Goal: Task Accomplishment & Management: Use online tool/utility

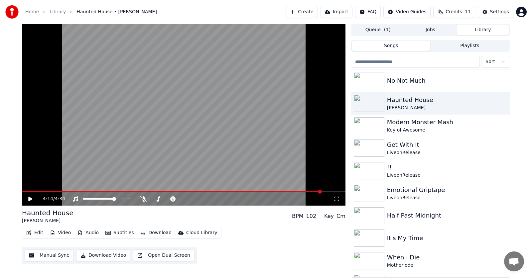
click at [321, 190] on span at bounding box center [320, 192] width 4 height 4
click at [31, 201] on icon at bounding box center [35, 199] width 16 height 5
click at [142, 197] on icon at bounding box center [143, 199] width 7 height 5
click at [335, 191] on span at bounding box center [333, 192] width 4 height 4
click at [332, 190] on span at bounding box center [334, 192] width 4 height 4
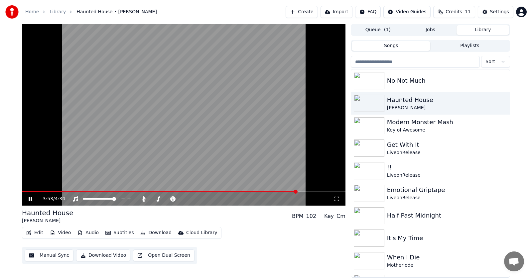
click at [294, 191] on span at bounding box center [296, 192] width 4 height 4
click at [30, 199] on icon at bounding box center [35, 199] width 16 height 5
click at [145, 200] on icon at bounding box center [144, 199] width 4 height 5
click at [30, 196] on div "3:53 / 4:34" at bounding box center [184, 199] width 318 height 7
click at [29, 197] on icon at bounding box center [30, 199] width 4 height 5
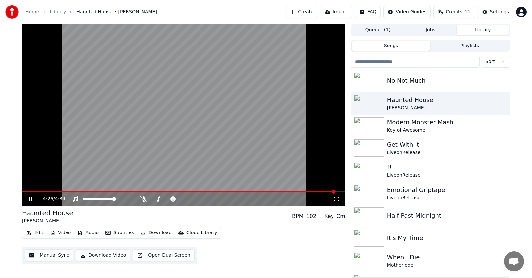
click at [336, 192] on span at bounding box center [334, 192] width 4 height 4
click at [32, 199] on icon at bounding box center [30, 199] width 3 height 4
click at [26, 192] on span at bounding box center [180, 191] width 316 height 1
click at [34, 230] on button "Edit" at bounding box center [35, 232] width 22 height 9
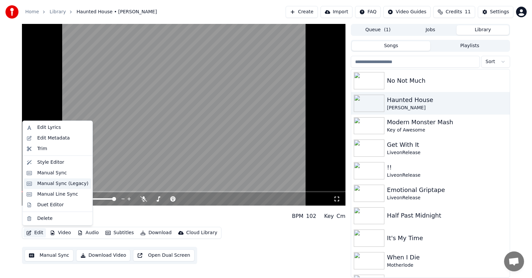
click at [54, 184] on div "Manual Sync (Legacy)" at bounding box center [62, 184] width 51 height 7
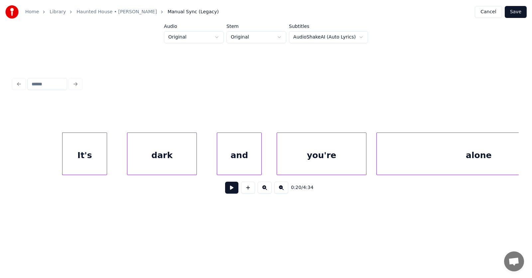
scroll to position [0, 4852]
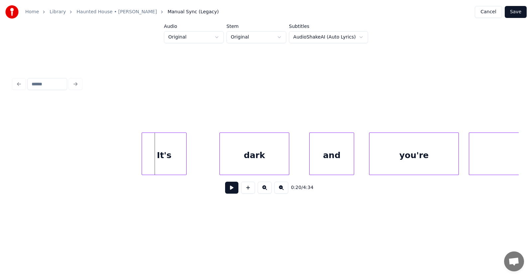
click at [153, 161] on div "It's" at bounding box center [164, 155] width 44 height 45
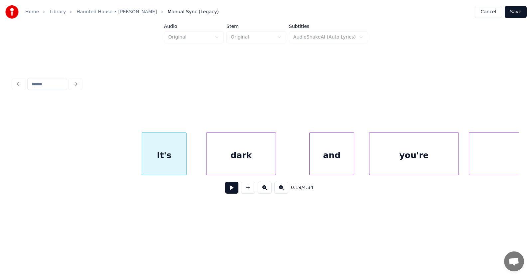
click at [228, 163] on div "dark" at bounding box center [241, 155] width 69 height 45
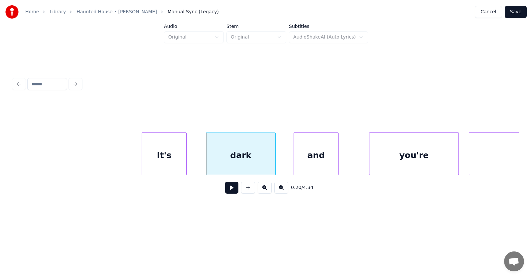
click at [310, 164] on div "and" at bounding box center [316, 155] width 44 height 45
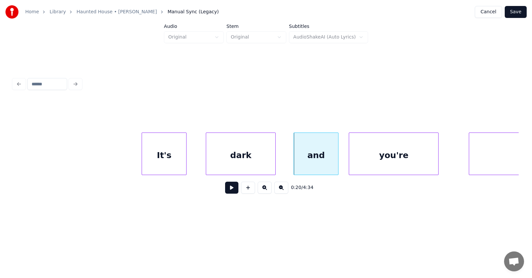
click at [392, 163] on div "you're" at bounding box center [393, 155] width 89 height 45
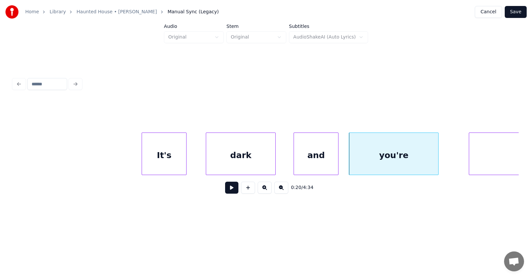
scroll to position [0, 5005]
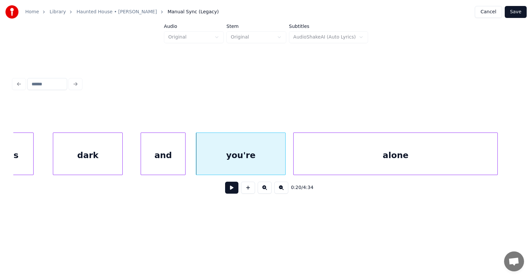
click at [456, 158] on div "alone" at bounding box center [396, 155] width 204 height 45
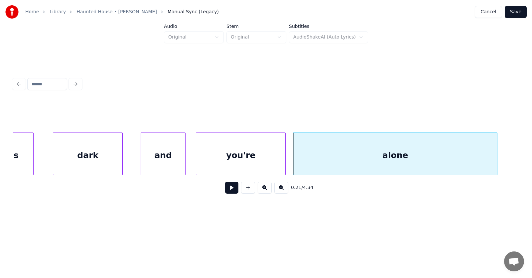
click at [225, 190] on button at bounding box center [231, 188] width 13 height 12
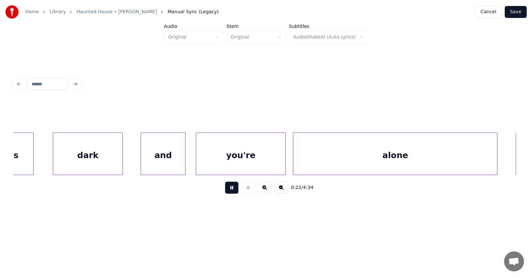
scroll to position [0, 5514]
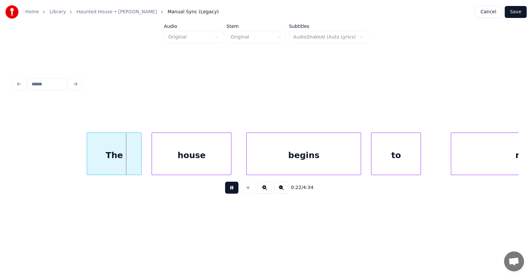
click at [225, 190] on button at bounding box center [231, 188] width 13 height 12
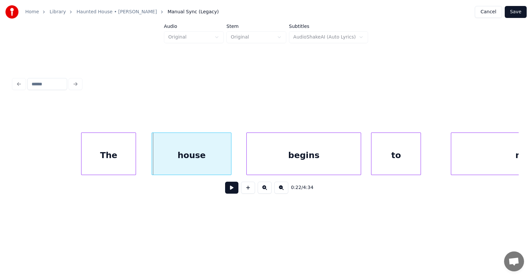
click at [130, 158] on div "The" at bounding box center [108, 155] width 54 height 45
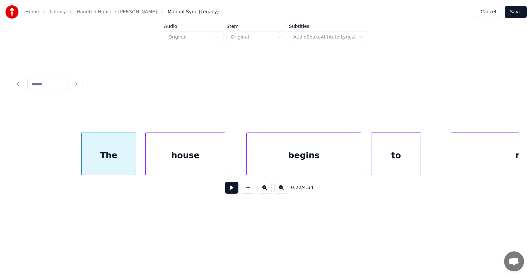
click at [174, 161] on div "house" at bounding box center [185, 155] width 79 height 45
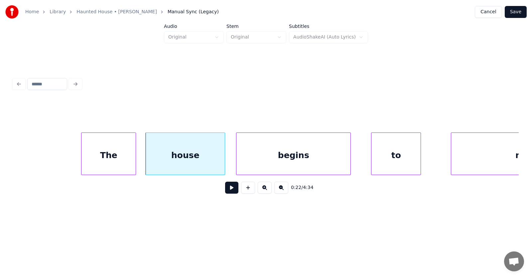
click at [274, 163] on div "begins" at bounding box center [293, 155] width 114 height 45
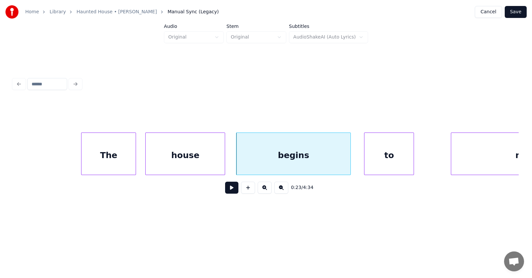
click at [392, 165] on div "to" at bounding box center [389, 155] width 49 height 45
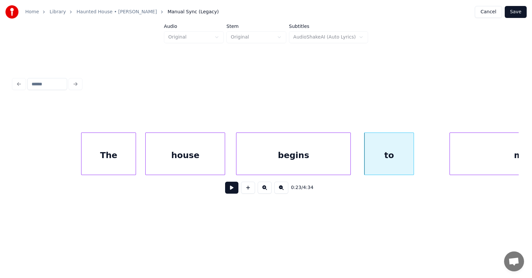
scroll to position [0, 5599]
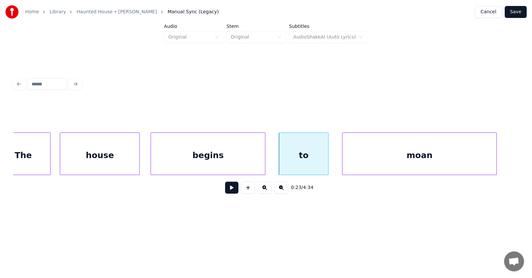
click at [462, 165] on div "moan" at bounding box center [420, 155] width 154 height 45
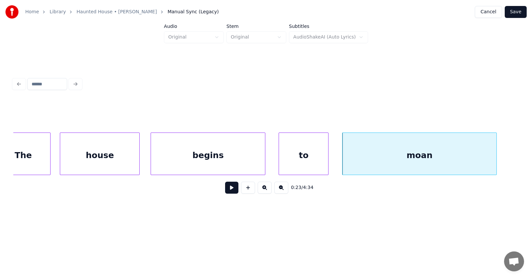
click at [232, 191] on button at bounding box center [231, 188] width 13 height 12
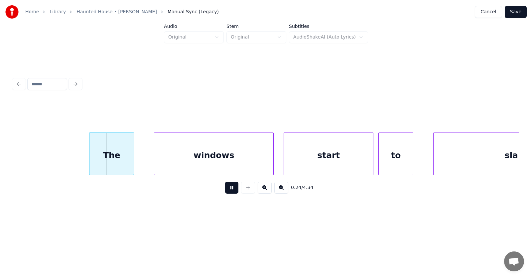
click at [233, 190] on button at bounding box center [231, 188] width 13 height 12
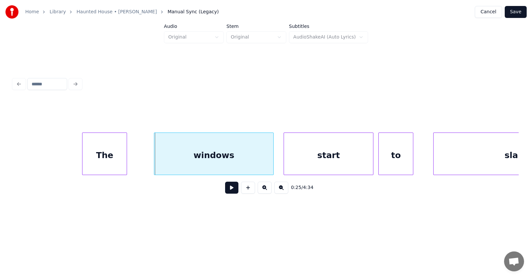
click at [95, 157] on div "The" at bounding box center [104, 155] width 44 height 45
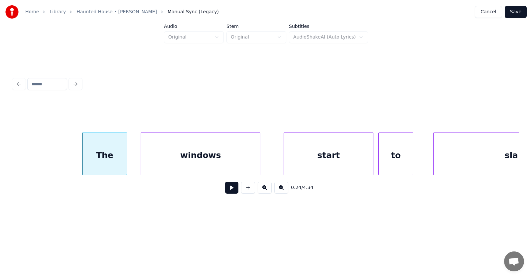
click at [174, 161] on div "windows" at bounding box center [200, 155] width 119 height 45
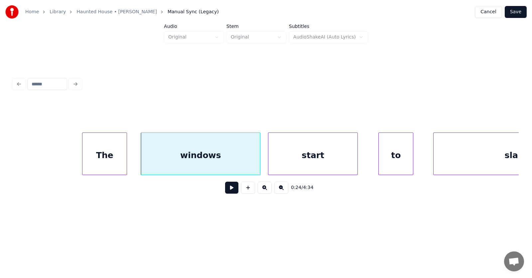
click at [294, 165] on div "start" at bounding box center [312, 155] width 89 height 45
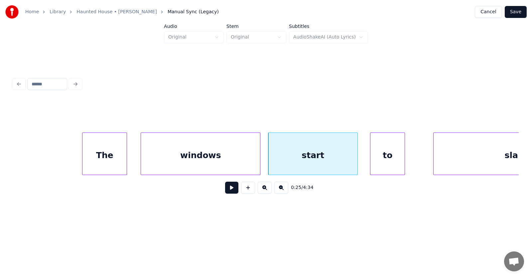
click at [391, 159] on div "to" at bounding box center [387, 155] width 34 height 45
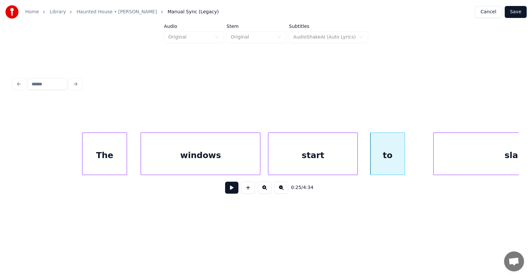
scroll to position [0, 6183]
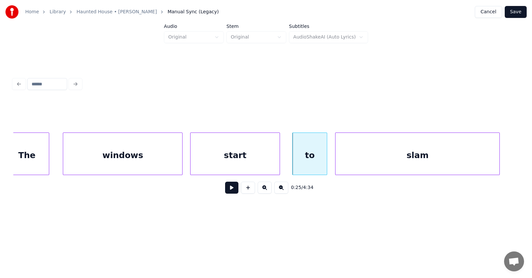
click at [436, 161] on div "slam" at bounding box center [418, 155] width 164 height 45
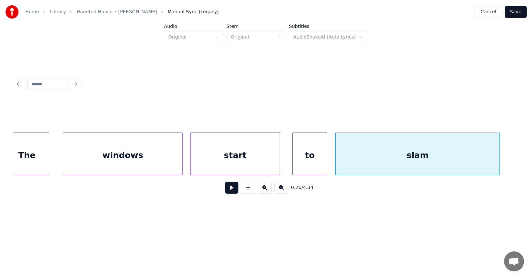
click at [231, 188] on button at bounding box center [231, 188] width 13 height 12
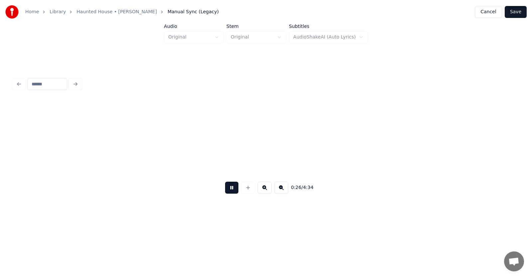
scroll to position [0, 6692]
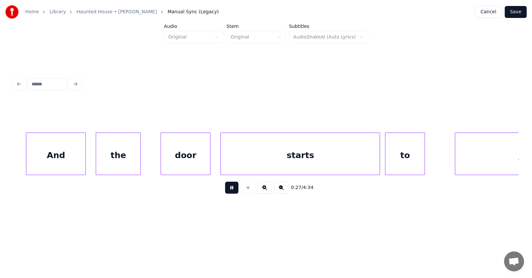
click at [229, 188] on button at bounding box center [231, 188] width 13 height 12
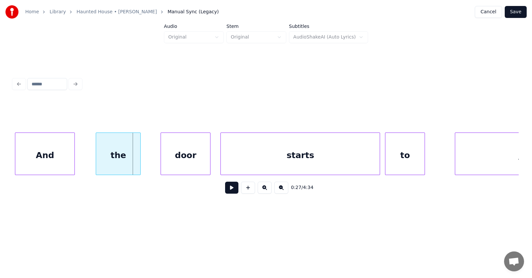
click at [37, 161] on div "And" at bounding box center [44, 155] width 59 height 45
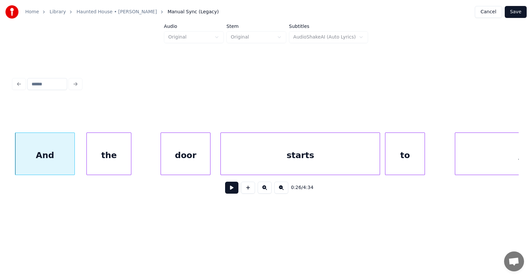
click at [110, 165] on div "the" at bounding box center [109, 155] width 44 height 45
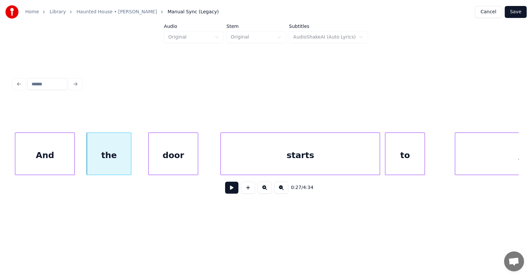
click at [166, 166] on div "door" at bounding box center [173, 155] width 49 height 45
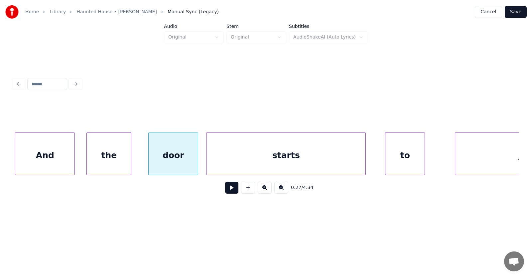
click at [234, 166] on div "starts" at bounding box center [286, 155] width 159 height 45
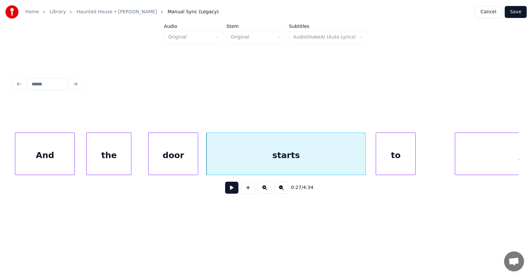
click at [397, 157] on div "to" at bounding box center [395, 155] width 39 height 45
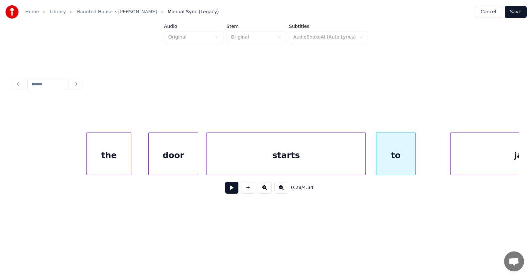
scroll to position [0, 6771]
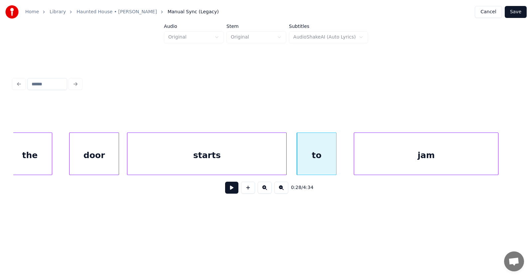
click at [453, 157] on div "jam" at bounding box center [426, 155] width 144 height 45
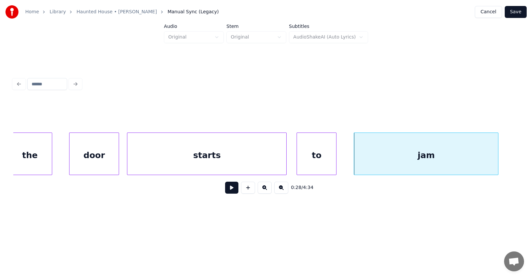
click at [41, 150] on div "the" at bounding box center [30, 155] width 44 height 45
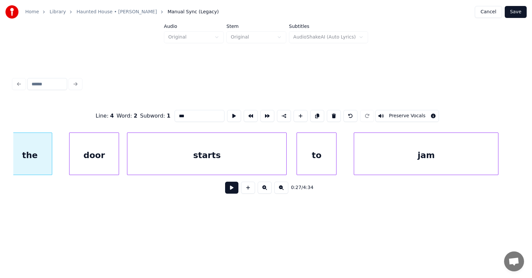
scroll to position [0, 6766]
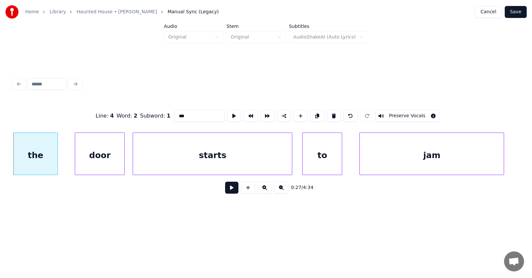
click at [229, 191] on button at bounding box center [231, 188] width 13 height 12
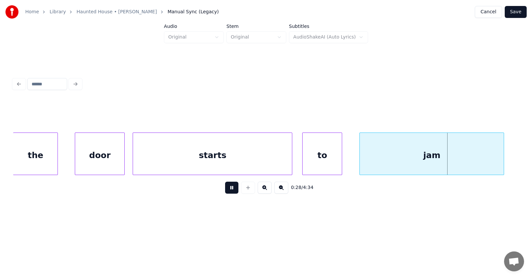
click at [229, 191] on button at bounding box center [231, 188] width 13 height 12
click at [37, 154] on div "the" at bounding box center [35, 155] width 44 height 45
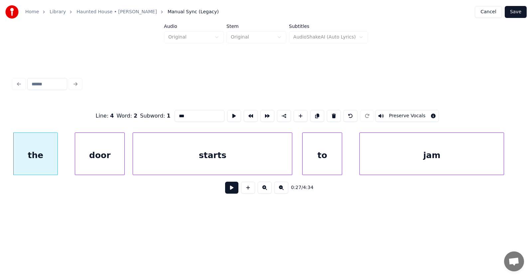
click at [226, 191] on button at bounding box center [231, 188] width 13 height 12
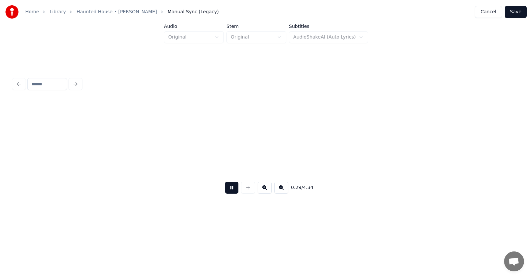
click at [226, 191] on button at bounding box center [231, 188] width 13 height 12
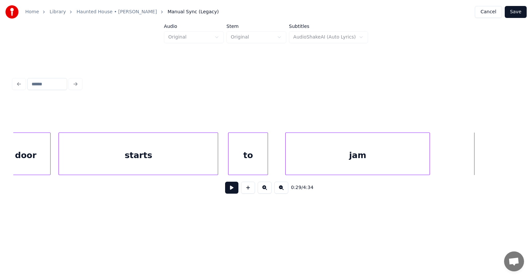
scroll to position [0, 6747]
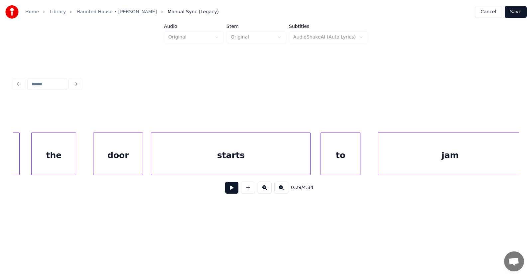
click at [223, 160] on div "starts" at bounding box center [230, 155] width 159 height 45
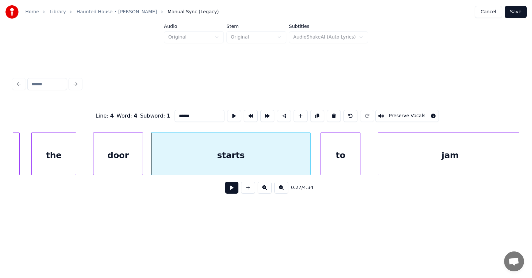
click at [177, 116] on input "******" at bounding box center [200, 116] width 50 height 12
type input "*"
click at [131, 155] on div "door" at bounding box center [117, 155] width 49 height 45
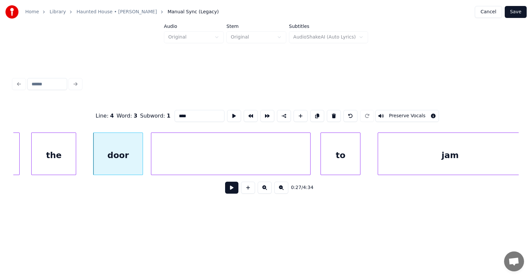
type input "*****"
click at [183, 152] on div at bounding box center [230, 155] width 159 height 45
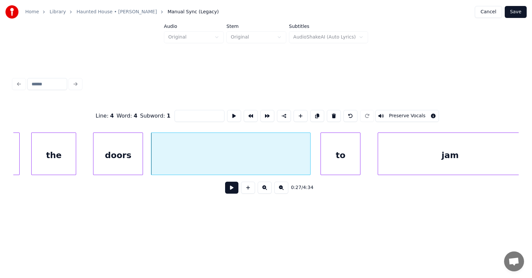
click at [175, 114] on input at bounding box center [200, 116] width 50 height 12
click at [175, 116] on input "*******" at bounding box center [200, 116] width 50 height 12
click at [127, 162] on div "doors" at bounding box center [117, 155] width 49 height 45
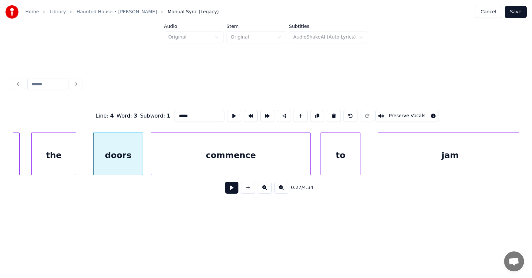
type input "*****"
click at [231, 194] on button at bounding box center [231, 188] width 13 height 12
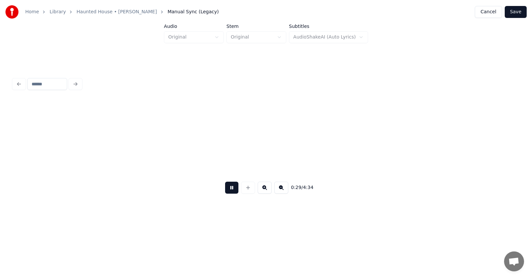
scroll to position [0, 7257]
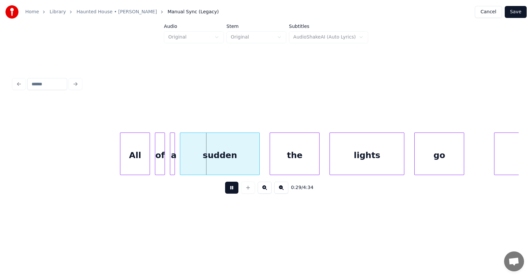
click at [231, 194] on button at bounding box center [231, 188] width 13 height 12
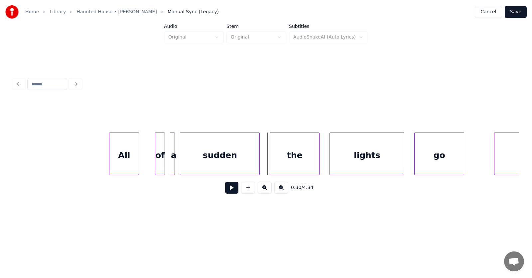
click at [129, 163] on div "All" at bounding box center [123, 155] width 29 height 45
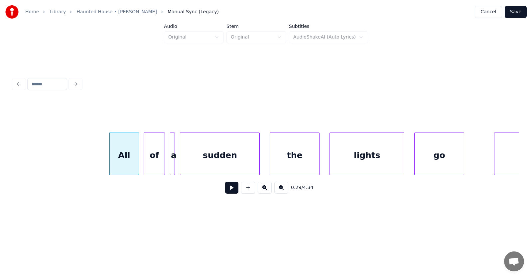
click at [145, 166] on div at bounding box center [145, 154] width 2 height 42
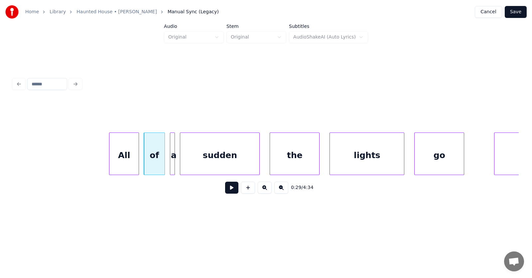
click at [173, 163] on div at bounding box center [174, 154] width 2 height 42
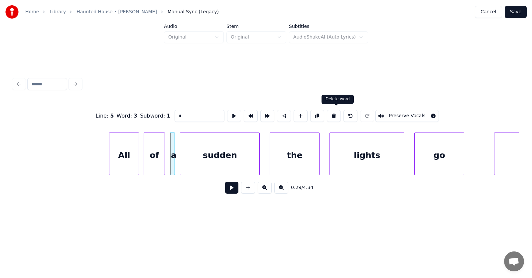
click at [334, 112] on button at bounding box center [334, 116] width 14 height 12
type input "**"
click at [174, 160] on div at bounding box center [174, 154] width 2 height 42
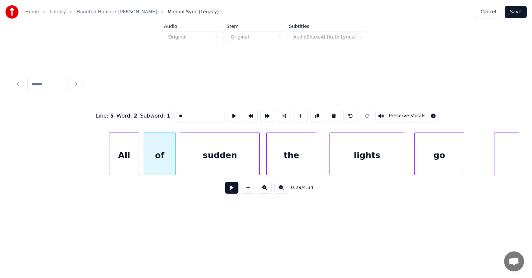
click at [284, 165] on div "the" at bounding box center [291, 155] width 49 height 45
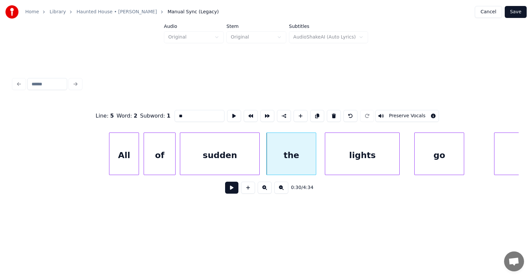
click at [349, 163] on div "lights" at bounding box center [362, 155] width 74 height 45
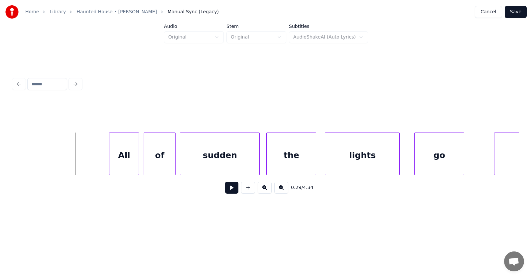
click at [225, 191] on button at bounding box center [231, 188] width 13 height 12
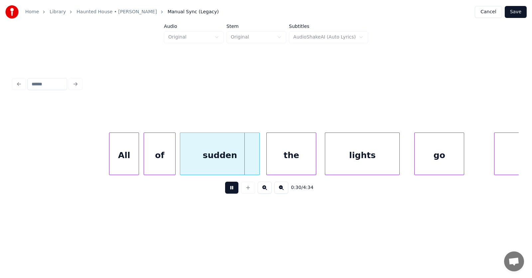
click at [225, 191] on button at bounding box center [231, 188] width 13 height 12
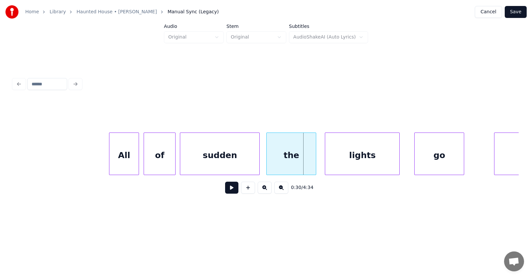
click at [159, 163] on div "of" at bounding box center [159, 155] width 31 height 45
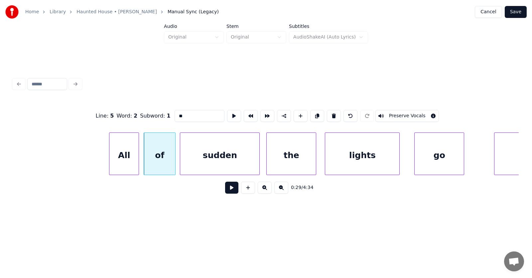
click at [175, 116] on input "**" at bounding box center [200, 116] width 50 height 12
click at [433, 164] on div "go" at bounding box center [434, 155] width 49 height 45
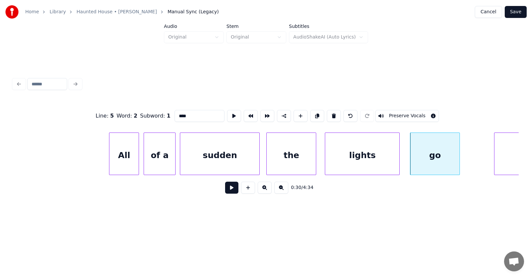
click at [245, 156] on div "sudden" at bounding box center [219, 155] width 79 height 45
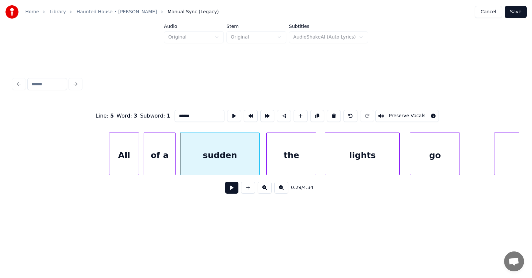
type input "******"
click at [225, 190] on button at bounding box center [231, 188] width 13 height 12
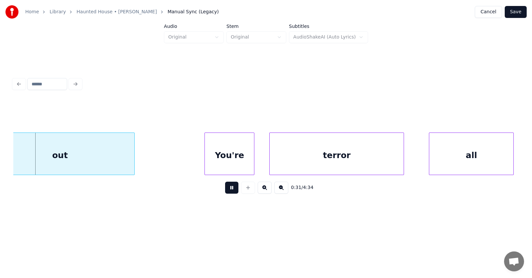
click at [225, 190] on button at bounding box center [231, 188] width 13 height 12
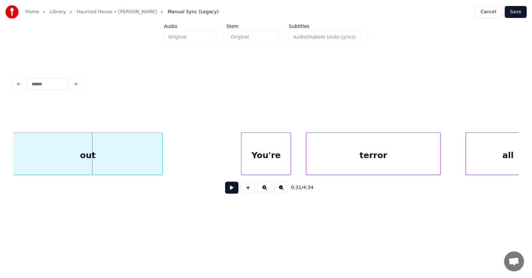
scroll to position [0, 7729]
click at [109, 153] on div "out" at bounding box center [88, 155] width 149 height 45
click at [271, 166] on div "You're" at bounding box center [255, 155] width 49 height 45
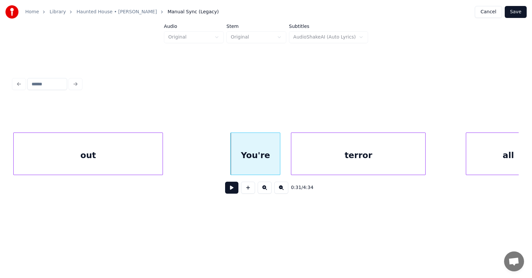
click at [334, 165] on div "terror" at bounding box center [358, 155] width 134 height 45
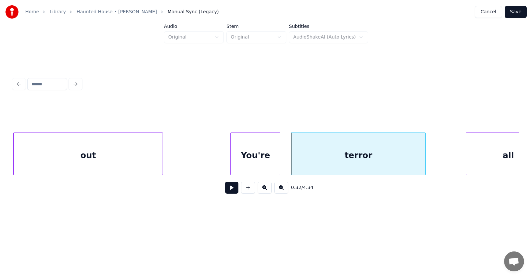
scroll to position [0, 7759]
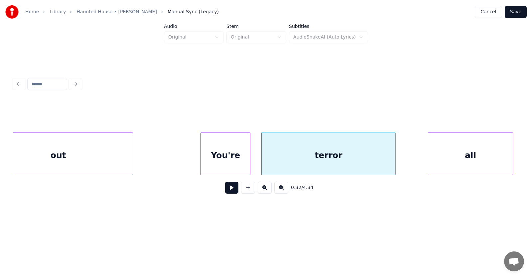
click at [467, 156] on div "all" at bounding box center [470, 155] width 84 height 45
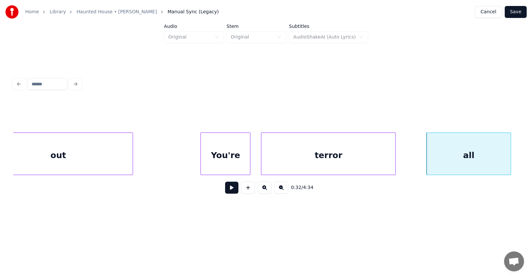
click at [226, 159] on div "You're" at bounding box center [225, 155] width 49 height 45
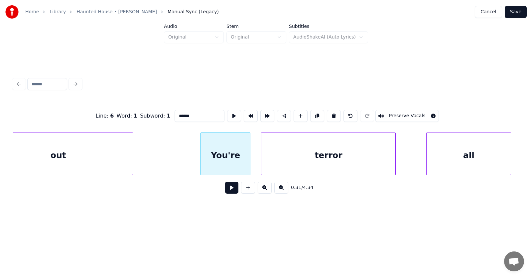
click at [227, 191] on button at bounding box center [231, 188] width 13 height 12
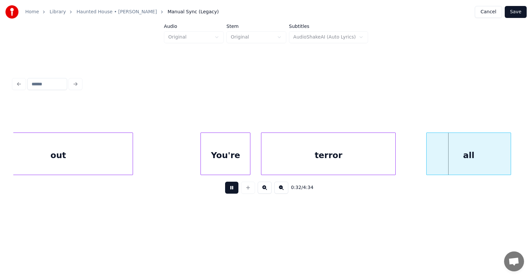
click at [227, 191] on button at bounding box center [231, 188] width 13 height 12
click at [94, 144] on div "out" at bounding box center [58, 155] width 149 height 45
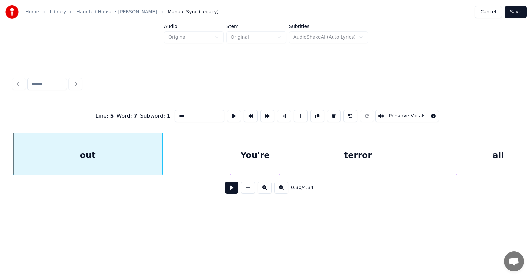
click at [225, 188] on button at bounding box center [231, 188] width 13 height 12
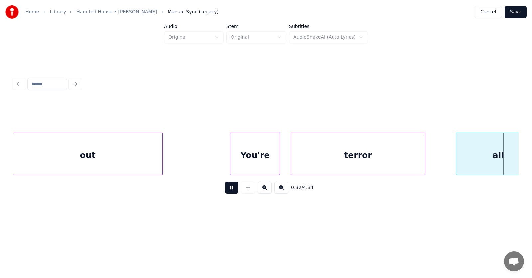
scroll to position [0, 8238]
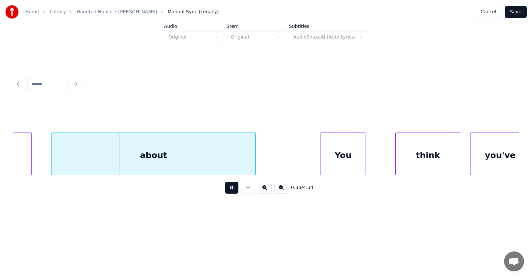
click at [225, 188] on button at bounding box center [231, 188] width 13 height 12
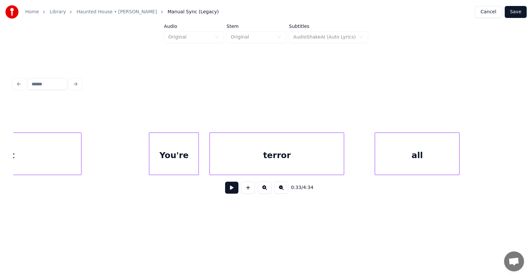
scroll to position [0, 7718]
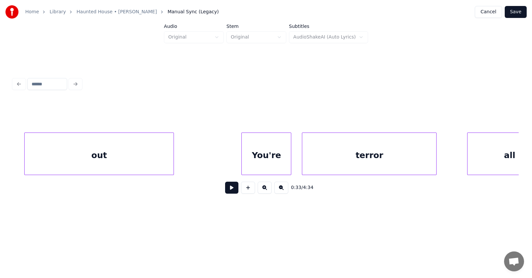
click at [273, 158] on div "You're" at bounding box center [266, 155] width 49 height 45
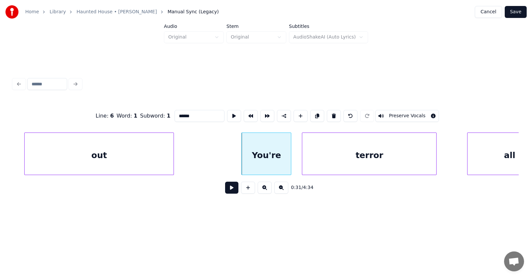
drag, startPoint x: 181, startPoint y: 113, endPoint x: 164, endPoint y: 113, distance: 17.0
click at [175, 113] on input "******" at bounding box center [200, 116] width 50 height 12
type input "*******"
click at [227, 115] on button at bounding box center [234, 116] width 14 height 12
click at [232, 189] on button at bounding box center [231, 188] width 13 height 12
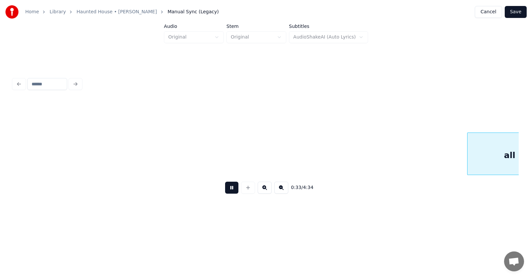
scroll to position [0, 8224]
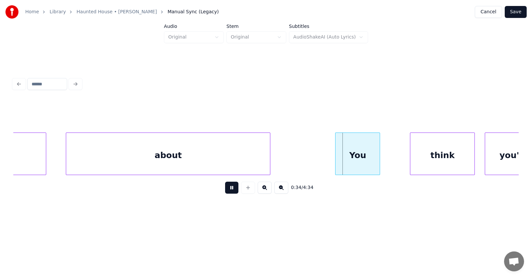
click at [232, 189] on button at bounding box center [231, 188] width 13 height 12
click at [143, 152] on div "about" at bounding box center [157, 155] width 204 height 45
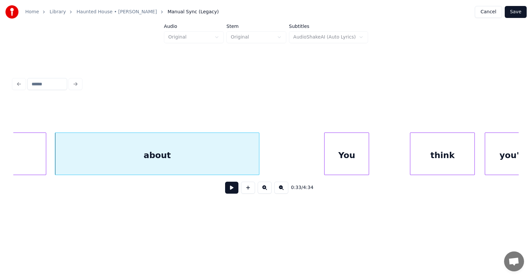
click at [357, 156] on div "You" at bounding box center [347, 155] width 44 height 45
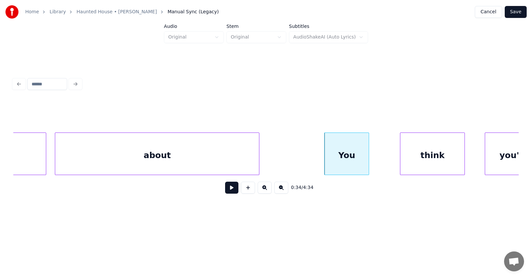
click at [433, 157] on div "think" at bounding box center [432, 155] width 64 height 45
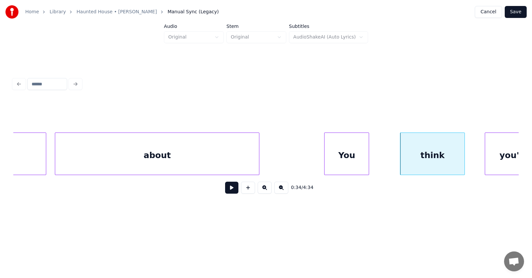
scroll to position [0, 8248]
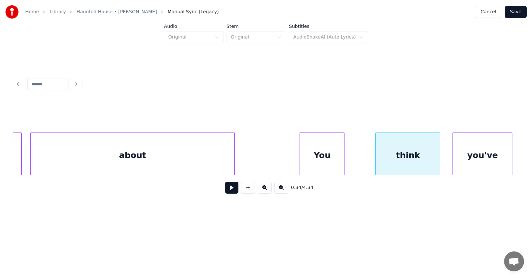
click at [483, 154] on div "you've" at bounding box center [482, 155] width 59 height 45
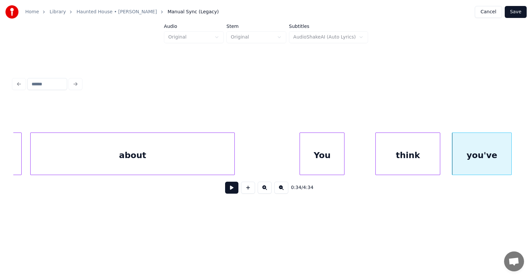
click at [228, 191] on button at bounding box center [231, 188] width 13 height 12
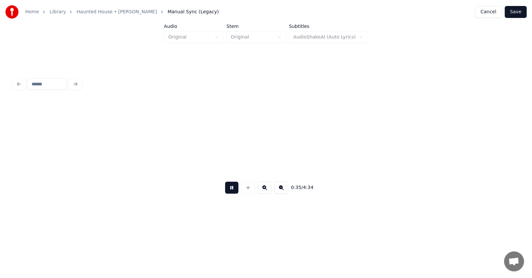
scroll to position [0, 8755]
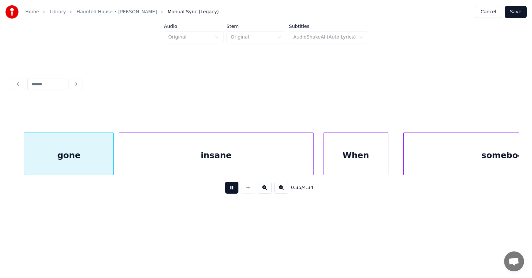
click at [228, 191] on button at bounding box center [231, 188] width 13 height 12
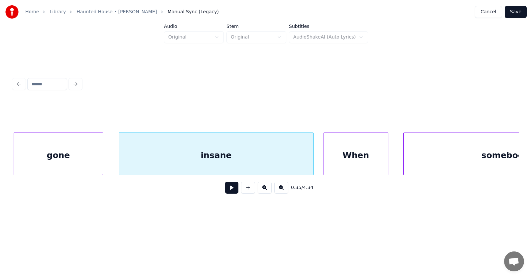
click at [83, 156] on div "gone" at bounding box center [58, 155] width 89 height 45
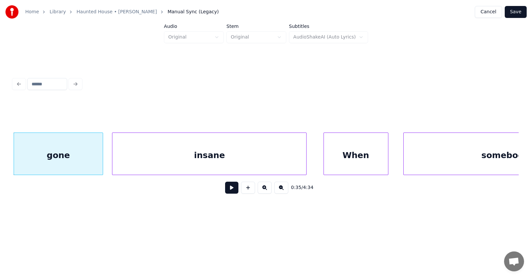
click at [167, 159] on div "insane" at bounding box center [209, 155] width 194 height 45
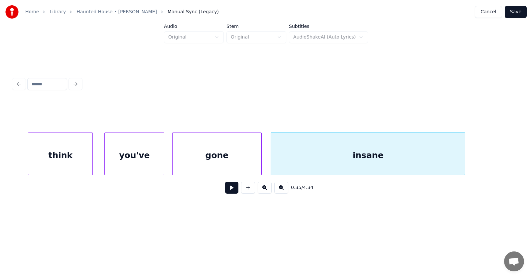
scroll to position [0, 8503]
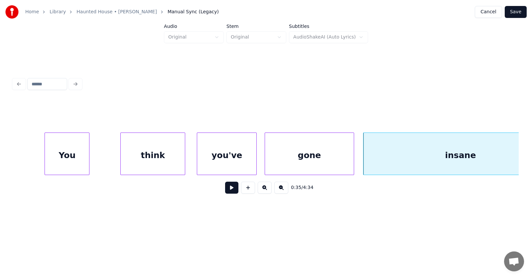
click at [76, 148] on div "You" at bounding box center [67, 155] width 44 height 45
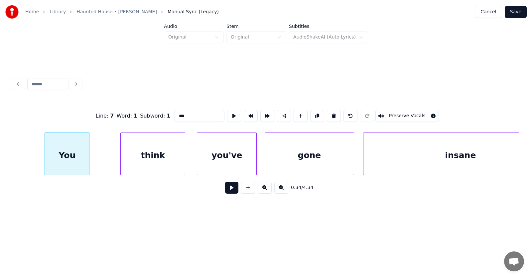
click at [228, 190] on button at bounding box center [231, 188] width 13 height 12
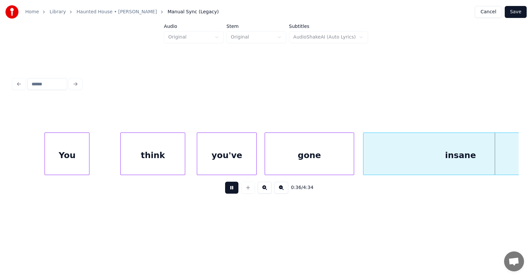
scroll to position [0, 9011]
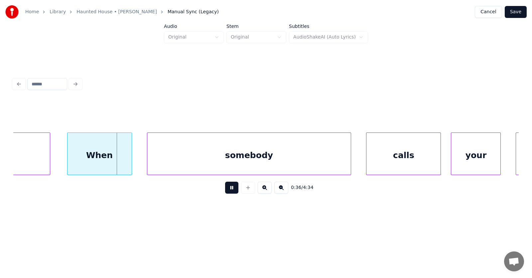
click at [228, 190] on button at bounding box center [231, 188] width 13 height 12
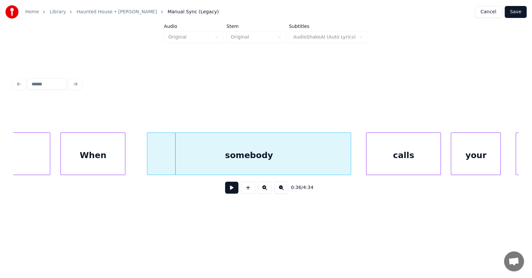
click at [96, 166] on div "When" at bounding box center [93, 155] width 64 height 45
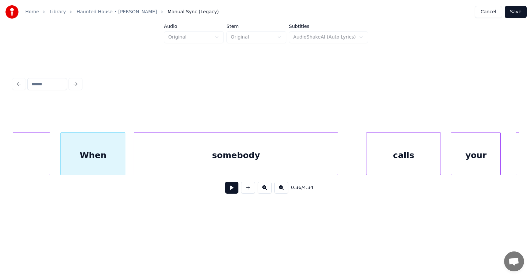
click at [175, 166] on div "somebody" at bounding box center [236, 155] width 204 height 45
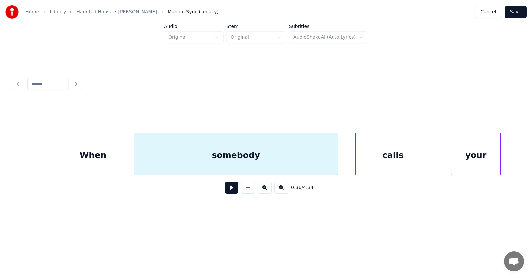
click at [381, 163] on div "calls" at bounding box center [393, 155] width 74 height 45
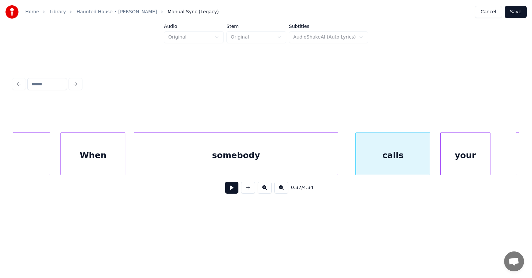
click at [452, 160] on div "your" at bounding box center [465, 155] width 49 height 45
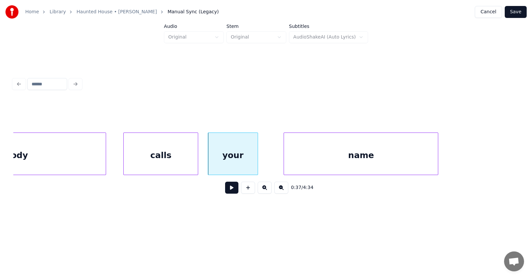
scroll to position [0, 9382]
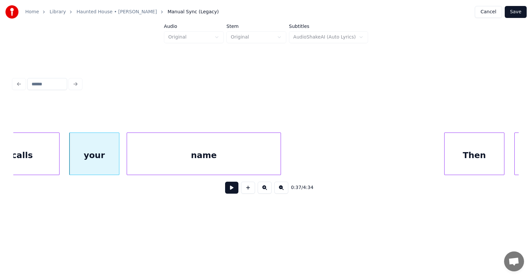
click at [165, 167] on div "name" at bounding box center [204, 155] width 154 height 45
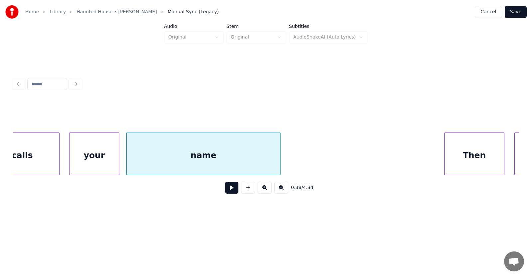
click at [225, 190] on button at bounding box center [231, 188] width 13 height 12
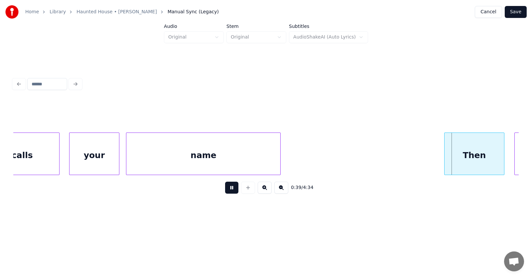
click at [225, 190] on button at bounding box center [231, 188] width 13 height 12
click at [445, 157] on div "Then" at bounding box center [466, 155] width 59 height 45
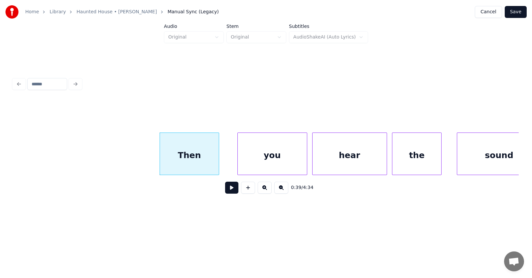
scroll to position [0, 9751]
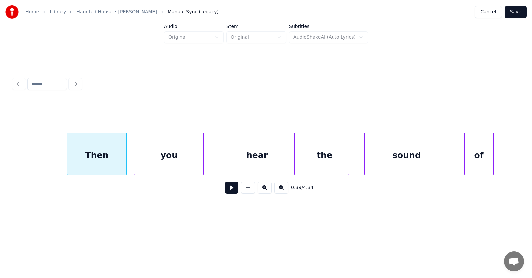
click at [182, 164] on div "you" at bounding box center [168, 155] width 69 height 45
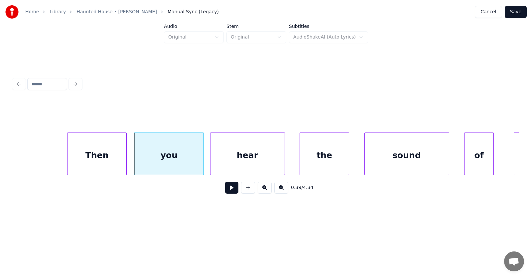
click at [232, 166] on div "hear" at bounding box center [248, 155] width 74 height 45
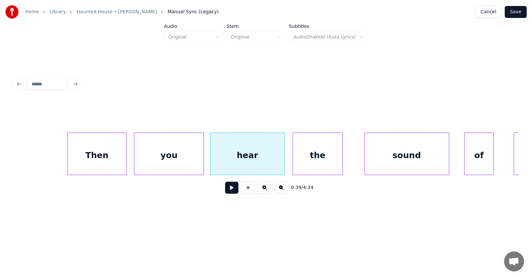
click at [314, 163] on div "the" at bounding box center [317, 155] width 49 height 45
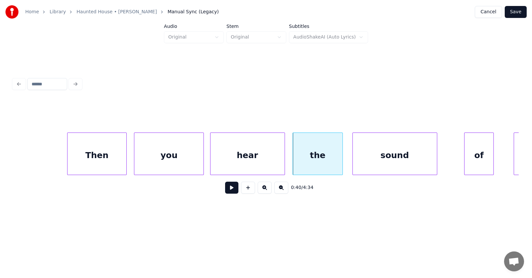
click at [375, 160] on div "sound" at bounding box center [395, 155] width 84 height 45
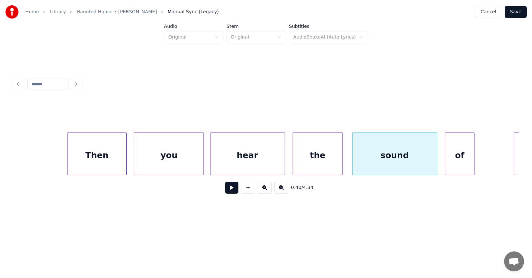
click at [469, 162] on div "of" at bounding box center [459, 155] width 29 height 45
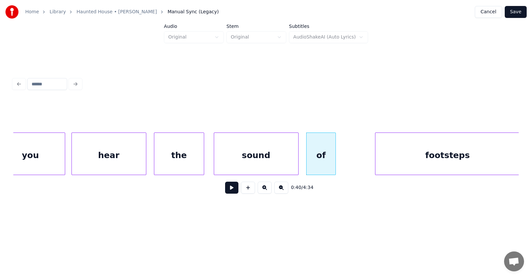
scroll to position [0, 9982]
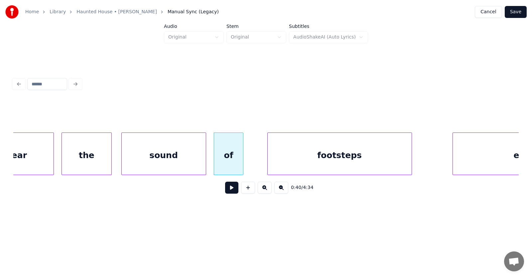
click at [285, 166] on div "footsteps" at bounding box center [340, 155] width 144 height 45
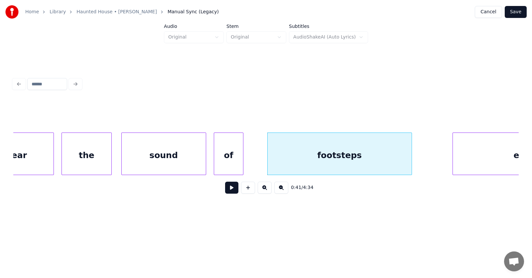
click at [230, 192] on button at bounding box center [231, 188] width 13 height 12
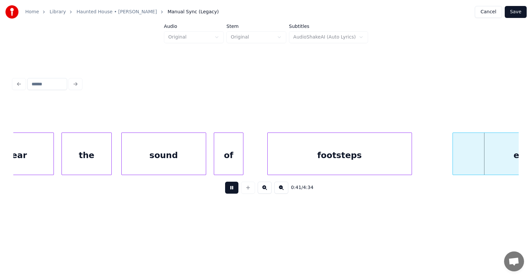
click at [230, 192] on button at bounding box center [231, 188] width 13 height 12
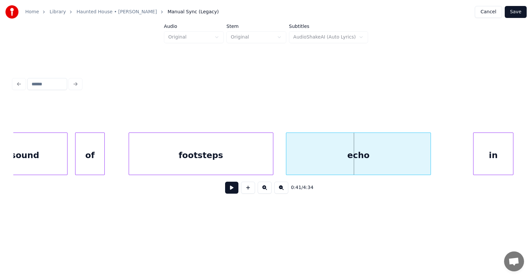
click at [345, 165] on div "echo" at bounding box center [358, 155] width 144 height 45
click at [465, 163] on div "in" at bounding box center [470, 155] width 39 height 45
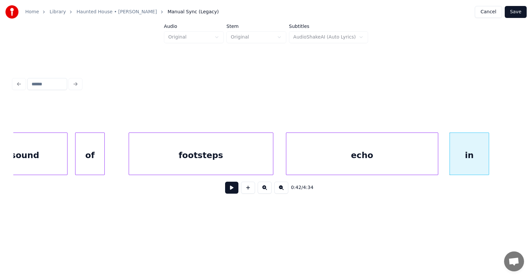
click at [437, 160] on div at bounding box center [437, 154] width 2 height 42
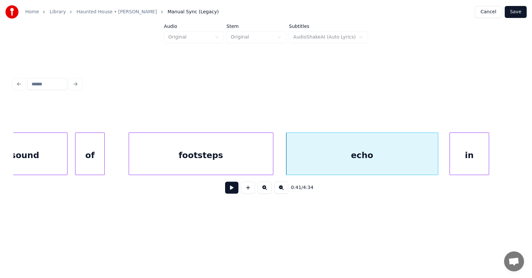
click at [201, 163] on div "footsteps" at bounding box center [201, 155] width 144 height 45
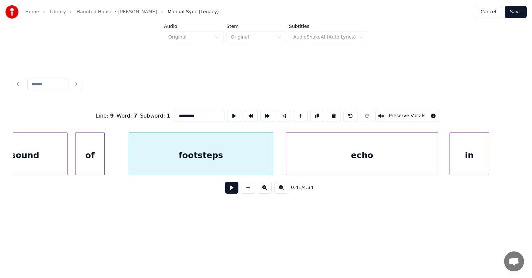
click at [225, 189] on button at bounding box center [231, 188] width 13 height 12
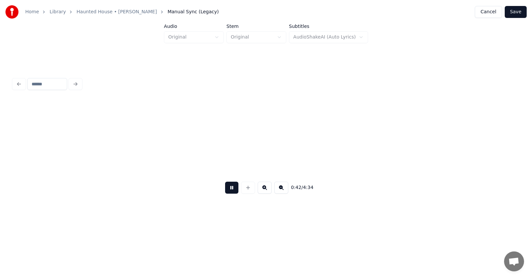
scroll to position [0, 10631]
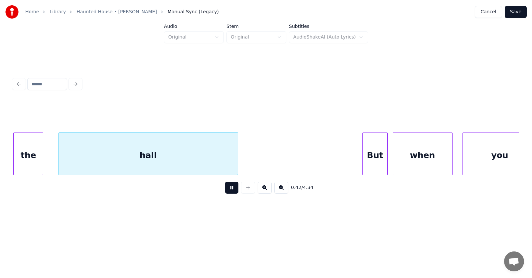
click at [225, 189] on button at bounding box center [231, 188] width 13 height 12
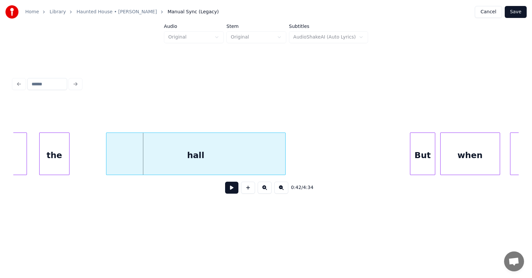
click at [60, 166] on div "the" at bounding box center [54, 155] width 29 height 45
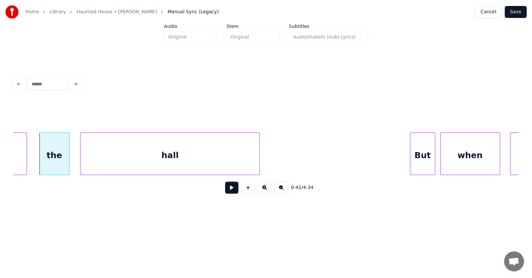
click at [110, 165] on div "hall" at bounding box center [169, 155] width 179 height 45
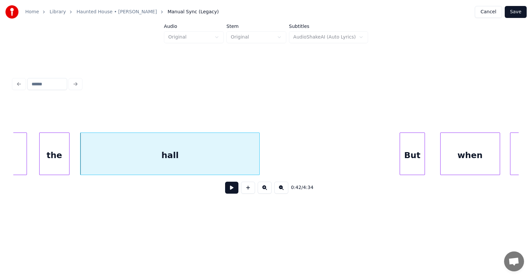
click at [413, 162] on div "But" at bounding box center [412, 155] width 24 height 45
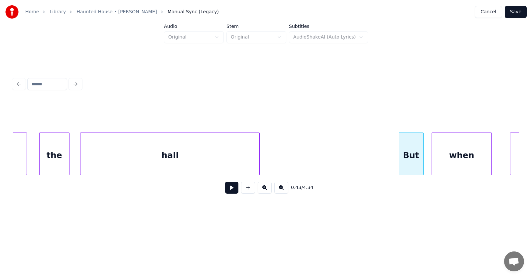
click at [454, 159] on div "when" at bounding box center [461, 155] width 59 height 45
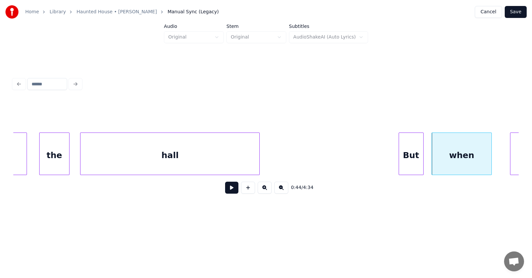
click at [225, 192] on button at bounding box center [231, 188] width 13 height 12
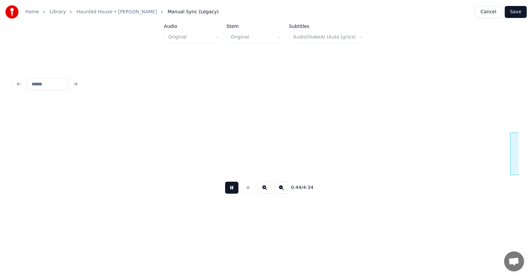
scroll to position [0, 11093]
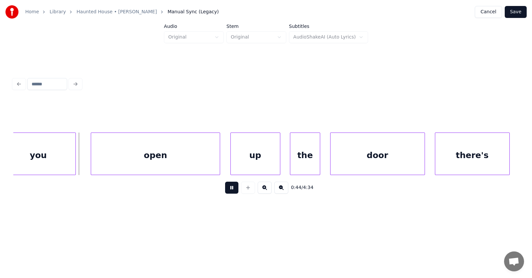
click at [225, 192] on button at bounding box center [231, 188] width 13 height 12
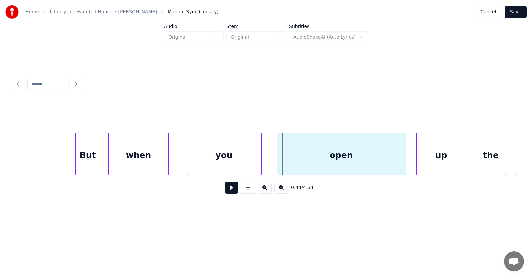
scroll to position [0, 10814]
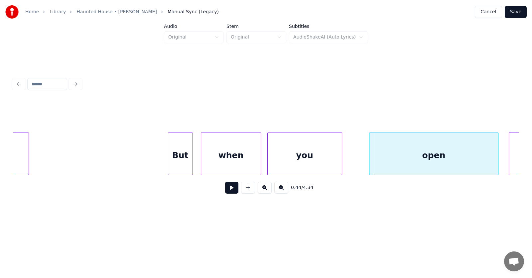
click at [299, 163] on div "you" at bounding box center [305, 155] width 74 height 45
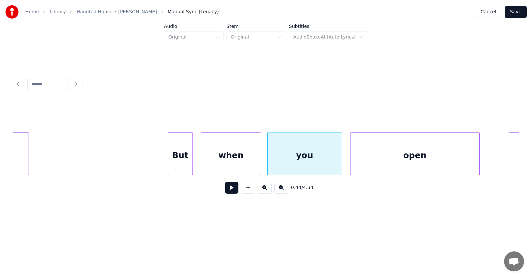
click at [377, 162] on div "open" at bounding box center [415, 155] width 129 height 45
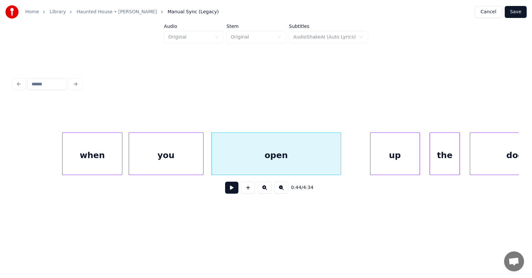
scroll to position [0, 10999]
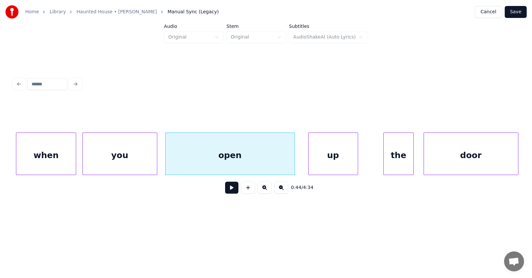
click at [340, 162] on div "up" at bounding box center [333, 155] width 49 height 45
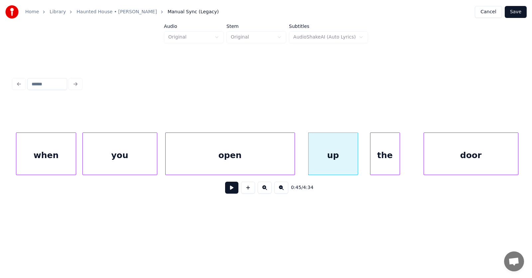
click at [383, 166] on div "the" at bounding box center [384, 155] width 29 height 45
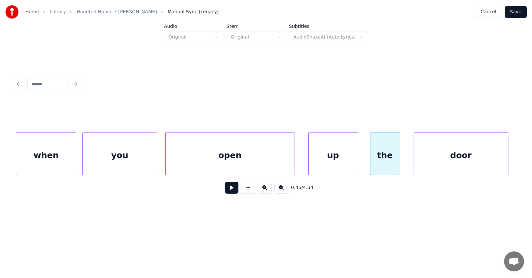
click at [428, 164] on div "door" at bounding box center [461, 155] width 94 height 45
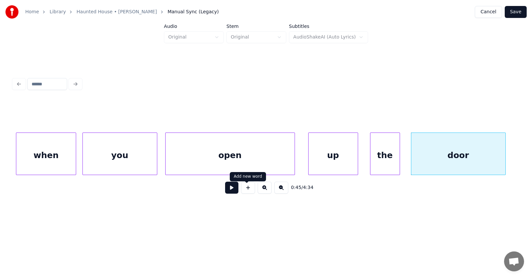
click at [230, 190] on button at bounding box center [231, 188] width 13 height 12
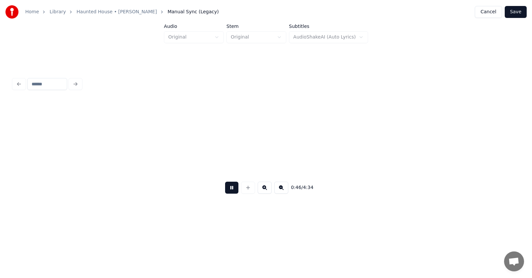
scroll to position [0, 11507]
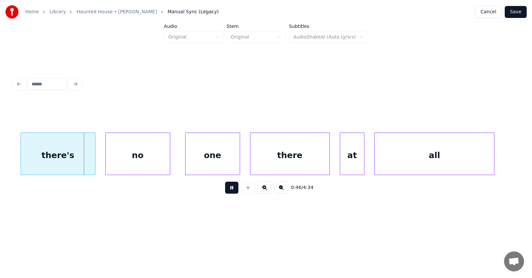
click at [230, 190] on button at bounding box center [231, 188] width 13 height 12
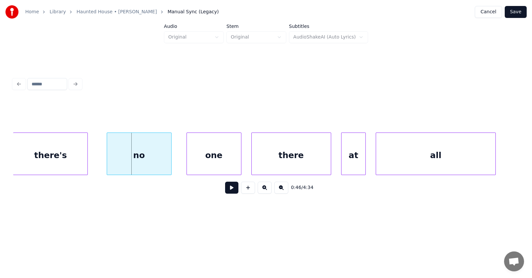
scroll to position [0, 11505]
click at [63, 155] on div "there's" at bounding box center [51, 155] width 74 height 45
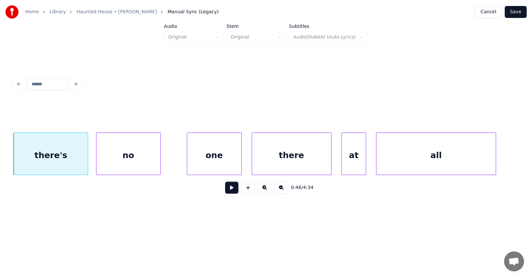
click at [125, 158] on div "no" at bounding box center [128, 155] width 64 height 45
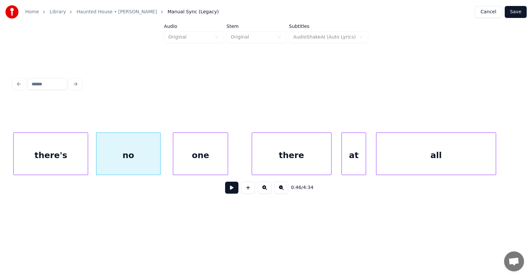
click at [189, 158] on div "one" at bounding box center [200, 155] width 54 height 45
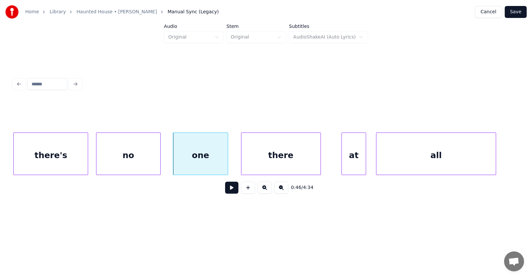
click at [275, 158] on div "there" at bounding box center [280, 155] width 79 height 45
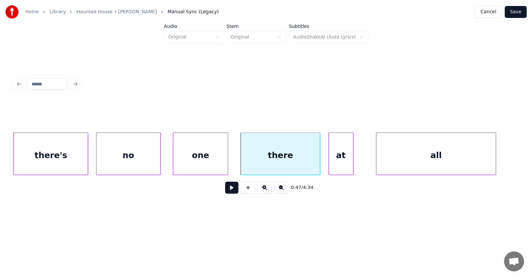
click at [342, 157] on div "at" at bounding box center [341, 155] width 24 height 45
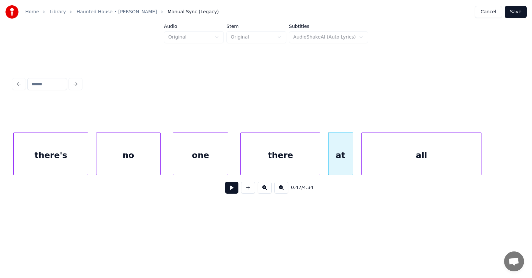
click at [390, 160] on div "all" at bounding box center [421, 155] width 119 height 45
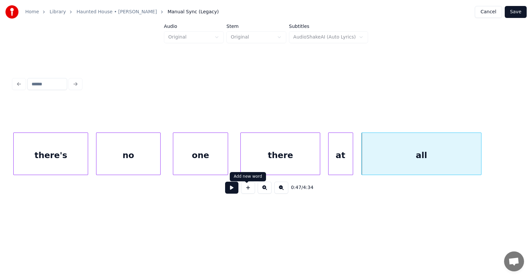
click at [230, 191] on button at bounding box center [231, 188] width 13 height 12
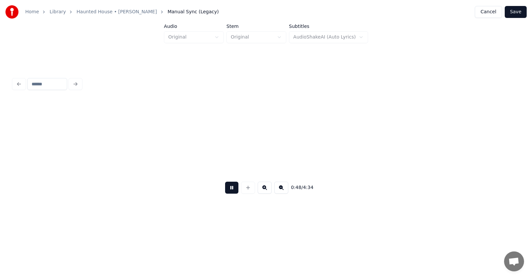
scroll to position [0, 12012]
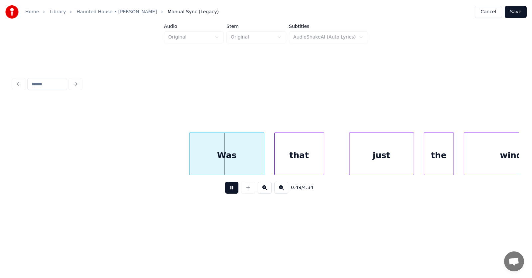
click at [230, 191] on button at bounding box center [231, 188] width 13 height 12
click at [222, 164] on div "Was" at bounding box center [219, 155] width 74 height 45
click at [177, 159] on div at bounding box center [178, 154] width 2 height 42
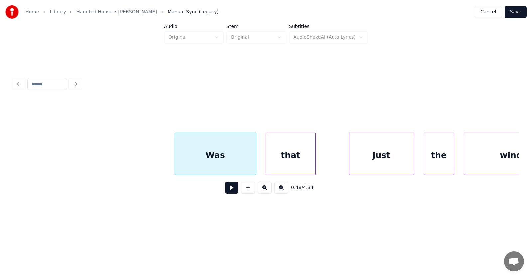
click at [292, 165] on div "that" at bounding box center [290, 155] width 49 height 45
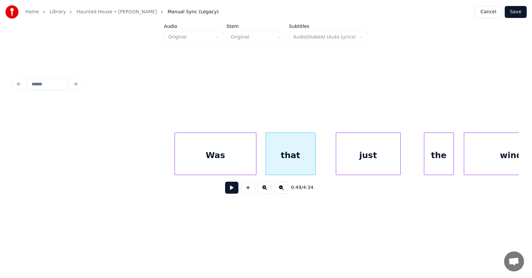
click at [371, 165] on div "just" at bounding box center [368, 155] width 64 height 45
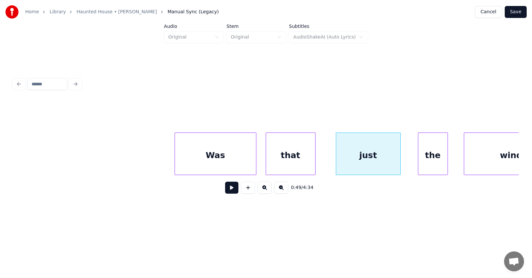
click at [428, 165] on div "the" at bounding box center [432, 155] width 29 height 45
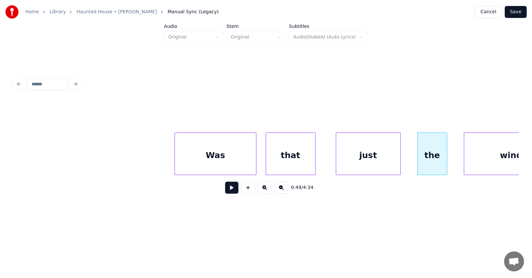
scroll to position [0, 12050]
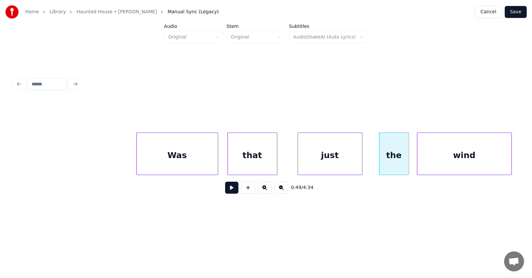
click at [466, 164] on div "wind" at bounding box center [464, 155] width 94 height 45
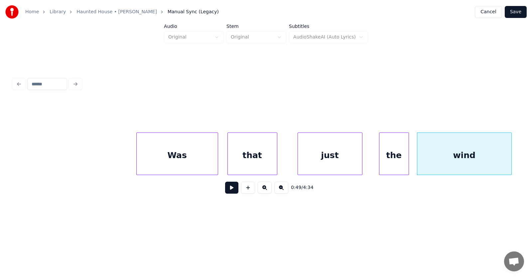
click at [226, 188] on button at bounding box center [231, 188] width 13 height 12
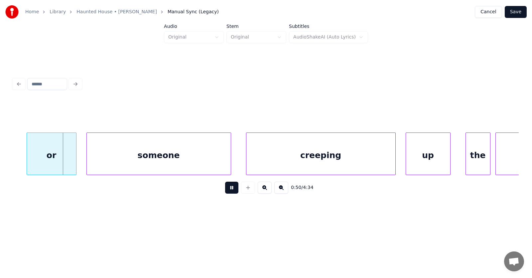
click at [226, 188] on button at bounding box center [231, 188] width 13 height 12
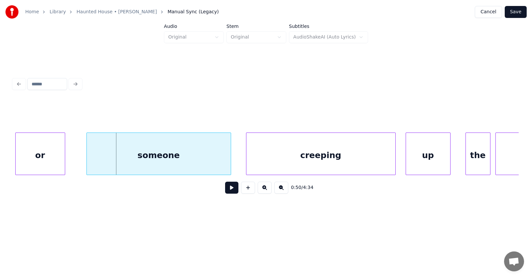
click at [40, 161] on div "or" at bounding box center [40, 155] width 49 height 45
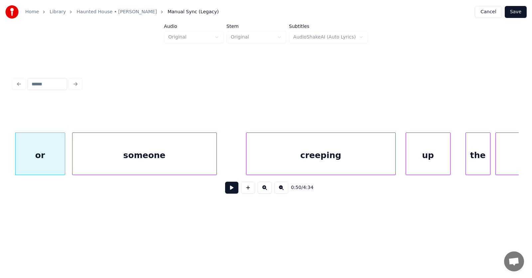
click at [118, 160] on div "someone" at bounding box center [145, 155] width 144 height 45
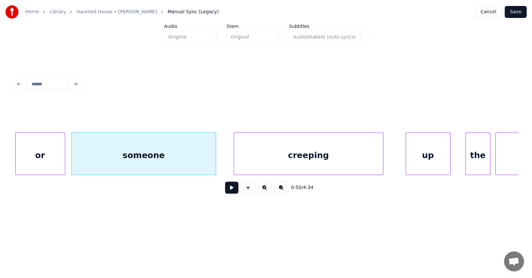
click at [301, 154] on div "creeping" at bounding box center [308, 155] width 149 height 45
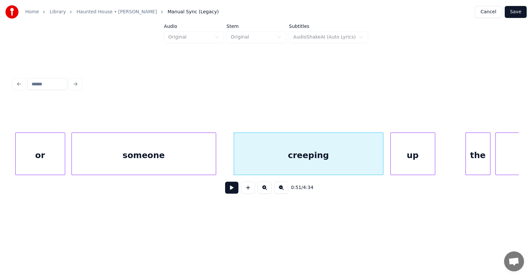
click at [416, 159] on div "up" at bounding box center [413, 155] width 44 height 45
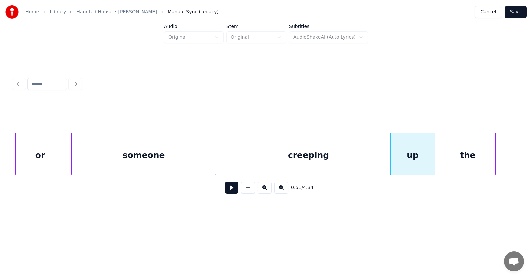
click at [468, 164] on div "the" at bounding box center [468, 155] width 24 height 45
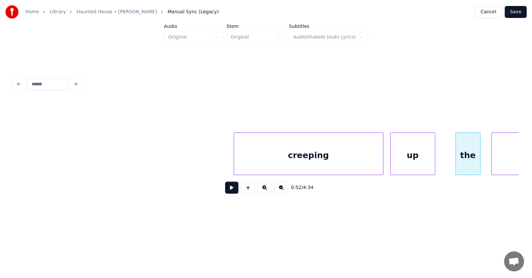
scroll to position [0, 12768]
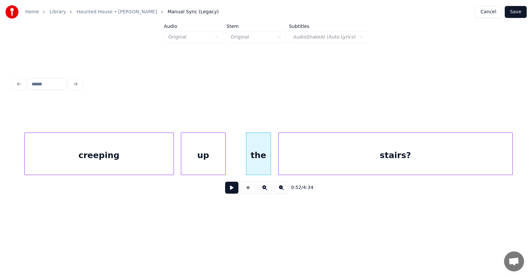
click at [501, 161] on div "stairs?" at bounding box center [396, 155] width 234 height 45
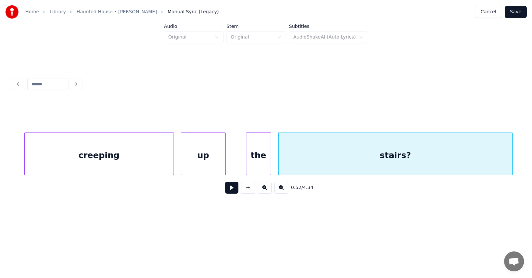
click at [139, 151] on div "creeping" at bounding box center [99, 155] width 149 height 45
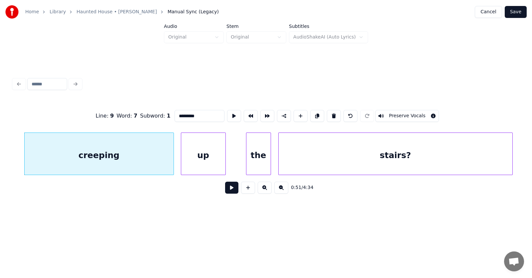
type input "********"
click at [225, 190] on button at bounding box center [231, 188] width 13 height 12
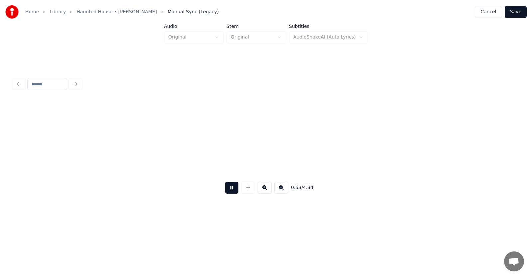
scroll to position [0, 13274]
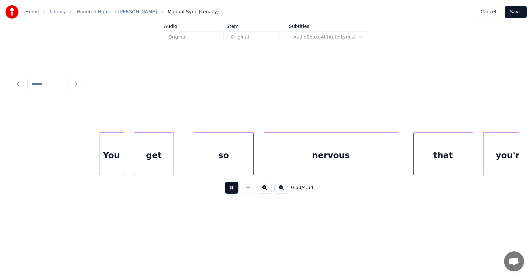
click at [225, 190] on button at bounding box center [231, 188] width 13 height 12
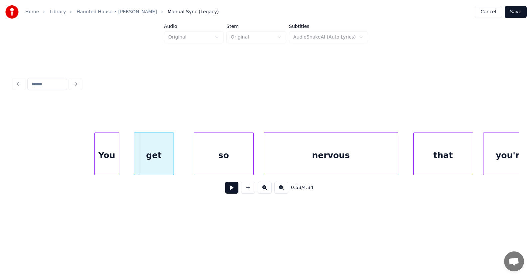
click at [107, 164] on div "You" at bounding box center [107, 155] width 24 height 45
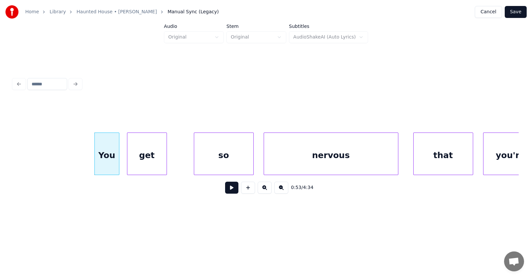
click at [146, 168] on div "get" at bounding box center [146, 155] width 39 height 45
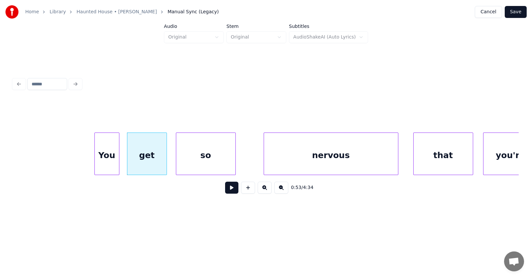
click at [201, 168] on div "so" at bounding box center [205, 155] width 59 height 45
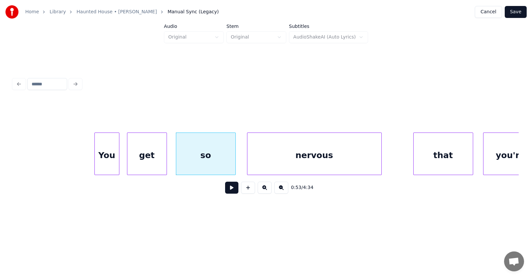
click at [301, 163] on div "nervous" at bounding box center [314, 155] width 134 height 45
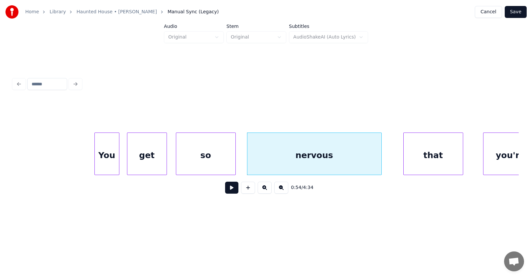
click at [424, 161] on div "that" at bounding box center [433, 155] width 59 height 45
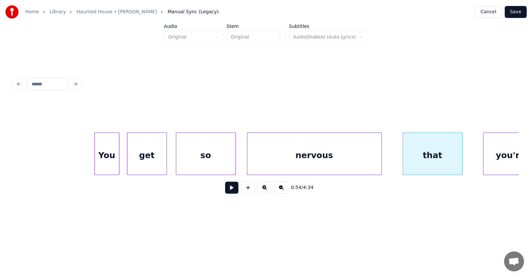
click at [113, 157] on div "You" at bounding box center [107, 155] width 24 height 45
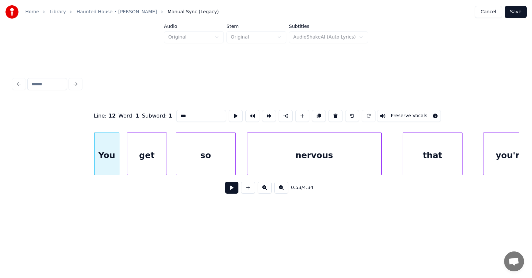
click at [228, 191] on button at bounding box center [231, 188] width 13 height 12
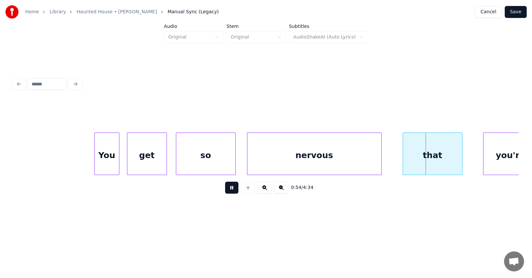
click at [228, 191] on button at bounding box center [231, 188] width 13 height 12
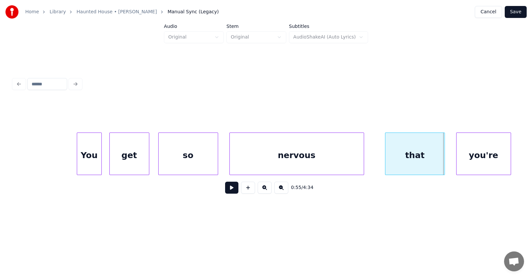
click at [489, 156] on div "you're" at bounding box center [484, 155] width 54 height 45
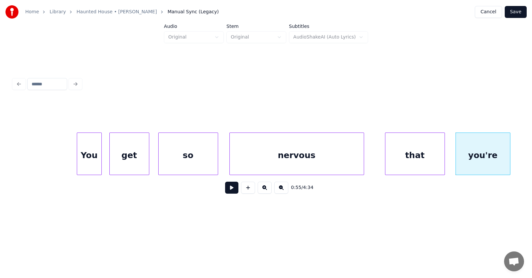
click at [231, 189] on button at bounding box center [231, 188] width 13 height 12
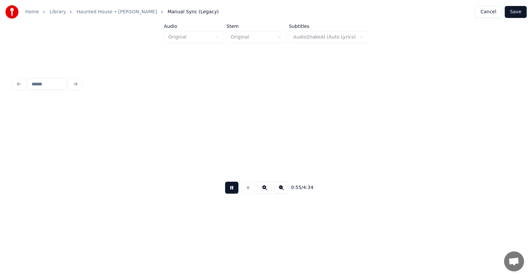
scroll to position [0, 13802]
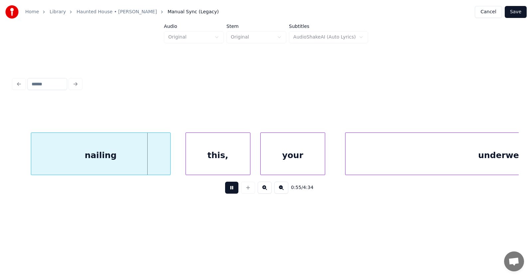
click at [231, 189] on button at bounding box center [231, 188] width 13 height 12
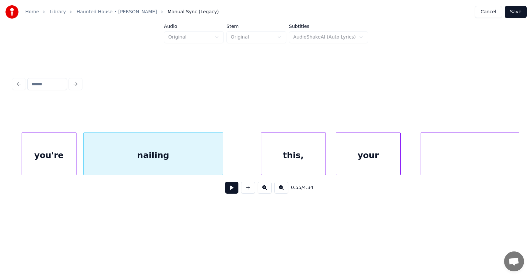
click at [153, 162] on div "nailing" at bounding box center [153, 155] width 139 height 45
click at [273, 162] on div "this," at bounding box center [275, 155] width 64 height 45
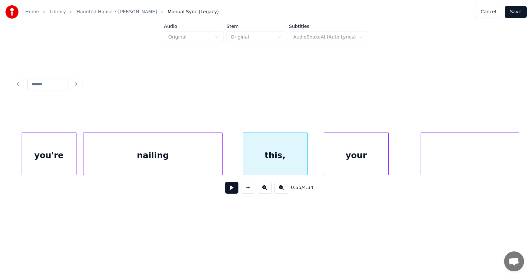
click at [344, 162] on div "your" at bounding box center [356, 155] width 64 height 45
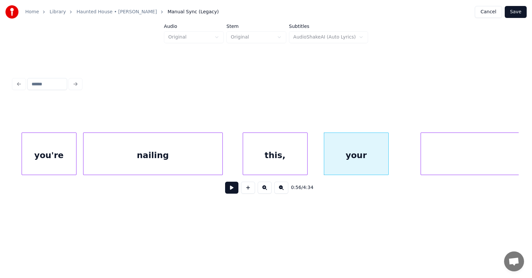
click at [145, 160] on div "nailing" at bounding box center [152, 155] width 139 height 45
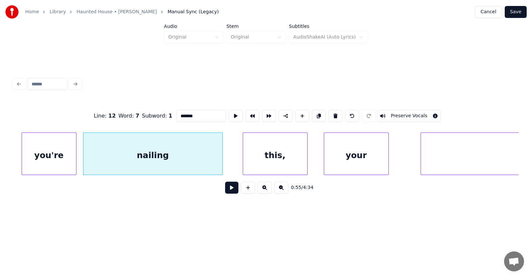
click at [229, 187] on button at bounding box center [231, 188] width 13 height 12
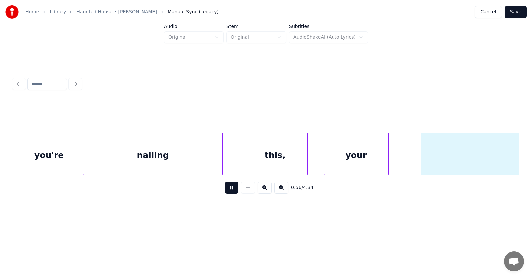
scroll to position [0, 14233]
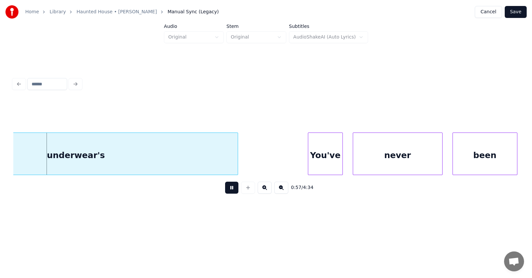
click at [230, 187] on button at bounding box center [231, 188] width 13 height 12
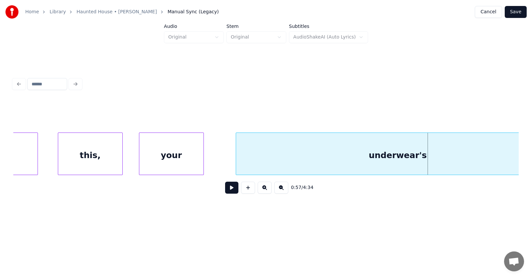
scroll to position [0, 13951]
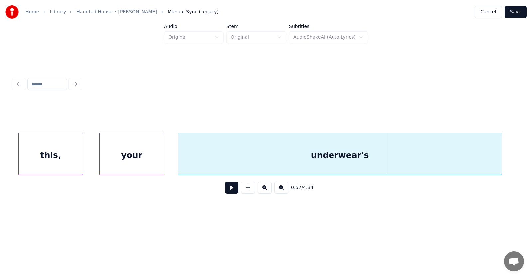
click at [225, 162] on div "underwear's" at bounding box center [340, 155] width 324 height 45
click at [68, 153] on div "this," at bounding box center [51, 155] width 64 height 45
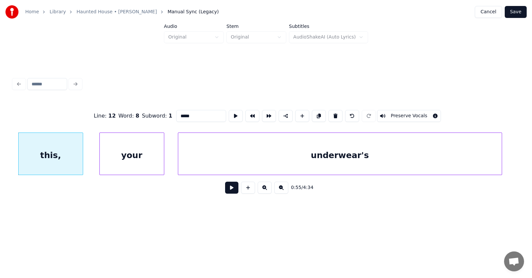
click at [225, 193] on button at bounding box center [231, 188] width 13 height 12
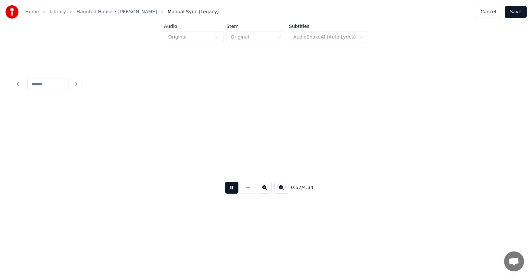
scroll to position [0, 14459]
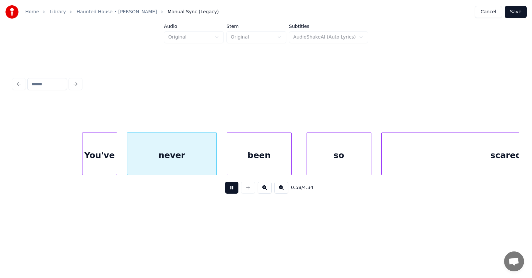
click at [225, 193] on button at bounding box center [231, 188] width 13 height 12
click at [94, 165] on div "You've" at bounding box center [91, 155] width 34 height 45
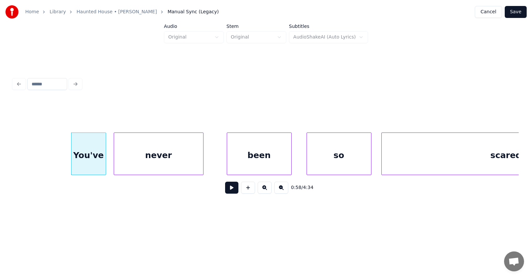
click at [131, 165] on div "never" at bounding box center [158, 155] width 89 height 45
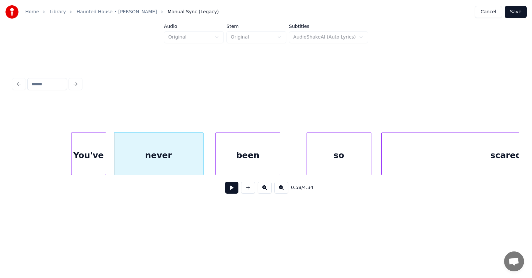
click at [223, 166] on div "been" at bounding box center [248, 155] width 64 height 45
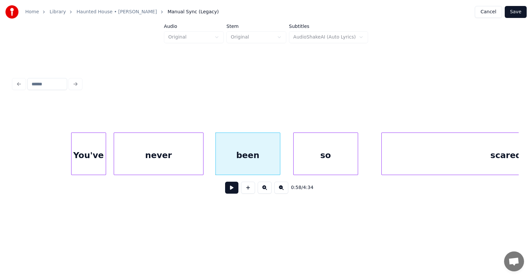
click at [318, 161] on div "so" at bounding box center [326, 155] width 64 height 45
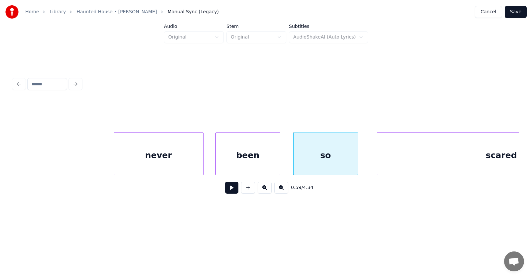
scroll to position [0, 14569]
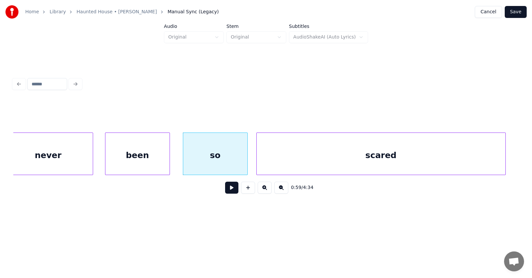
click at [402, 159] on div "scared" at bounding box center [381, 155] width 249 height 45
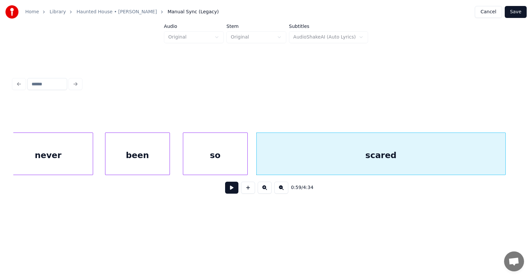
click at [226, 189] on button at bounding box center [231, 188] width 13 height 12
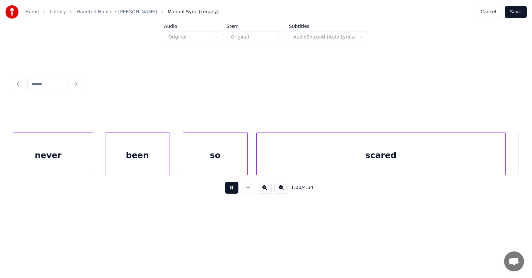
scroll to position [0, 15076]
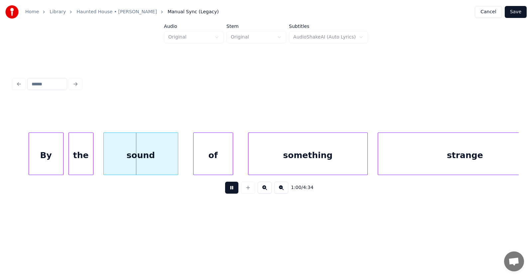
click at [227, 190] on button at bounding box center [231, 188] width 13 height 12
click at [50, 164] on div "By" at bounding box center [41, 155] width 34 height 45
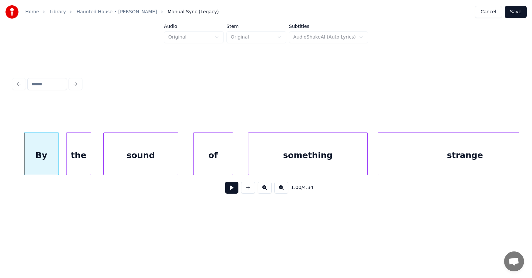
click at [85, 167] on div "the" at bounding box center [79, 155] width 24 height 45
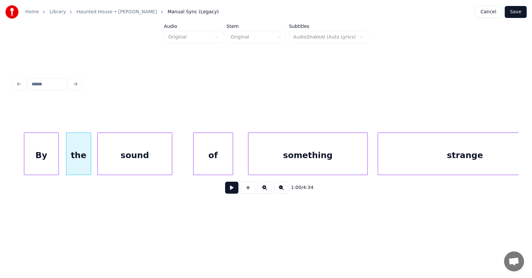
click at [126, 166] on div "sound" at bounding box center [135, 155] width 74 height 45
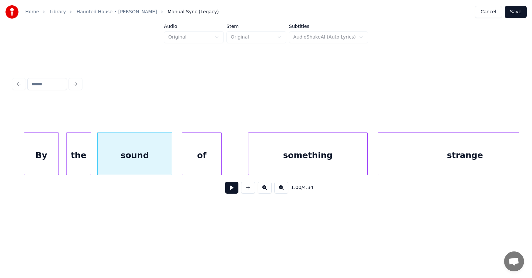
click at [195, 167] on div "of" at bounding box center [201, 155] width 39 height 45
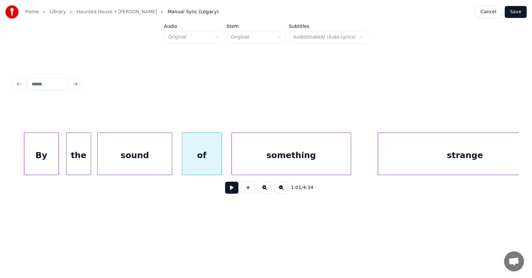
click at [268, 169] on div "something" at bounding box center [291, 155] width 119 height 45
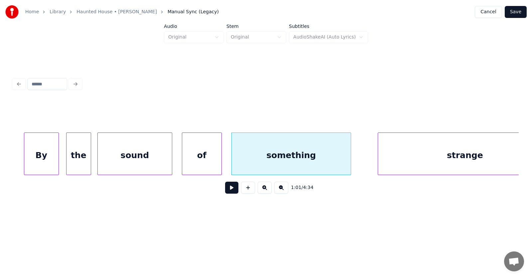
scroll to position [0, 15108]
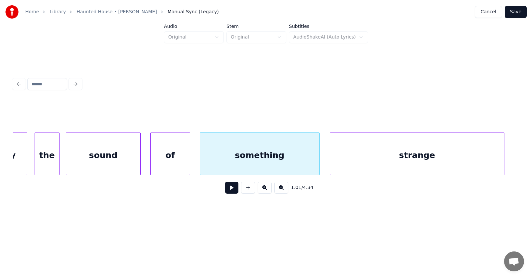
click at [406, 163] on div "strange" at bounding box center [417, 155] width 174 height 45
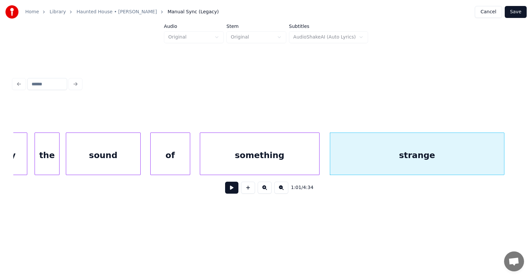
click at [226, 190] on button at bounding box center [231, 188] width 13 height 12
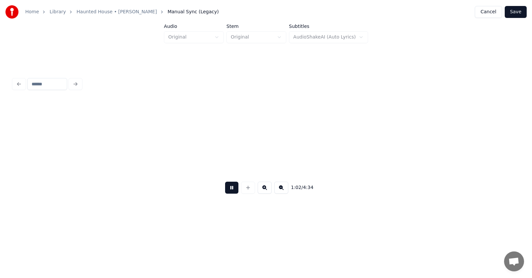
scroll to position [0, 15615]
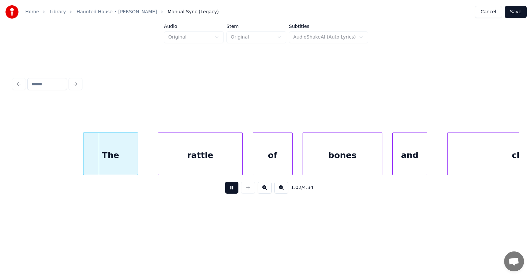
click at [226, 190] on button at bounding box center [231, 188] width 13 height 12
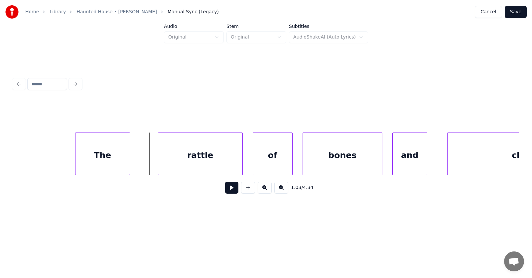
click at [121, 161] on div "The" at bounding box center [102, 155] width 54 height 45
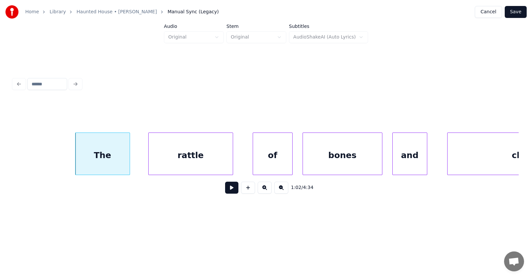
click at [191, 162] on div "rattle" at bounding box center [191, 155] width 84 height 45
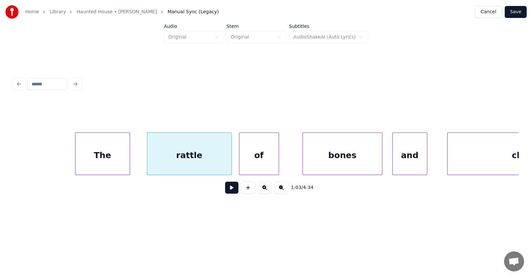
click at [252, 161] on div "of" at bounding box center [258, 155] width 39 height 45
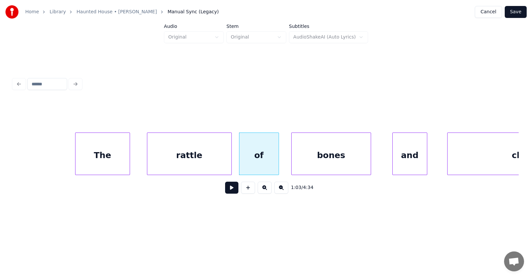
click at [313, 162] on div "bones" at bounding box center [331, 155] width 79 height 45
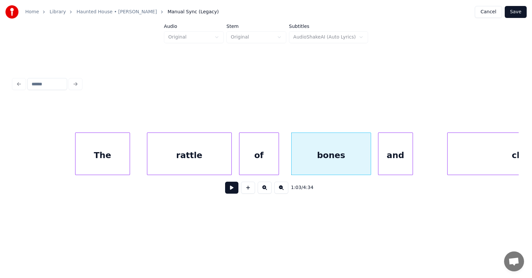
click at [394, 161] on div "and" at bounding box center [395, 155] width 34 height 45
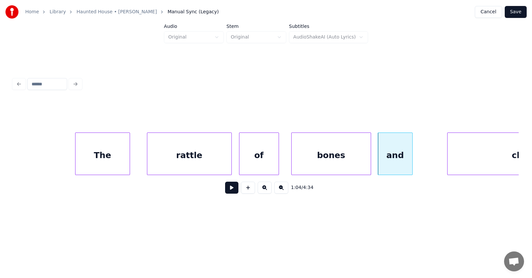
scroll to position [0, 15701]
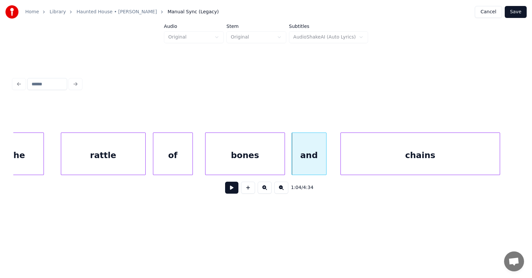
click at [438, 162] on div "chains" at bounding box center [420, 155] width 159 height 45
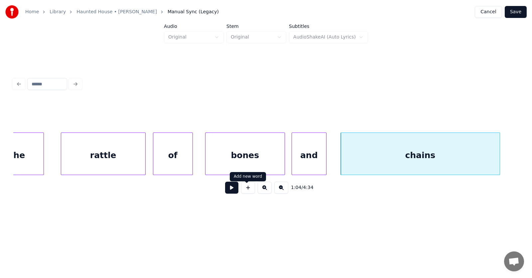
click at [226, 191] on button at bounding box center [231, 188] width 13 height 12
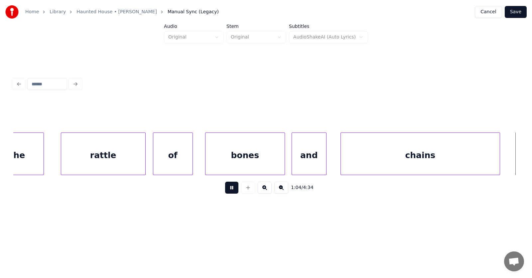
scroll to position [0, 16208]
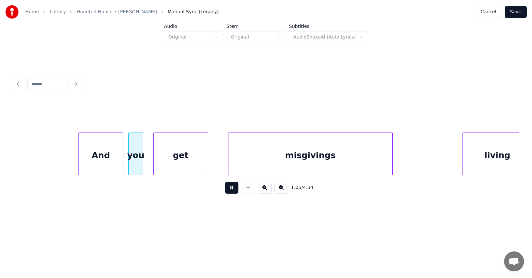
click at [226, 191] on button at bounding box center [231, 188] width 13 height 12
click at [91, 165] on div "And" at bounding box center [94, 155] width 44 height 45
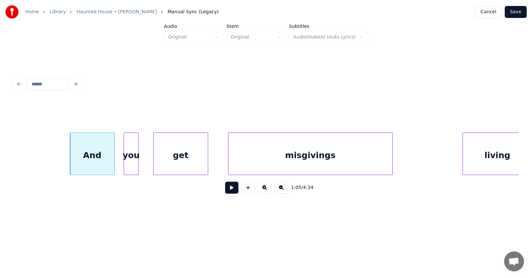
click at [133, 168] on div "you" at bounding box center [131, 155] width 14 height 45
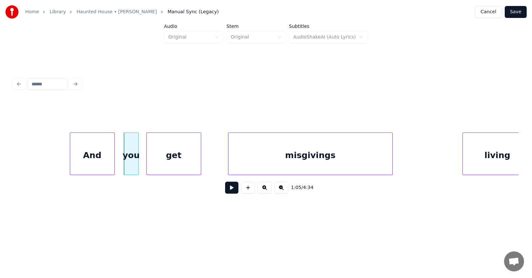
click at [170, 169] on div "get" at bounding box center [174, 155] width 54 height 45
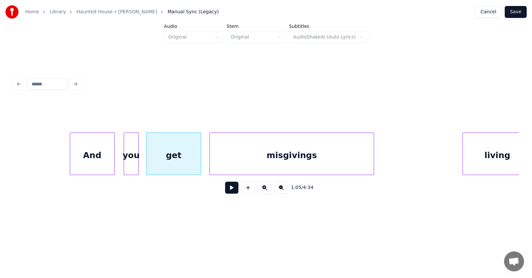
click at [246, 167] on div "misgivings" at bounding box center [292, 155] width 164 height 45
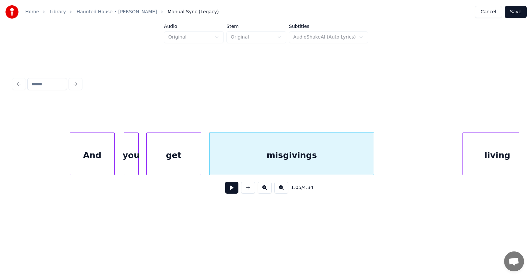
click at [230, 189] on button at bounding box center [231, 188] width 13 height 12
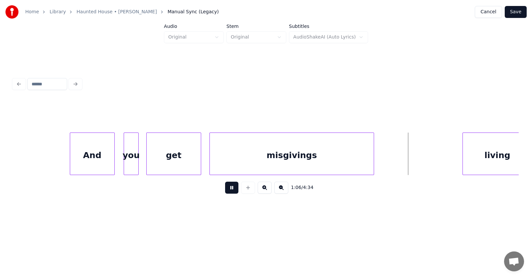
click at [230, 189] on button at bounding box center [231, 188] width 13 height 12
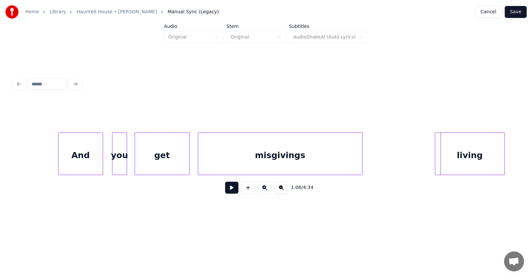
click at [477, 158] on div "living" at bounding box center [469, 155] width 69 height 45
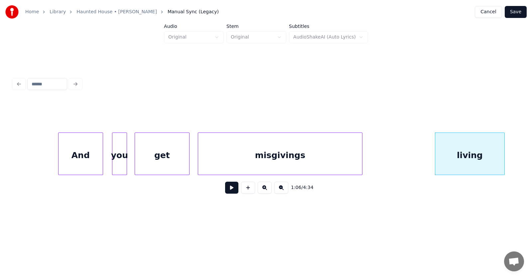
click at [228, 190] on button at bounding box center [231, 188] width 13 height 12
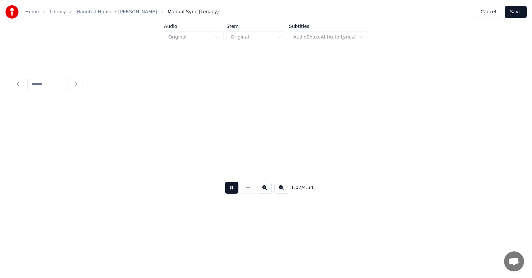
scroll to position [0, 16729]
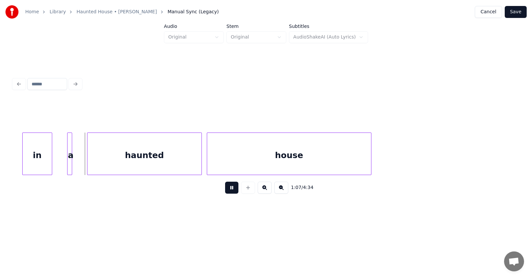
click at [228, 190] on button at bounding box center [231, 188] width 13 height 12
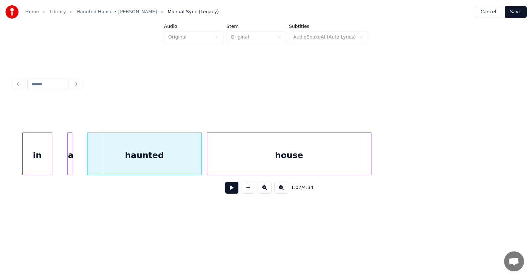
scroll to position [0, 16545]
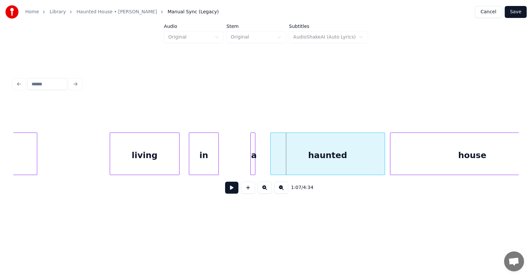
click at [211, 163] on div "in" at bounding box center [203, 155] width 29 height 45
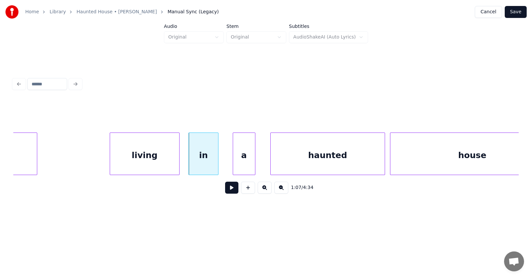
click at [233, 163] on div at bounding box center [234, 154] width 2 height 42
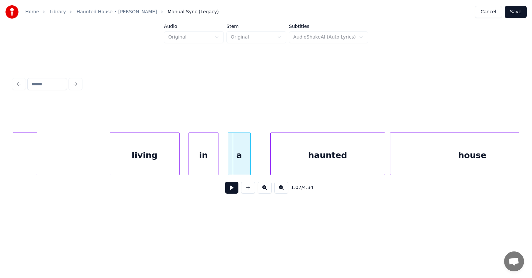
click at [241, 164] on div "a" at bounding box center [239, 155] width 22 height 45
click at [284, 162] on div "haunted" at bounding box center [320, 155] width 114 height 45
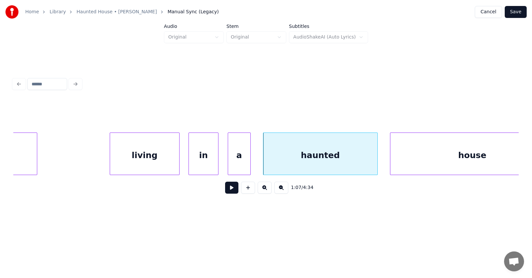
scroll to position [0, 16580]
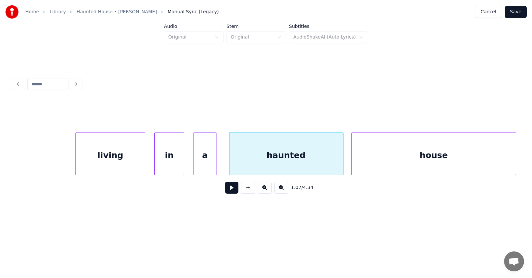
click at [401, 160] on div "house" at bounding box center [434, 155] width 164 height 45
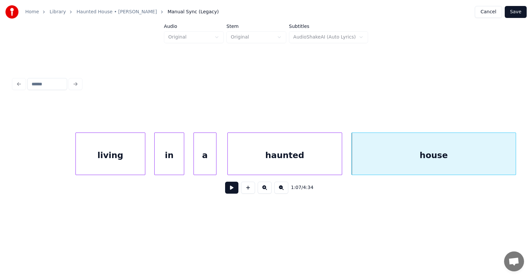
click at [277, 165] on div "haunted" at bounding box center [285, 155] width 114 height 45
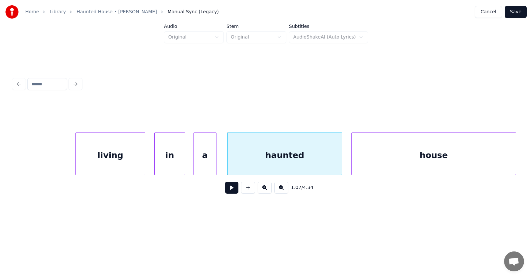
click at [183, 163] on div at bounding box center [184, 154] width 2 height 42
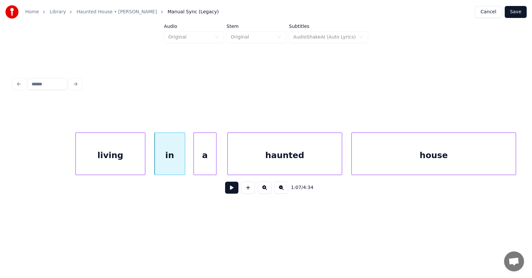
click at [225, 191] on button at bounding box center [231, 188] width 13 height 12
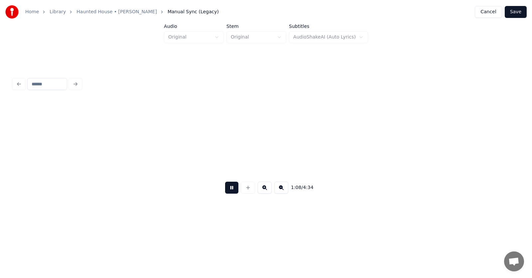
scroll to position [0, 17085]
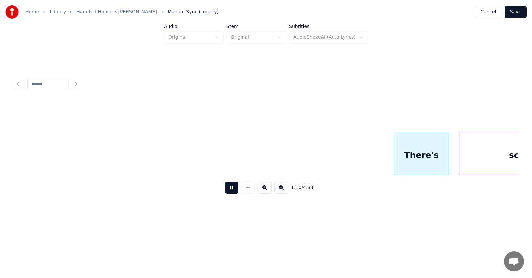
click at [225, 191] on button at bounding box center [231, 188] width 13 height 12
click at [399, 157] on div "There's" at bounding box center [410, 155] width 54 height 45
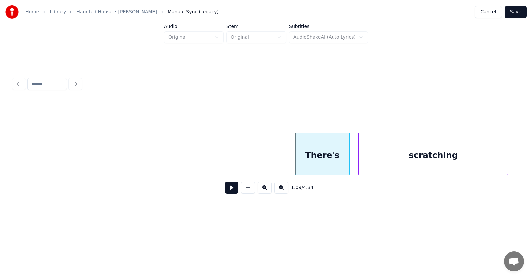
click at [460, 160] on div "scratching" at bounding box center [433, 155] width 149 height 45
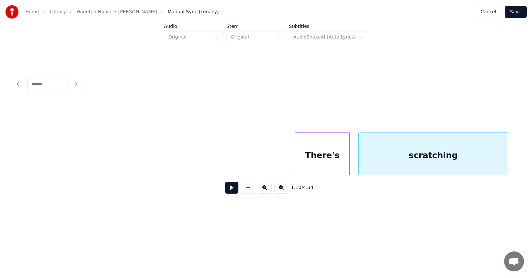
click at [229, 190] on button at bounding box center [231, 188] width 13 height 12
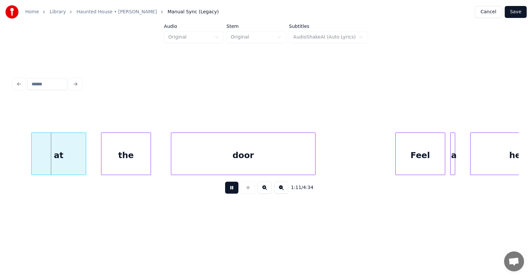
click at [229, 190] on button at bounding box center [231, 188] width 13 height 12
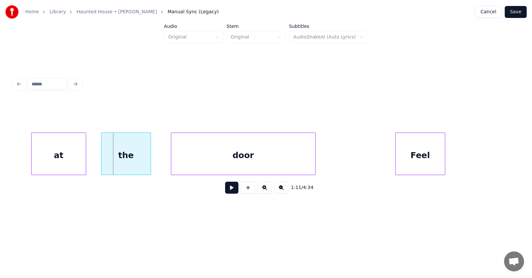
scroll to position [0, 17516]
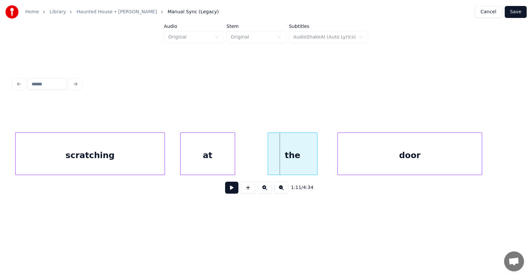
click at [209, 163] on div "at" at bounding box center [208, 155] width 54 height 45
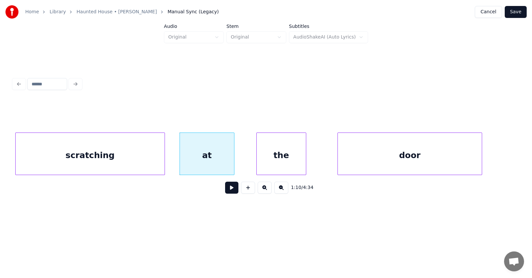
click at [264, 166] on div "the" at bounding box center [281, 155] width 49 height 45
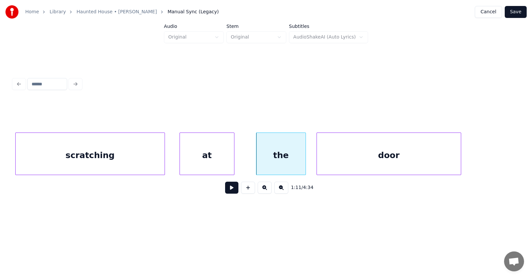
click at [351, 164] on div "door" at bounding box center [389, 155] width 144 height 45
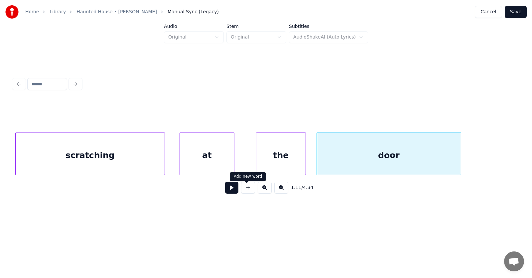
click at [230, 191] on button at bounding box center [231, 188] width 13 height 12
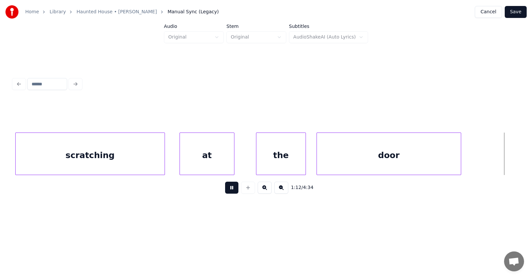
scroll to position [0, 18023]
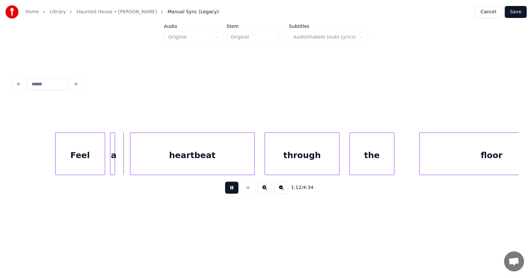
click at [230, 191] on button at bounding box center [231, 188] width 13 height 12
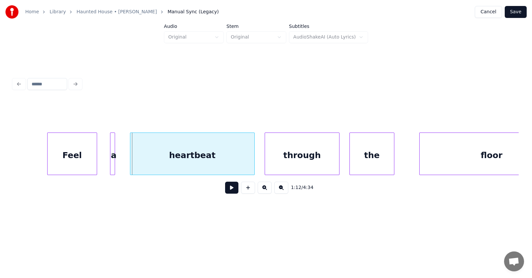
click at [68, 165] on div "Feel" at bounding box center [72, 155] width 49 height 45
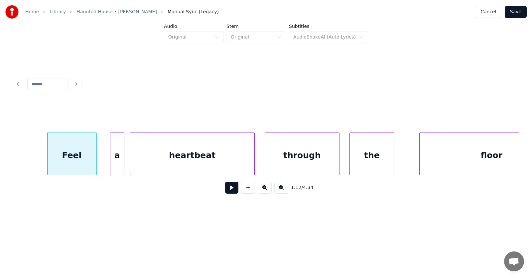
click at [121, 165] on div "a" at bounding box center [117, 154] width 14 height 43
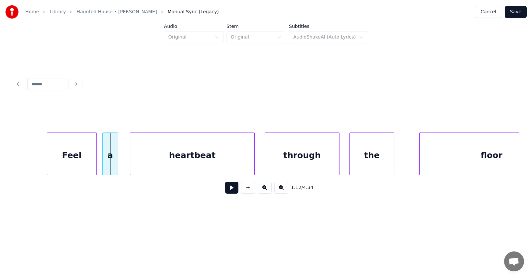
click at [113, 164] on div "a" at bounding box center [110, 155] width 15 height 45
click at [118, 163] on div at bounding box center [118, 154] width 2 height 42
click at [150, 161] on div "heartbeat" at bounding box center [189, 155] width 124 height 45
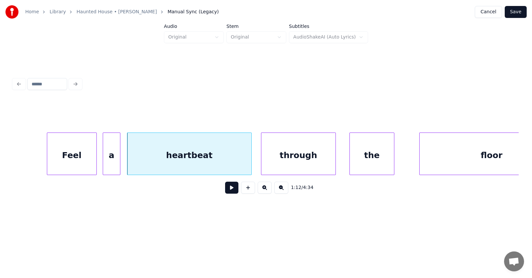
click at [277, 157] on div "through" at bounding box center [298, 155] width 74 height 45
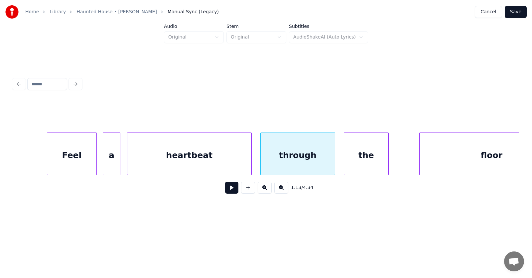
click at [358, 159] on div "the" at bounding box center [366, 155] width 44 height 45
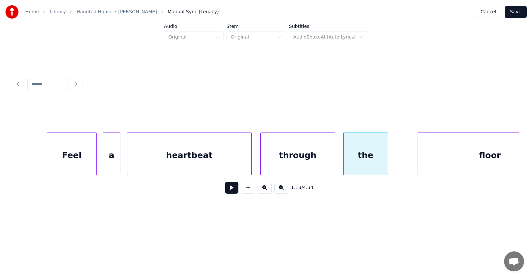
scroll to position [0, 18066]
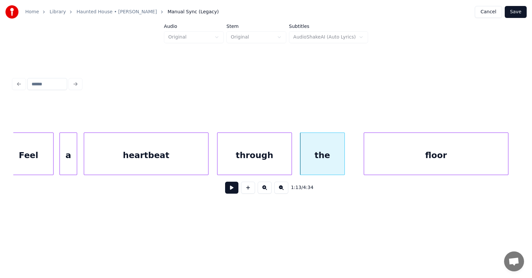
click at [418, 162] on div "floor" at bounding box center [436, 155] width 144 height 45
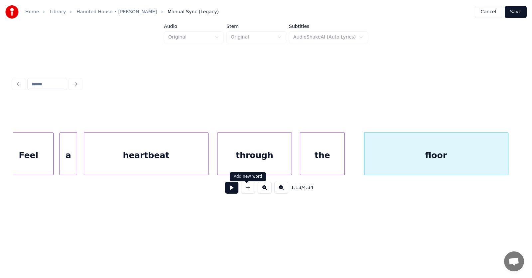
click at [230, 190] on button at bounding box center [231, 188] width 13 height 12
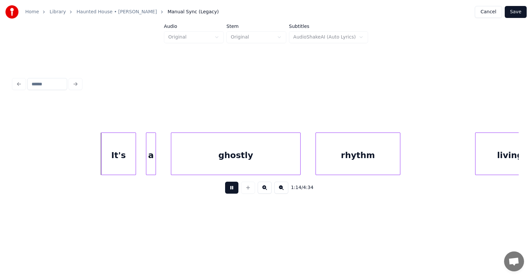
click at [230, 190] on button at bounding box center [231, 188] width 13 height 12
click at [101, 163] on div "It's" at bounding box center [107, 155] width 34 height 45
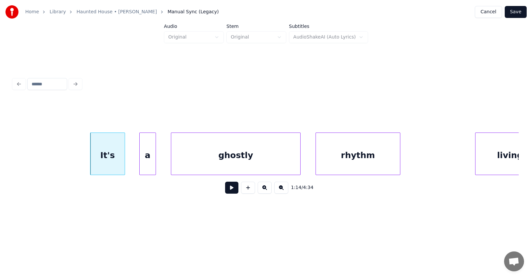
click at [140, 165] on div at bounding box center [141, 154] width 2 height 42
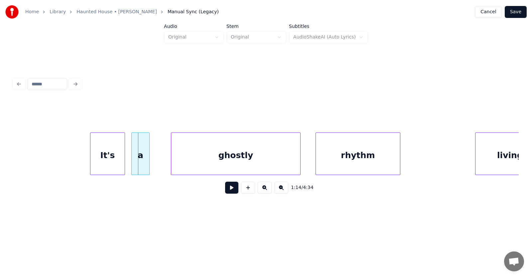
click at [142, 164] on div "a" at bounding box center [141, 155] width 18 height 45
click at [187, 168] on div "ghostly" at bounding box center [222, 155] width 129 height 45
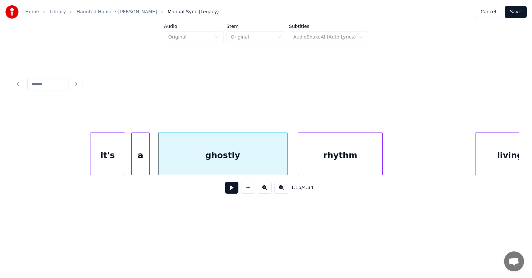
click at [313, 163] on div "rhythm" at bounding box center [340, 155] width 84 height 45
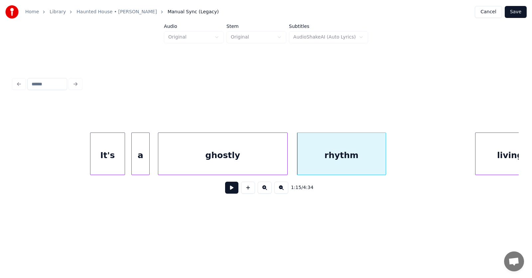
click at [386, 156] on div at bounding box center [385, 154] width 2 height 42
click at [216, 162] on div "ghostly" at bounding box center [222, 155] width 129 height 45
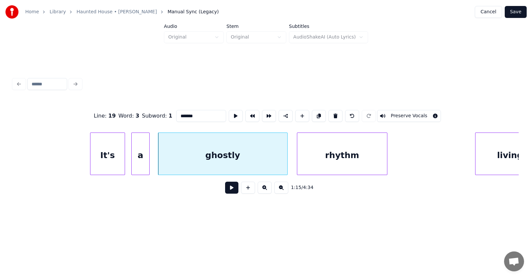
click at [228, 190] on button at bounding box center [231, 188] width 13 height 12
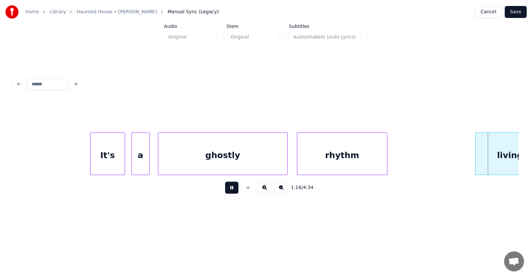
click at [228, 190] on button at bounding box center [231, 188] width 13 height 12
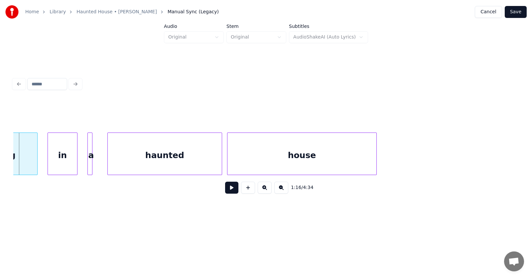
scroll to position [0, 18810]
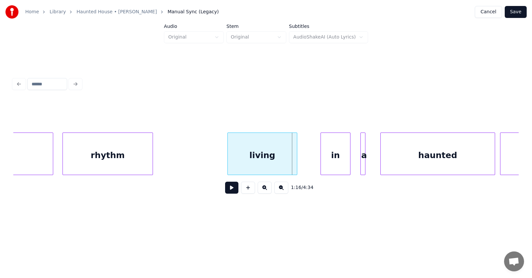
click at [247, 159] on div "living" at bounding box center [262, 155] width 69 height 45
click at [229, 159] on div "living" at bounding box center [262, 154] width 70 height 43
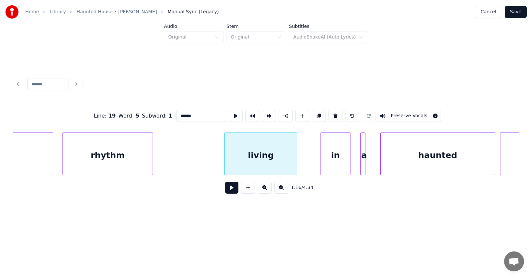
click at [225, 160] on div at bounding box center [226, 154] width 2 height 42
click at [310, 162] on div "in" at bounding box center [320, 155] width 29 height 45
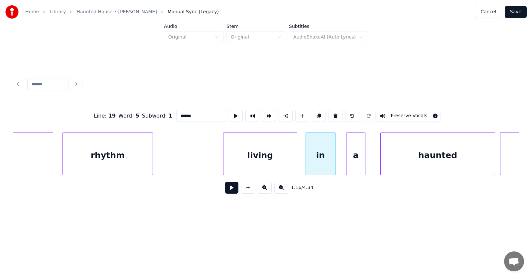
click at [347, 164] on div at bounding box center [348, 154] width 2 height 42
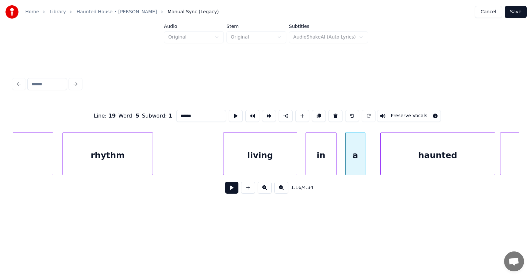
click at [335, 160] on div at bounding box center [335, 154] width 2 height 42
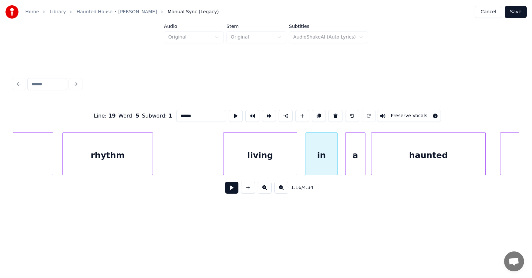
click at [404, 160] on div "haunted" at bounding box center [428, 155] width 114 height 45
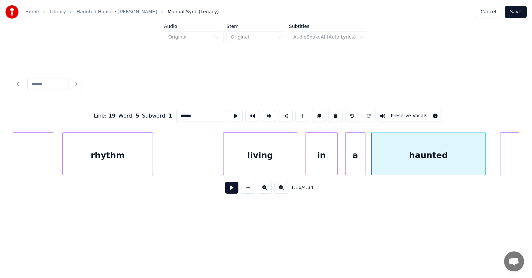
scroll to position [0, 18939]
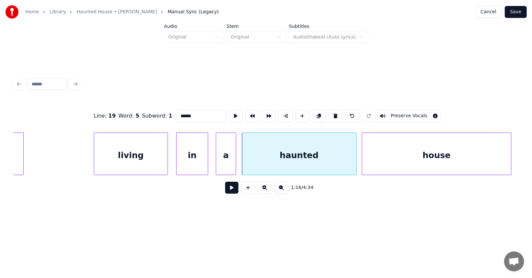
click at [506, 147] on div "house" at bounding box center [436, 155] width 149 height 45
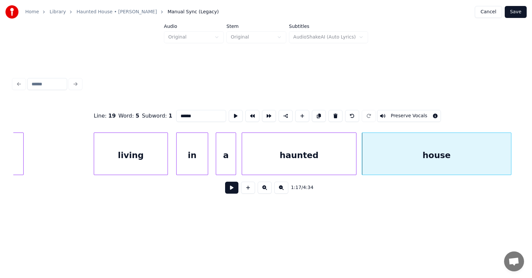
click at [229, 189] on button at bounding box center [231, 188] width 13 height 12
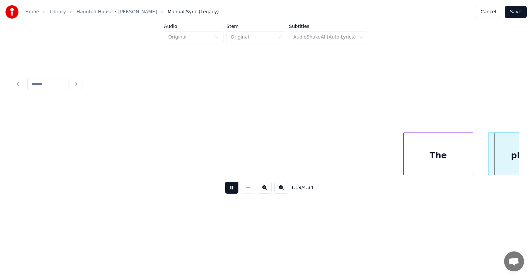
scroll to position [0, 19953]
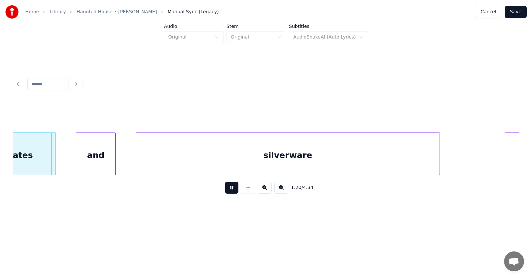
click at [228, 191] on button at bounding box center [231, 188] width 13 height 12
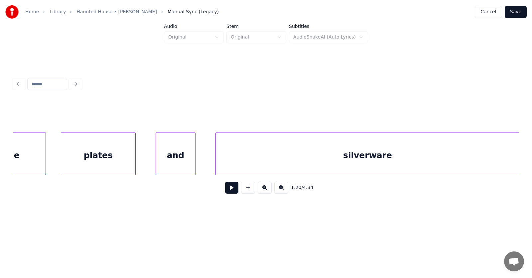
scroll to position [0, 19734]
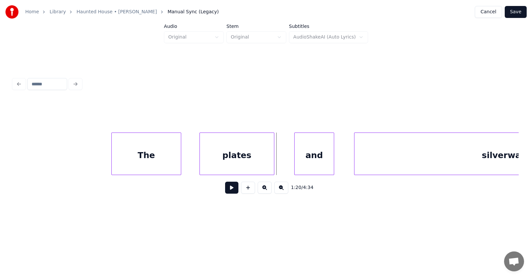
click at [151, 164] on div "The" at bounding box center [146, 155] width 69 height 45
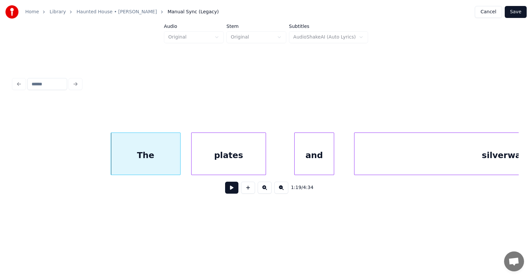
click at [215, 164] on div "plates" at bounding box center [229, 155] width 74 height 45
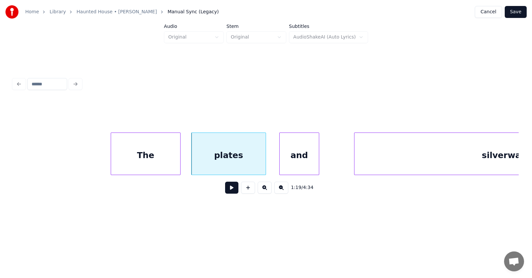
click at [304, 168] on div "and" at bounding box center [299, 155] width 39 height 45
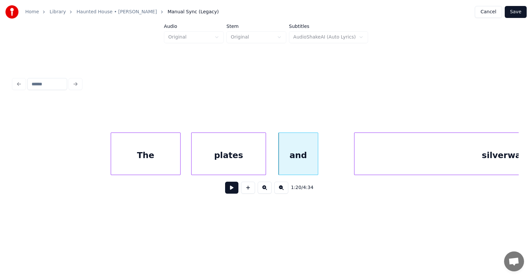
scroll to position [0, 19872]
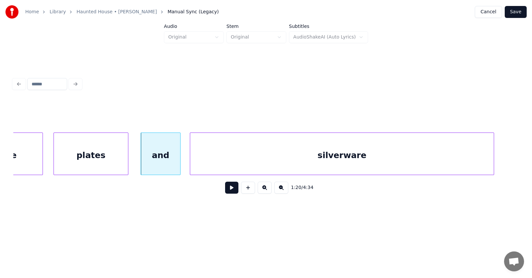
click at [343, 168] on div "silverware" at bounding box center [342, 155] width 304 height 45
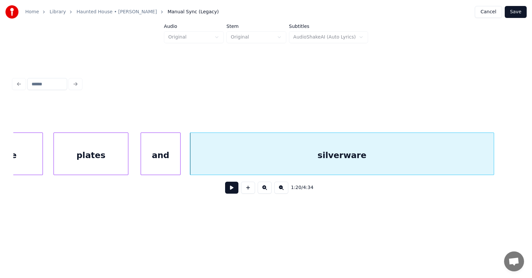
click at [232, 191] on button at bounding box center [231, 188] width 13 height 12
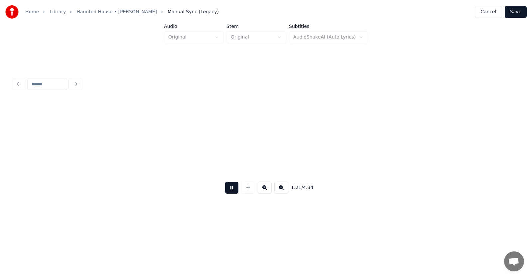
scroll to position [0, 20379]
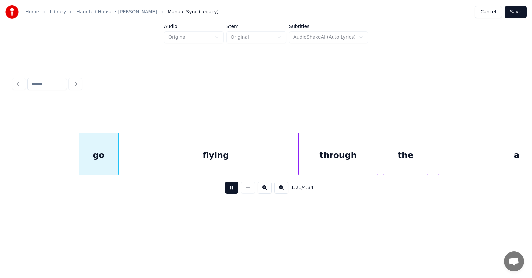
click at [232, 190] on button at bounding box center [231, 188] width 13 height 12
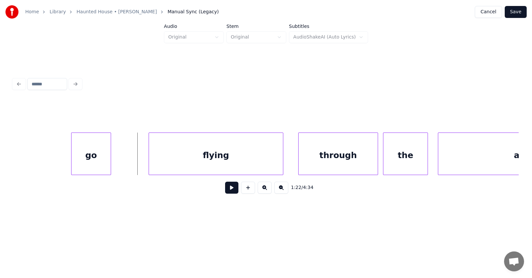
click at [90, 165] on div "go" at bounding box center [91, 155] width 39 height 45
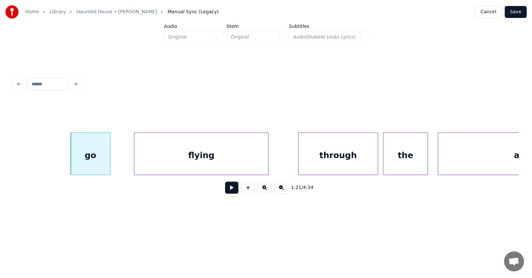
click at [140, 166] on div "flying" at bounding box center [201, 155] width 134 height 45
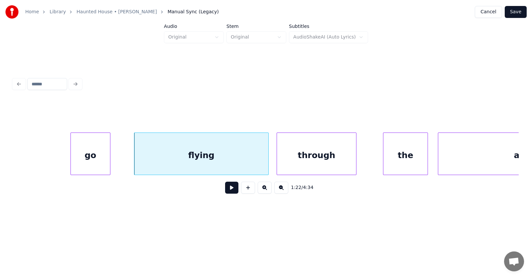
click at [294, 165] on div "through" at bounding box center [316, 155] width 79 height 45
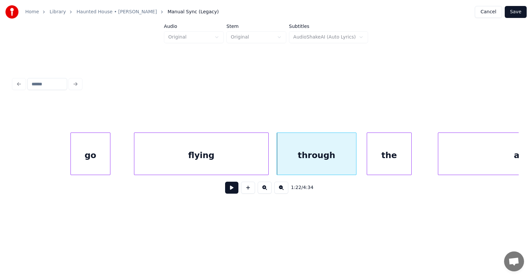
click at [382, 160] on div "the" at bounding box center [389, 155] width 44 height 45
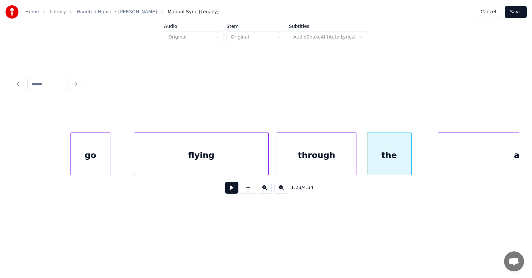
scroll to position [0, 20461]
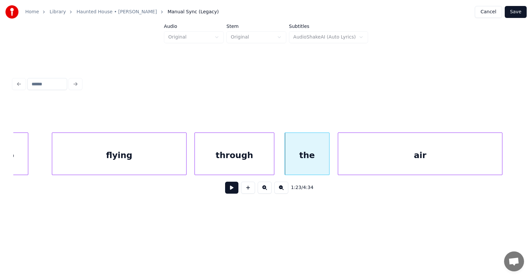
click at [441, 154] on div "air" at bounding box center [420, 155] width 164 height 45
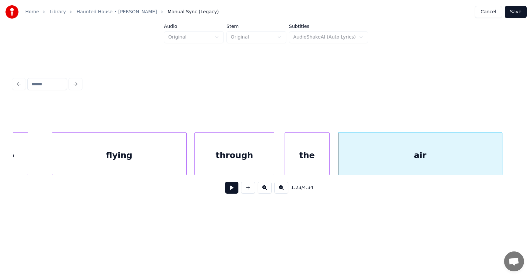
click at [229, 188] on button at bounding box center [231, 188] width 13 height 12
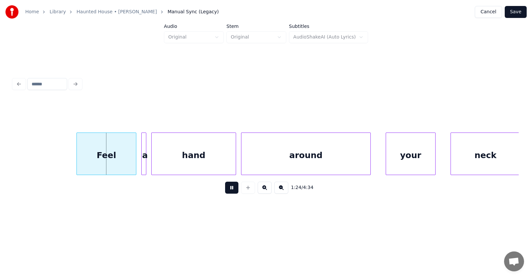
click at [229, 188] on button at bounding box center [231, 188] width 13 height 12
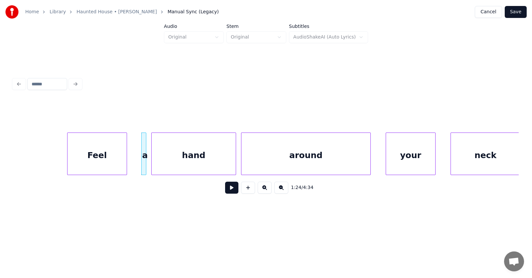
click at [105, 166] on div "Feel" at bounding box center [97, 155] width 59 height 45
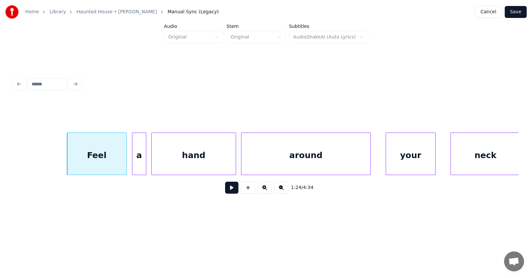
click at [132, 169] on div at bounding box center [133, 154] width 2 height 42
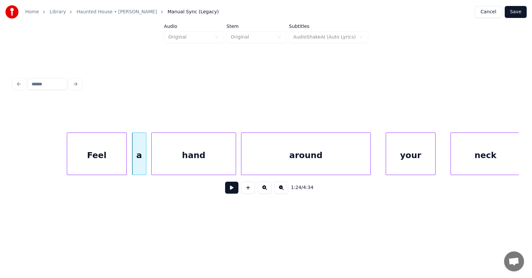
click at [179, 164] on div "hand" at bounding box center [194, 155] width 84 height 45
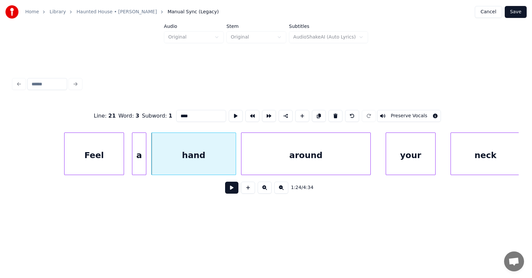
click at [108, 163] on div "Feel" at bounding box center [94, 155] width 59 height 45
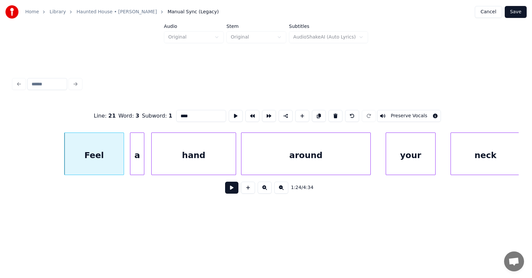
click at [138, 164] on div "a" at bounding box center [137, 155] width 14 height 45
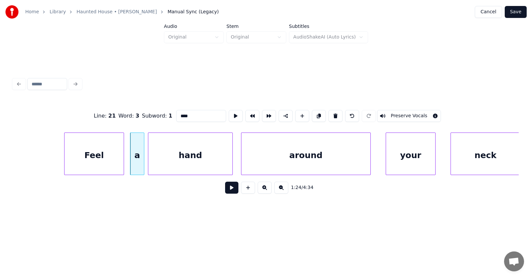
click at [174, 165] on div "hand" at bounding box center [190, 155] width 84 height 45
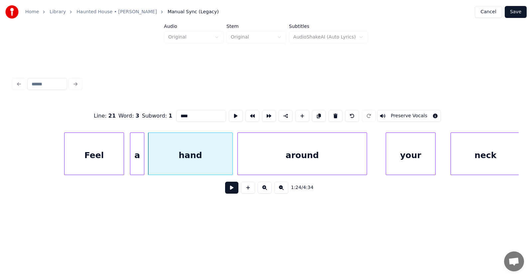
click at [263, 161] on div "around" at bounding box center [302, 155] width 129 height 45
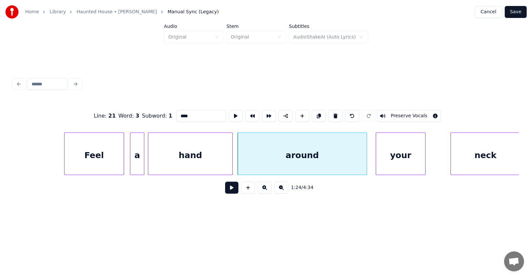
click at [387, 160] on div "your" at bounding box center [400, 155] width 49 height 45
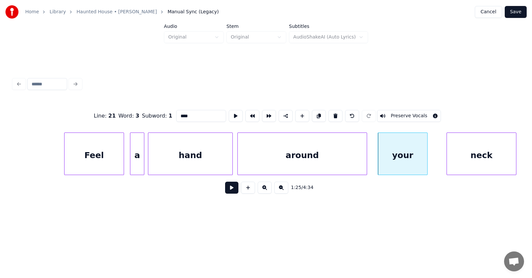
scroll to position [0, 20970]
click at [453, 157] on div "neck" at bounding box center [471, 155] width 69 height 45
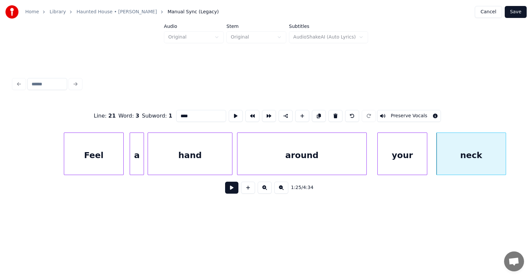
click at [229, 189] on button at bounding box center [231, 188] width 13 height 12
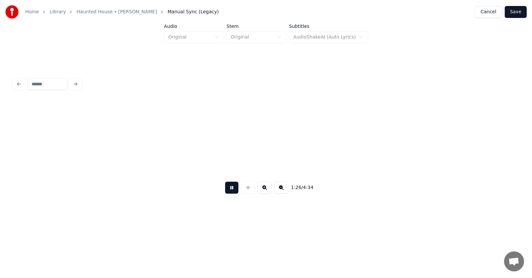
scroll to position [0, 21476]
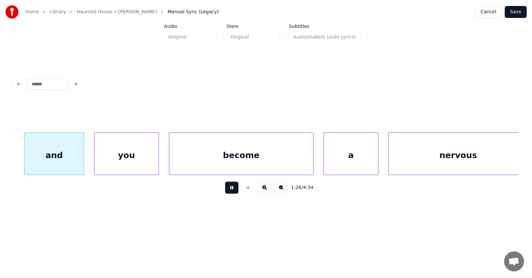
click at [229, 189] on button at bounding box center [231, 188] width 13 height 12
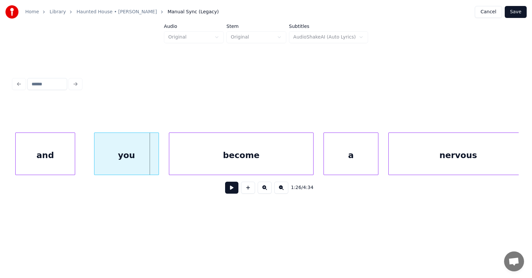
click at [54, 163] on div "and" at bounding box center [45, 155] width 59 height 45
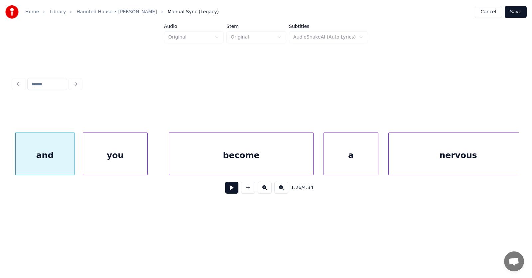
click at [112, 162] on div "you" at bounding box center [115, 155] width 64 height 45
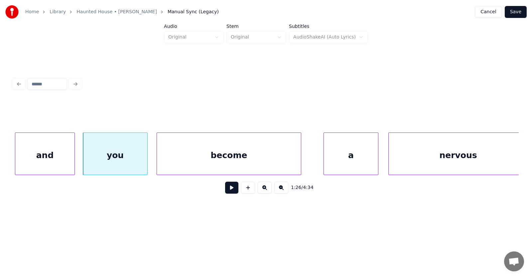
click at [189, 163] on div "become" at bounding box center [229, 155] width 144 height 45
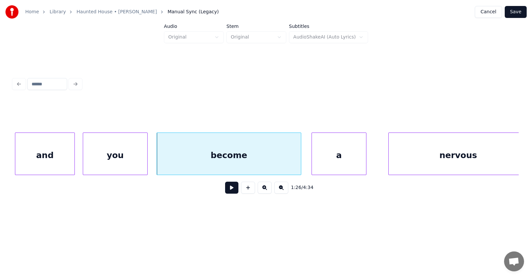
click at [324, 163] on div "a" at bounding box center [339, 155] width 54 height 45
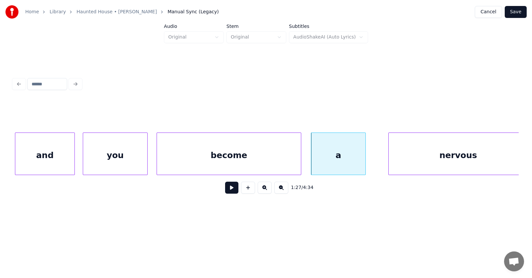
scroll to position [0, 21483]
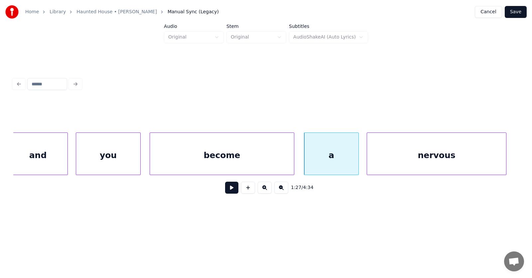
click at [391, 159] on div "nervous" at bounding box center [436, 155] width 139 height 45
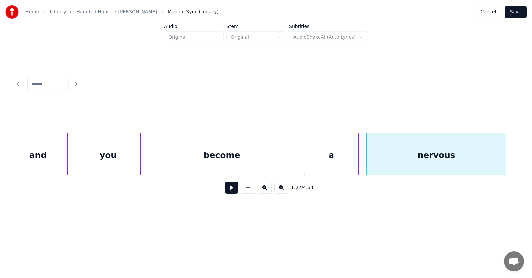
click at [229, 189] on button at bounding box center [231, 188] width 13 height 12
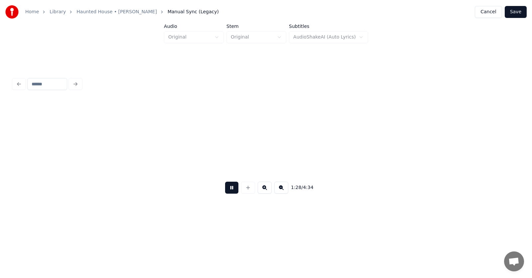
scroll to position [0, 21990]
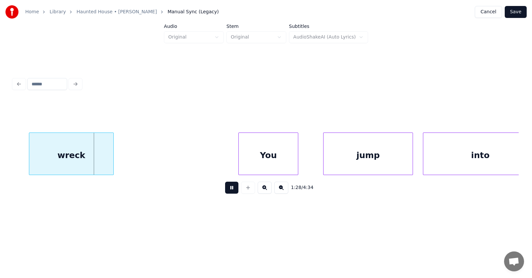
click at [229, 189] on button at bounding box center [231, 188] width 13 height 12
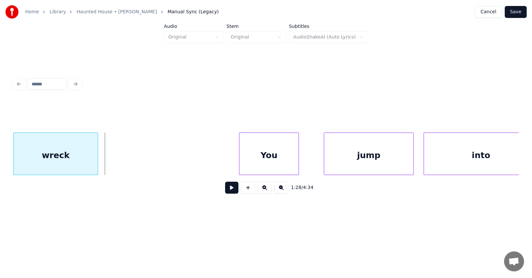
click at [79, 160] on div "wreck" at bounding box center [56, 155] width 84 height 45
click at [240, 161] on div "You" at bounding box center [257, 155] width 59 height 45
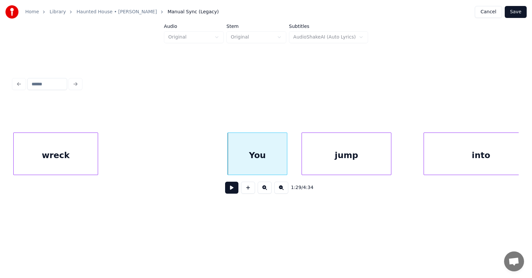
click at [333, 160] on div "jump" at bounding box center [346, 155] width 89 height 45
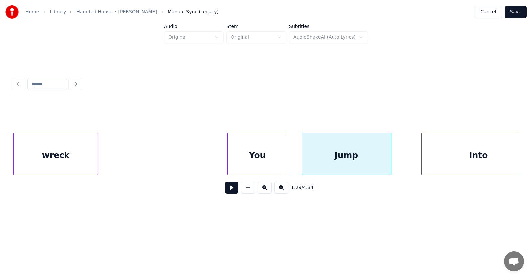
scroll to position [0, 22007]
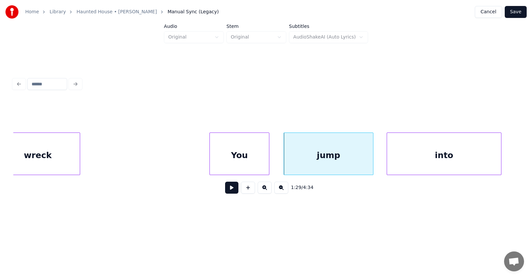
click at [444, 151] on div "into" at bounding box center [444, 155] width 114 height 45
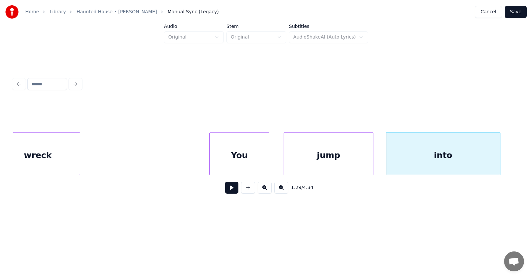
click at [226, 188] on button at bounding box center [231, 188] width 13 height 12
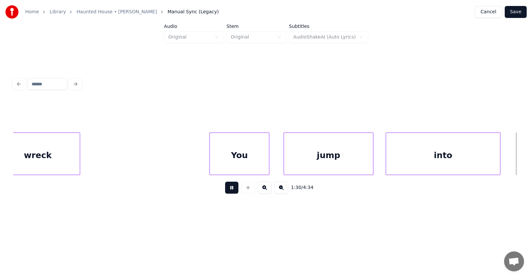
scroll to position [0, 22517]
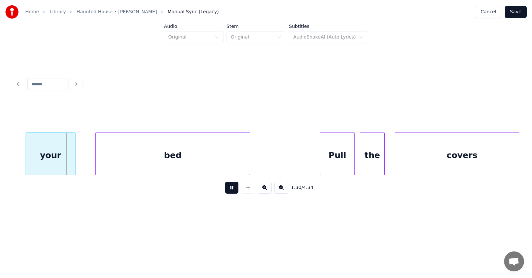
click at [226, 188] on button at bounding box center [231, 188] width 13 height 12
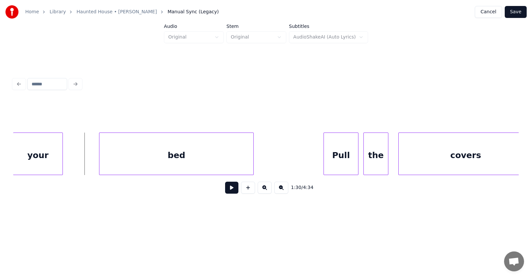
scroll to position [0, 22513]
click at [28, 164] on div "your" at bounding box center [38, 155] width 49 height 45
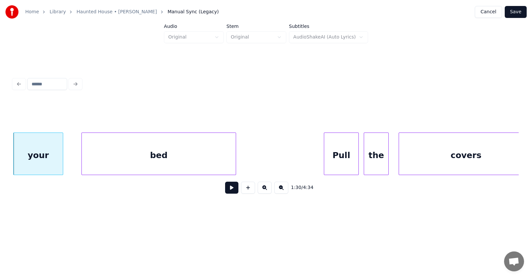
click at [104, 163] on div "bed" at bounding box center [159, 155] width 154 height 45
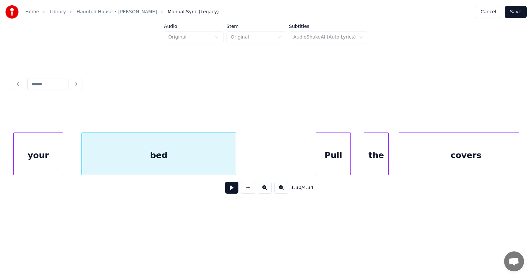
click at [337, 156] on div "Pull" at bounding box center [333, 155] width 34 height 45
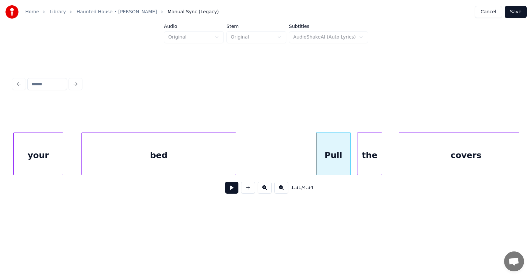
click at [367, 159] on div "the" at bounding box center [370, 155] width 24 height 45
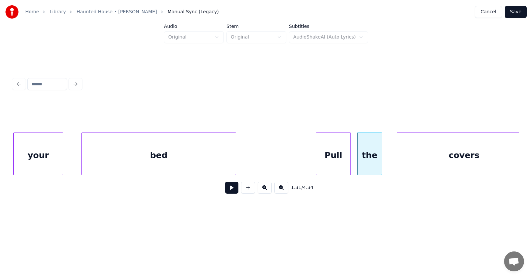
scroll to position [0, 22526]
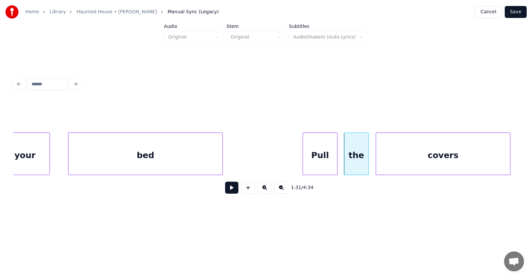
click at [407, 158] on div "covers" at bounding box center [443, 155] width 134 height 45
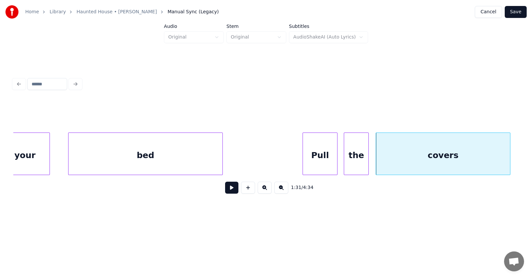
click at [233, 190] on button at bounding box center [231, 188] width 13 height 12
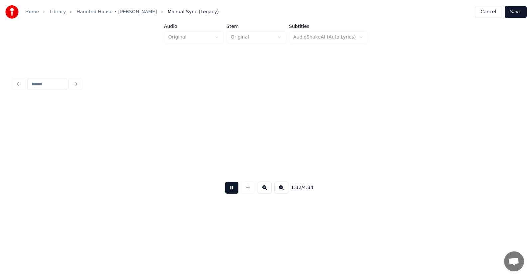
scroll to position [0, 23033]
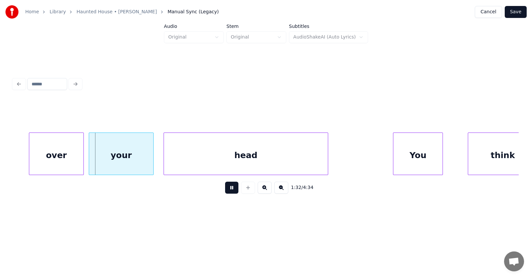
click at [233, 190] on button at bounding box center [231, 188] width 13 height 12
click at [56, 166] on div "over" at bounding box center [42, 155] width 54 height 45
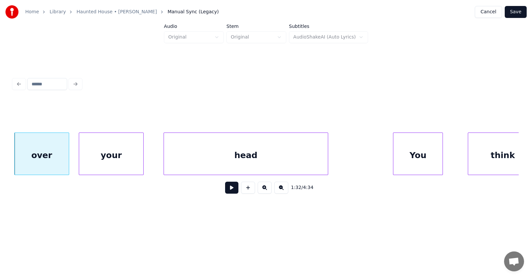
click at [97, 162] on div "your" at bounding box center [111, 155] width 64 height 45
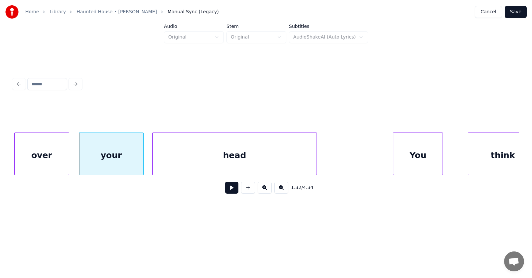
click at [181, 159] on div "head" at bounding box center [235, 155] width 164 height 45
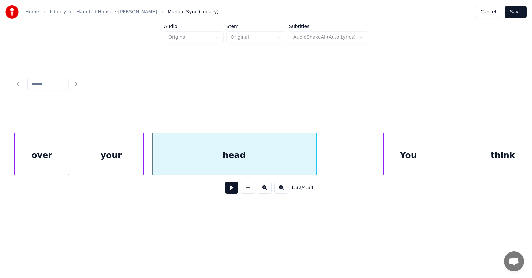
click at [410, 147] on div "You" at bounding box center [408, 155] width 49 height 45
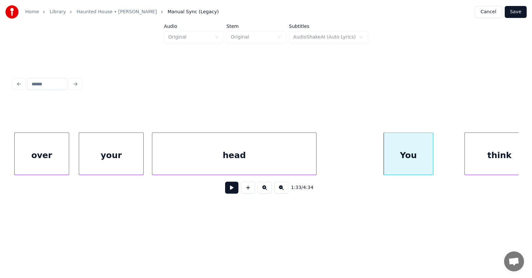
scroll to position [0, 23050]
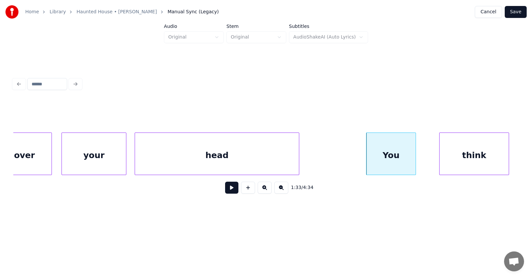
click at [463, 150] on div "think" at bounding box center [474, 155] width 69 height 45
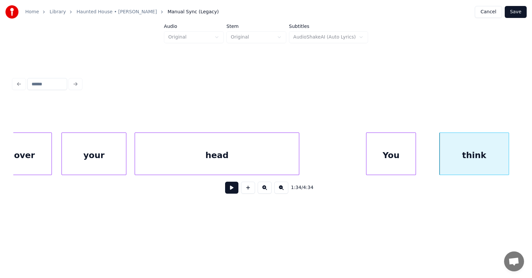
click at [228, 193] on button at bounding box center [231, 188] width 13 height 12
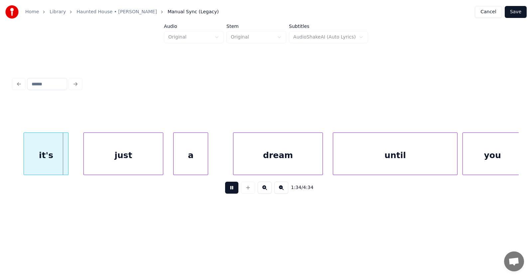
click at [228, 193] on button at bounding box center [231, 188] width 13 height 12
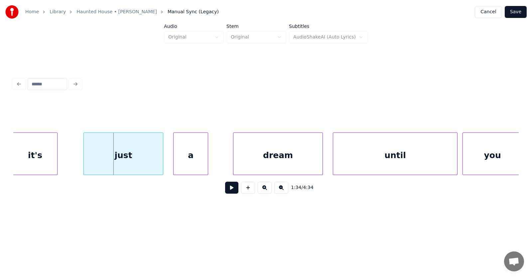
scroll to position [0, 23555]
click at [40, 165] on div "it's" at bounding box center [37, 155] width 44 height 45
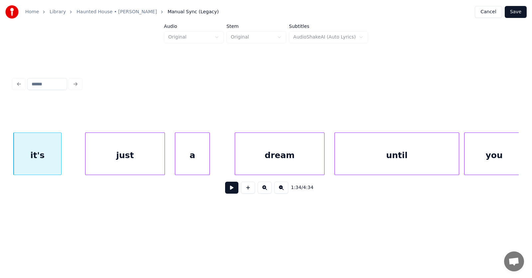
click at [61, 160] on div at bounding box center [60, 154] width 2 height 42
click at [98, 161] on div "just" at bounding box center [115, 155] width 79 height 45
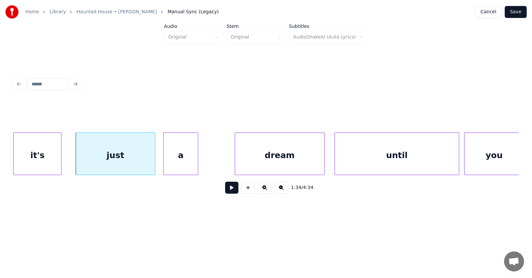
click at [173, 161] on div "a" at bounding box center [181, 155] width 34 height 45
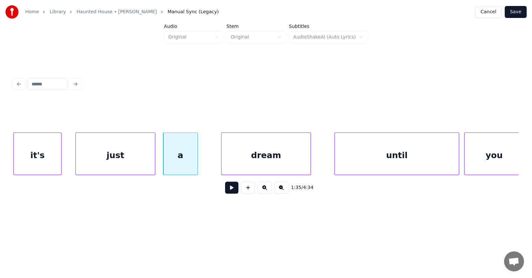
click at [250, 159] on div "dream" at bounding box center [266, 155] width 89 height 45
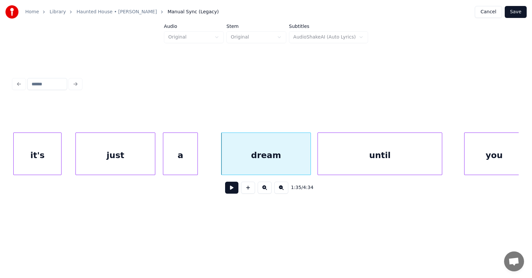
click at [338, 160] on div "until" at bounding box center [380, 155] width 124 height 45
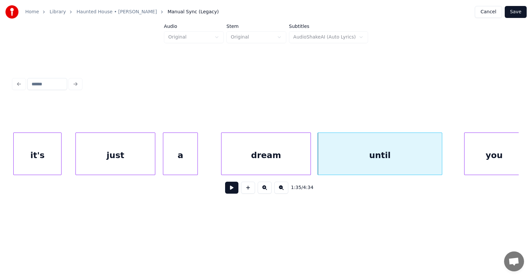
scroll to position [0, 23559]
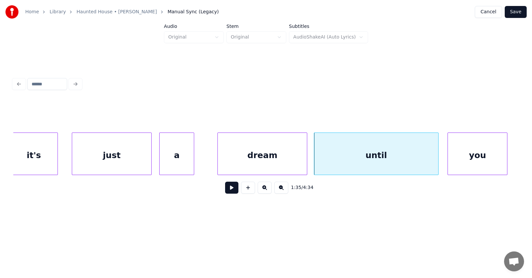
click at [470, 151] on div "you" at bounding box center [477, 155] width 59 height 45
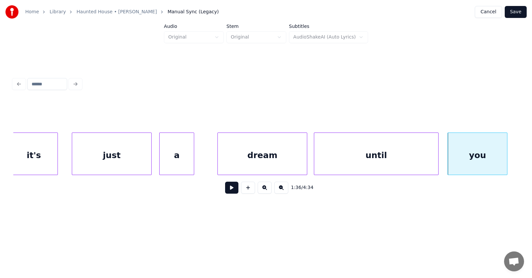
click at [225, 190] on button at bounding box center [231, 188] width 13 height 12
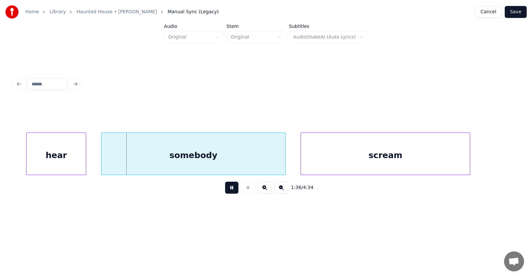
click at [225, 190] on button at bounding box center [231, 188] width 13 height 12
click at [57, 166] on div "hear" at bounding box center [47, 155] width 59 height 45
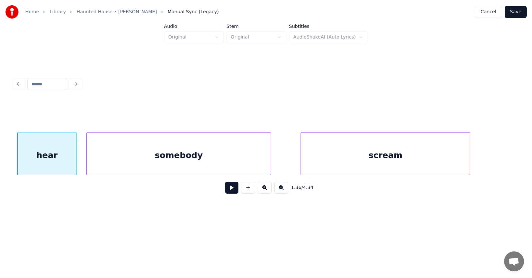
click at [121, 165] on div "somebody" at bounding box center [179, 155] width 184 height 45
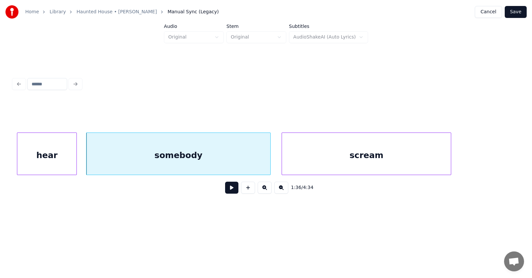
click at [347, 160] on div "scream" at bounding box center [366, 155] width 169 height 45
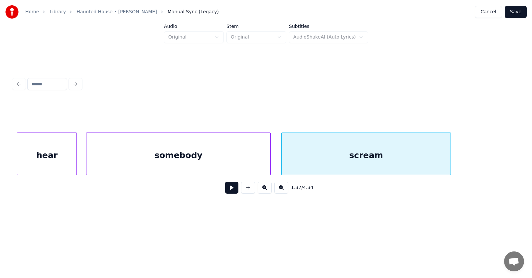
click at [231, 192] on button at bounding box center [231, 188] width 13 height 12
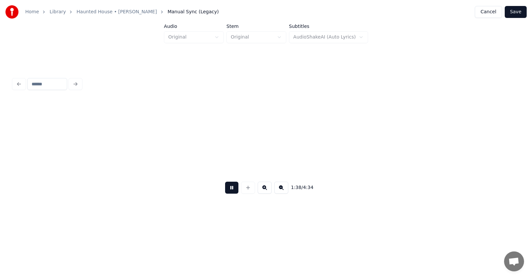
scroll to position [0, 24576]
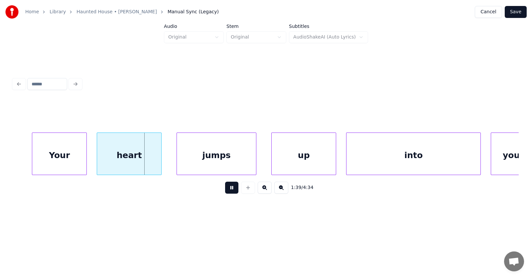
click at [231, 192] on button at bounding box center [231, 188] width 13 height 12
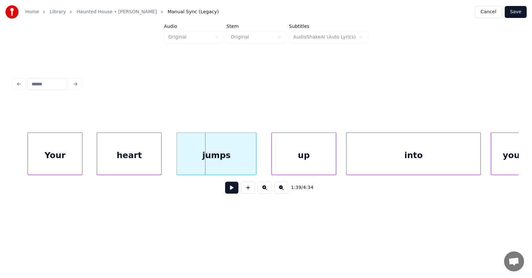
click at [66, 164] on div "Your" at bounding box center [55, 155] width 54 height 45
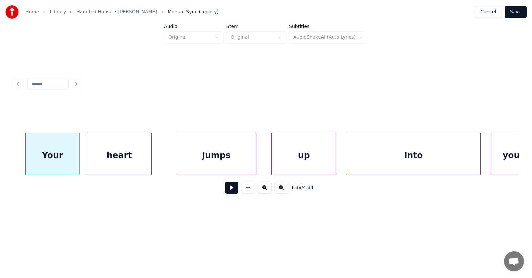
click at [113, 164] on div "heart" at bounding box center [119, 155] width 64 height 45
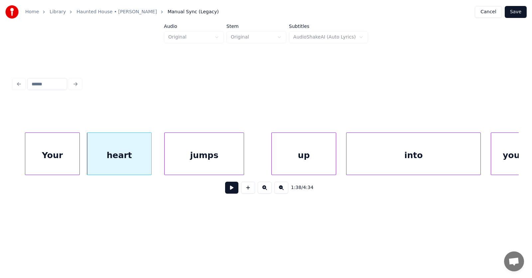
click at [188, 164] on div "jumps" at bounding box center [204, 155] width 79 height 45
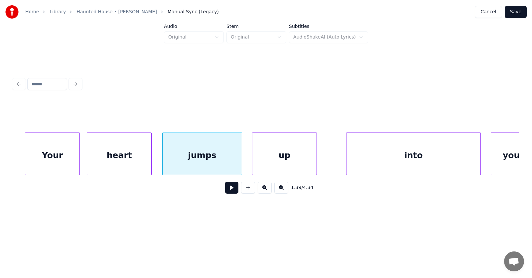
click at [273, 163] on div "up" at bounding box center [284, 155] width 64 height 45
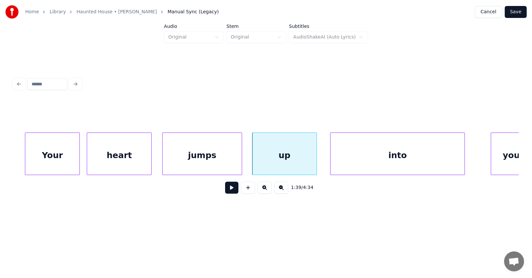
click at [345, 162] on div "into" at bounding box center [398, 155] width 134 height 45
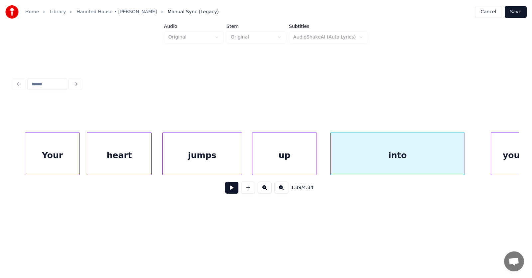
scroll to position [0, 24591]
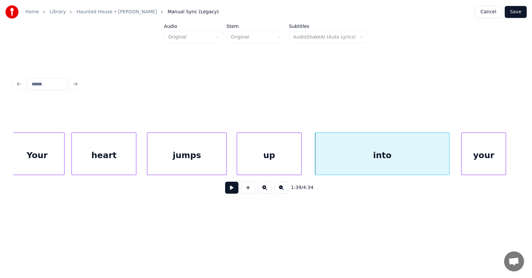
click at [488, 148] on div "your" at bounding box center [484, 155] width 44 height 45
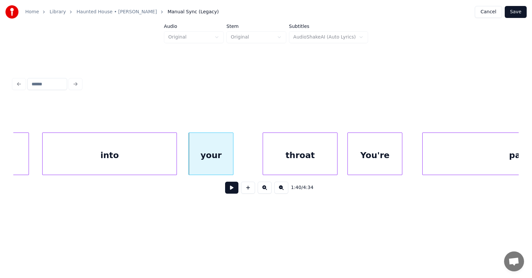
scroll to position [0, 24957]
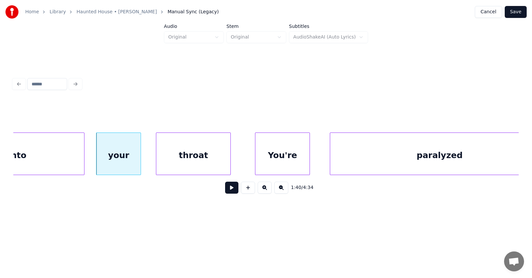
click at [187, 167] on div "throat" at bounding box center [193, 155] width 74 height 45
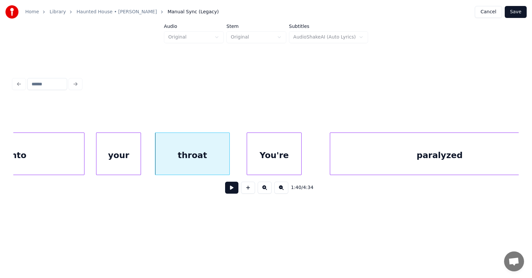
click at [260, 163] on div "You're" at bounding box center [274, 155] width 54 height 45
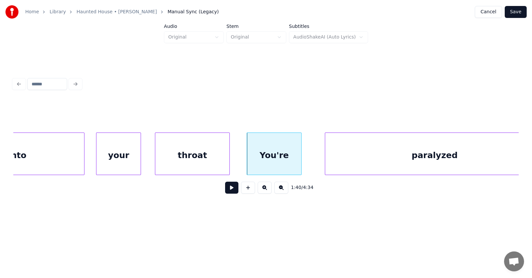
scroll to position [0, 24986]
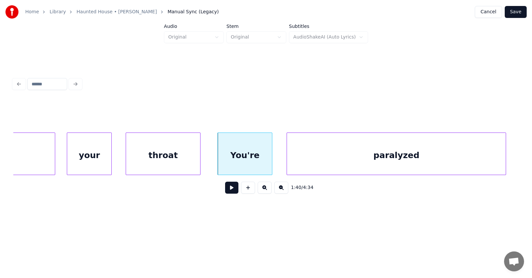
click at [353, 161] on div "paralyzed" at bounding box center [396, 155] width 219 height 45
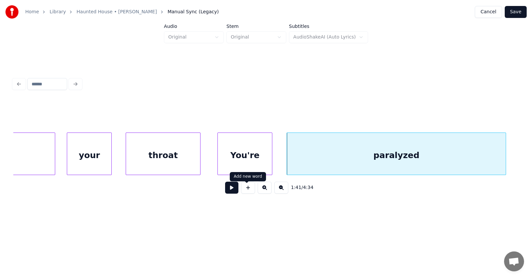
click at [231, 189] on button at bounding box center [231, 188] width 13 height 12
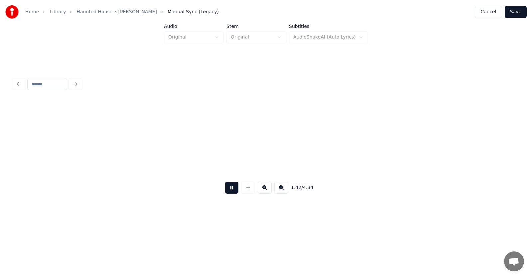
scroll to position [0, 25495]
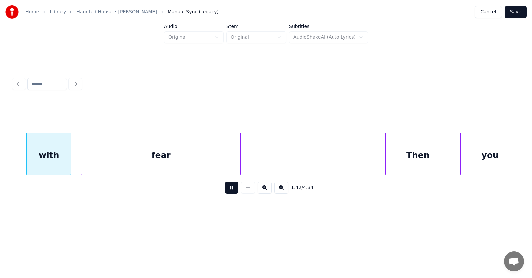
click at [231, 189] on button at bounding box center [231, 188] width 13 height 12
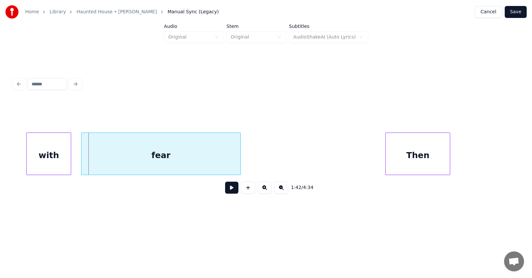
scroll to position [0, 25419]
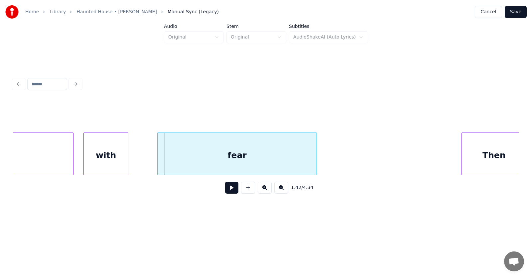
click at [115, 160] on div "with" at bounding box center [106, 155] width 44 height 45
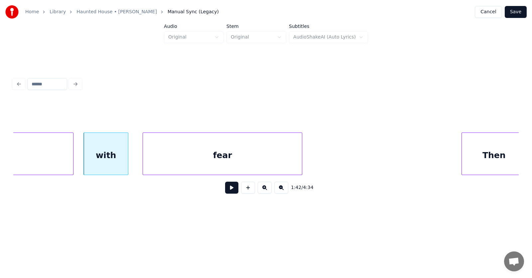
click at [167, 165] on div "fear" at bounding box center [222, 155] width 159 height 45
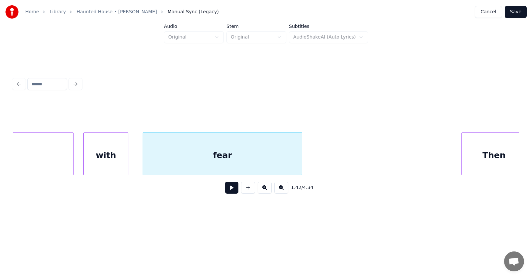
scroll to position [0, 25425]
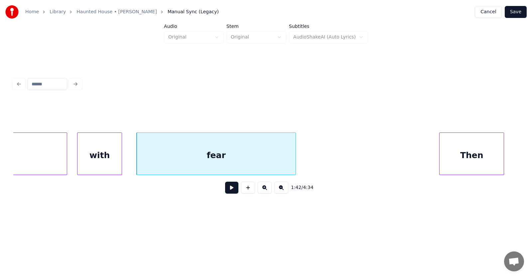
click at [461, 157] on div "Then" at bounding box center [472, 155] width 64 height 45
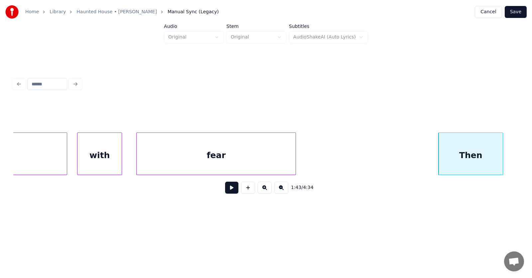
click at [231, 189] on button at bounding box center [231, 188] width 13 height 12
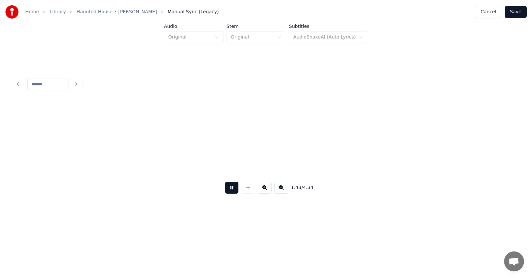
scroll to position [0, 25931]
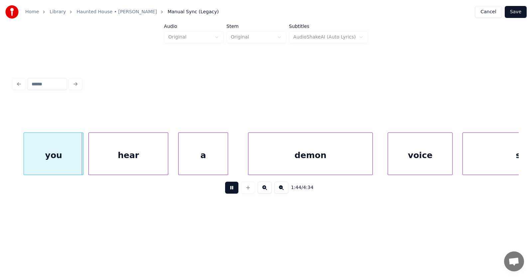
click at [231, 189] on button at bounding box center [231, 188] width 13 height 12
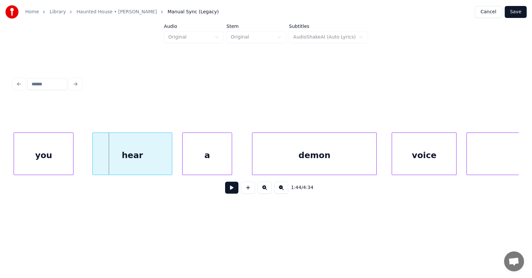
scroll to position [0, 25927]
click at [62, 163] on div "you" at bounding box center [43, 155] width 59 height 45
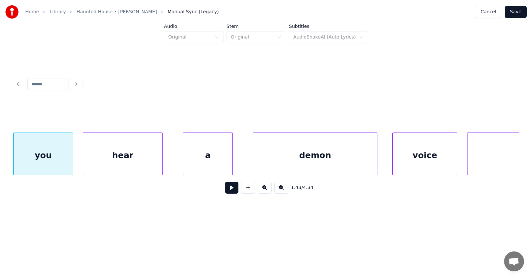
click at [107, 164] on div "hear" at bounding box center [122, 155] width 79 height 45
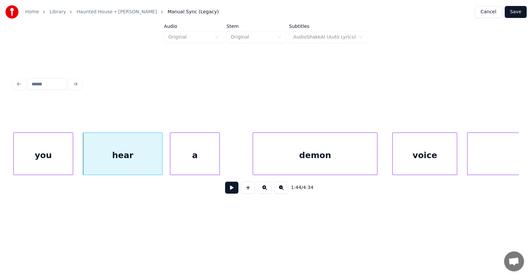
click at [183, 164] on div "a" at bounding box center [194, 155] width 49 height 45
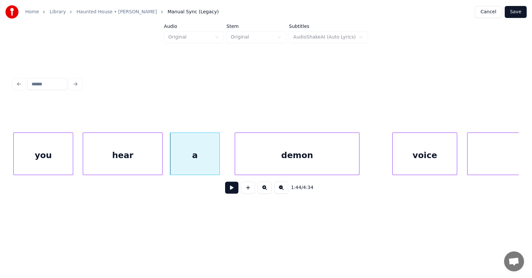
click at [260, 161] on div "demon" at bounding box center [297, 155] width 124 height 45
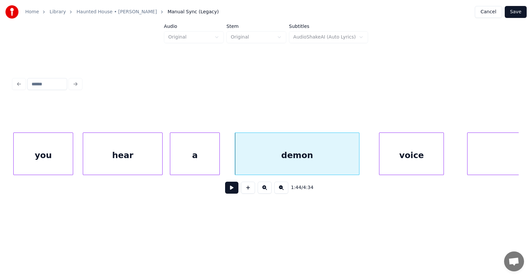
click at [406, 158] on div "voice" at bounding box center [411, 155] width 64 height 45
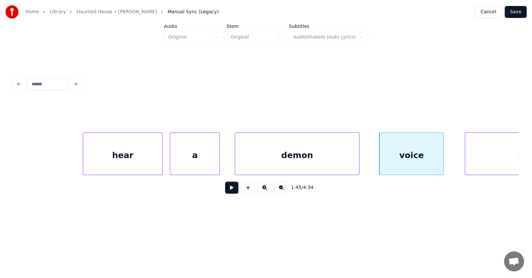
scroll to position [0, 25999]
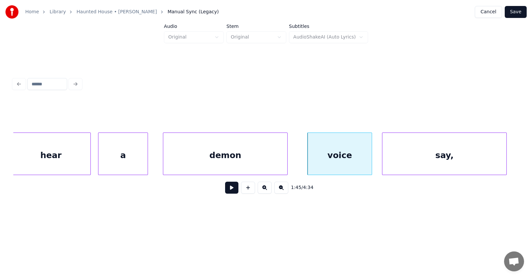
click at [467, 153] on div "say," at bounding box center [444, 155] width 124 height 45
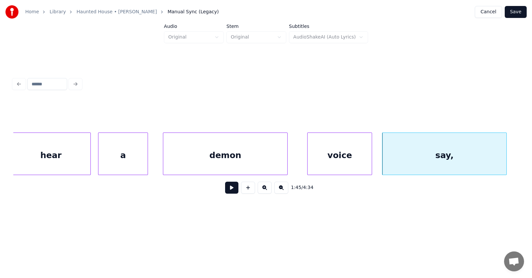
click at [232, 157] on div "demon" at bounding box center [225, 155] width 124 height 45
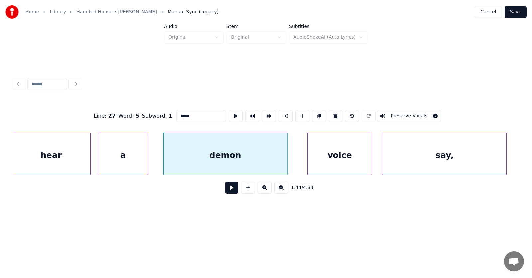
click at [226, 187] on button at bounding box center [231, 188] width 13 height 12
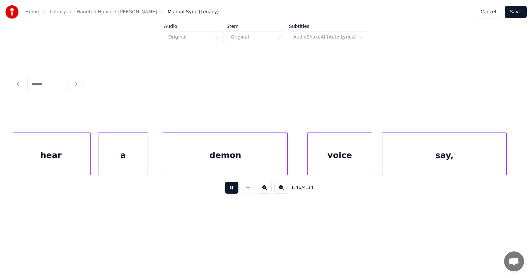
scroll to position [0, 26506]
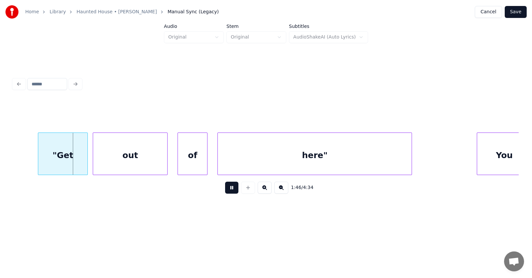
click at [226, 187] on button at bounding box center [231, 188] width 13 height 12
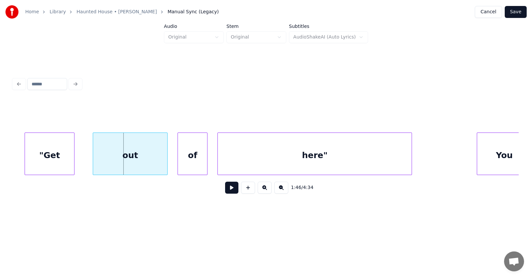
click at [41, 163] on div ""Get" at bounding box center [49, 155] width 49 height 45
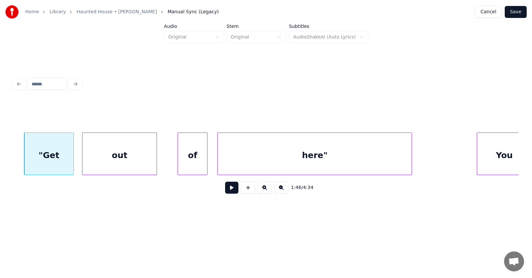
click at [111, 164] on div "out" at bounding box center [119, 155] width 74 height 45
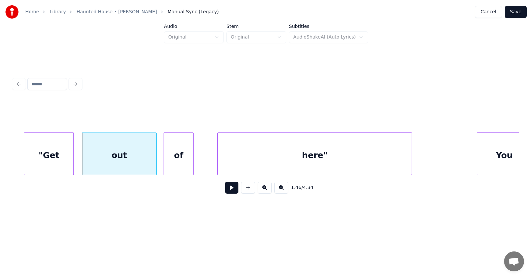
click at [180, 164] on div "of" at bounding box center [178, 155] width 29 height 45
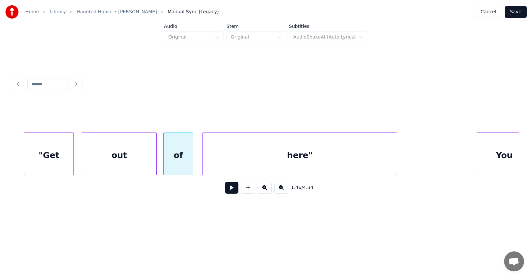
click at [221, 163] on div "here"" at bounding box center [300, 155] width 194 height 45
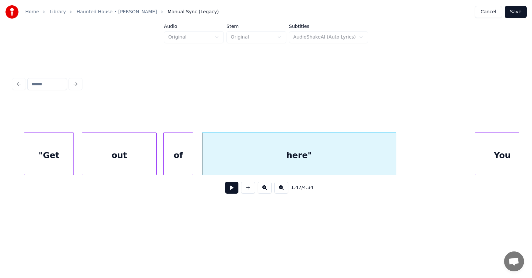
scroll to position [0, 26517]
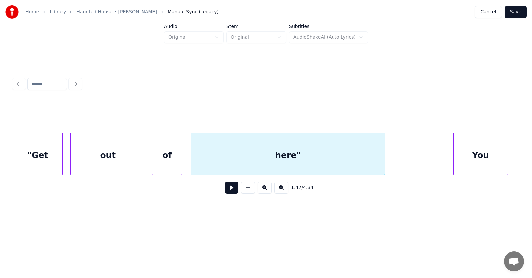
click at [477, 149] on div "You" at bounding box center [481, 155] width 54 height 45
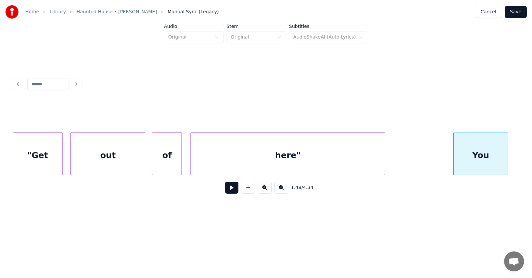
click at [230, 192] on button at bounding box center [231, 188] width 13 height 12
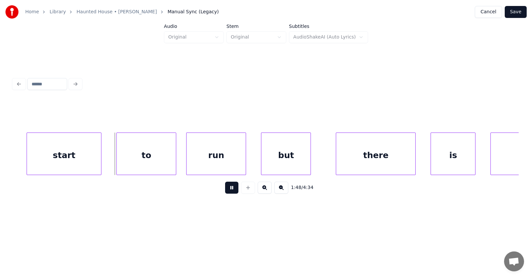
click at [230, 192] on button at bounding box center [231, 188] width 13 height 12
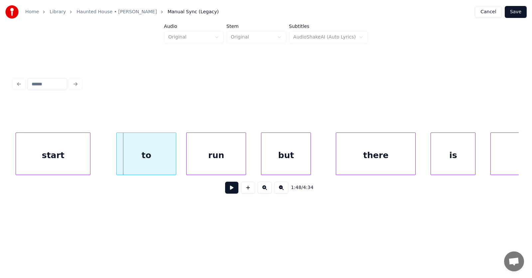
click at [71, 159] on div "start" at bounding box center [53, 155] width 74 height 45
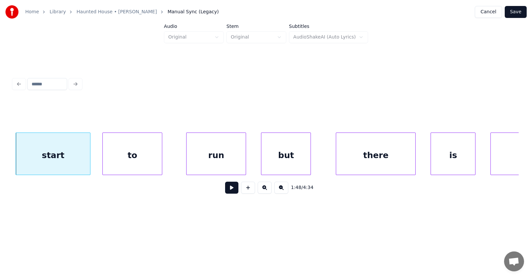
click at [126, 162] on div "to" at bounding box center [132, 155] width 59 height 45
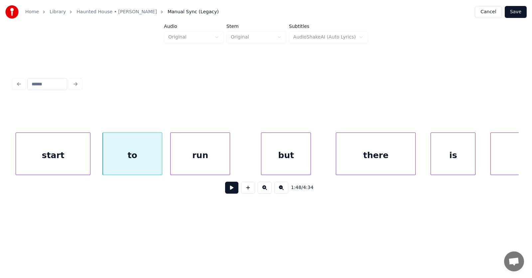
click at [184, 161] on div "run" at bounding box center [200, 155] width 59 height 45
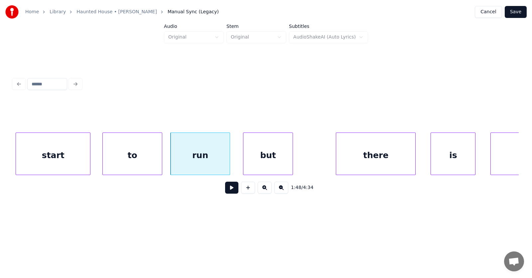
click at [254, 158] on div "but" at bounding box center [267, 155] width 49 height 45
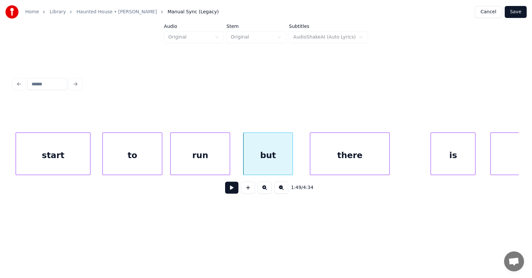
click at [320, 162] on div "there" at bounding box center [349, 155] width 79 height 45
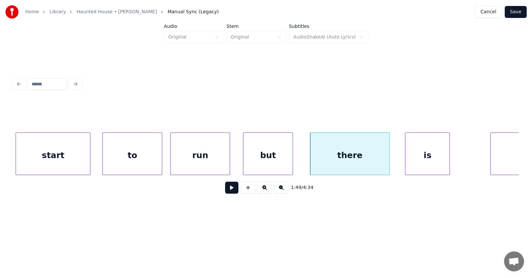
click at [417, 158] on div "is" at bounding box center [427, 155] width 44 height 45
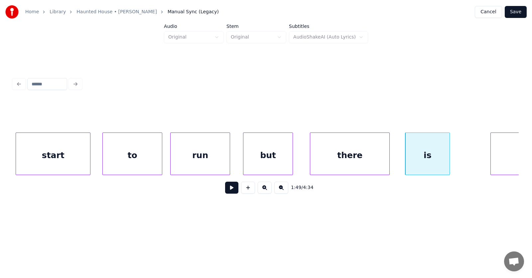
click at [197, 156] on div "run" at bounding box center [200, 155] width 59 height 45
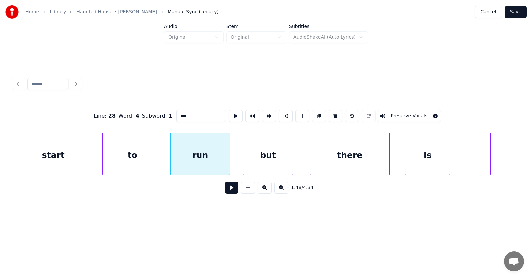
click at [225, 188] on button at bounding box center [231, 188] width 13 height 12
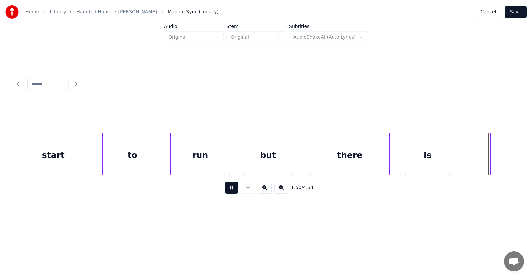
click at [225, 188] on button at bounding box center [231, 188] width 13 height 12
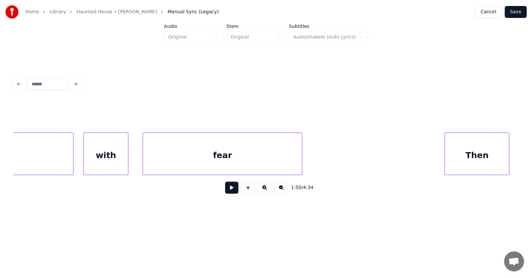
scroll to position [0, 25465]
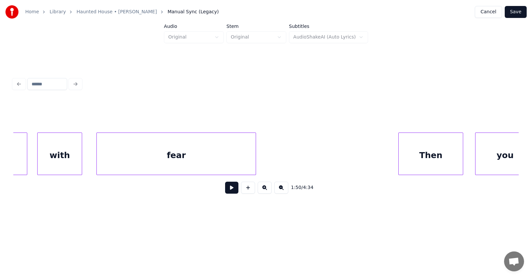
click at [230, 188] on button at bounding box center [231, 188] width 13 height 12
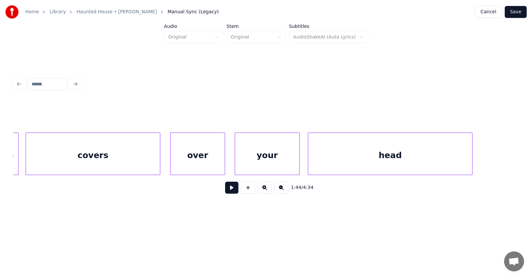
scroll to position [0, 22692]
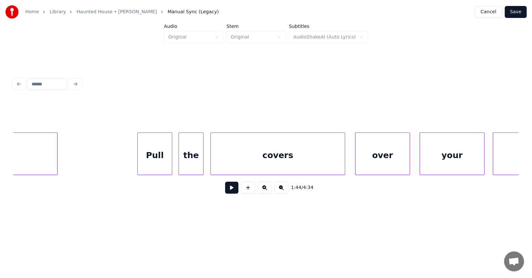
click at [225, 187] on button at bounding box center [231, 188] width 13 height 12
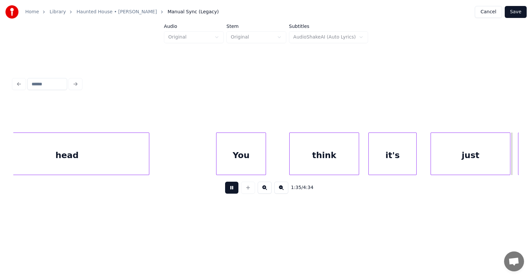
scroll to position [0, 23708]
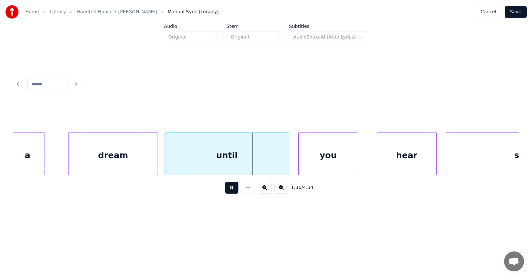
click at [229, 191] on button at bounding box center [231, 188] width 13 height 12
click at [104, 159] on div "dream" at bounding box center [102, 155] width 89 height 45
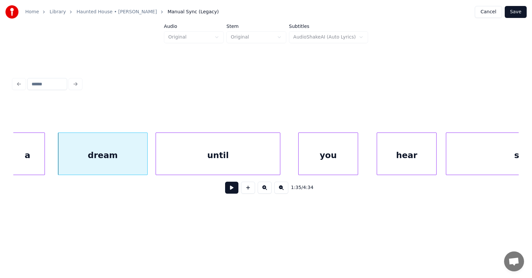
click at [172, 158] on div "until" at bounding box center [218, 155] width 124 height 45
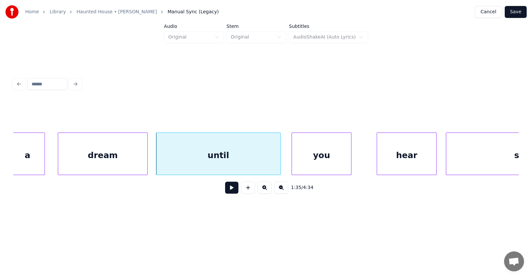
click at [310, 159] on div "you" at bounding box center [321, 155] width 59 height 45
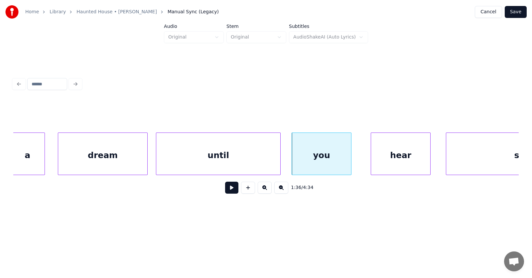
click at [403, 160] on div "hear" at bounding box center [400, 155] width 59 height 45
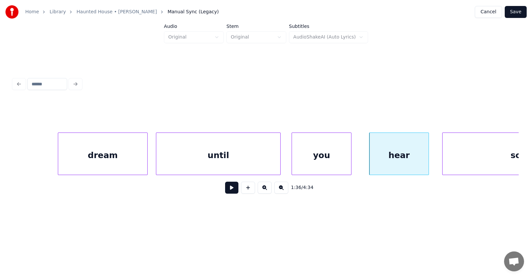
scroll to position [0, 23818]
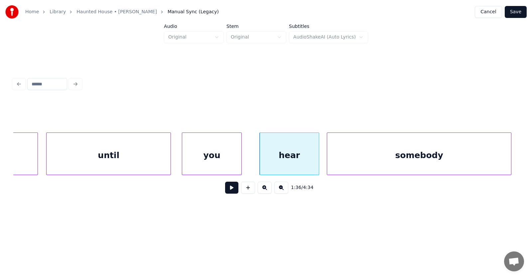
click at [457, 158] on div "somebody" at bounding box center [419, 155] width 184 height 45
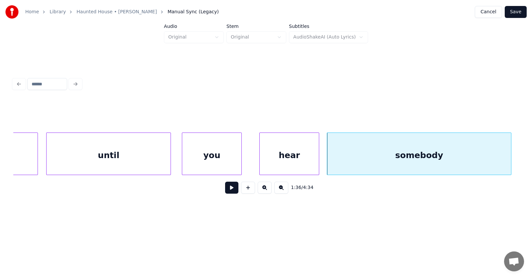
click at [225, 191] on button at bounding box center [231, 188] width 13 height 12
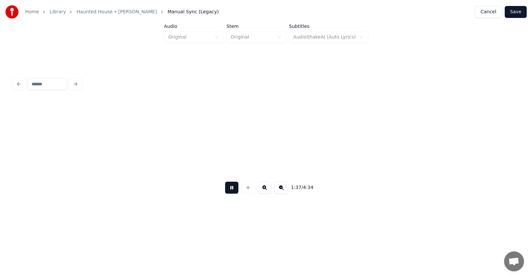
scroll to position [0, 24325]
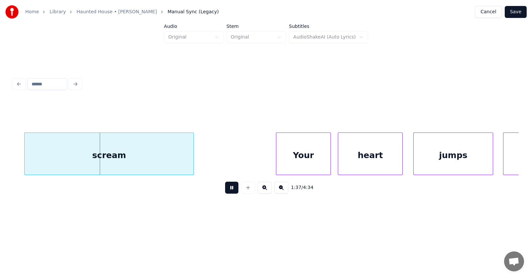
click at [225, 191] on button at bounding box center [231, 188] width 13 height 12
click at [142, 159] on div "scream" at bounding box center [98, 155] width 169 height 45
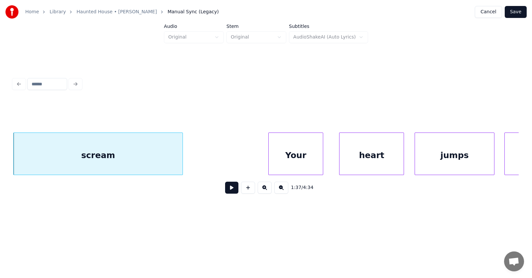
click at [305, 163] on div "Your" at bounding box center [296, 155] width 54 height 45
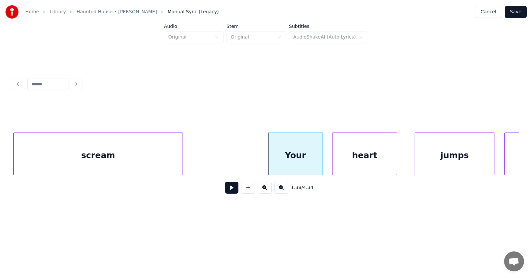
click at [354, 159] on div "heart" at bounding box center [365, 155] width 64 height 45
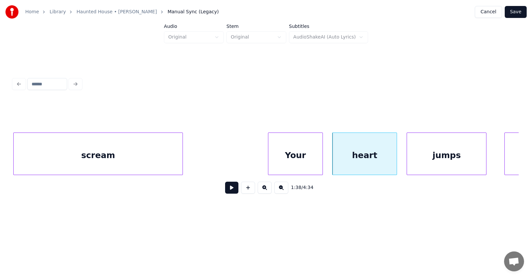
click at [426, 161] on div "jumps" at bounding box center [446, 155] width 79 height 45
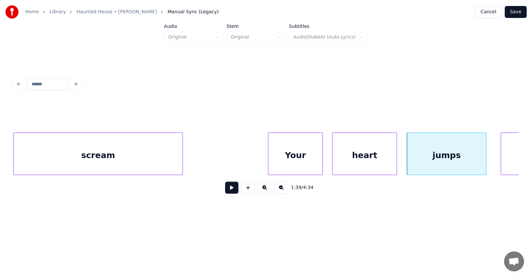
scroll to position [0, 24372]
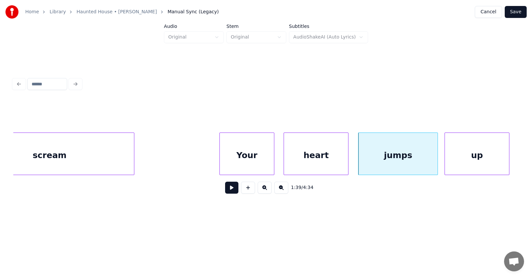
click at [499, 150] on div "up" at bounding box center [477, 155] width 64 height 45
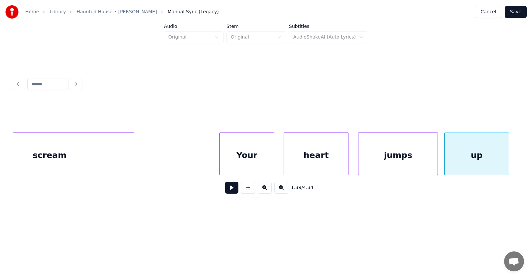
click at [230, 189] on button at bounding box center [231, 188] width 13 height 12
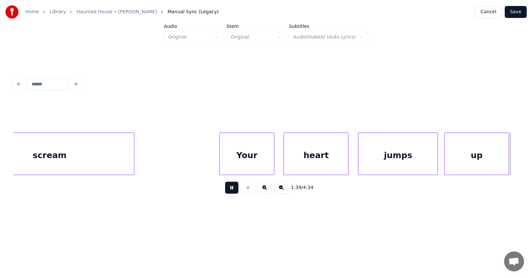
scroll to position [0, 24879]
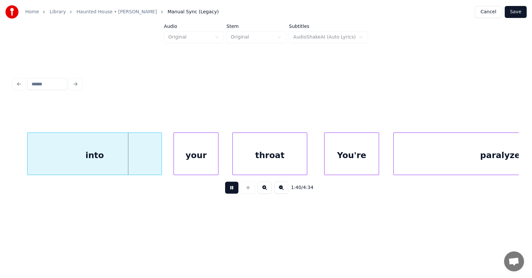
click at [230, 189] on button at bounding box center [231, 188] width 13 height 12
click at [124, 159] on div "into" at bounding box center [90, 155] width 134 height 45
click at [187, 159] on div "your" at bounding box center [190, 155] width 44 height 45
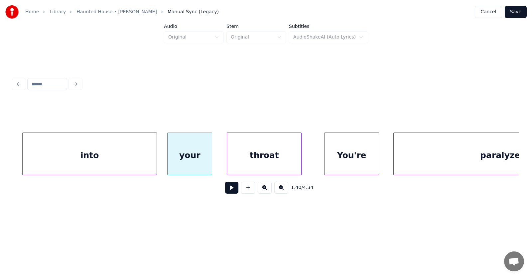
click at [259, 162] on div "throat" at bounding box center [264, 155] width 74 height 45
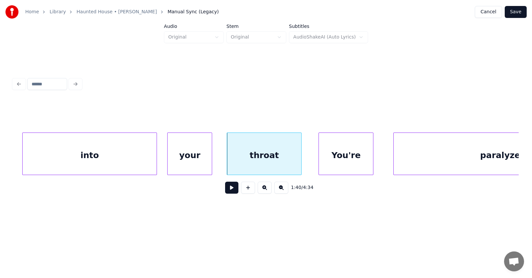
click at [331, 162] on div "You're" at bounding box center [346, 155] width 54 height 45
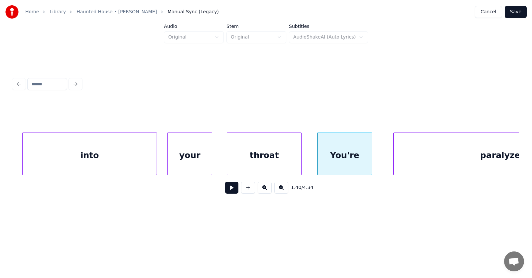
scroll to position [0, 24972]
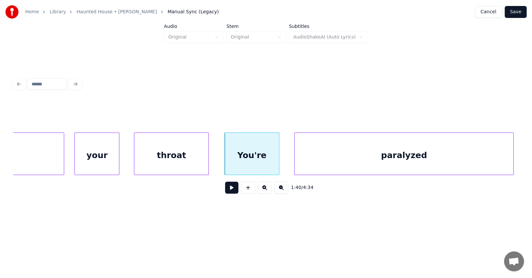
click at [395, 161] on div "paralyzed" at bounding box center [404, 155] width 219 height 45
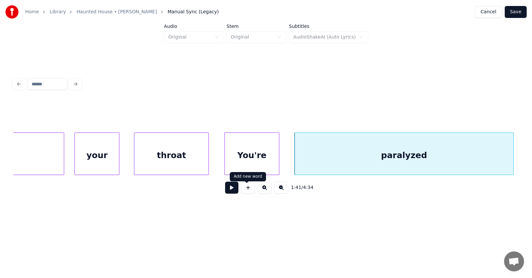
click at [227, 190] on button at bounding box center [231, 188] width 13 height 12
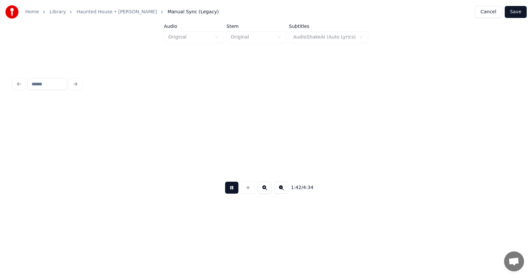
scroll to position [0, 25482]
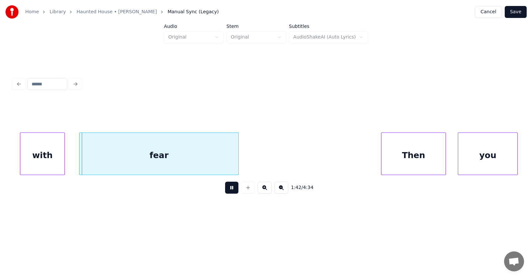
click at [227, 190] on button at bounding box center [231, 188] width 13 height 12
click at [50, 159] on div "with" at bounding box center [41, 155] width 44 height 45
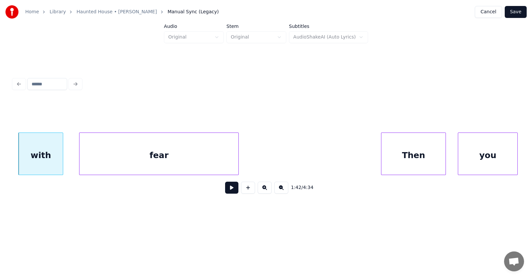
click at [133, 158] on div "fear" at bounding box center [158, 155] width 159 height 45
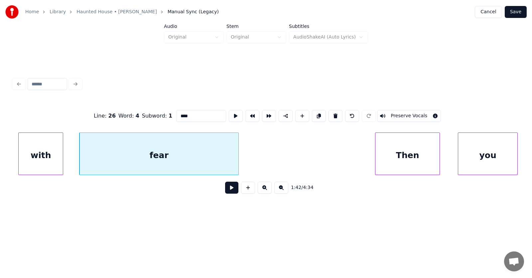
click at [410, 163] on div "Then" at bounding box center [407, 155] width 64 height 45
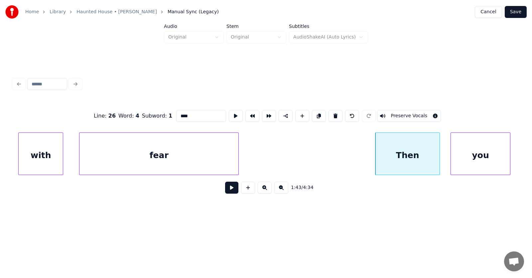
click at [479, 157] on div "you" at bounding box center [480, 155] width 59 height 45
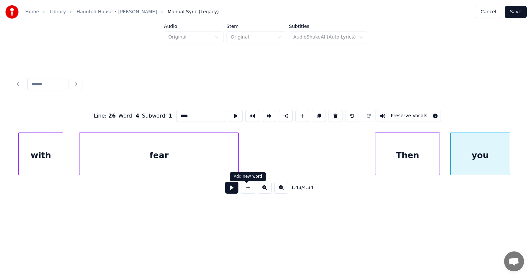
click at [225, 190] on button at bounding box center [231, 188] width 13 height 12
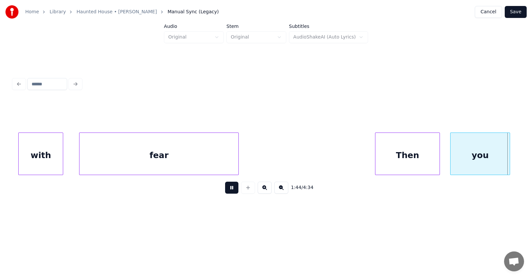
scroll to position [0, 25988]
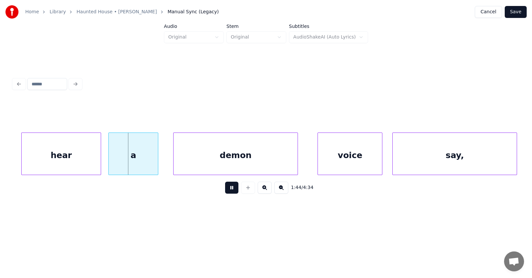
click at [225, 190] on button at bounding box center [231, 188] width 13 height 12
click at [76, 161] on div "hear" at bounding box center [59, 155] width 79 height 45
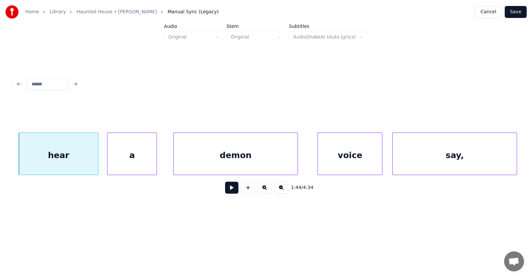
click at [132, 160] on div "a" at bounding box center [131, 155] width 49 height 45
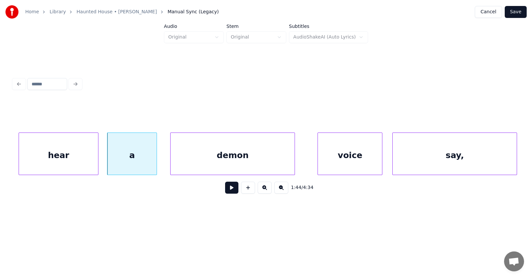
click at [186, 157] on div "demon" at bounding box center [233, 155] width 124 height 45
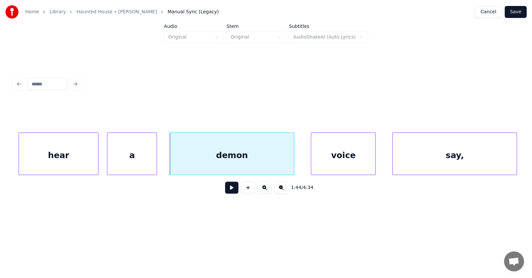
click at [336, 155] on div "voice" at bounding box center [343, 155] width 64 height 45
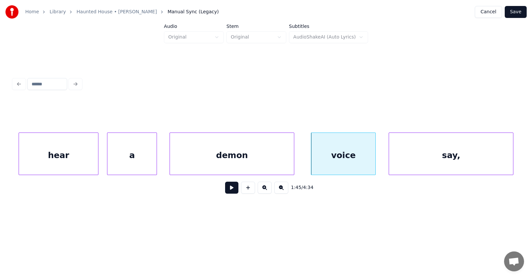
click at [405, 155] on div "say," at bounding box center [451, 155] width 124 height 45
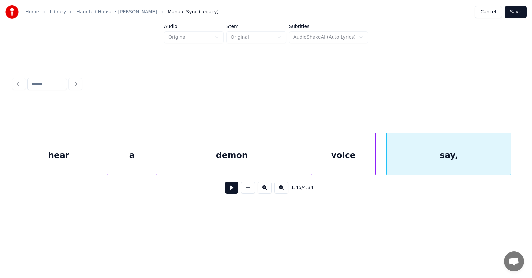
click at [225, 193] on button at bounding box center [231, 188] width 13 height 12
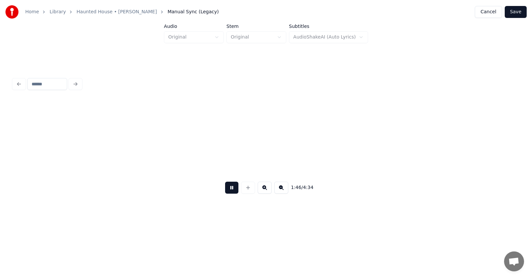
scroll to position [0, 26494]
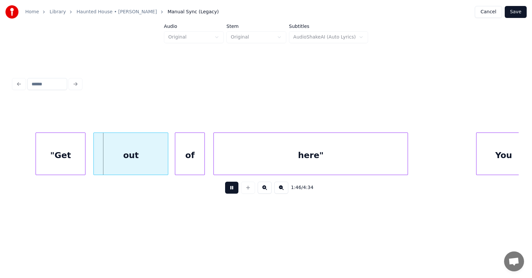
click at [225, 193] on button at bounding box center [231, 188] width 13 height 12
click at [229, 192] on button at bounding box center [231, 188] width 13 height 12
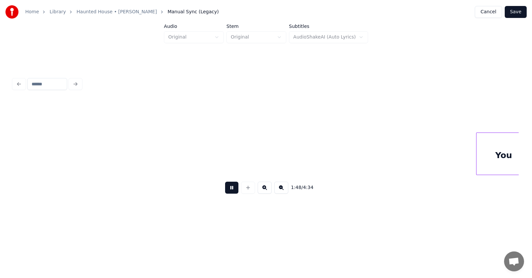
scroll to position [0, 27004]
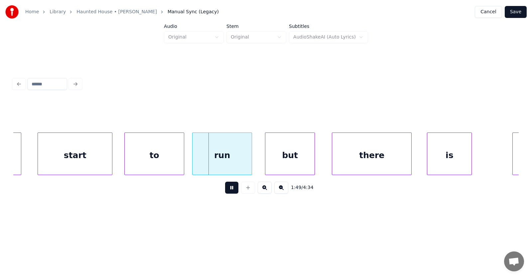
click at [229, 192] on button at bounding box center [231, 188] width 13 height 12
click at [80, 164] on div "start" at bounding box center [68, 155] width 74 height 45
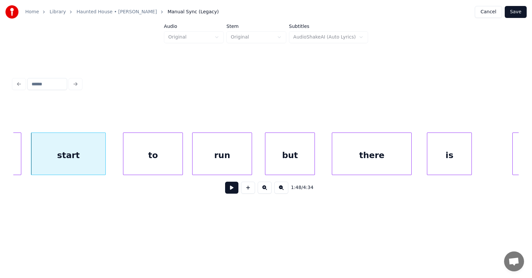
click at [153, 165] on div "to" at bounding box center [152, 155] width 59 height 45
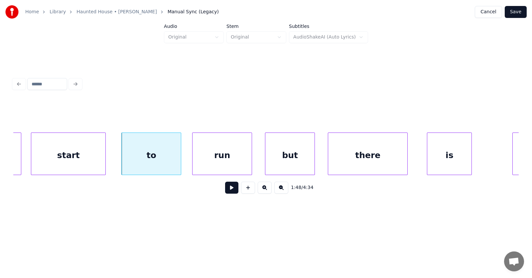
click at [349, 163] on div "there" at bounding box center [367, 155] width 79 height 45
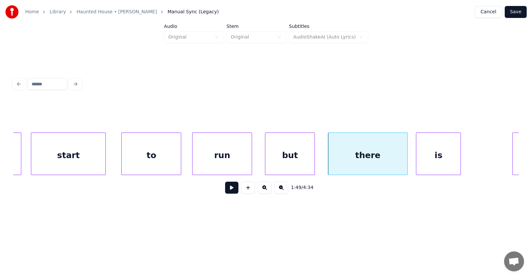
click at [431, 164] on div "is" at bounding box center [438, 155] width 44 height 45
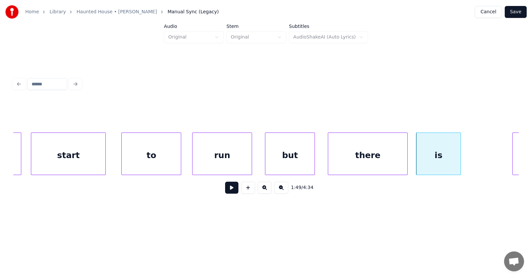
click at [226, 192] on button at bounding box center [231, 188] width 13 height 12
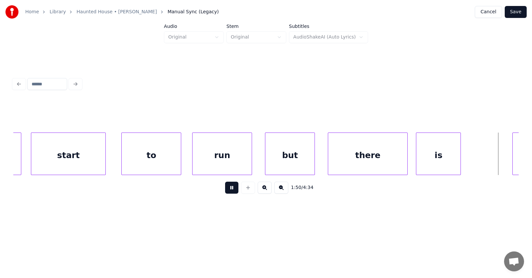
scroll to position [0, 27512]
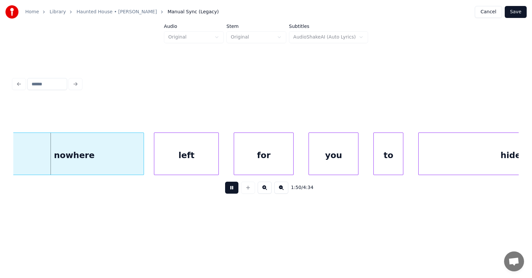
click at [226, 192] on button at bounding box center [231, 188] width 13 height 12
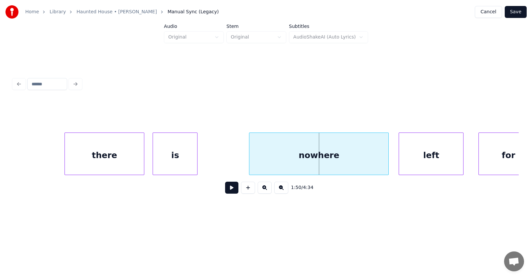
scroll to position [0, 27314]
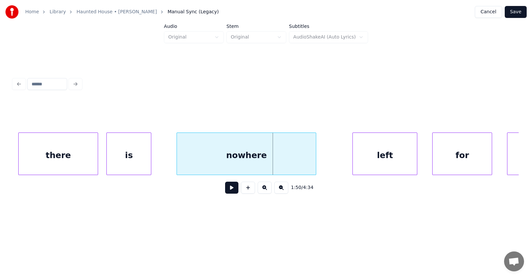
click at [214, 161] on div "nowhere" at bounding box center [246, 155] width 139 height 45
click at [361, 159] on div "left" at bounding box center [362, 155] width 64 height 45
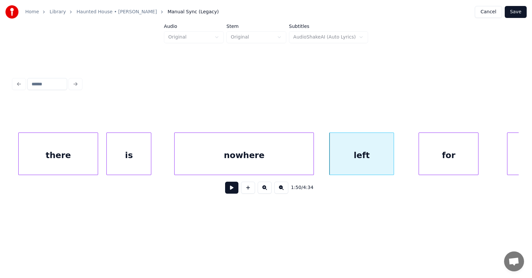
click at [433, 159] on div "for" at bounding box center [448, 155] width 59 height 45
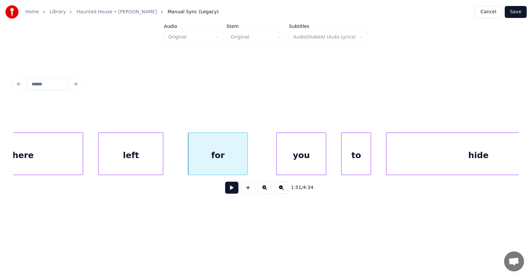
scroll to position [0, 27637]
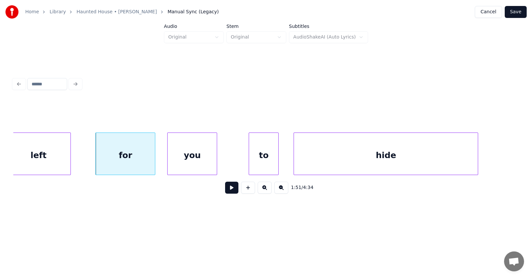
click at [195, 160] on div "you" at bounding box center [192, 155] width 49 height 45
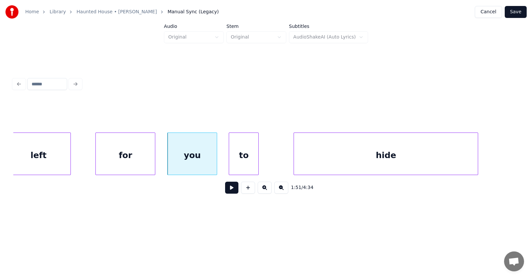
click at [239, 162] on div "to" at bounding box center [243, 155] width 29 height 45
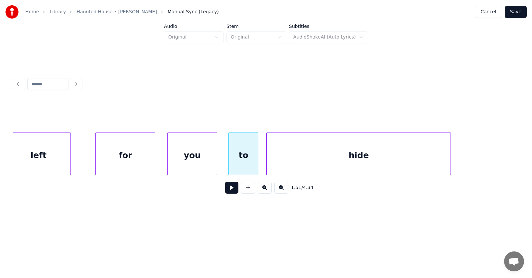
click at [296, 164] on div "hide" at bounding box center [359, 155] width 184 height 45
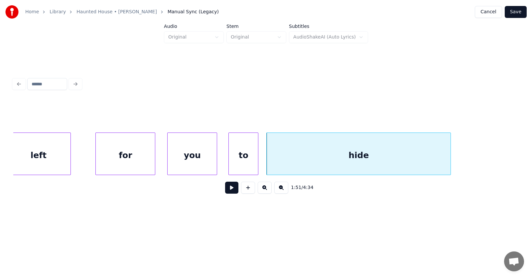
click at [225, 193] on button at bounding box center [231, 188] width 13 height 12
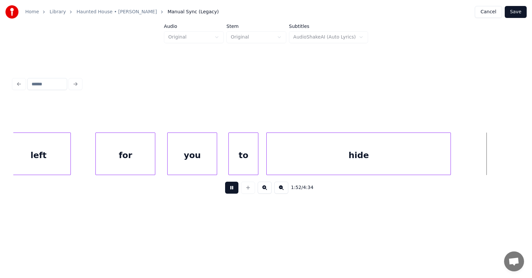
scroll to position [0, 28143]
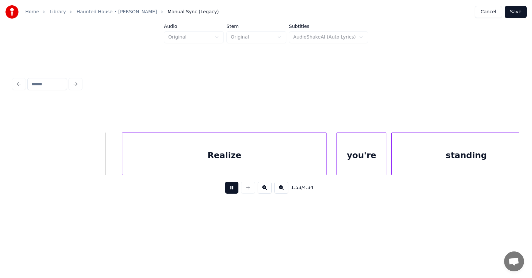
click at [225, 193] on button at bounding box center [231, 188] width 13 height 12
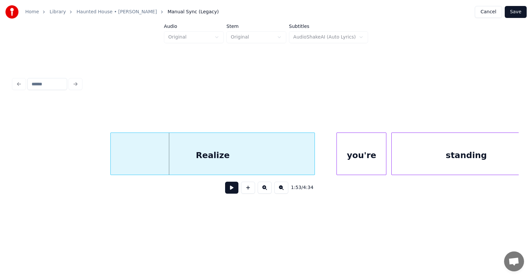
click at [203, 166] on div "Realize" at bounding box center [213, 155] width 204 height 45
click at [84, 161] on div at bounding box center [85, 154] width 2 height 42
click at [177, 154] on div "Realize" at bounding box center [199, 155] width 230 height 45
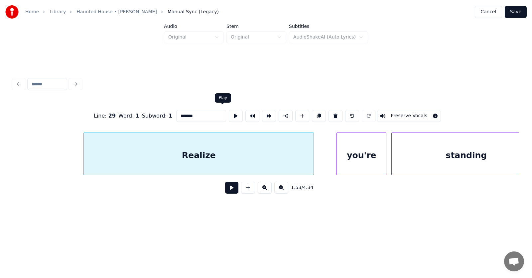
click at [229, 114] on button at bounding box center [236, 116] width 14 height 12
click at [205, 155] on div "Realize" at bounding box center [199, 155] width 230 height 45
click at [176, 113] on input "*******" at bounding box center [201, 116] width 50 height 12
click at [176, 114] on input "*******" at bounding box center [201, 116] width 50 height 12
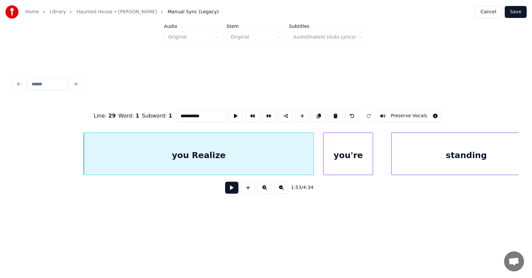
click at [349, 156] on div "you're" at bounding box center [348, 155] width 49 height 45
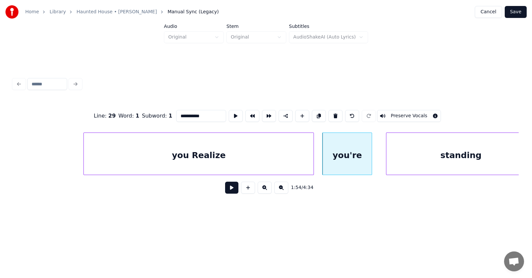
scroll to position [0, 28164]
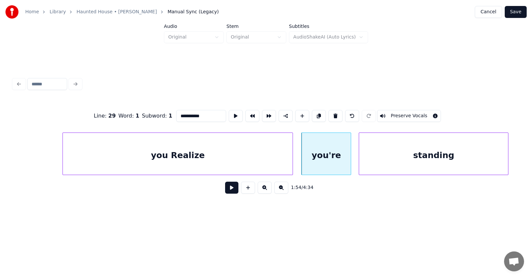
click at [403, 160] on div "standing" at bounding box center [433, 155] width 149 height 45
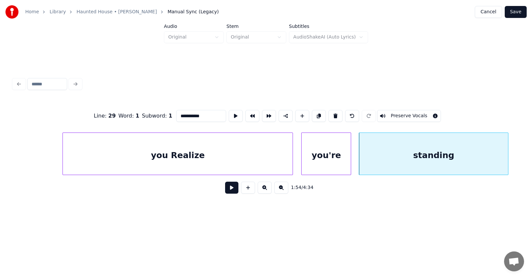
type input "**********"
click at [231, 191] on button at bounding box center [231, 188] width 13 height 12
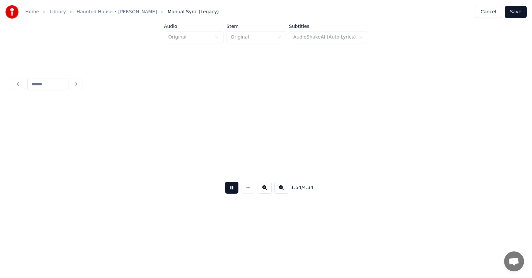
scroll to position [0, 28669]
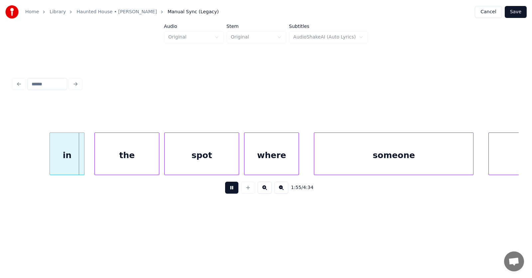
click at [231, 191] on button at bounding box center [231, 188] width 13 height 12
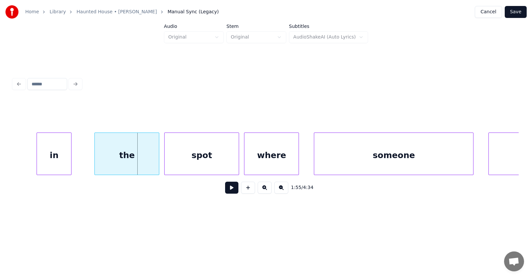
click at [59, 162] on div "in" at bounding box center [54, 155] width 34 height 45
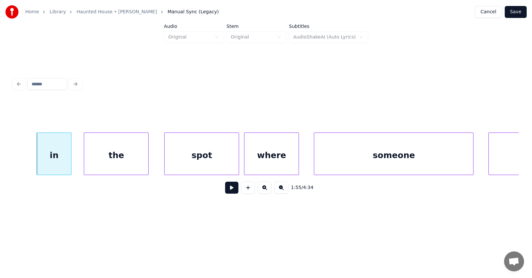
click at [119, 163] on div "the" at bounding box center [116, 155] width 64 height 45
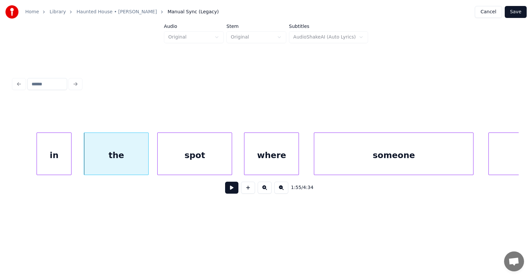
click at [187, 158] on div "spot" at bounding box center [195, 155] width 74 height 45
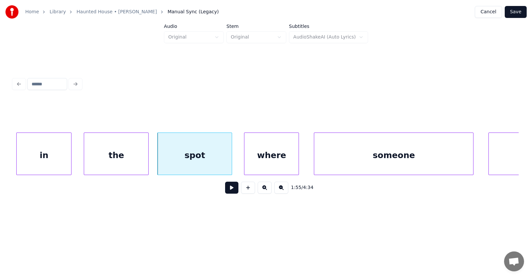
click at [19, 161] on div at bounding box center [18, 154] width 2 height 42
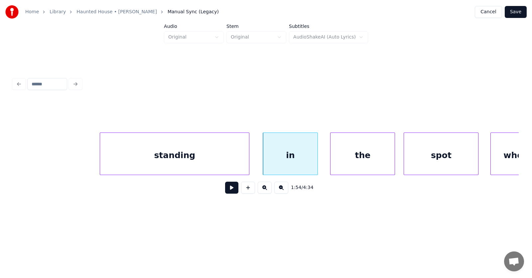
scroll to position [0, 28562]
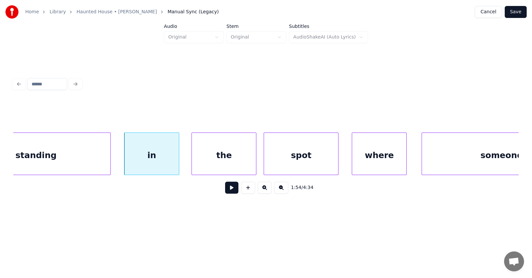
click at [282, 159] on div "spot" at bounding box center [301, 155] width 74 height 45
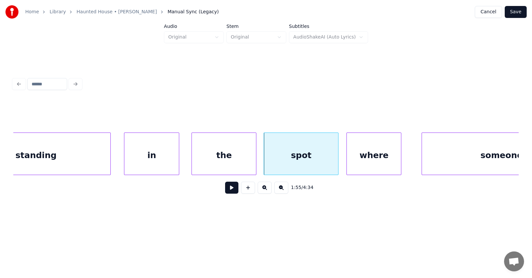
click at [371, 157] on div "where" at bounding box center [374, 155] width 54 height 45
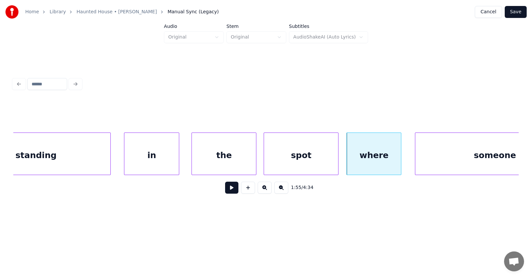
scroll to position [0, 28623]
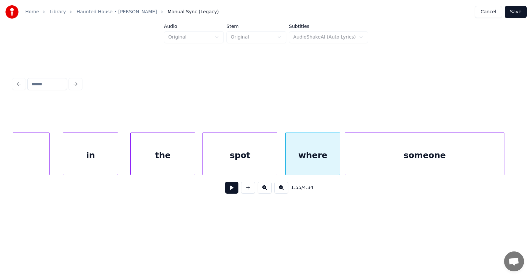
click at [434, 159] on div "someone" at bounding box center [424, 155] width 159 height 45
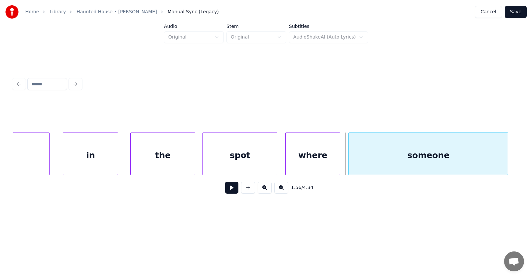
click at [438, 159] on div "someone" at bounding box center [428, 155] width 159 height 45
click at [232, 191] on button at bounding box center [231, 188] width 13 height 12
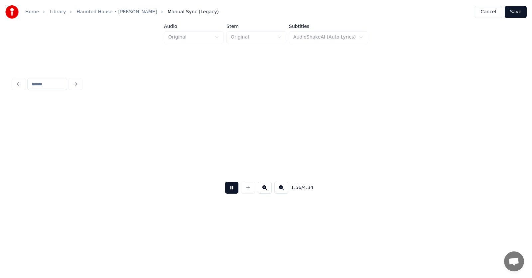
scroll to position [0, 29129]
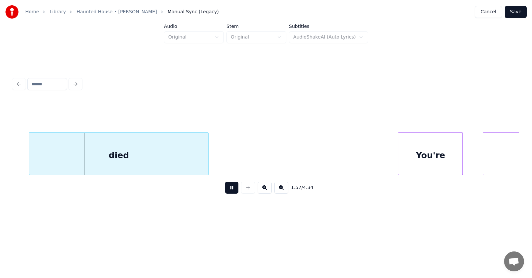
click at [232, 191] on button at bounding box center [231, 188] width 13 height 12
click at [164, 159] on div "died" at bounding box center [105, 155] width 179 height 45
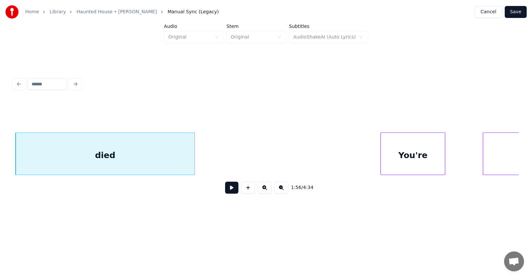
click at [401, 162] on div "You're" at bounding box center [413, 155] width 64 height 45
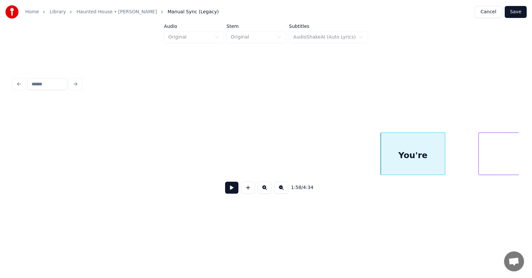
scroll to position [0, 29416]
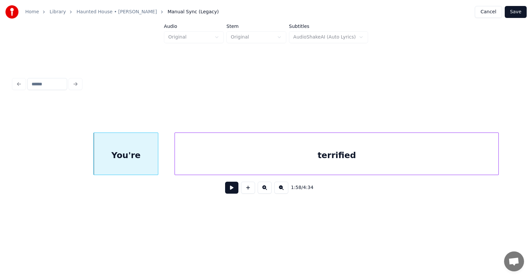
click at [476, 160] on div "terrified" at bounding box center [337, 155] width 324 height 45
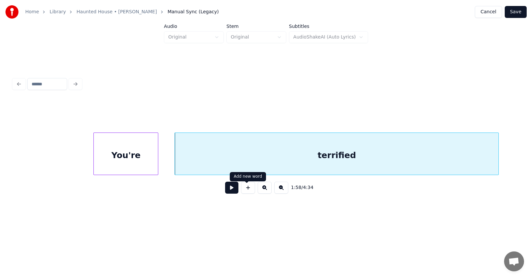
click at [225, 190] on button at bounding box center [231, 188] width 13 height 12
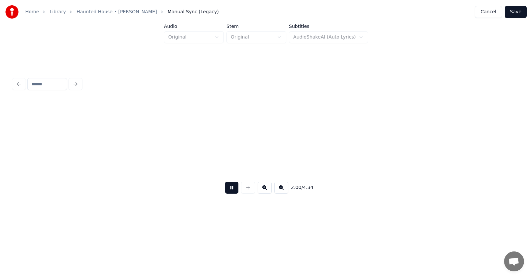
scroll to position [0, 29926]
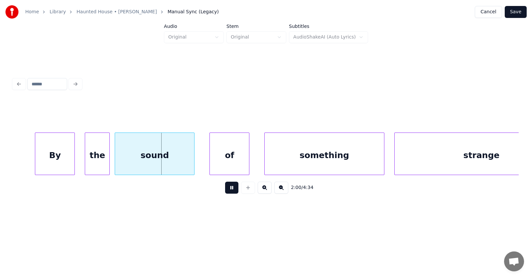
click at [225, 190] on button at bounding box center [231, 188] width 13 height 12
click at [52, 161] on div "By" at bounding box center [48, 155] width 39 height 45
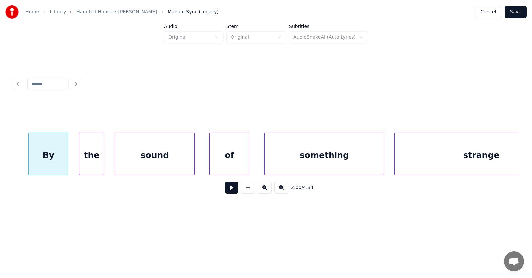
click at [92, 163] on div "the" at bounding box center [91, 155] width 24 height 45
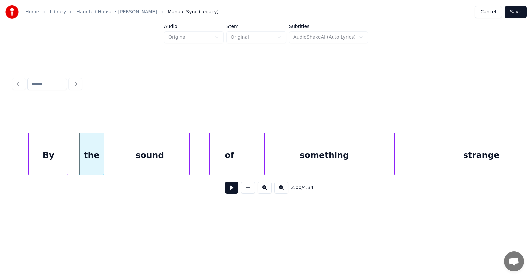
click at [138, 162] on div "sound" at bounding box center [149, 155] width 79 height 45
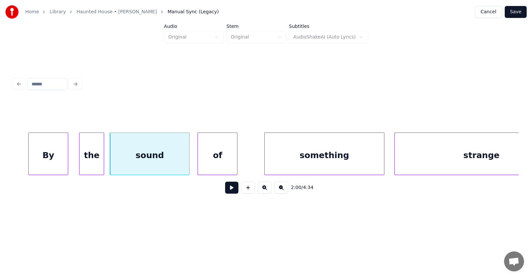
click at [210, 160] on div "of" at bounding box center [217, 155] width 39 height 45
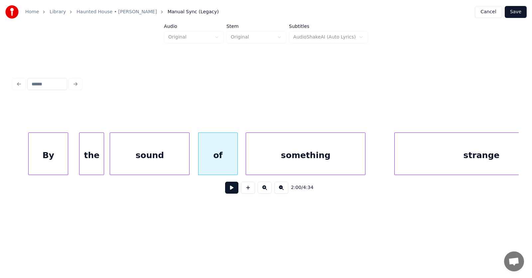
click at [270, 162] on div "something" at bounding box center [305, 155] width 119 height 45
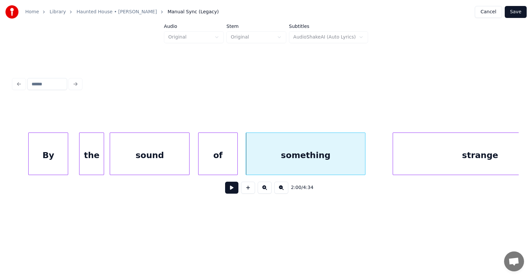
scroll to position [0, 29975]
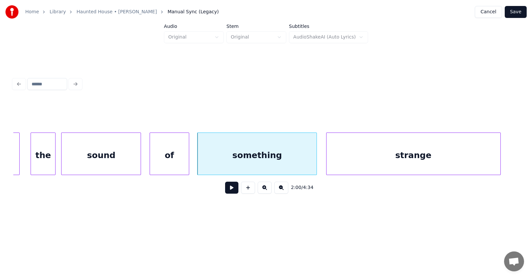
click at [402, 160] on div "strange" at bounding box center [414, 155] width 174 height 45
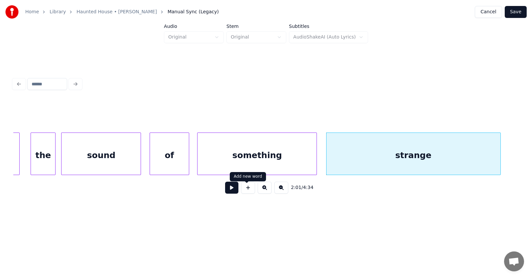
click at [226, 190] on button at bounding box center [231, 188] width 13 height 12
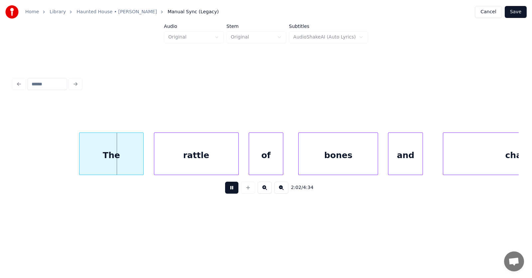
click at [226, 190] on button at bounding box center [231, 188] width 13 height 12
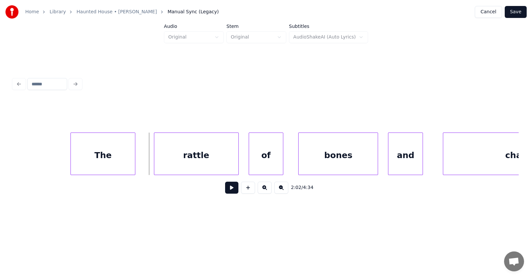
click at [108, 156] on div "The" at bounding box center [103, 155] width 64 height 45
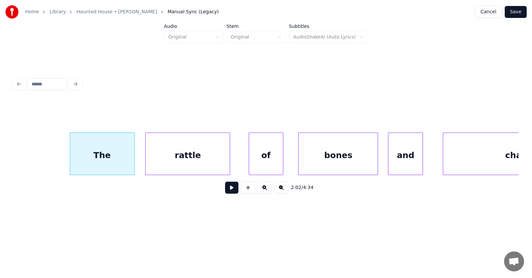
click at [163, 156] on div "rattle" at bounding box center [188, 155] width 84 height 45
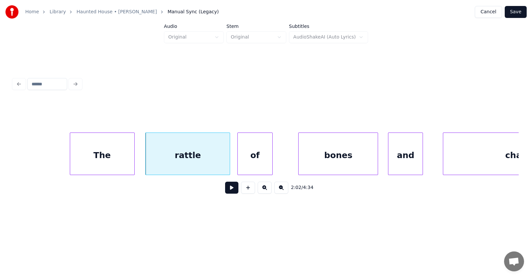
click at [251, 159] on div "of" at bounding box center [255, 155] width 34 height 45
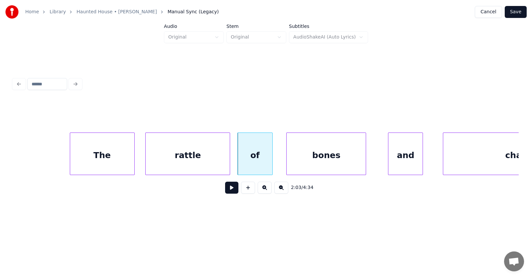
click at [314, 163] on div "bones" at bounding box center [326, 155] width 79 height 45
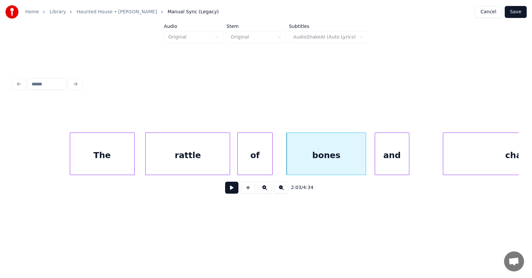
click at [386, 162] on div "and" at bounding box center [392, 155] width 34 height 45
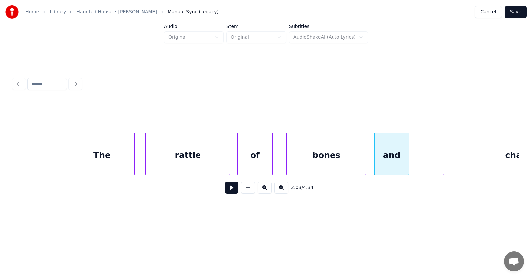
scroll to position [0, 30558]
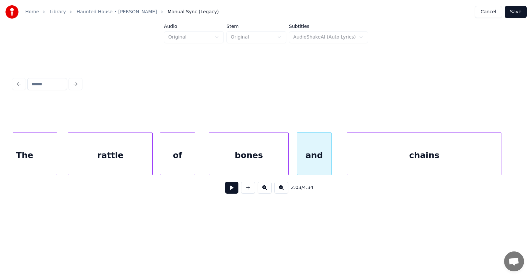
click at [437, 157] on div "chains" at bounding box center [424, 155] width 154 height 45
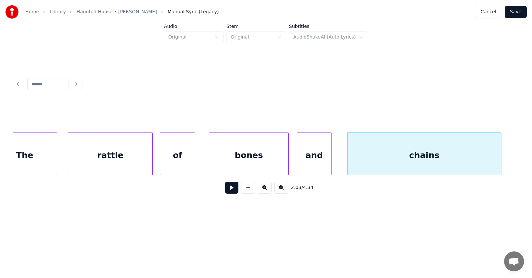
click at [230, 191] on button at bounding box center [231, 188] width 13 height 12
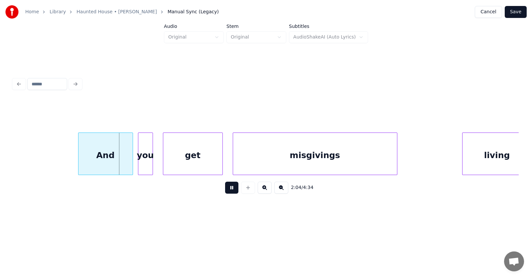
click at [230, 191] on button at bounding box center [231, 188] width 13 height 12
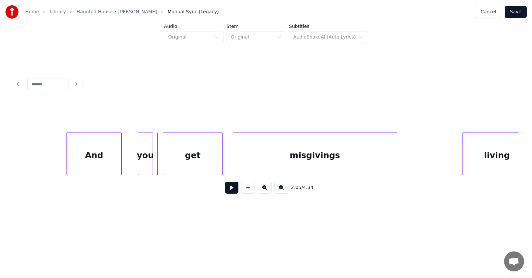
click at [106, 160] on div "And" at bounding box center [94, 155] width 54 height 45
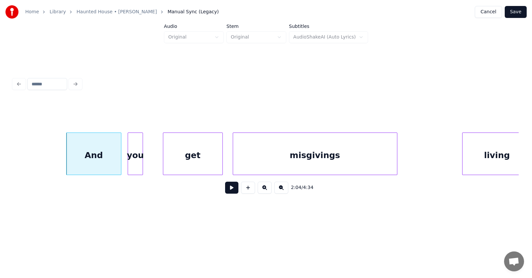
click at [130, 164] on div "you" at bounding box center [135, 155] width 14 height 45
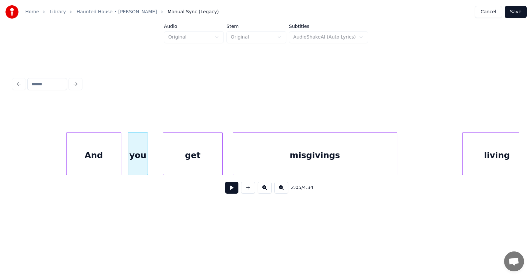
click at [147, 164] on div at bounding box center [147, 154] width 2 height 42
click at [183, 164] on div "get" at bounding box center [184, 155] width 59 height 45
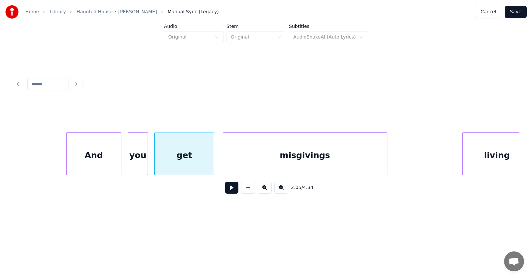
click at [269, 163] on div "misgivings" at bounding box center [305, 155] width 164 height 45
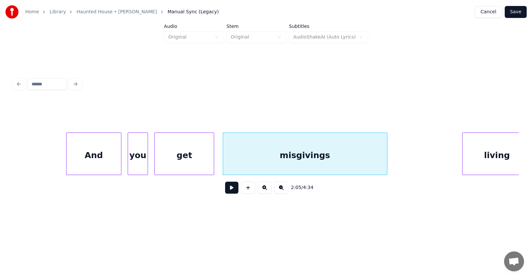
click at [88, 149] on div "And" at bounding box center [94, 155] width 54 height 45
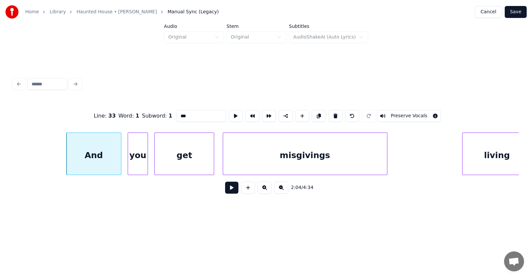
click at [228, 188] on button at bounding box center [231, 188] width 13 height 12
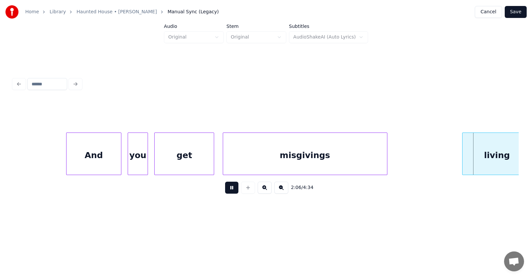
click at [228, 188] on button at bounding box center [231, 188] width 13 height 12
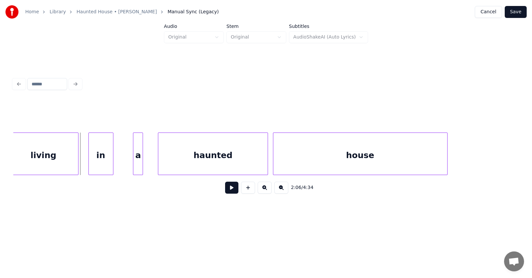
scroll to position [0, 31427]
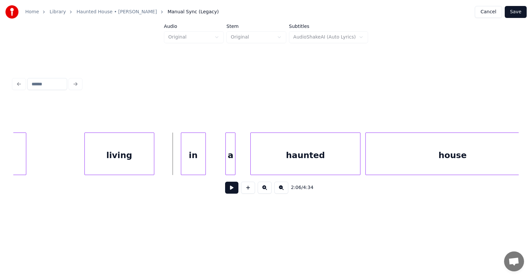
click at [139, 160] on div "living" at bounding box center [119, 155] width 69 height 45
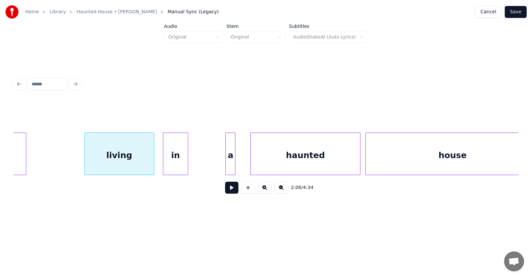
click at [179, 163] on div "in" at bounding box center [175, 155] width 24 height 45
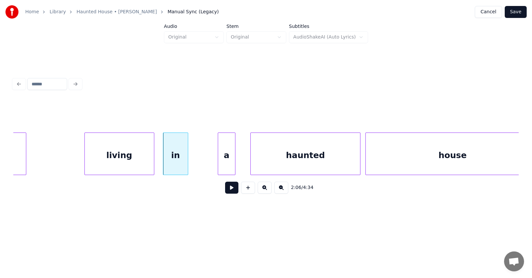
click at [218, 160] on div at bounding box center [219, 154] width 2 height 42
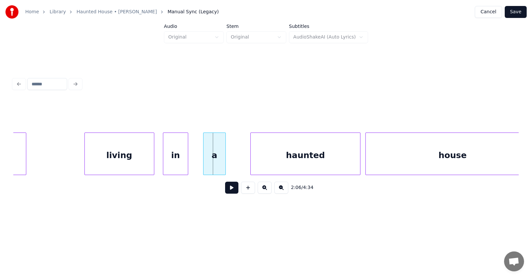
click at [209, 160] on div "a" at bounding box center [215, 155] width 22 height 45
click at [191, 160] on div at bounding box center [192, 154] width 2 height 42
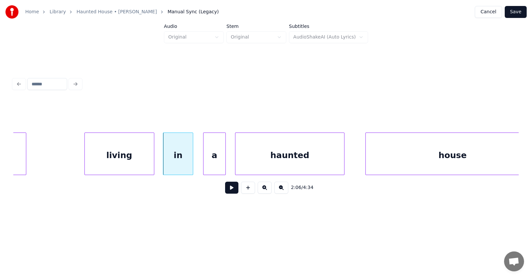
click at [253, 162] on div "haunted" at bounding box center [289, 155] width 109 height 45
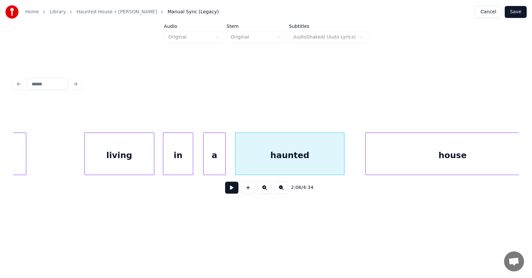
scroll to position [0, 31446]
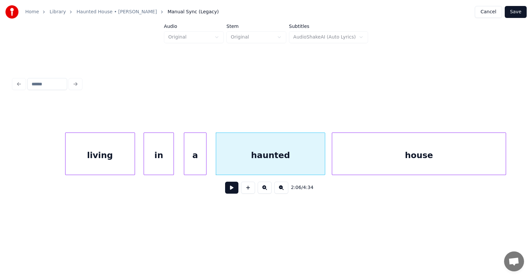
click at [381, 161] on div "house" at bounding box center [419, 155] width 174 height 45
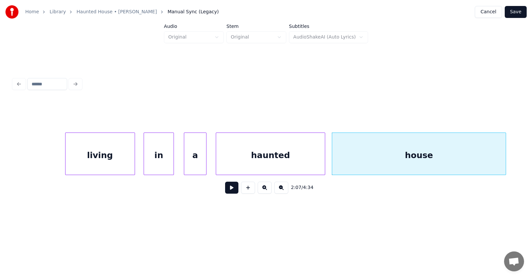
click at [227, 187] on button at bounding box center [231, 188] width 13 height 12
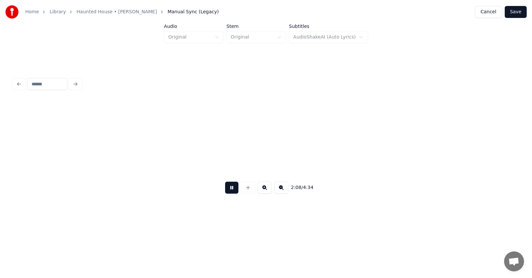
scroll to position [0, 31953]
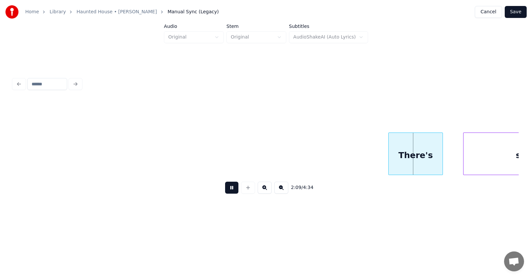
click at [227, 187] on button at bounding box center [231, 188] width 13 height 12
click at [395, 162] on div "There's" at bounding box center [407, 155] width 54 height 45
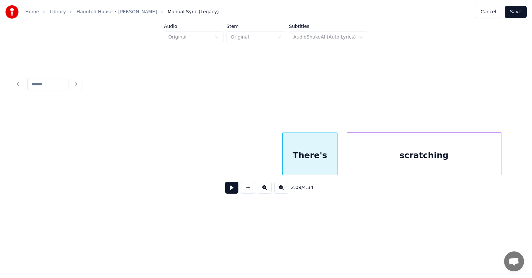
click at [460, 164] on div "scratching" at bounding box center [424, 155] width 154 height 45
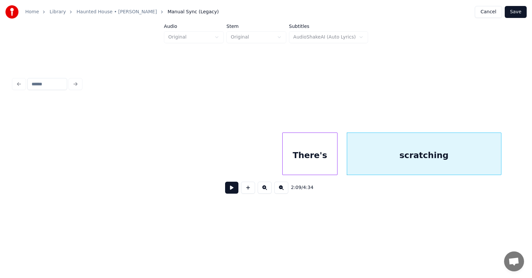
click at [231, 191] on button at bounding box center [231, 188] width 13 height 12
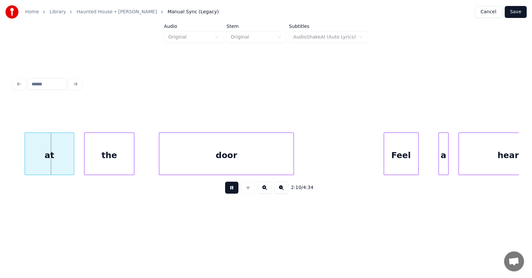
click at [231, 191] on button at bounding box center [231, 188] width 13 height 12
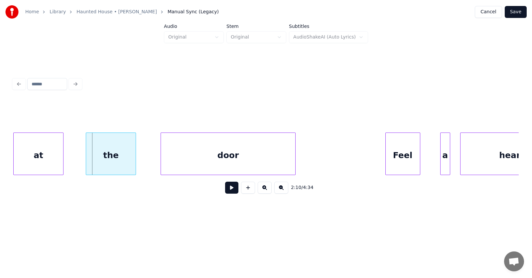
scroll to position [0, 32553]
click at [51, 163] on div "at" at bounding box center [38, 155] width 49 height 45
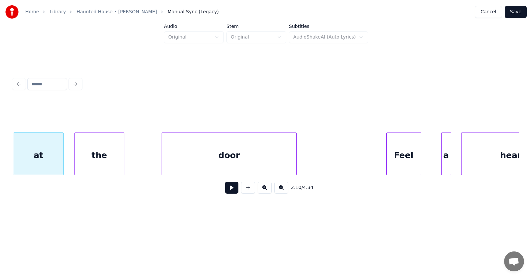
click at [100, 159] on div "the" at bounding box center [99, 155] width 49 height 45
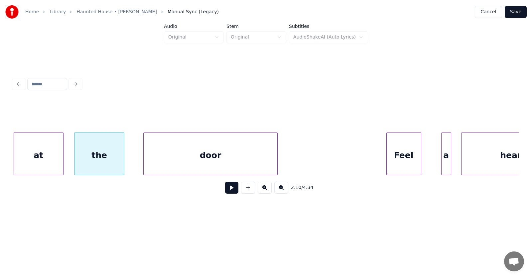
click at [166, 158] on div "door" at bounding box center [211, 155] width 134 height 45
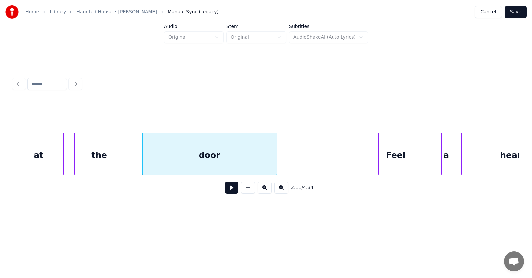
click at [385, 149] on div "Feel" at bounding box center [396, 155] width 34 height 45
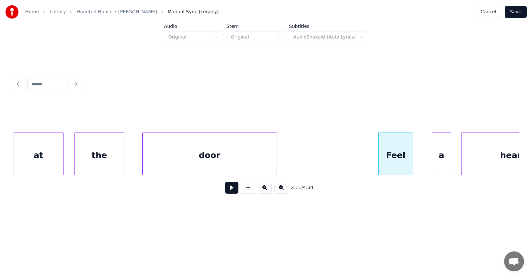
click at [433, 157] on div at bounding box center [433, 154] width 2 height 42
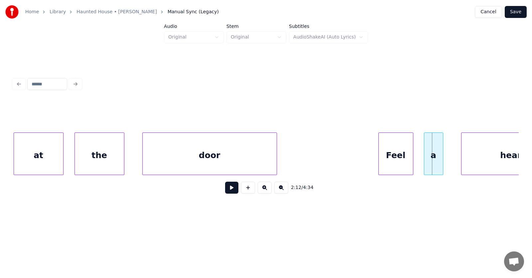
click at [431, 155] on div "a" at bounding box center [433, 155] width 19 height 45
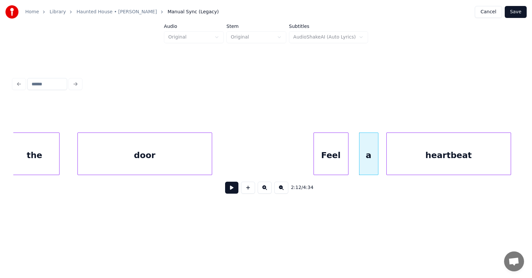
click at [457, 154] on div "heartbeat" at bounding box center [449, 155] width 124 height 45
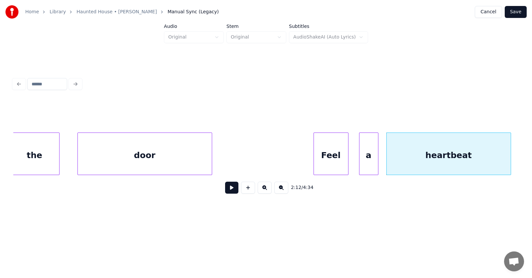
click at [228, 192] on button at bounding box center [231, 188] width 13 height 12
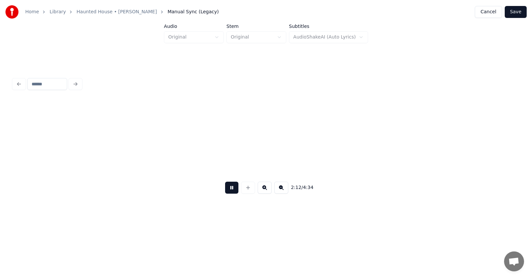
scroll to position [0, 33127]
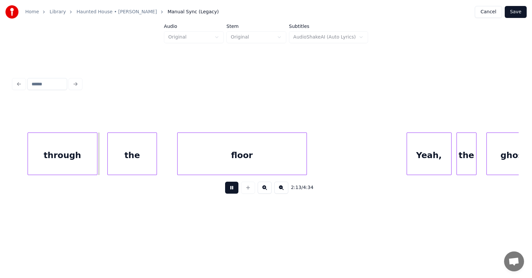
click at [228, 192] on button at bounding box center [231, 188] width 13 height 12
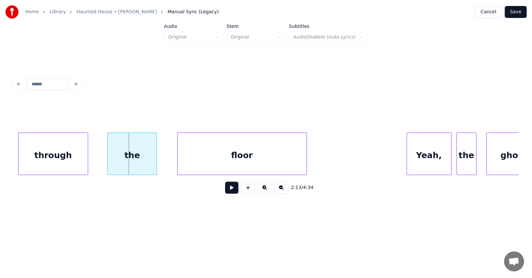
click at [59, 158] on div "through" at bounding box center [53, 155] width 69 height 45
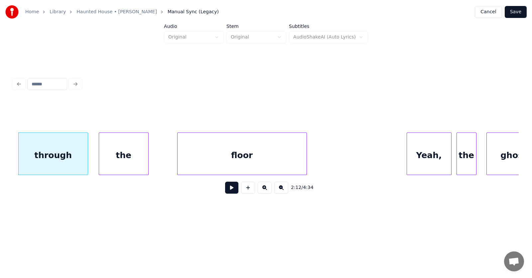
click at [120, 161] on div "the" at bounding box center [123, 155] width 49 height 45
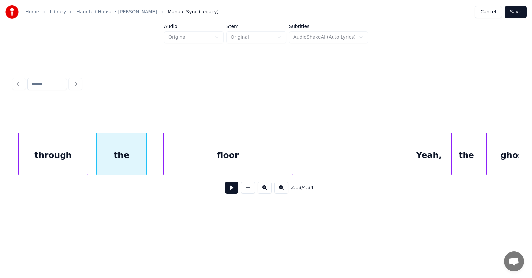
click at [202, 156] on div "floor" at bounding box center [228, 155] width 129 height 45
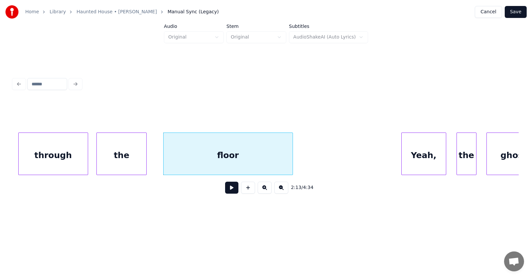
click at [427, 156] on div "Yeah," at bounding box center [424, 155] width 44 height 45
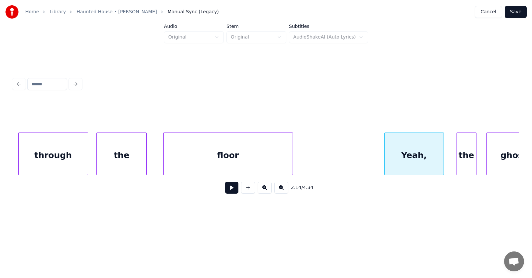
click at [386, 158] on div at bounding box center [386, 154] width 2 height 42
click at [459, 157] on div "the" at bounding box center [461, 155] width 19 height 45
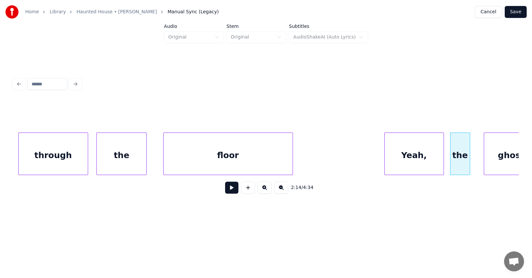
scroll to position [0, 33147]
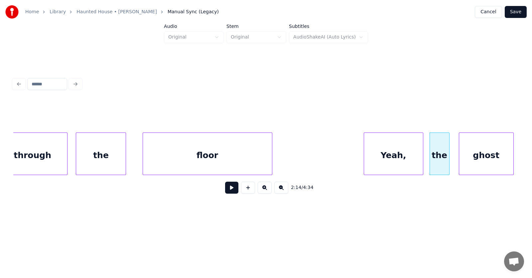
click at [497, 156] on div "ghost" at bounding box center [486, 155] width 54 height 45
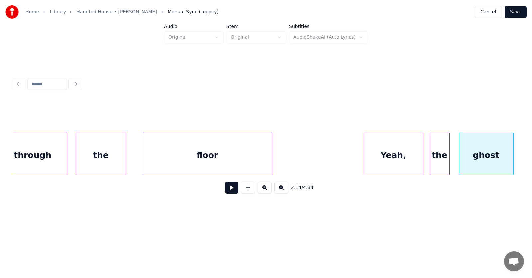
click at [387, 154] on div "Yeah," at bounding box center [393, 155] width 59 height 45
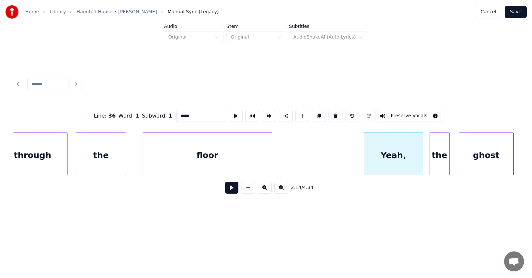
click at [228, 193] on button at bounding box center [231, 188] width 13 height 12
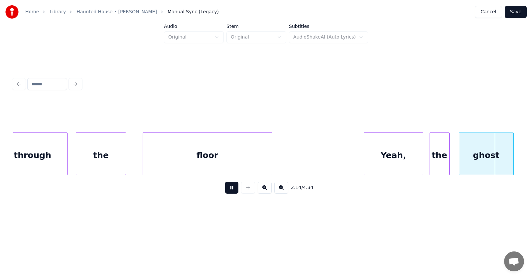
scroll to position [0, 33657]
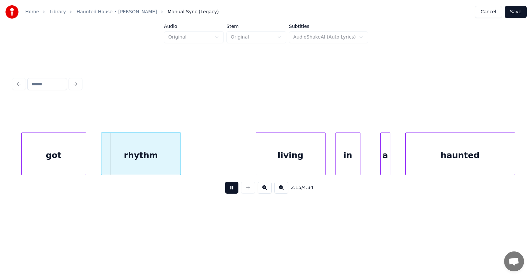
click at [228, 193] on button at bounding box center [231, 188] width 13 height 12
click at [63, 161] on div "got" at bounding box center [46, 155] width 64 height 45
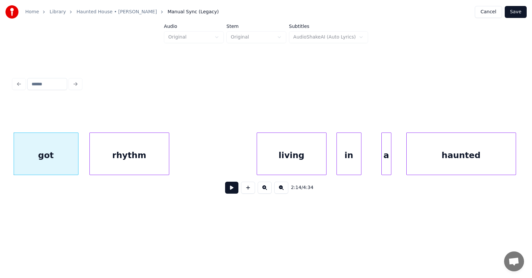
click at [114, 162] on div "rhythm" at bounding box center [129, 155] width 79 height 45
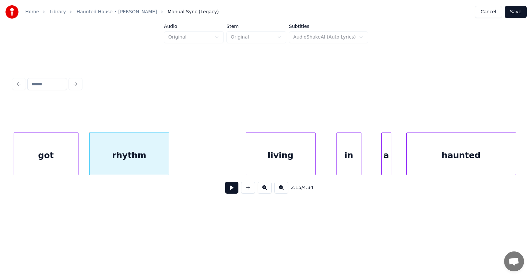
click at [279, 162] on div "living" at bounding box center [280, 155] width 69 height 45
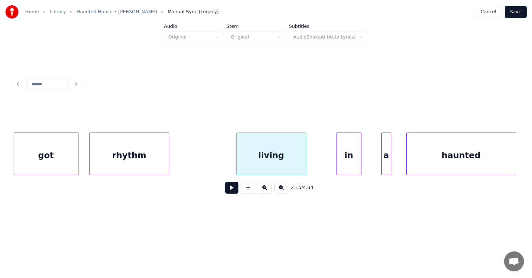
click at [239, 160] on div "living" at bounding box center [271, 155] width 69 height 45
click at [324, 163] on div "in" at bounding box center [332, 155] width 24 height 45
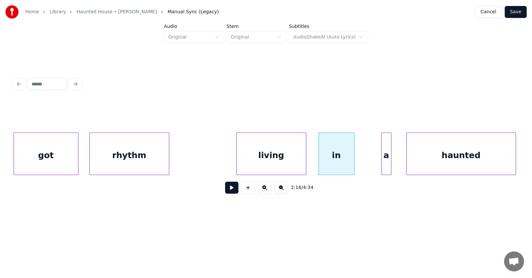
click at [353, 160] on div at bounding box center [353, 154] width 2 height 42
click at [372, 162] on div at bounding box center [373, 154] width 2 height 42
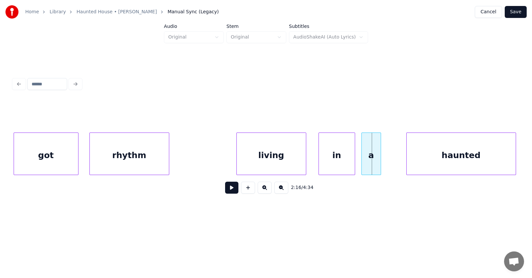
click at [375, 162] on div "a" at bounding box center [371, 155] width 19 height 45
click at [407, 163] on div "haunted" at bounding box center [450, 155] width 109 height 45
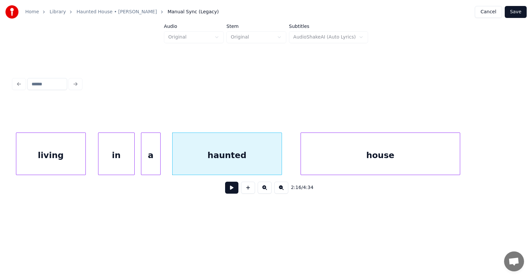
scroll to position [0, 34015]
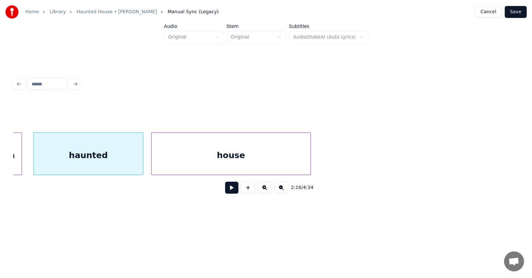
click at [252, 164] on div "house" at bounding box center [231, 155] width 159 height 45
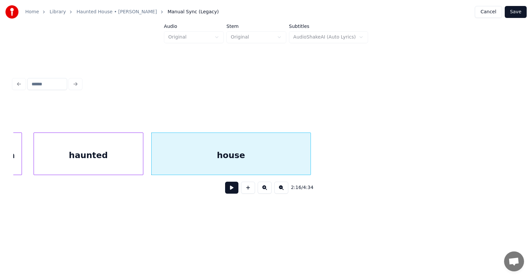
click at [230, 188] on button at bounding box center [231, 188] width 13 height 12
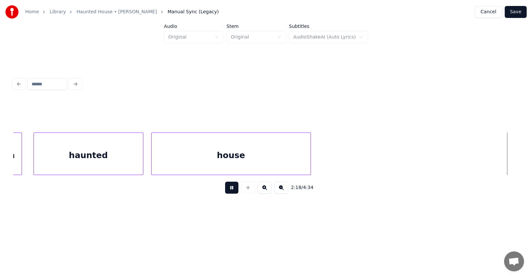
scroll to position [0, 34525]
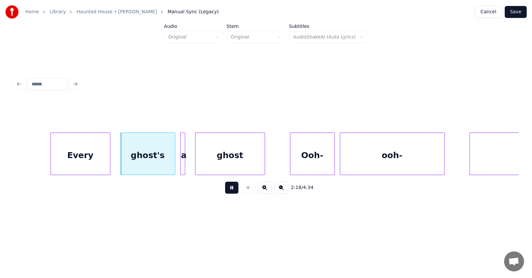
click at [230, 188] on button at bounding box center [231, 188] width 13 height 12
click at [90, 161] on div "Every" at bounding box center [74, 155] width 59 height 45
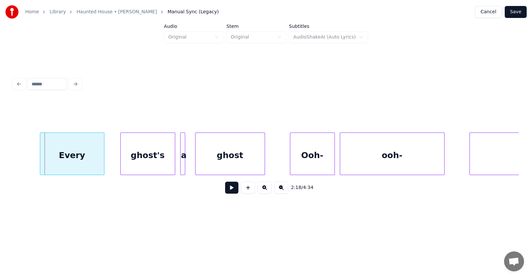
click at [41, 157] on div at bounding box center [41, 154] width 2 height 42
click at [151, 157] on div "ghost's" at bounding box center [138, 155] width 54 height 45
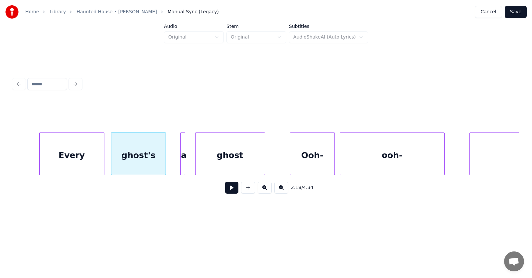
click at [81, 159] on div "Every" at bounding box center [72, 155] width 65 height 45
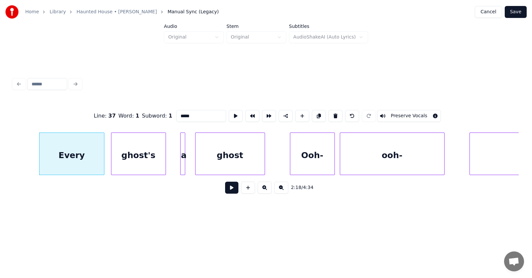
click at [225, 194] on button at bounding box center [231, 188] width 13 height 12
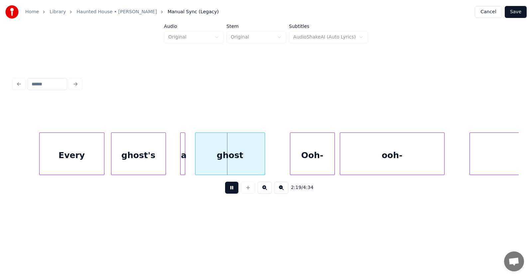
click at [225, 194] on button at bounding box center [231, 188] width 13 height 12
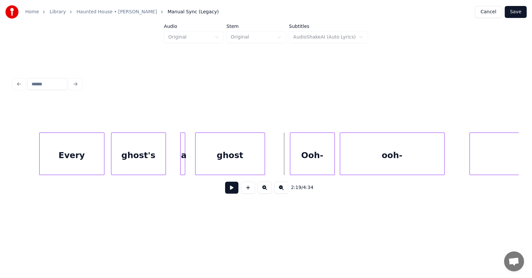
click at [85, 157] on div "Every" at bounding box center [72, 155] width 65 height 45
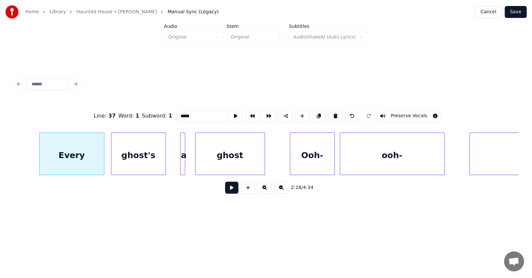
drag, startPoint x: 189, startPoint y: 113, endPoint x: 165, endPoint y: 114, distance: 24.3
click at [176, 114] on input "*****" at bounding box center [201, 116] width 50 height 12
click at [184, 157] on div at bounding box center [184, 154] width 2 height 42
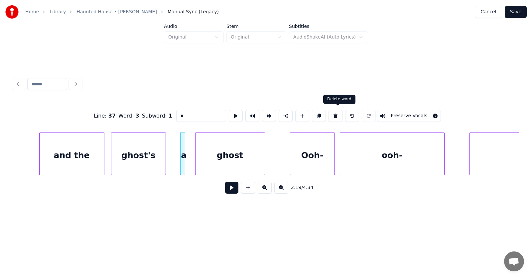
click at [340, 114] on button at bounding box center [336, 116] width 14 height 12
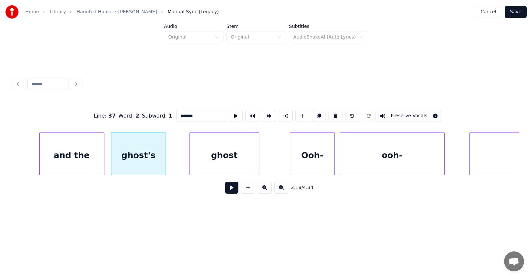
click at [245, 160] on div "ghost" at bounding box center [224, 155] width 69 height 45
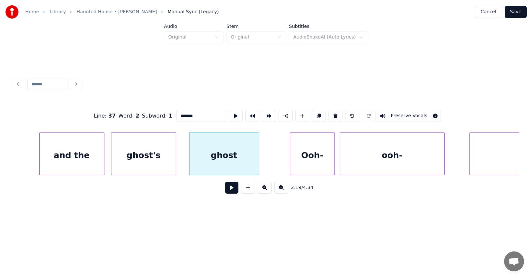
click at [176, 161] on div at bounding box center [175, 154] width 2 height 42
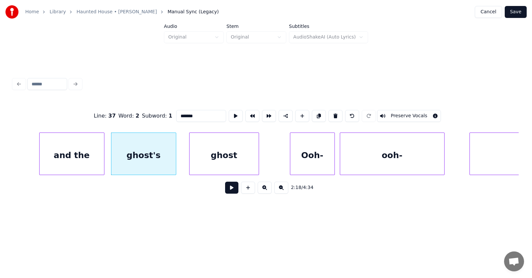
click at [211, 160] on div "ghost" at bounding box center [224, 155] width 69 height 45
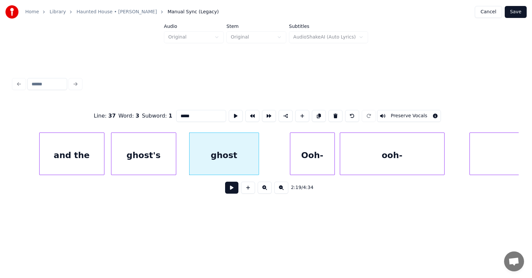
drag, startPoint x: 180, startPoint y: 114, endPoint x: 169, endPoint y: 114, distance: 11.0
click at [176, 114] on input "*****" at bounding box center [201, 116] width 50 height 12
click at [210, 156] on div "go" at bounding box center [224, 155] width 69 height 45
type input "**"
click at [229, 117] on button at bounding box center [236, 116] width 14 height 12
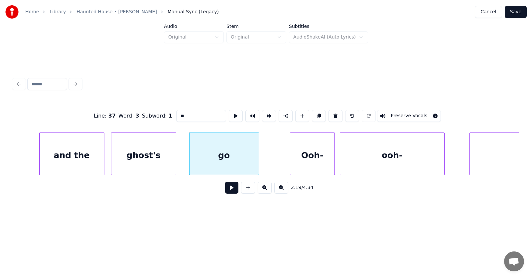
click at [225, 190] on button at bounding box center [231, 188] width 13 height 12
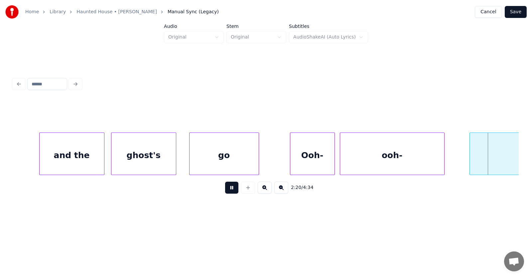
click at [225, 190] on button at bounding box center [231, 188] width 13 height 12
click at [305, 163] on div "Ooh-" at bounding box center [312, 155] width 44 height 45
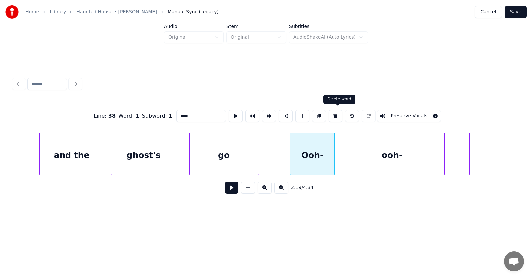
click at [339, 111] on button at bounding box center [336, 116] width 14 height 12
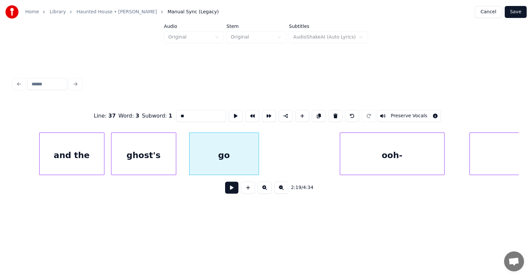
click at [365, 148] on div "ooh-" at bounding box center [392, 155] width 104 height 45
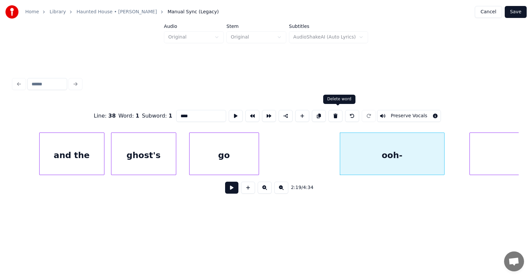
click at [337, 114] on button at bounding box center [336, 116] width 14 height 12
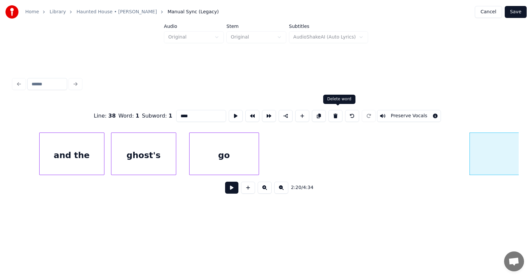
click at [337, 113] on button at bounding box center [336, 116] width 14 height 12
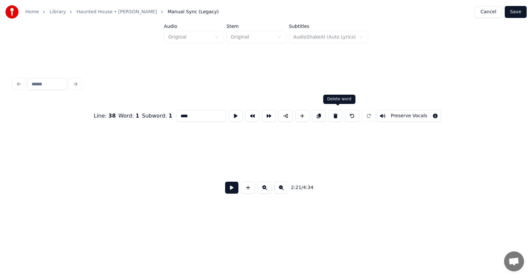
scroll to position [0, 35181]
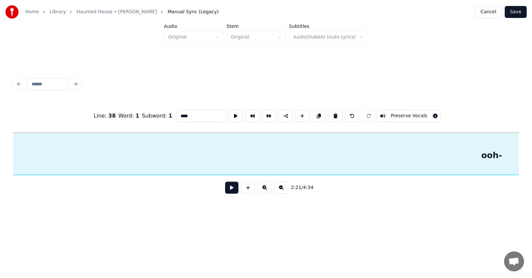
click at [274, 155] on div "ooh-" at bounding box center [491, 155] width 1027 height 45
click at [337, 115] on button at bounding box center [336, 116] width 14 height 12
type input "**"
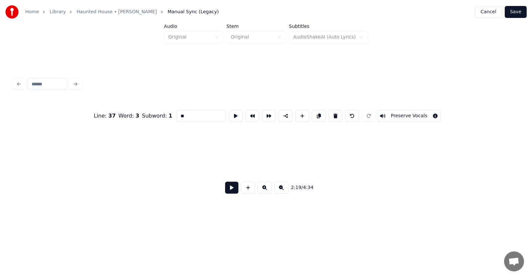
scroll to position [0, 34701]
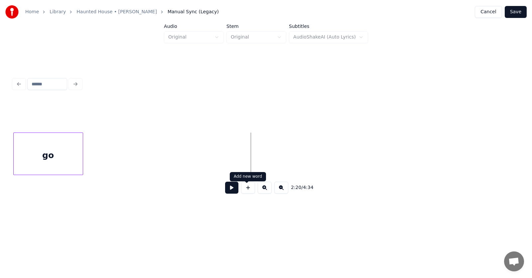
click at [231, 191] on button at bounding box center [231, 188] width 13 height 12
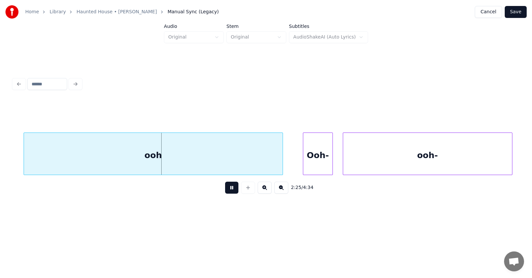
click at [232, 189] on button at bounding box center [231, 188] width 13 height 12
click at [176, 160] on div "ooh" at bounding box center [153, 155] width 259 height 45
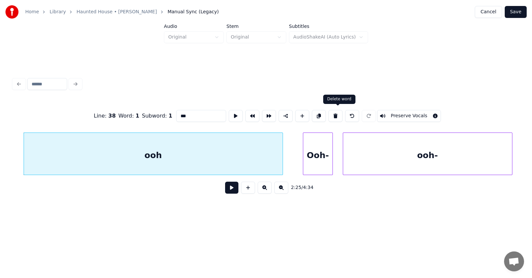
click at [338, 111] on button at bounding box center [336, 116] width 14 height 12
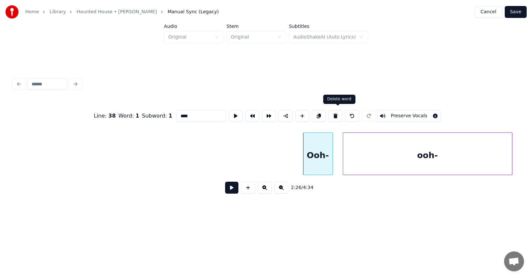
click at [337, 111] on button at bounding box center [336, 116] width 14 height 12
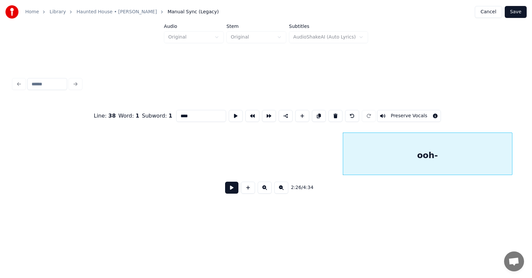
click at [337, 111] on button at bounding box center [336, 116] width 14 height 12
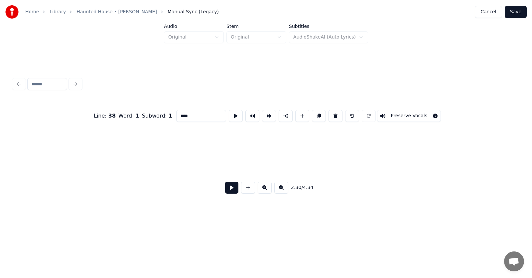
scroll to position [0, 37526]
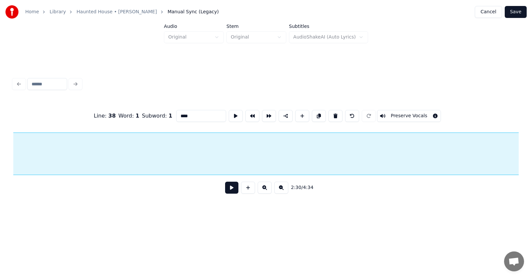
click at [335, 114] on button at bounding box center [336, 116] width 14 height 12
type input "***"
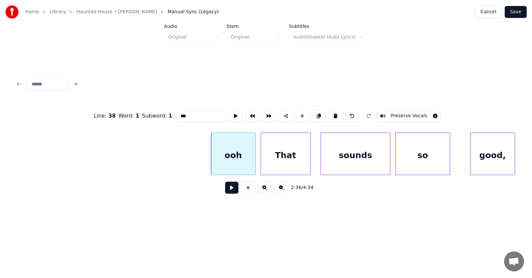
scroll to position [0, 38683]
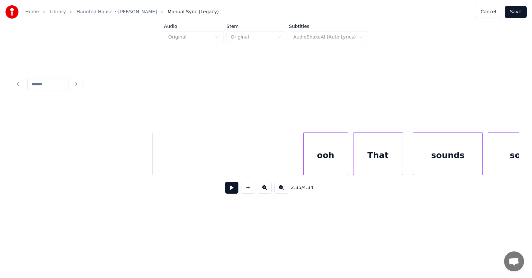
click at [227, 190] on button at bounding box center [231, 188] width 13 height 12
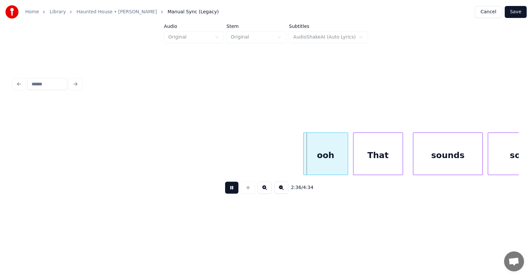
click at [227, 190] on button at bounding box center [231, 188] width 13 height 12
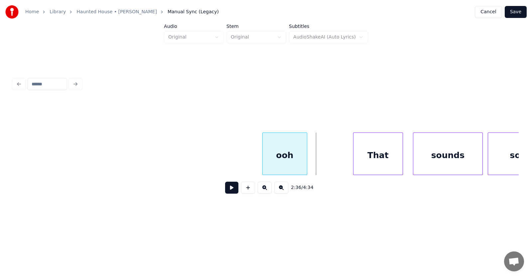
click at [273, 155] on div "ooh" at bounding box center [285, 155] width 44 height 45
click at [334, 156] on div at bounding box center [333, 154] width 2 height 42
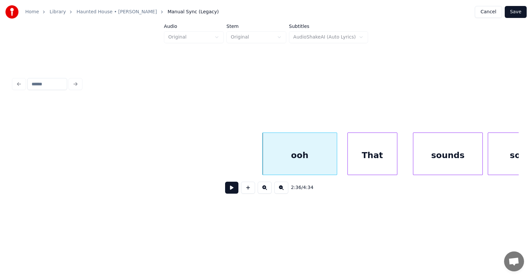
click at [367, 159] on div "That" at bounding box center [372, 155] width 49 height 45
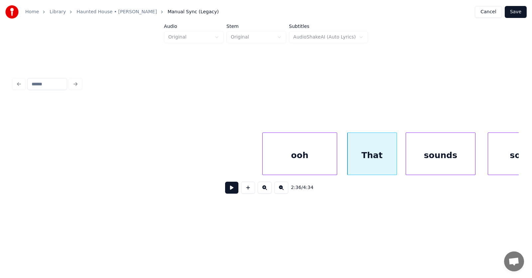
click at [434, 163] on div "sounds" at bounding box center [440, 155] width 69 height 45
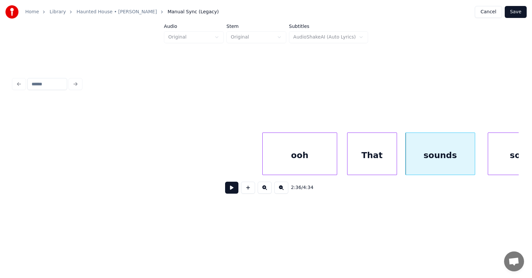
scroll to position [0, 38705]
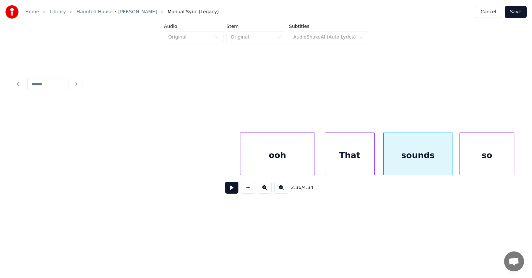
click at [493, 157] on div "so" at bounding box center [487, 155] width 54 height 45
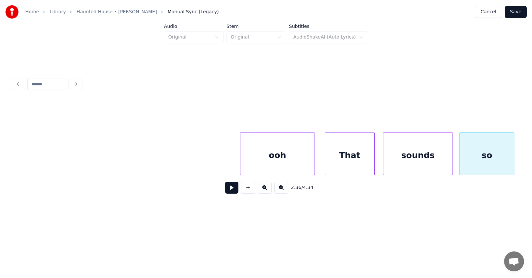
click at [258, 159] on div "ooh" at bounding box center [277, 155] width 74 height 45
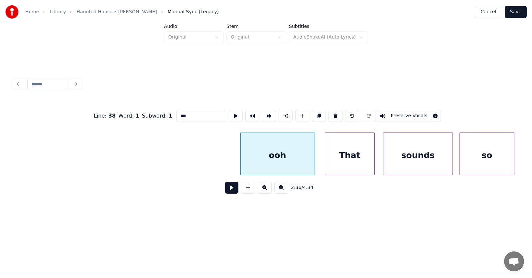
click at [225, 190] on button at bounding box center [231, 188] width 13 height 12
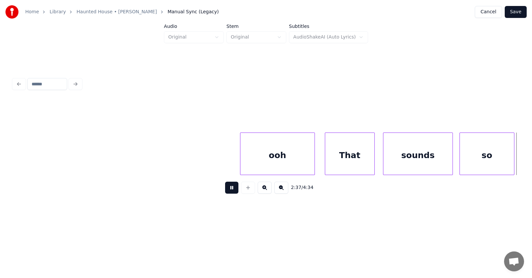
scroll to position [0, 39213]
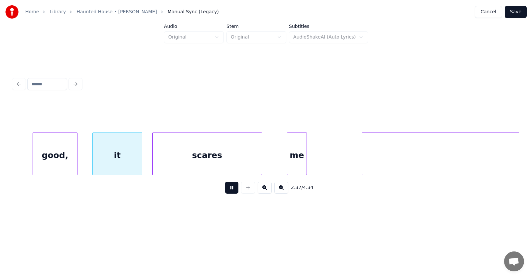
click at [225, 190] on button at bounding box center [231, 188] width 13 height 12
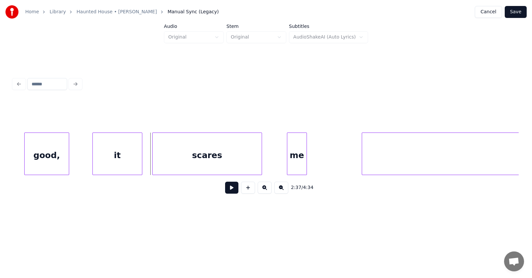
click at [53, 167] on div "good," at bounding box center [47, 155] width 44 height 45
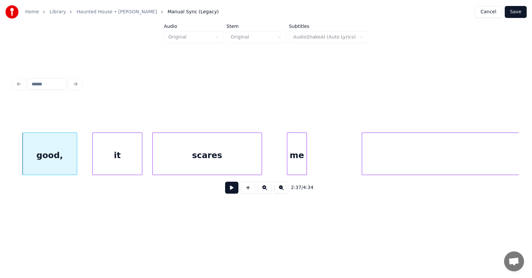
click at [75, 165] on div at bounding box center [76, 154] width 2 height 42
click at [68, 160] on div "good," at bounding box center [50, 155] width 54 height 45
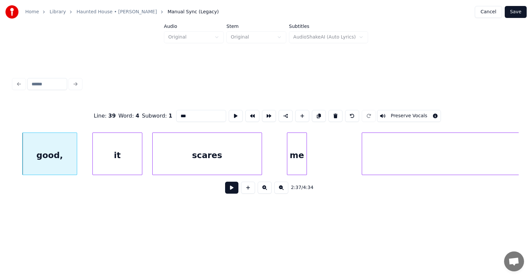
type input "*****"
click at [228, 188] on button at bounding box center [231, 188] width 13 height 12
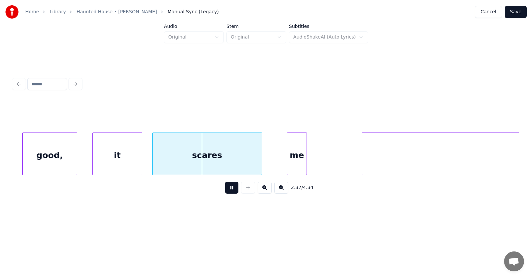
click at [228, 188] on button at bounding box center [231, 188] width 13 height 12
click at [124, 163] on div "it" at bounding box center [114, 155] width 49 height 45
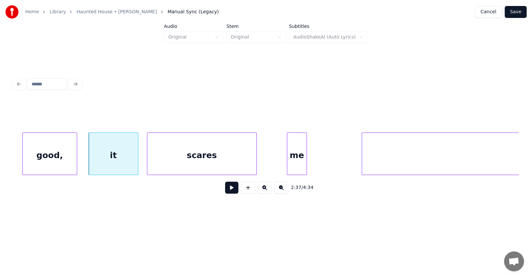
click at [176, 164] on div "scares" at bounding box center [201, 155] width 109 height 45
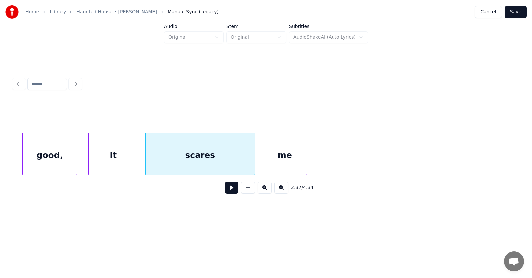
click at [263, 166] on div at bounding box center [264, 154] width 2 height 42
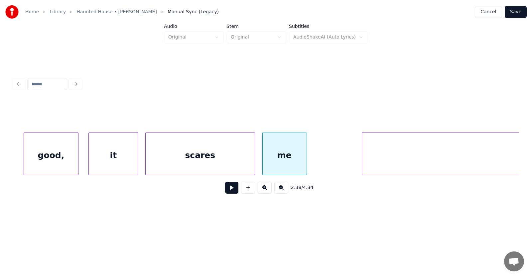
click at [78, 162] on div "good," at bounding box center [51, 154] width 55 height 43
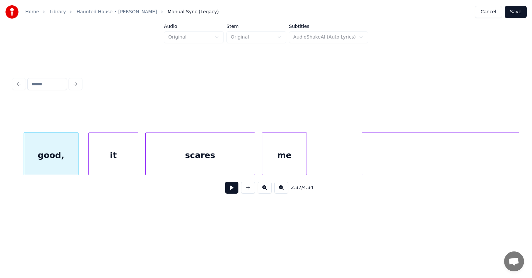
click at [229, 190] on button at bounding box center [231, 188] width 13 height 12
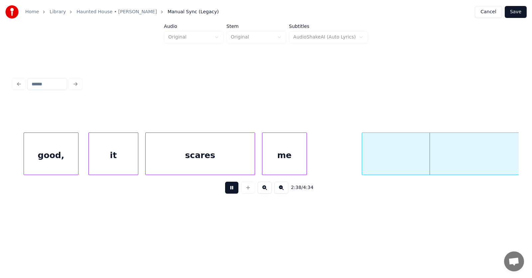
click at [229, 190] on button at bounding box center [231, 188] width 13 height 12
click at [228, 193] on button at bounding box center [231, 188] width 13 height 12
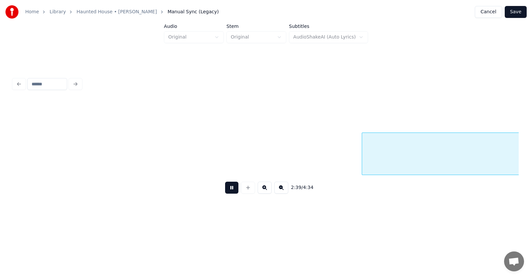
scroll to position [0, 39721]
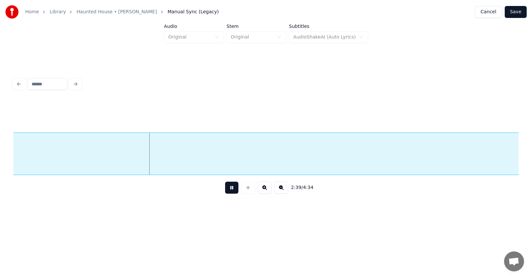
click at [228, 193] on button at bounding box center [231, 188] width 13 height 12
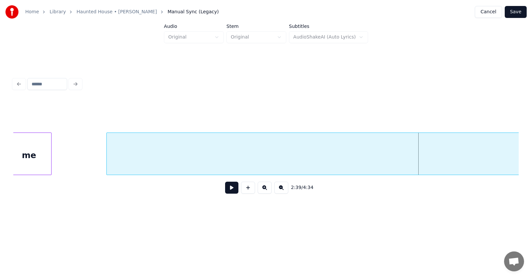
scroll to position [0, 39099]
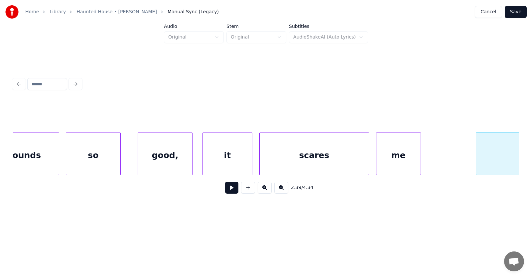
click at [395, 155] on div "me" at bounding box center [398, 155] width 44 height 45
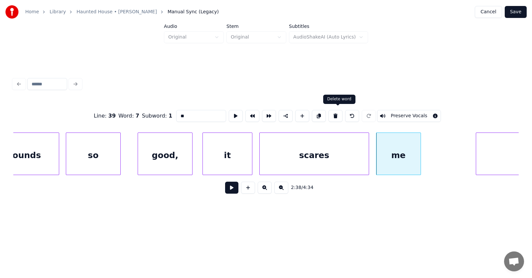
click at [336, 112] on button at bounding box center [336, 116] width 14 height 12
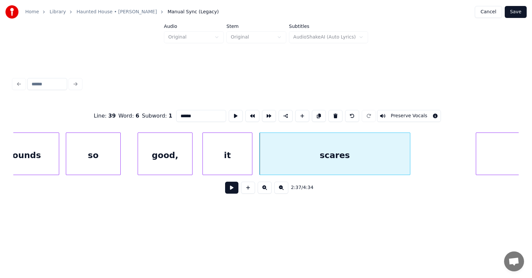
click at [408, 159] on div at bounding box center [409, 154] width 2 height 42
click at [380, 156] on div "scares" at bounding box center [335, 155] width 150 height 45
click at [236, 153] on div "it" at bounding box center [227, 155] width 49 height 45
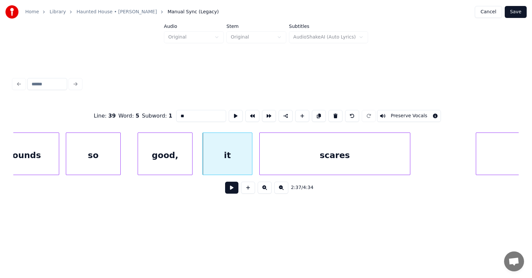
click at [176, 117] on input "**" at bounding box center [201, 116] width 50 height 12
click at [315, 157] on div "scares" at bounding box center [335, 155] width 150 height 45
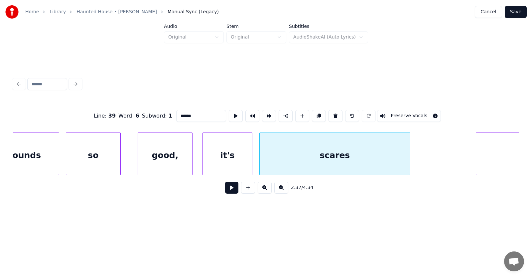
click at [180, 114] on input "******" at bounding box center [201, 116] width 50 height 12
type input "*****"
click at [225, 189] on button at bounding box center [231, 188] width 13 height 12
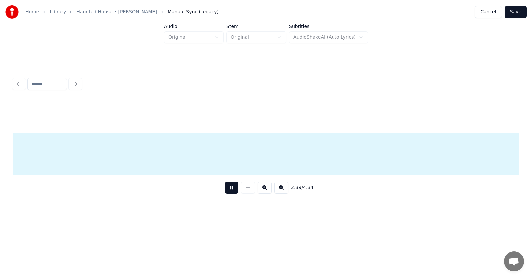
click at [225, 189] on button at bounding box center [231, 188] width 13 height 12
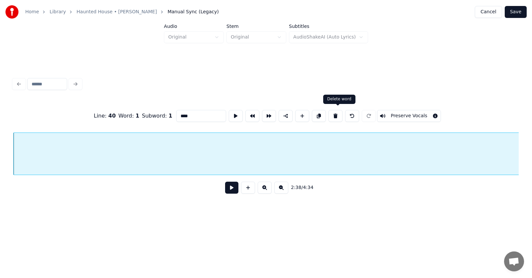
click at [336, 114] on button at bounding box center [336, 116] width 14 height 12
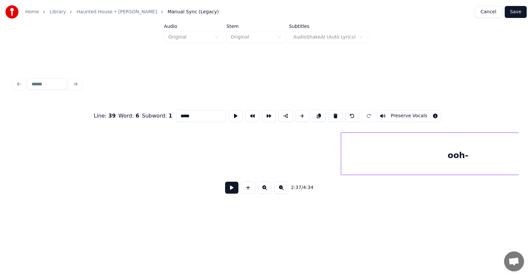
scroll to position [0, 42195]
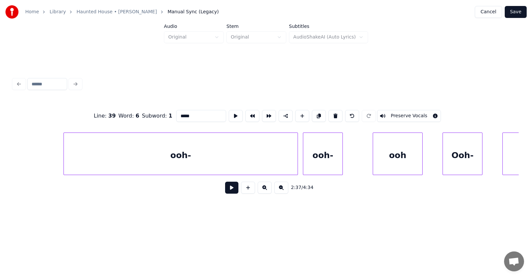
click at [253, 153] on div "ooh-" at bounding box center [181, 155] width 234 height 45
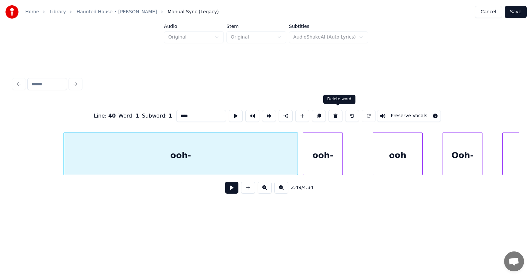
click at [337, 113] on button at bounding box center [336, 116] width 14 height 12
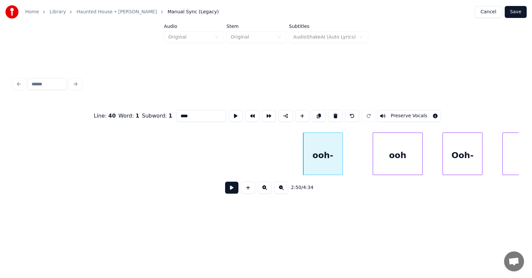
click at [317, 149] on div "ooh-" at bounding box center [322, 155] width 39 height 45
click at [336, 111] on button at bounding box center [336, 116] width 14 height 12
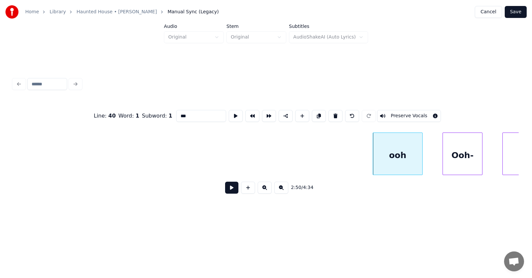
click at [336, 111] on button at bounding box center [336, 116] width 14 height 12
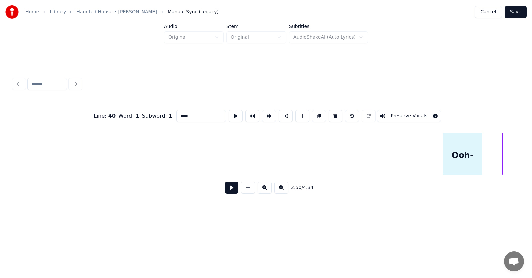
click at [336, 111] on button at bounding box center [336, 116] width 14 height 12
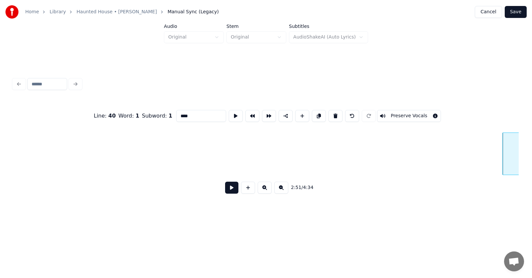
click at [336, 111] on button at bounding box center [336, 116] width 14 height 12
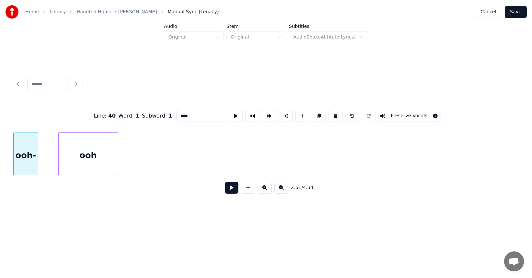
click at [336, 110] on button at bounding box center [336, 116] width 14 height 12
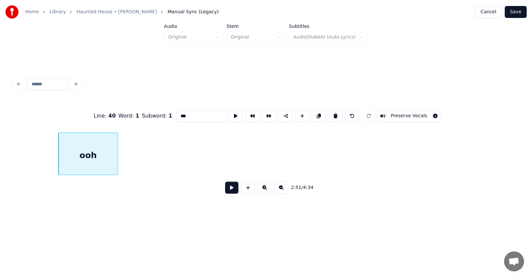
click at [336, 110] on button at bounding box center [336, 116] width 14 height 12
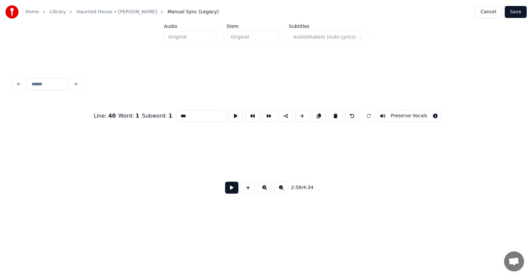
type input "*********"
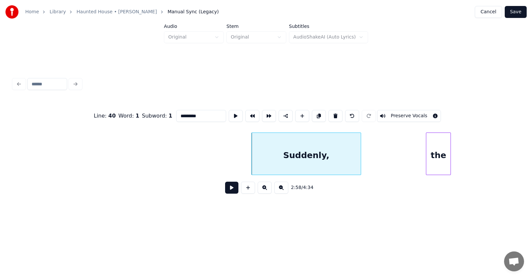
scroll to position [0, 44090]
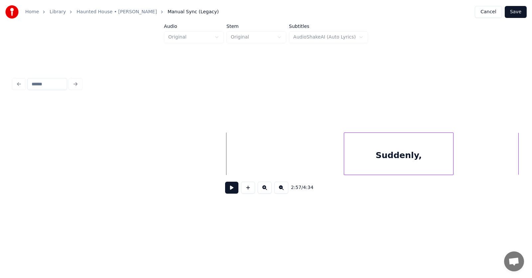
click at [232, 191] on button at bounding box center [231, 188] width 13 height 12
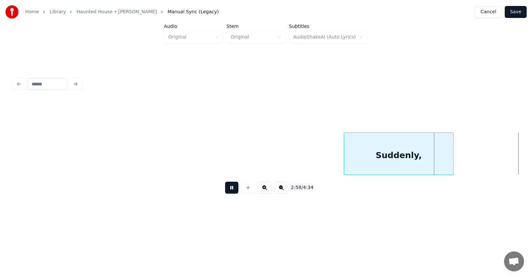
click at [232, 191] on button at bounding box center [231, 188] width 13 height 12
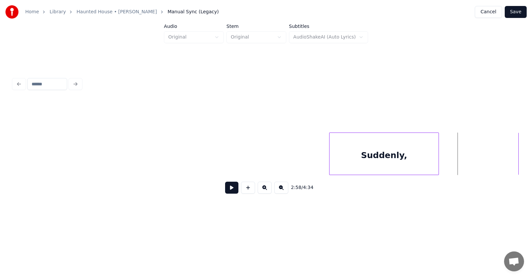
click at [348, 160] on div "Suddenly," at bounding box center [384, 155] width 109 height 45
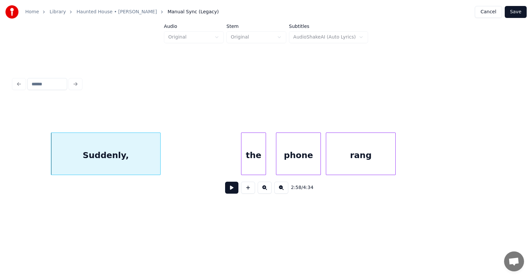
scroll to position [0, 44413]
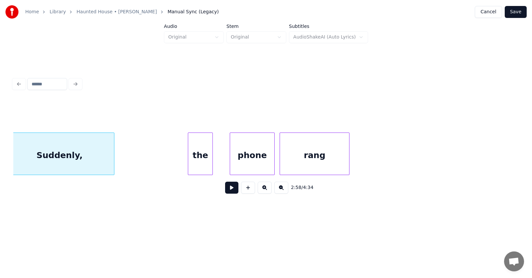
click at [204, 159] on div "the" at bounding box center [200, 155] width 24 height 45
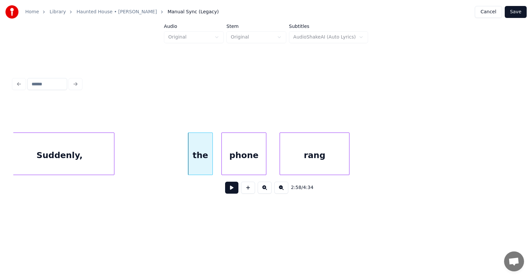
click at [249, 161] on div "phone" at bounding box center [244, 155] width 44 height 45
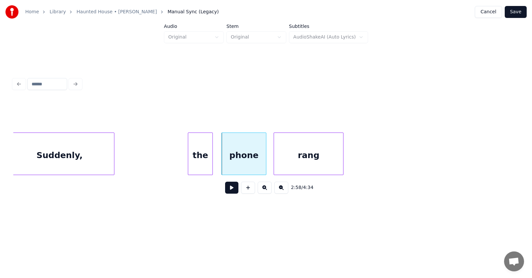
click at [293, 164] on div "rang" at bounding box center [308, 155] width 69 height 45
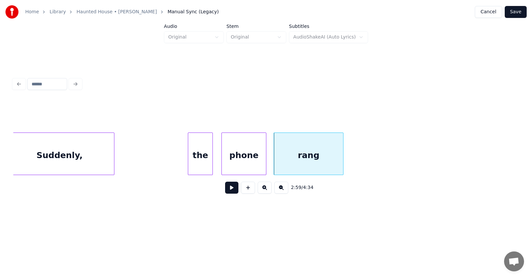
click at [228, 192] on button at bounding box center [231, 188] width 13 height 12
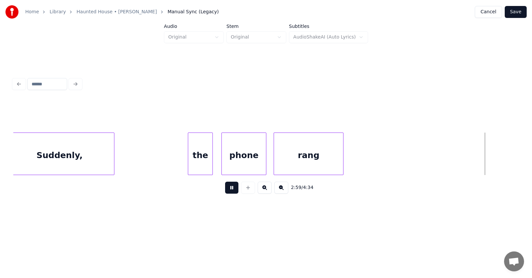
scroll to position [0, 44920]
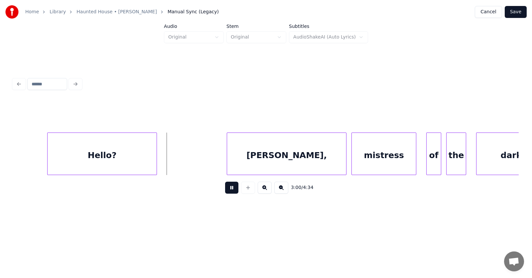
click at [228, 192] on button at bounding box center [231, 188] width 13 height 12
click at [146, 159] on div "Hello?" at bounding box center [99, 155] width 109 height 45
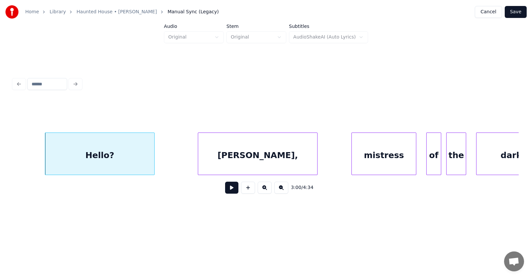
click at [238, 164] on div "[PERSON_NAME]," at bounding box center [257, 155] width 119 height 45
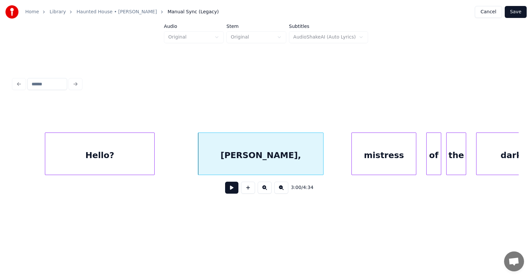
click at [323, 155] on div at bounding box center [322, 154] width 2 height 42
click at [377, 162] on div "mistress" at bounding box center [374, 155] width 64 height 45
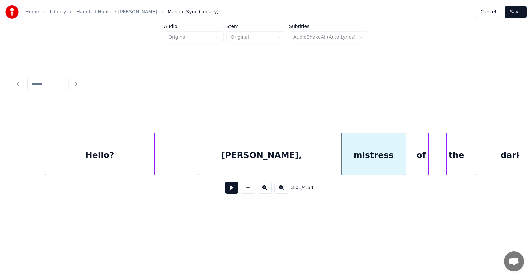
click at [416, 163] on div "of" at bounding box center [421, 155] width 14 height 45
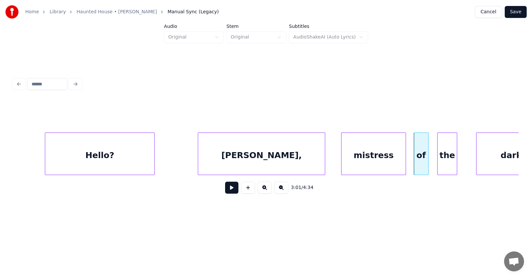
click at [449, 164] on div "the" at bounding box center [447, 155] width 19 height 45
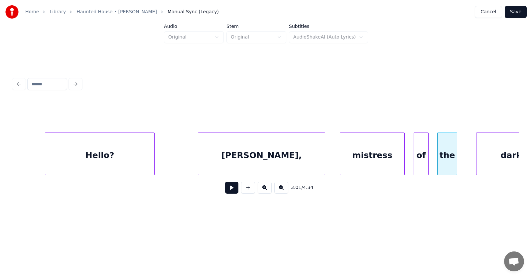
click at [383, 159] on div "mistress" at bounding box center [372, 155] width 64 height 45
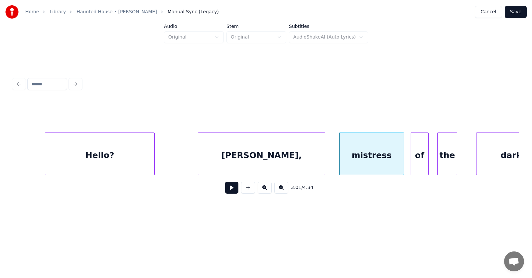
click at [411, 161] on div at bounding box center [412, 154] width 2 height 42
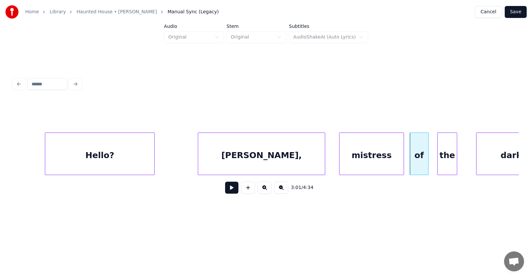
scroll to position [0, 44951]
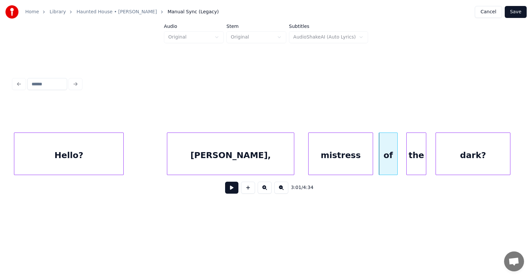
click at [478, 161] on div "dark?" at bounding box center [473, 155] width 74 height 45
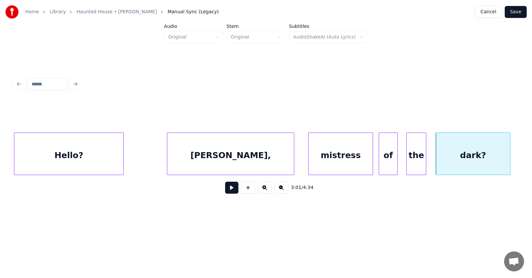
click at [272, 158] on div "[PERSON_NAME]," at bounding box center [230, 155] width 127 height 45
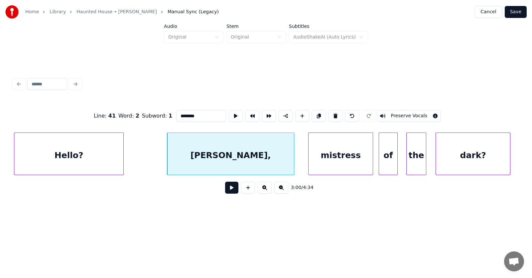
drag, startPoint x: 191, startPoint y: 113, endPoint x: 164, endPoint y: 115, distance: 27.3
click at [176, 115] on input "********" at bounding box center [201, 116] width 50 height 12
type input "******"
click at [227, 194] on button at bounding box center [231, 188] width 13 height 12
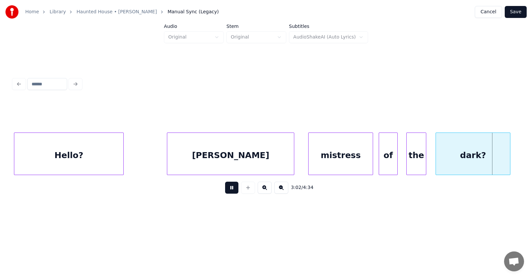
scroll to position [0, 45458]
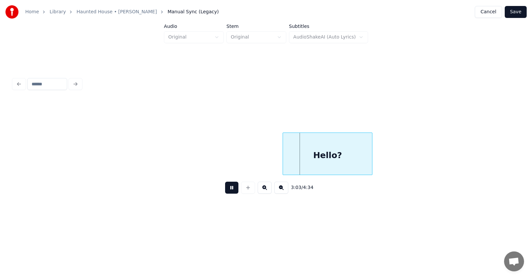
click at [227, 194] on button at bounding box center [231, 188] width 13 height 12
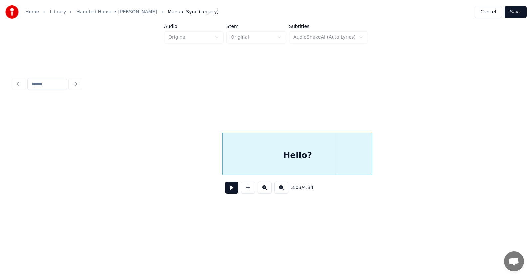
click at [225, 166] on div at bounding box center [224, 154] width 2 height 42
click at [225, 190] on button at bounding box center [231, 188] width 13 height 12
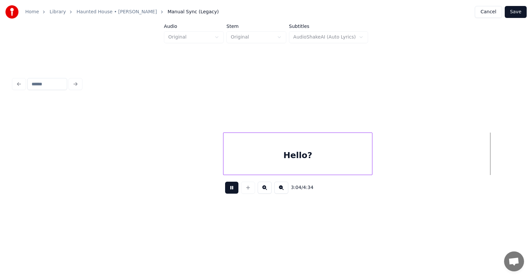
scroll to position [0, 45966]
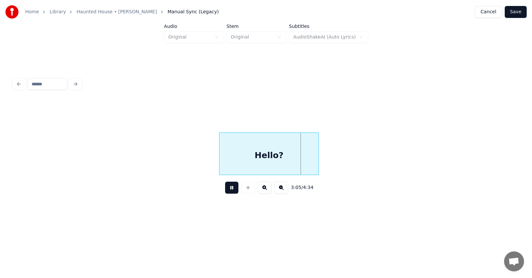
click at [225, 190] on button at bounding box center [231, 188] width 13 height 12
click at [265, 153] on div "Hello?" at bounding box center [264, 155] width 99 height 45
click at [231, 190] on button at bounding box center [231, 188] width 13 height 12
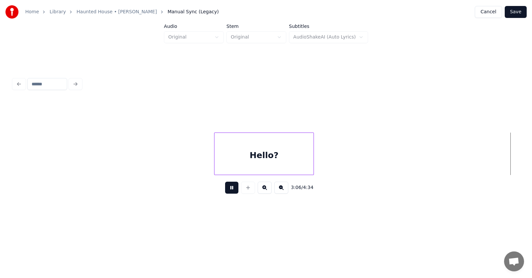
scroll to position [0, 46474]
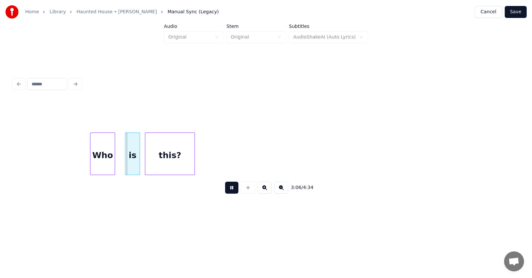
click at [231, 190] on button at bounding box center [231, 188] width 13 height 12
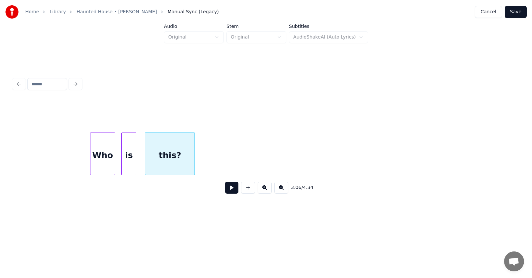
click at [130, 164] on div "is" at bounding box center [129, 155] width 14 height 45
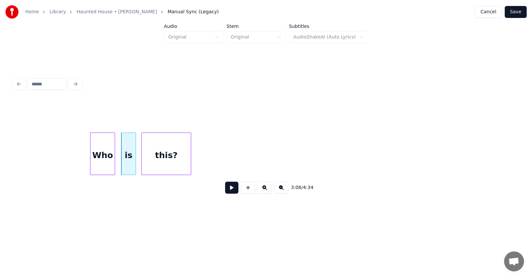
click at [170, 163] on div "this?" at bounding box center [166, 155] width 49 height 45
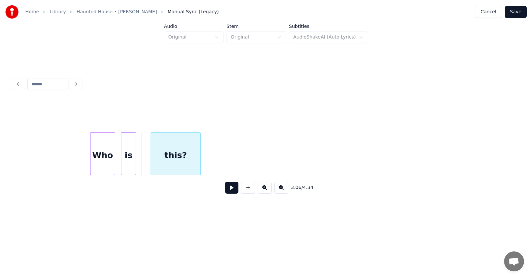
click at [198, 161] on div "this?" at bounding box center [175, 155] width 49 height 45
click at [147, 164] on div at bounding box center [148, 154] width 2 height 42
click at [137, 165] on div at bounding box center [138, 154] width 2 height 42
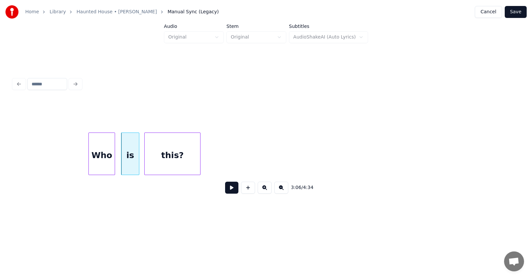
click at [89, 164] on div at bounding box center [90, 154] width 2 height 42
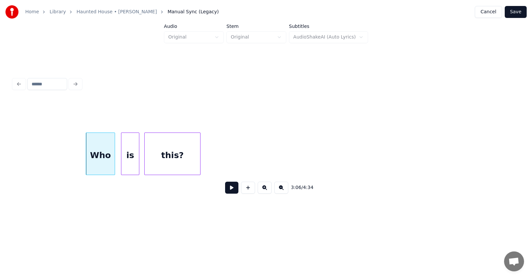
click at [225, 188] on button at bounding box center [231, 188] width 13 height 12
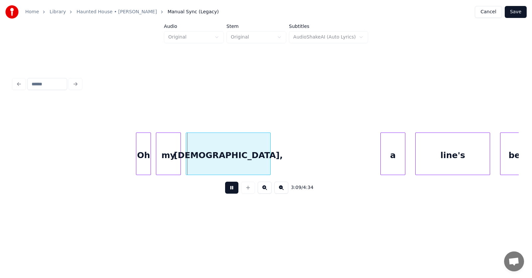
click at [225, 188] on button at bounding box center [231, 188] width 13 height 12
click at [139, 167] on div "Oh" at bounding box center [136, 155] width 14 height 45
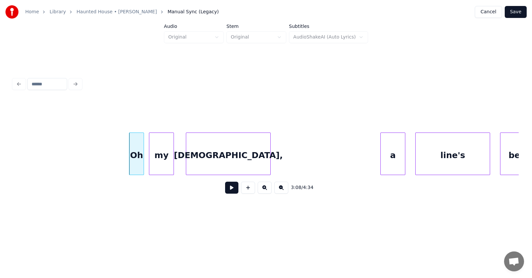
click at [162, 165] on div "my" at bounding box center [161, 155] width 24 height 45
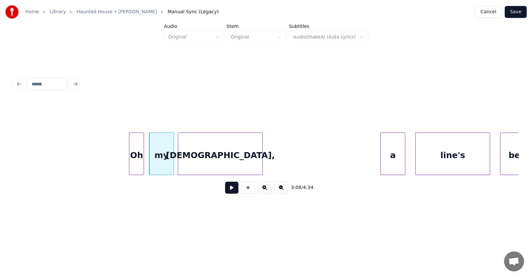
click at [204, 163] on div "[DEMOGRAPHIC_DATA]," at bounding box center [220, 155] width 84 height 45
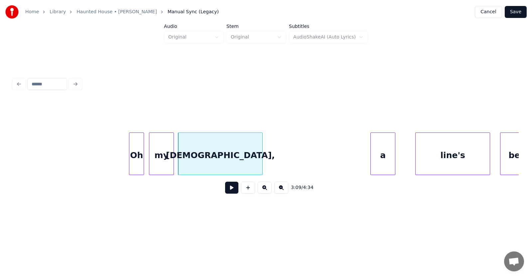
click at [388, 159] on div "a" at bounding box center [383, 155] width 24 height 45
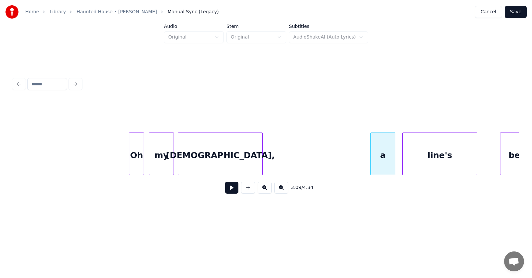
click at [426, 159] on div "line's" at bounding box center [440, 155] width 74 height 45
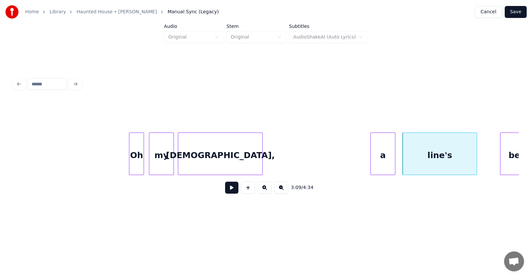
click at [206, 158] on div "[DEMOGRAPHIC_DATA]," at bounding box center [220, 155] width 84 height 45
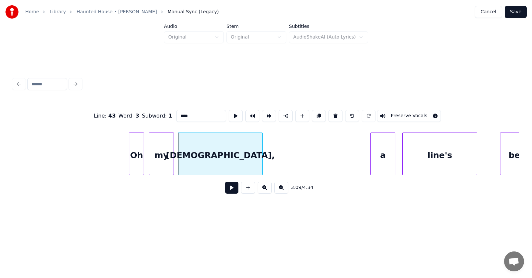
click at [229, 188] on button at bounding box center [231, 188] width 13 height 12
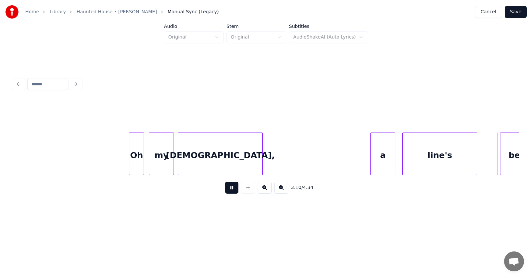
scroll to position [0, 47488]
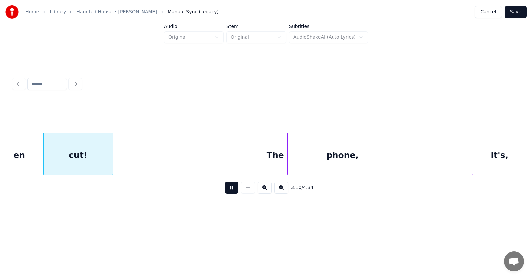
click at [229, 188] on button at bounding box center [231, 188] width 13 height 12
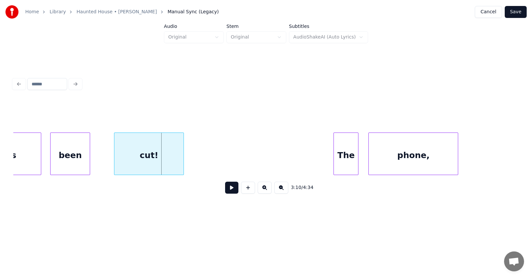
click at [77, 162] on div "been" at bounding box center [70, 155] width 39 height 45
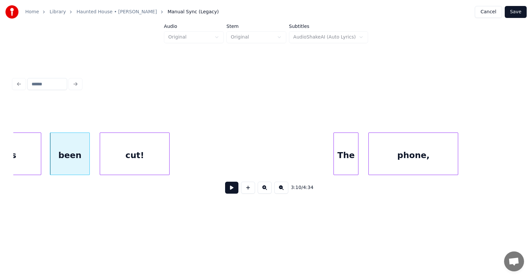
click at [113, 163] on div "cut!" at bounding box center [134, 155] width 69 height 45
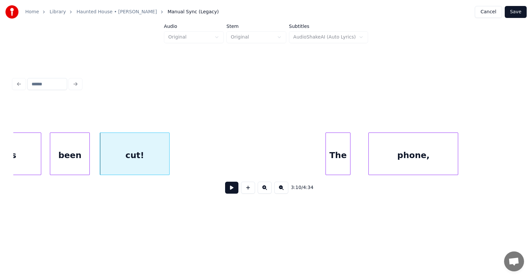
click at [337, 161] on div "The" at bounding box center [338, 155] width 24 height 45
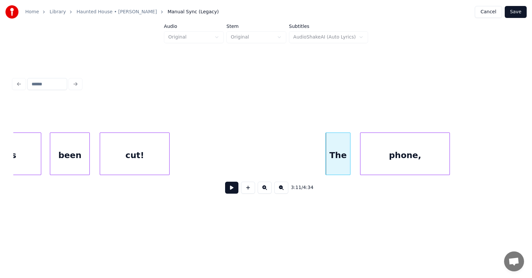
click at [379, 160] on div "phone," at bounding box center [405, 155] width 89 height 45
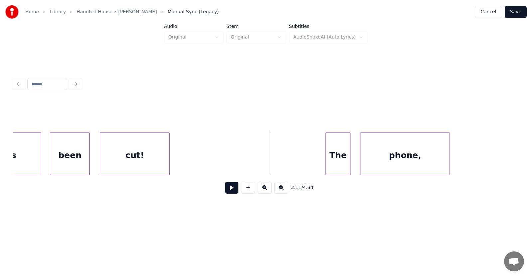
click at [228, 189] on button at bounding box center [231, 188] width 13 height 12
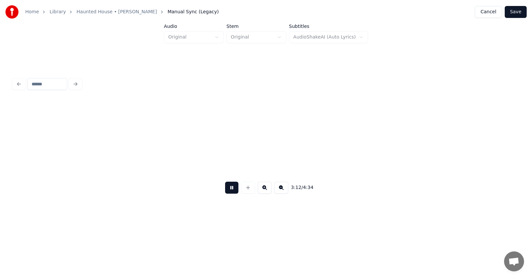
scroll to position [0, 47924]
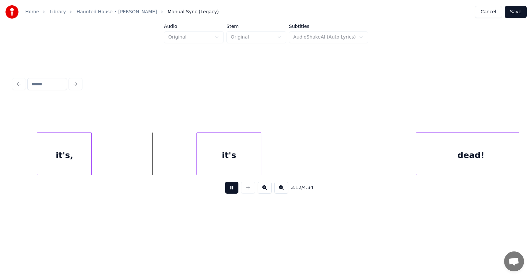
click at [228, 189] on button at bounding box center [231, 188] width 13 height 12
click at [26, 161] on div at bounding box center [27, 154] width 2 height 42
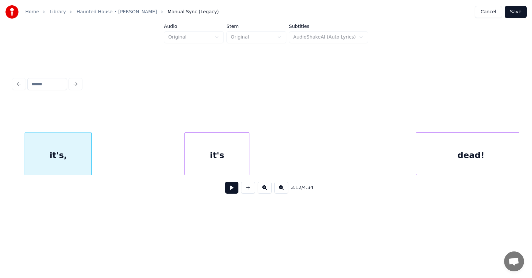
click at [198, 162] on div "it's" at bounding box center [217, 155] width 64 height 45
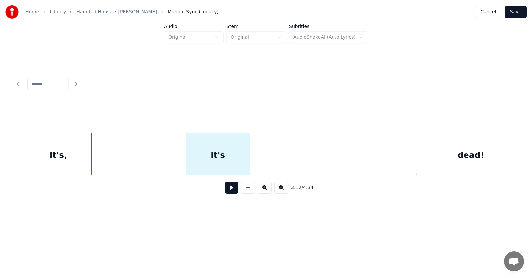
click at [247, 158] on div "it's" at bounding box center [218, 155] width 64 height 45
click at [267, 157] on div at bounding box center [266, 154] width 2 height 42
click at [73, 157] on div "it's," at bounding box center [58, 155] width 67 height 45
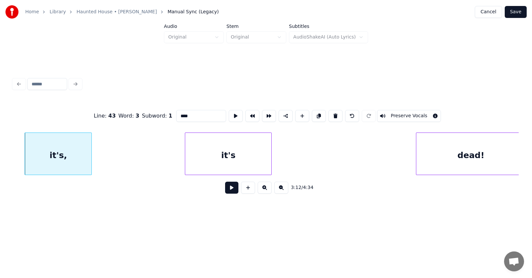
type input "*****"
click at [230, 193] on button at bounding box center [231, 188] width 13 height 12
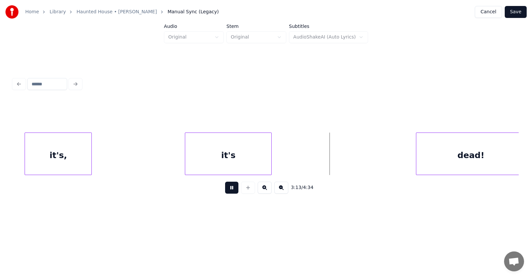
click at [230, 193] on button at bounding box center [231, 188] width 13 height 12
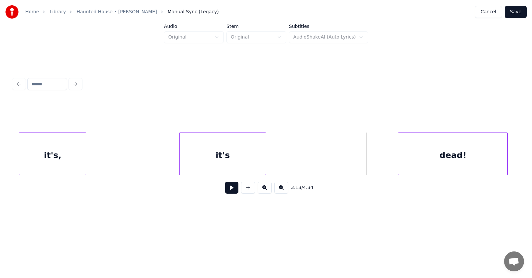
click at [428, 165] on div "dead!" at bounding box center [452, 155] width 109 height 45
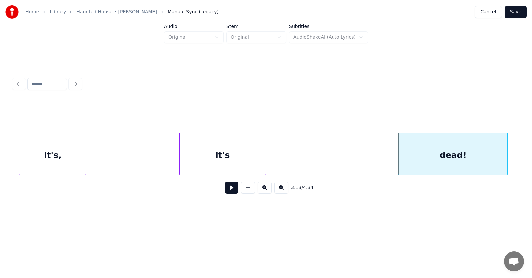
click at [228, 189] on button at bounding box center [231, 188] width 13 height 12
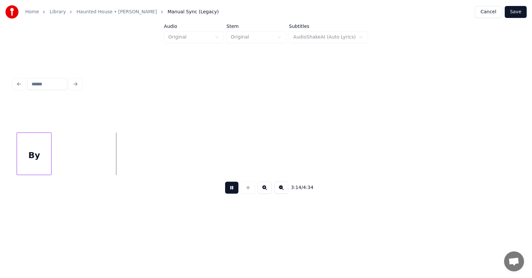
click at [228, 189] on button at bounding box center [231, 188] width 13 height 12
click at [93, 151] on div "By" at bounding box center [84, 155] width 34 height 45
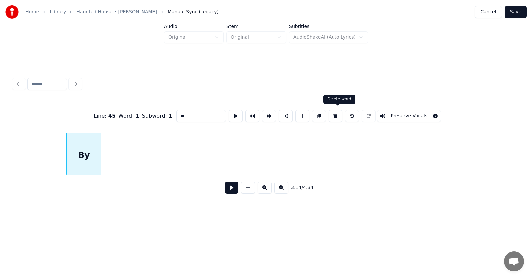
click at [340, 114] on button at bounding box center [336, 116] width 14 height 12
type input "*****"
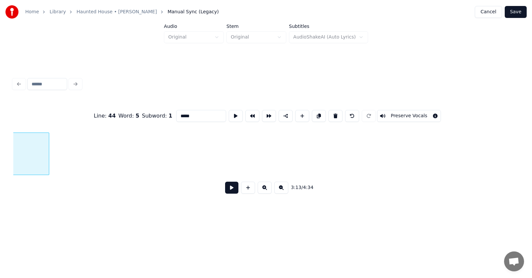
scroll to position [0, 48315]
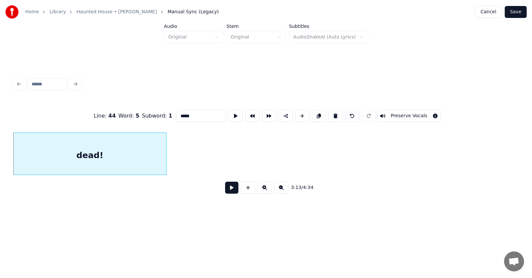
click at [166, 156] on div at bounding box center [165, 154] width 2 height 42
click at [164, 157] on div "dead!" at bounding box center [96, 155] width 166 height 45
click at [229, 112] on button at bounding box center [236, 116] width 14 height 12
click at [225, 189] on button at bounding box center [231, 188] width 13 height 12
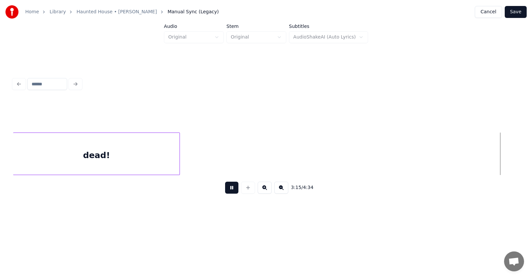
scroll to position [0, 48823]
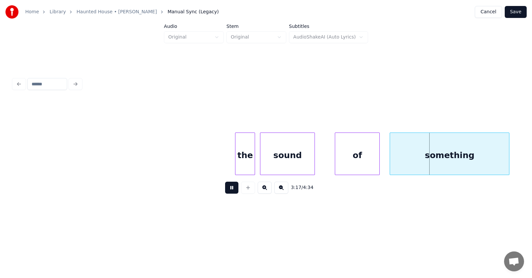
click at [225, 189] on button at bounding box center [231, 188] width 13 height 12
click at [238, 160] on div "the" at bounding box center [239, 155] width 19 height 45
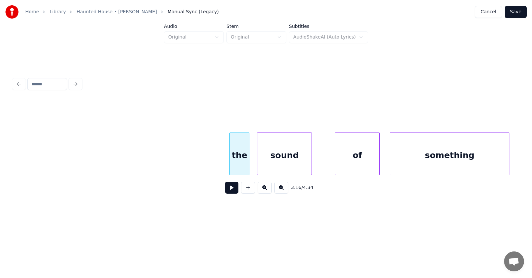
click at [282, 160] on div "sound" at bounding box center [284, 155] width 54 height 45
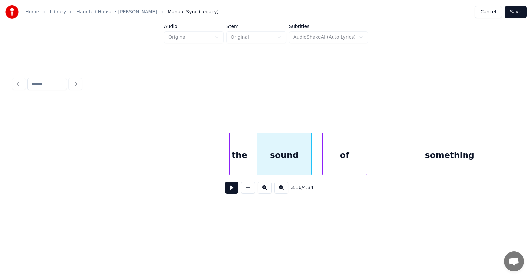
click at [338, 159] on div "of" at bounding box center [345, 155] width 44 height 45
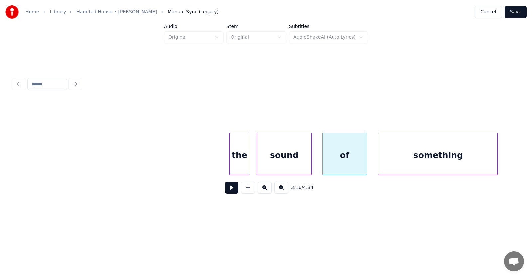
click at [392, 155] on div "something" at bounding box center [437, 155] width 119 height 45
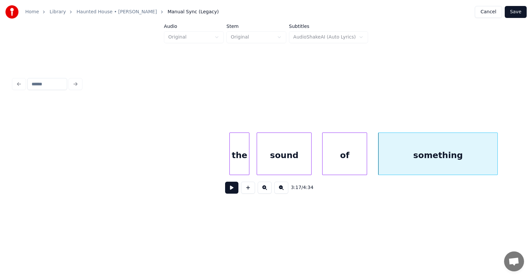
scroll to position [0, 49035]
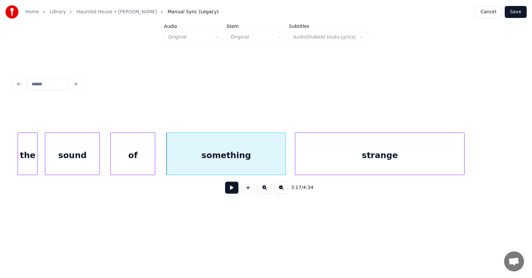
click at [358, 165] on div "strange" at bounding box center [379, 155] width 169 height 45
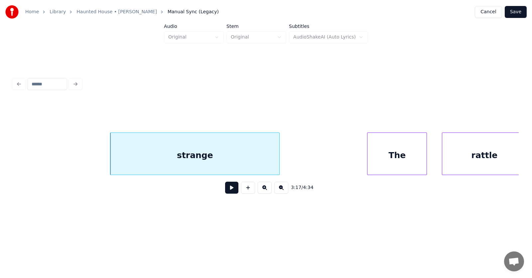
scroll to position [0, 49359]
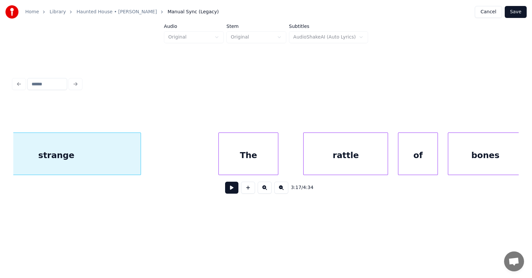
click at [266, 161] on div "The" at bounding box center [248, 155] width 59 height 45
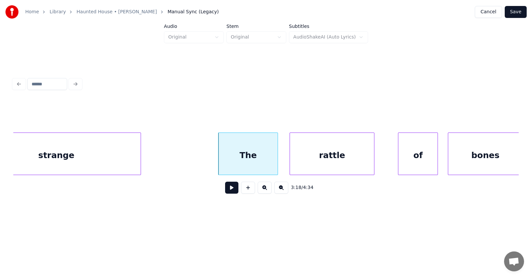
click at [309, 163] on div "rattle" at bounding box center [332, 155] width 84 height 45
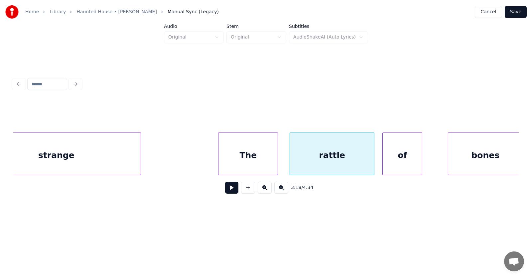
click at [392, 162] on div "of" at bounding box center [402, 155] width 39 height 45
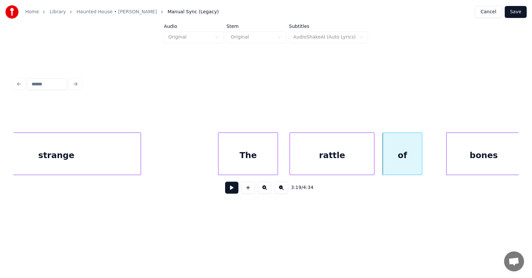
scroll to position [0, 49361]
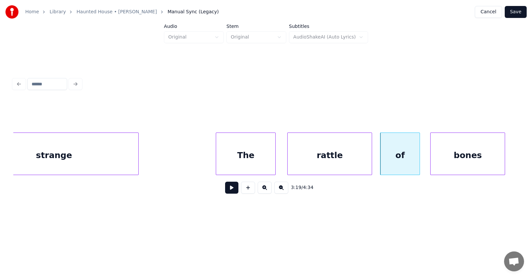
click at [445, 157] on div "bones" at bounding box center [468, 155] width 74 height 45
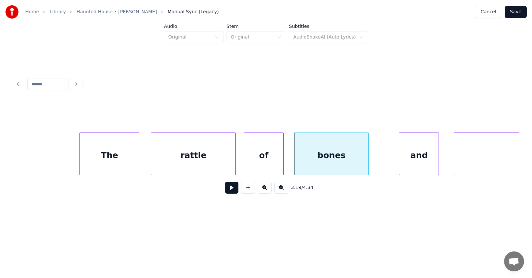
scroll to position [0, 49544]
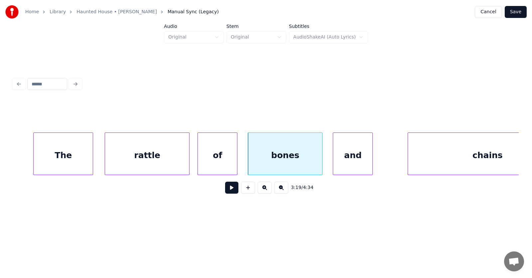
click at [350, 163] on div "and" at bounding box center [352, 155] width 39 height 45
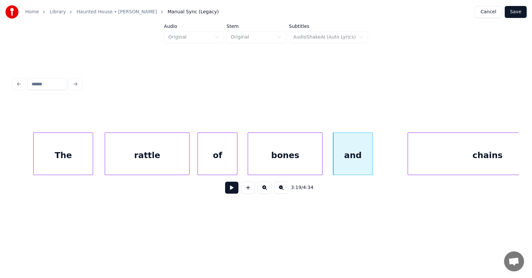
scroll to position [0, 49590]
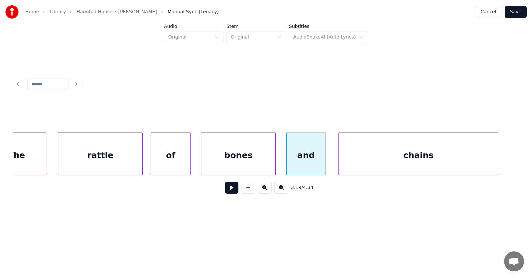
click at [390, 165] on div "chains" at bounding box center [418, 155] width 159 height 45
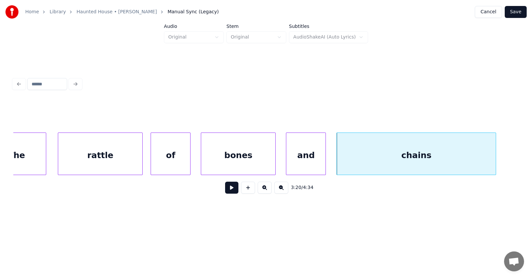
click at [225, 191] on button at bounding box center [231, 188] width 13 height 12
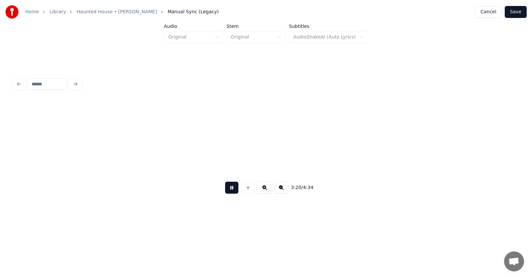
scroll to position [0, 50099]
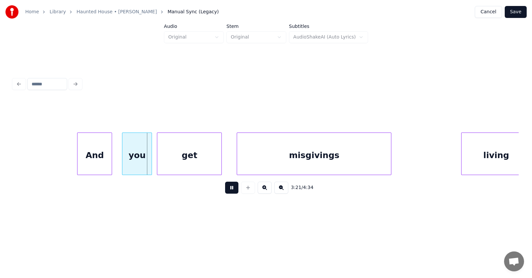
click at [225, 191] on button at bounding box center [231, 188] width 13 height 12
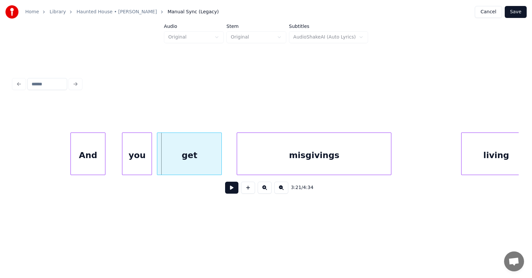
click at [92, 168] on div "And" at bounding box center [88, 155] width 34 height 45
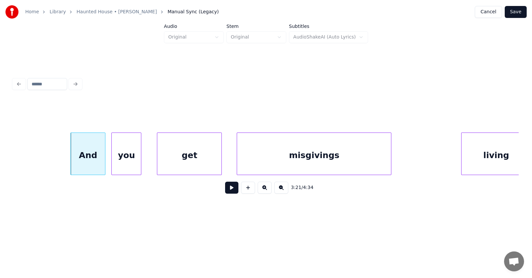
click at [119, 168] on div "you" at bounding box center [126, 155] width 29 height 45
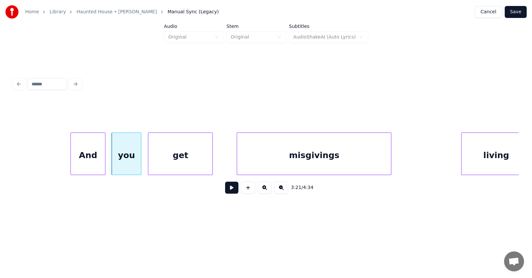
click at [171, 166] on div "get" at bounding box center [180, 155] width 64 height 45
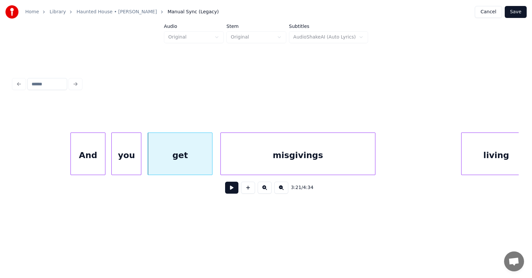
click at [273, 161] on div "misgivings" at bounding box center [298, 155] width 154 height 45
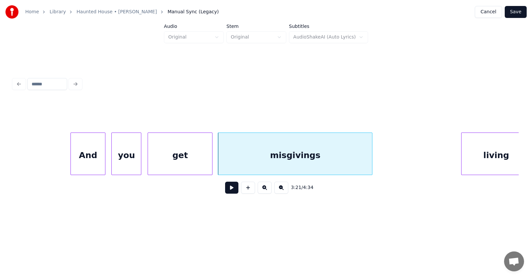
scroll to position [0, 50109]
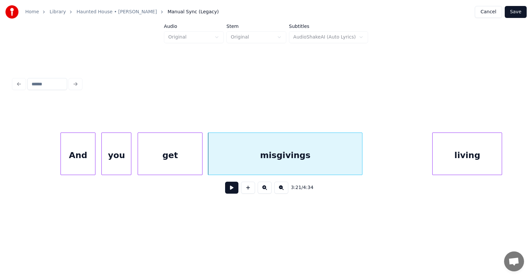
click at [460, 154] on div "living" at bounding box center [467, 155] width 69 height 45
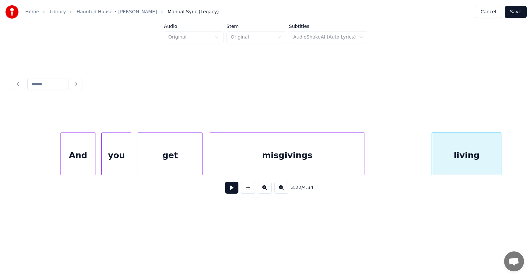
click at [336, 157] on div "misgivings" at bounding box center [287, 155] width 154 height 45
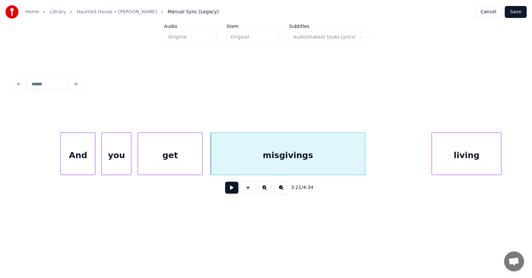
click at [231, 192] on button at bounding box center [231, 188] width 13 height 12
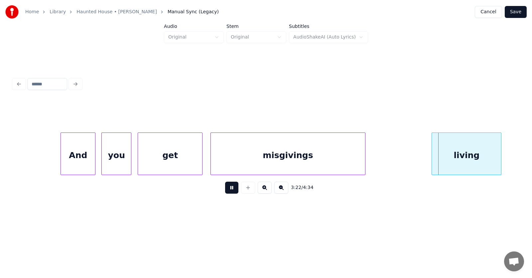
click at [231, 192] on button at bounding box center [231, 188] width 13 height 12
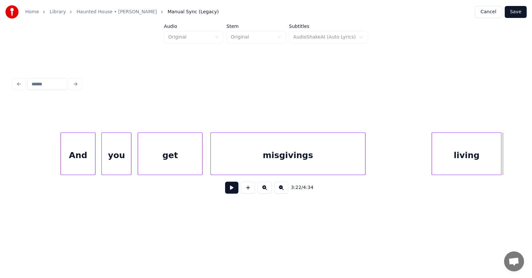
click at [241, 161] on div "misgivings" at bounding box center [288, 155] width 154 height 45
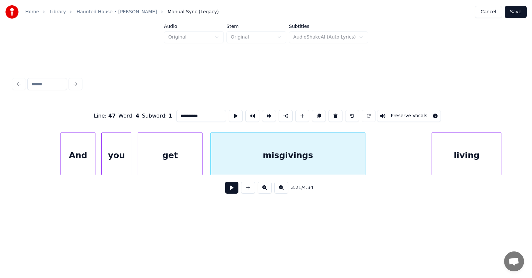
click at [228, 188] on button at bounding box center [231, 188] width 13 height 12
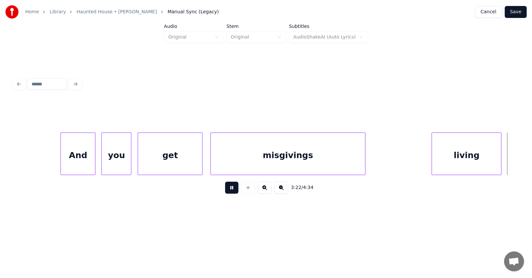
scroll to position [0, 50614]
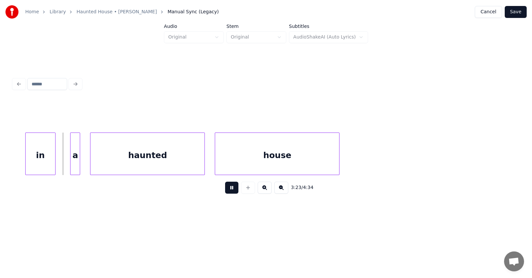
click at [228, 188] on button at bounding box center [231, 188] width 13 height 12
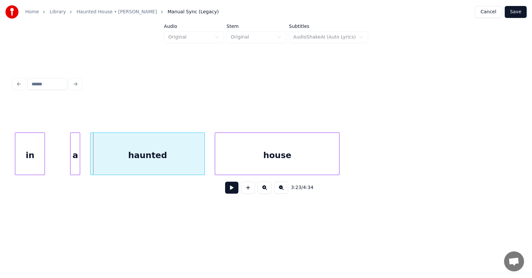
click at [36, 160] on div "in" at bounding box center [29, 155] width 29 height 45
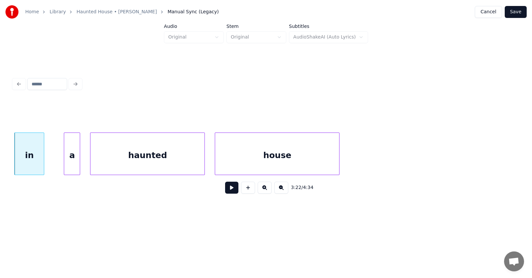
click at [64, 163] on div at bounding box center [65, 154] width 2 height 42
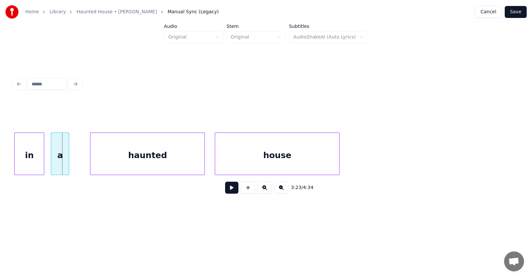
click at [58, 164] on div "a" at bounding box center [60, 155] width 18 height 45
click at [96, 161] on div "haunted" at bounding box center [136, 155] width 114 height 45
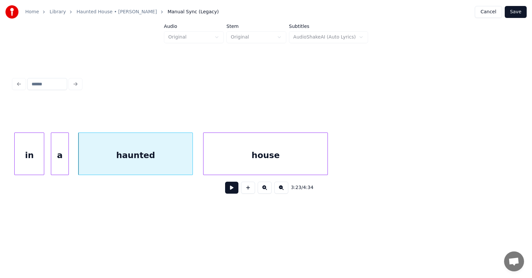
click at [216, 157] on div "house" at bounding box center [266, 155] width 124 height 45
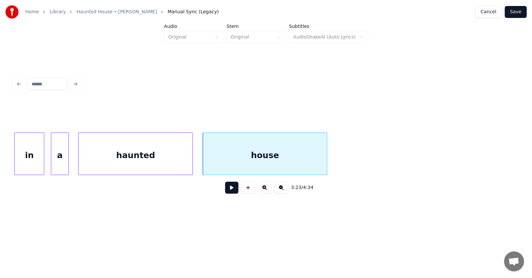
click at [225, 189] on button at bounding box center [231, 188] width 13 height 12
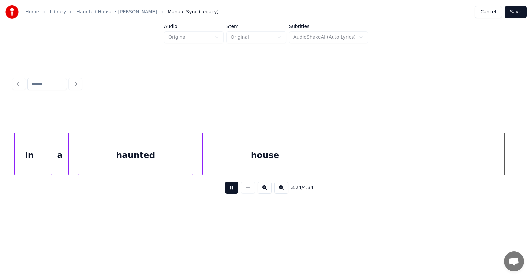
scroll to position [0, 51120]
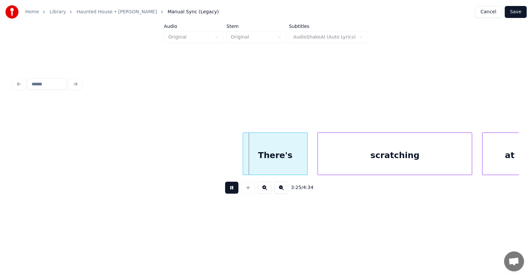
click at [225, 189] on button at bounding box center [231, 188] width 13 height 12
click at [254, 152] on div "There's" at bounding box center [264, 155] width 64 height 45
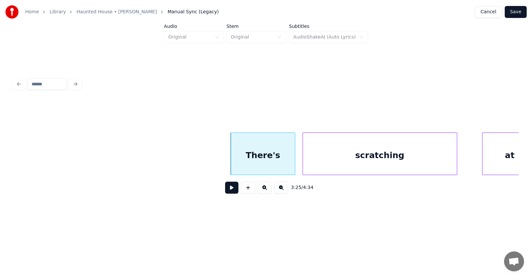
click at [333, 158] on div "scratching" at bounding box center [380, 155] width 154 height 45
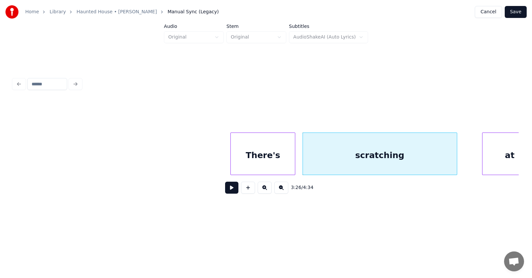
scroll to position [0, 51137]
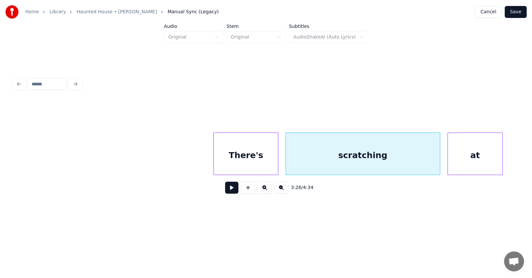
click at [498, 160] on div "at" at bounding box center [475, 155] width 54 height 45
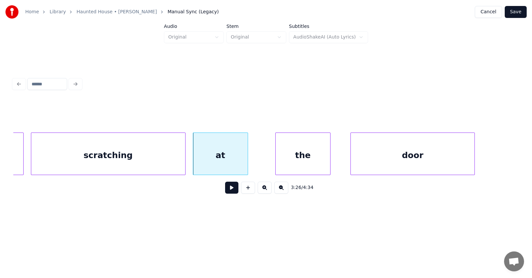
scroll to position [0, 51438]
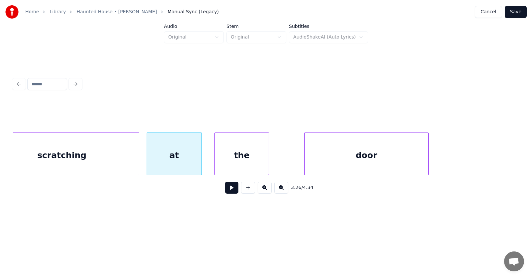
click at [243, 164] on div "the" at bounding box center [242, 155] width 54 height 45
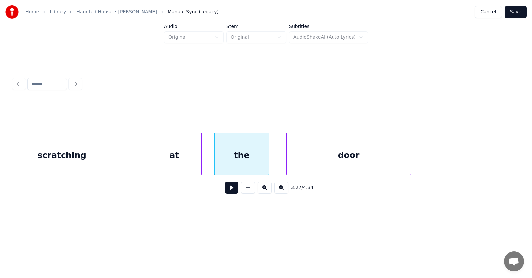
click at [309, 164] on div "door" at bounding box center [349, 155] width 124 height 45
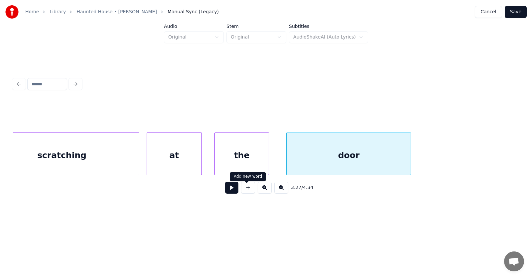
click at [232, 192] on button at bounding box center [231, 188] width 13 height 12
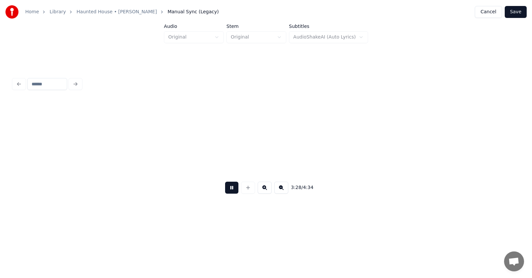
scroll to position [0, 51945]
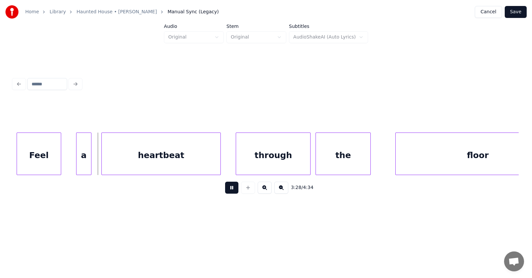
click at [232, 192] on button at bounding box center [231, 188] width 13 height 12
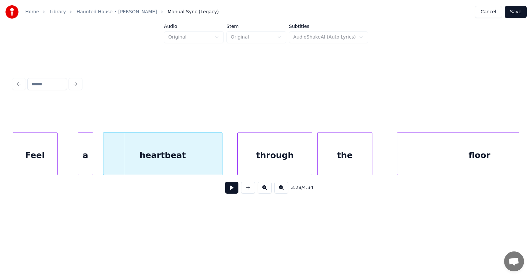
scroll to position [0, 51943]
click at [35, 156] on div "Feel" at bounding box center [36, 155] width 44 height 45
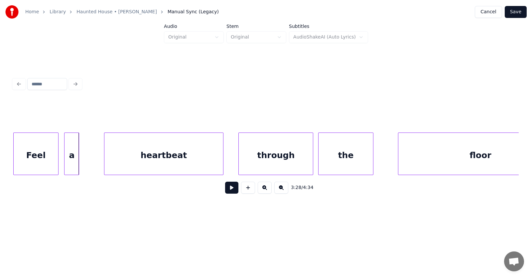
click at [68, 162] on div "a" at bounding box center [72, 155] width 14 height 45
click at [123, 163] on div "heartbeat" at bounding box center [147, 155] width 119 height 45
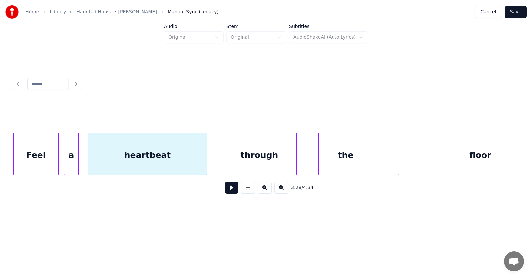
click at [273, 155] on div "through" at bounding box center [259, 155] width 74 height 45
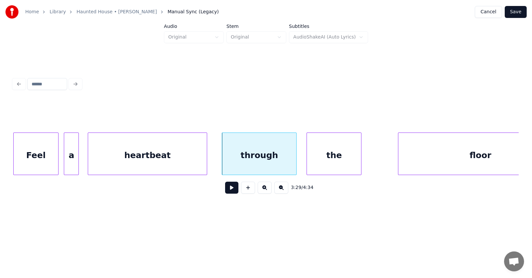
click at [336, 154] on div "the" at bounding box center [334, 155] width 54 height 45
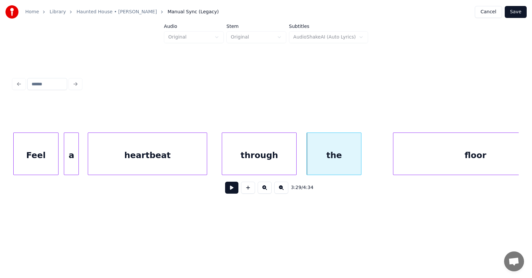
scroll to position [0, 51985]
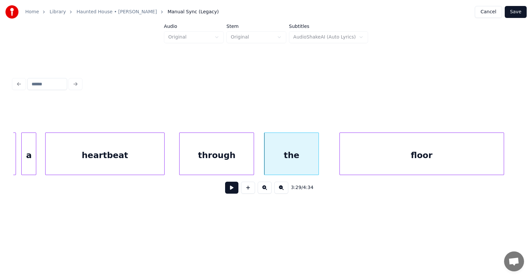
click at [400, 156] on div "floor" at bounding box center [422, 155] width 164 height 45
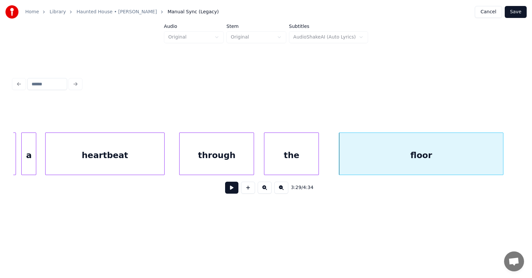
click at [228, 189] on button at bounding box center [231, 188] width 13 height 12
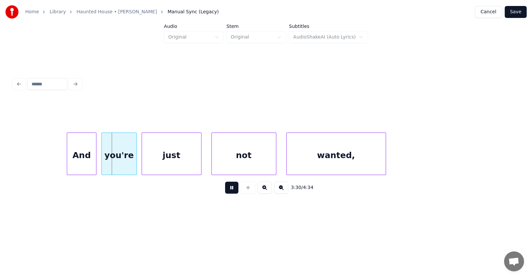
click at [228, 189] on button at bounding box center [231, 188] width 13 height 12
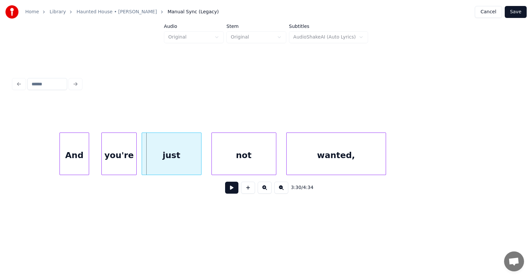
click at [79, 159] on div "And" at bounding box center [74, 155] width 29 height 45
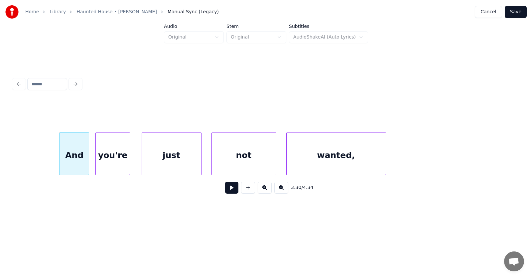
click at [113, 164] on div "you're" at bounding box center [113, 155] width 34 height 45
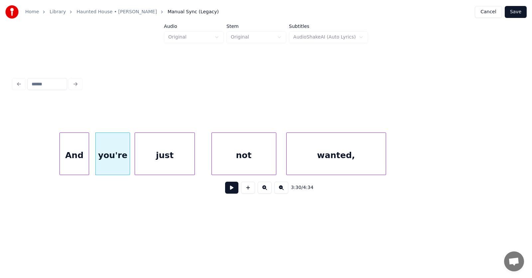
click at [160, 164] on div "just" at bounding box center [164, 155] width 59 height 45
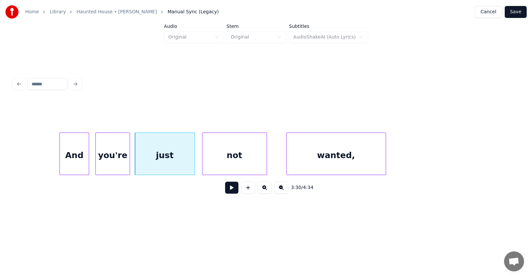
click at [225, 166] on div "not" at bounding box center [235, 155] width 64 height 45
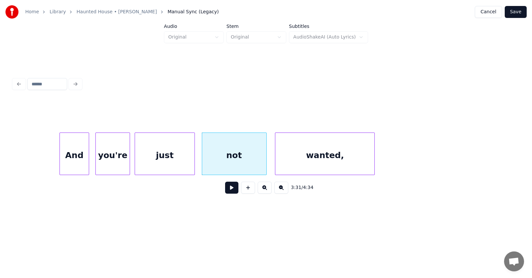
click at [292, 161] on div "wanted," at bounding box center [324, 155] width 99 height 45
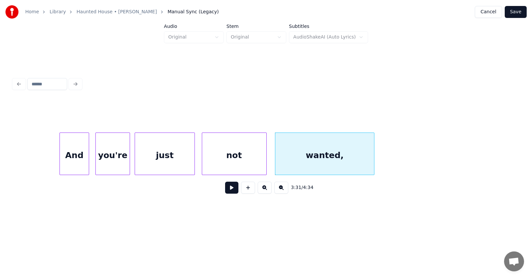
click at [79, 164] on div "And" at bounding box center [74, 155] width 29 height 45
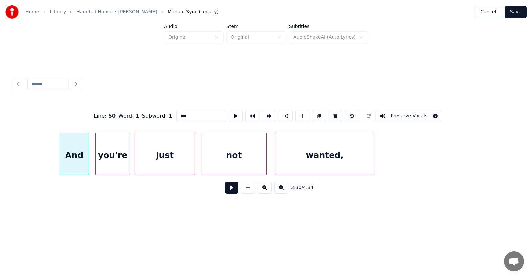
click at [226, 187] on button at bounding box center [231, 188] width 13 height 12
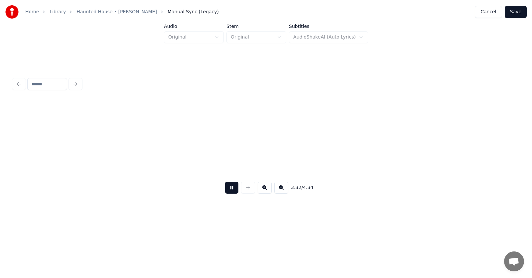
scroll to position [0, 53002]
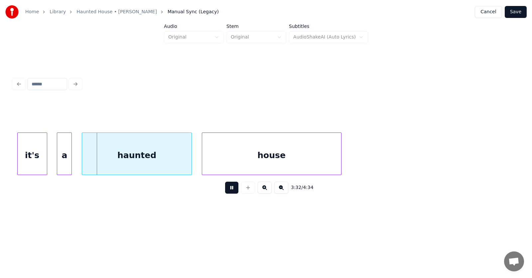
click at [226, 187] on button at bounding box center [231, 188] width 13 height 12
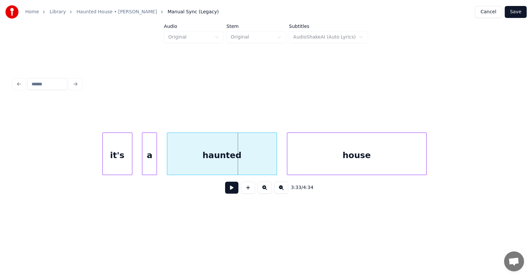
scroll to position [0, 52825]
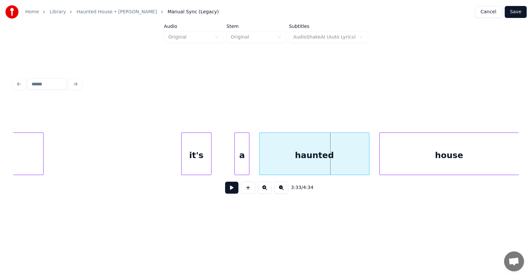
click at [196, 163] on div "it's" at bounding box center [196, 155] width 29 height 45
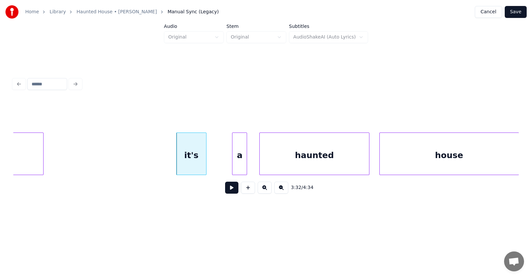
click at [235, 159] on div "a" at bounding box center [239, 155] width 14 height 45
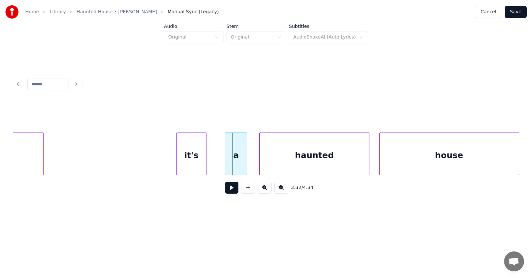
click at [225, 160] on div at bounding box center [226, 154] width 2 height 42
click at [230, 157] on div "a" at bounding box center [229, 155] width 26 height 45
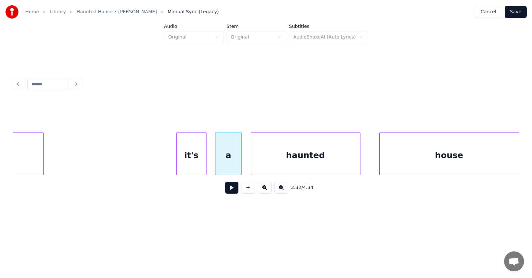
click at [270, 157] on div "haunted" at bounding box center [305, 155] width 109 height 45
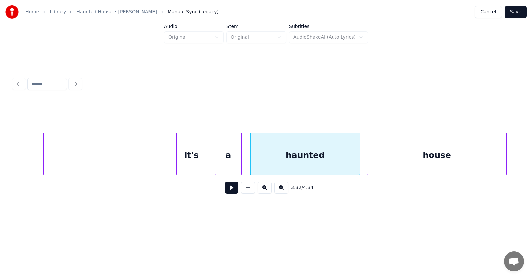
click at [411, 154] on div "house" at bounding box center [437, 155] width 139 height 45
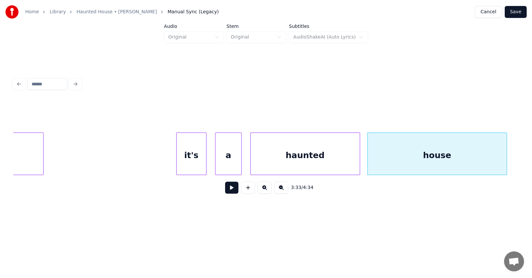
click at [227, 188] on button at bounding box center [231, 188] width 13 height 12
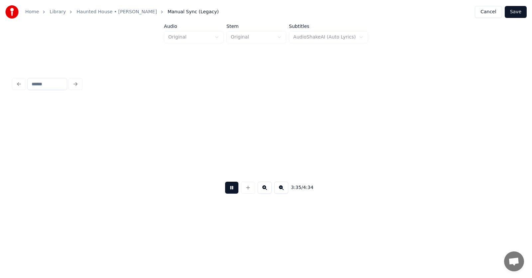
scroll to position [0, 53841]
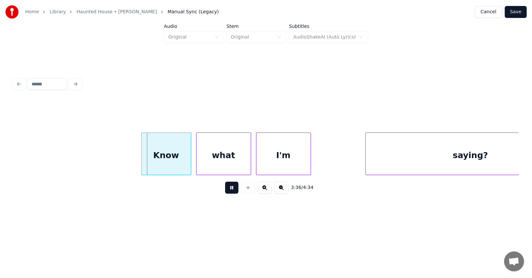
click at [227, 191] on button at bounding box center [231, 188] width 13 height 12
click at [160, 161] on div "Know" at bounding box center [158, 155] width 49 height 45
click at [122, 160] on div at bounding box center [123, 154] width 2 height 42
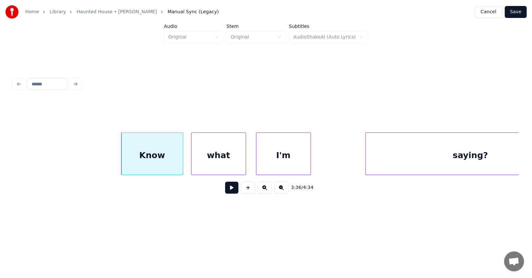
click at [207, 162] on div "what" at bounding box center [219, 155] width 54 height 45
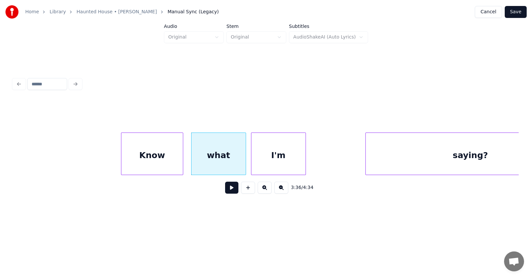
click at [269, 161] on div "I'm" at bounding box center [278, 155] width 54 height 45
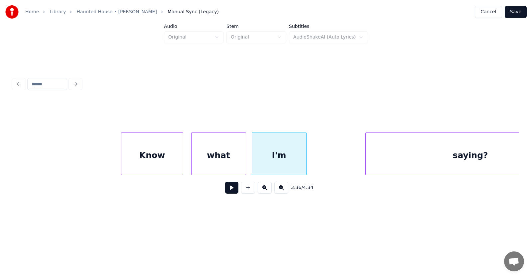
scroll to position [0, 53896]
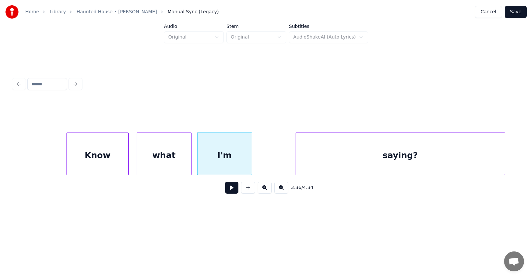
click at [407, 159] on div "saying?" at bounding box center [400, 155] width 209 height 45
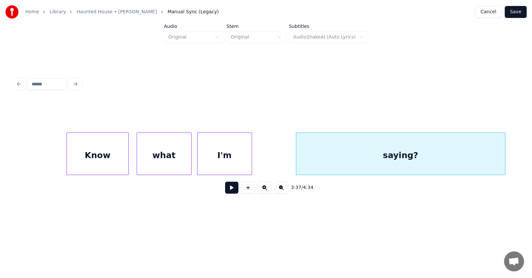
click at [237, 157] on div "I'm" at bounding box center [225, 155] width 54 height 45
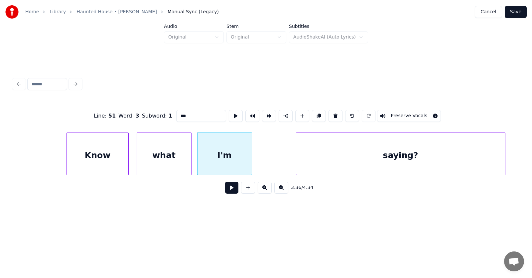
click at [227, 190] on button at bounding box center [231, 188] width 13 height 12
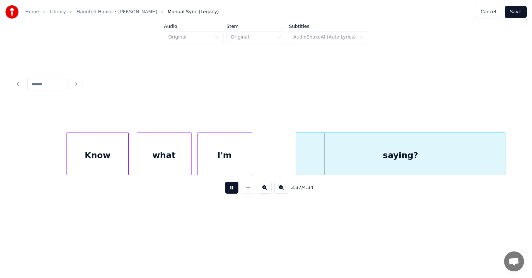
click at [227, 190] on button at bounding box center [231, 188] width 13 height 12
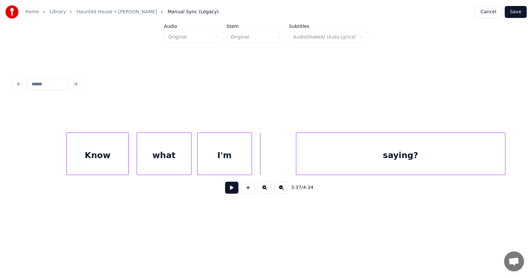
click at [231, 188] on button at bounding box center [231, 188] width 13 height 12
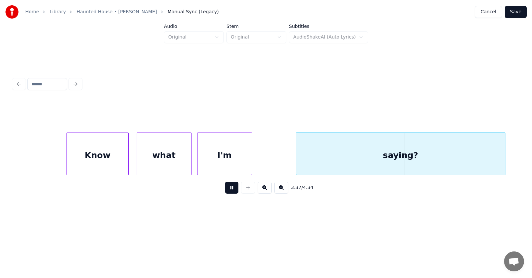
click at [231, 188] on button at bounding box center [231, 188] width 13 height 12
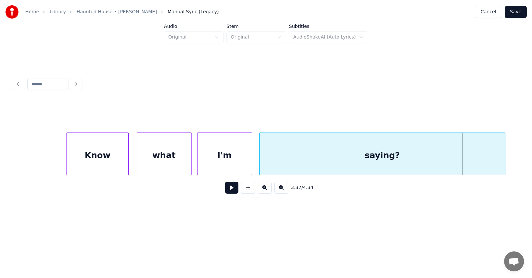
click at [261, 162] on div at bounding box center [261, 154] width 2 height 42
click at [230, 192] on button at bounding box center [231, 188] width 13 height 12
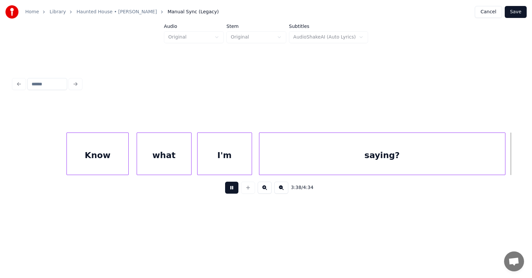
scroll to position [0, 54403]
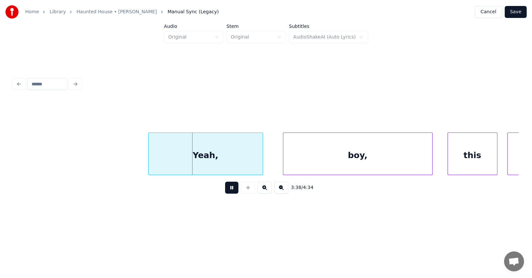
click at [230, 192] on button at bounding box center [231, 188] width 13 height 12
click at [206, 157] on div "Yeah," at bounding box center [194, 155] width 114 height 45
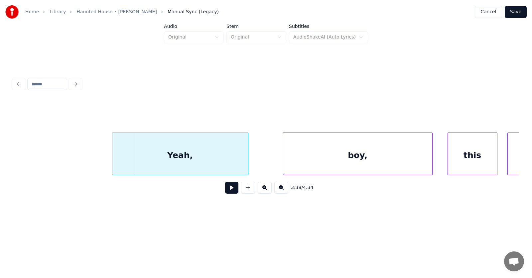
click at [112, 155] on div at bounding box center [113, 154] width 2 height 42
click at [293, 163] on div "boy," at bounding box center [337, 155] width 149 height 45
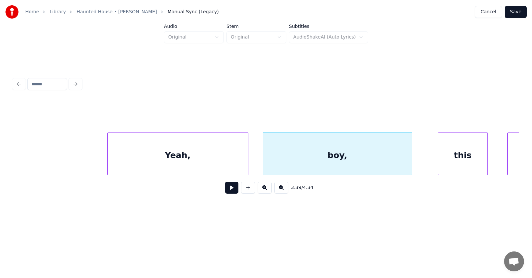
click at [447, 155] on div "this" at bounding box center [462, 155] width 49 height 45
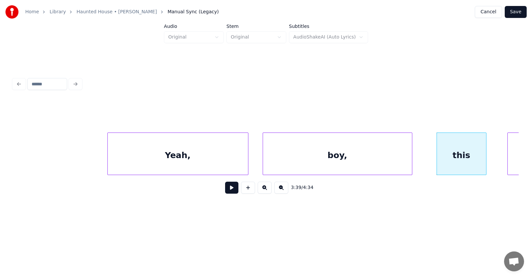
click at [210, 160] on div "Yeah," at bounding box center [178, 155] width 140 height 45
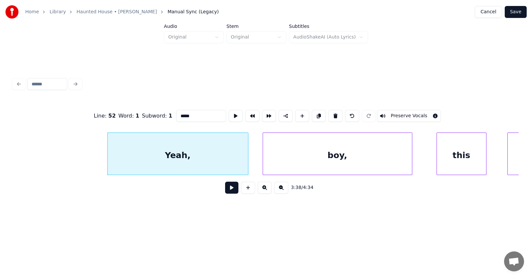
click at [226, 191] on button at bounding box center [231, 188] width 13 height 12
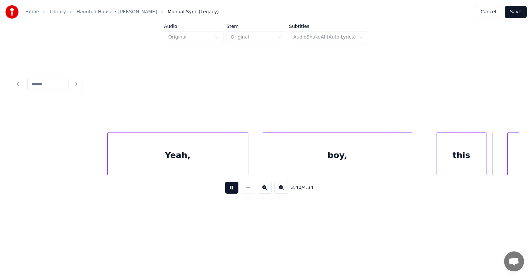
scroll to position [0, 54910]
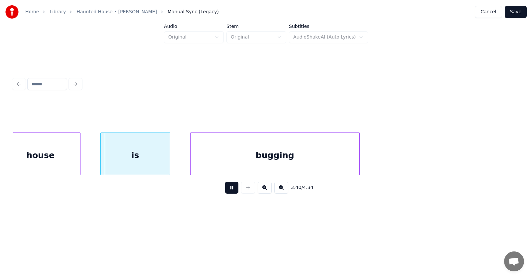
click at [226, 191] on button at bounding box center [231, 188] width 13 height 12
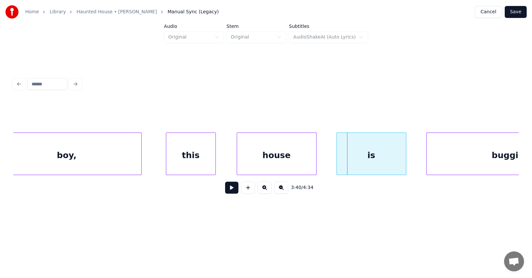
scroll to position [0, 54489]
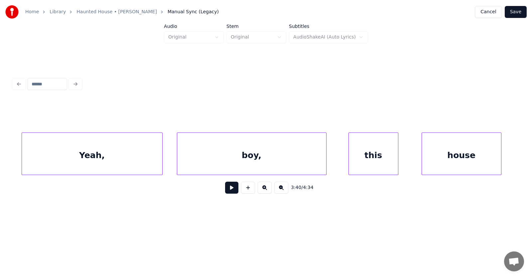
click at [389, 163] on div "this" at bounding box center [373, 155] width 49 height 45
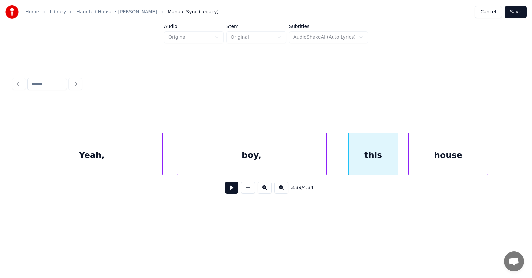
click at [423, 165] on div "house" at bounding box center [448, 155] width 79 height 45
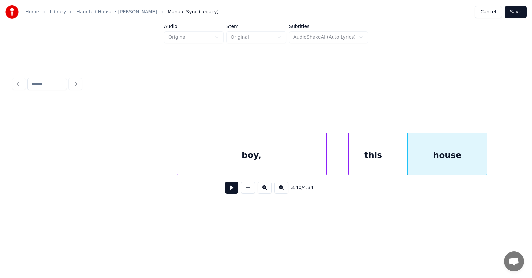
scroll to position [0, 54766]
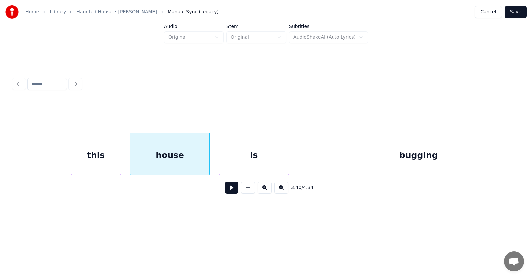
click at [244, 162] on div "is" at bounding box center [254, 155] width 69 height 45
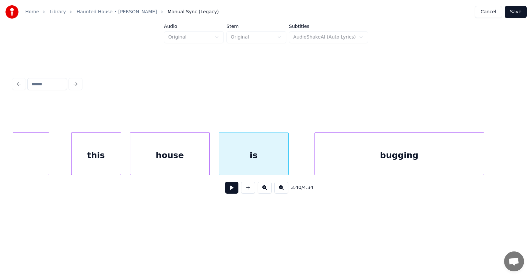
click at [335, 162] on div "bugging" at bounding box center [399, 155] width 169 height 45
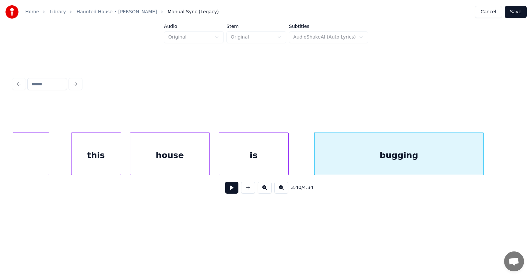
click
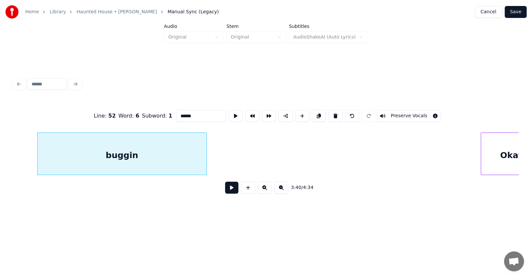
scroll to position [0, 55068]
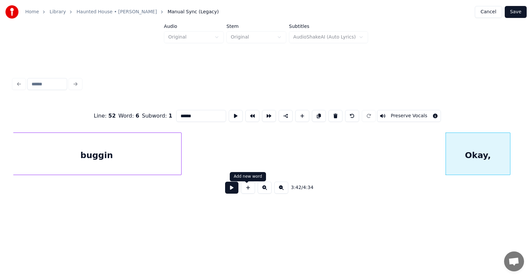
type input "******"
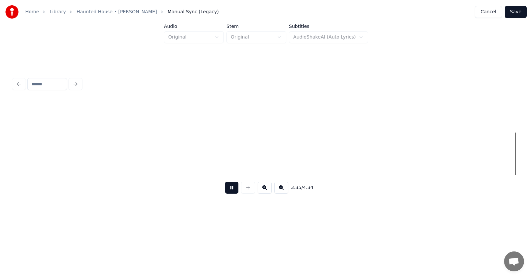
scroll to position [0, 53838]
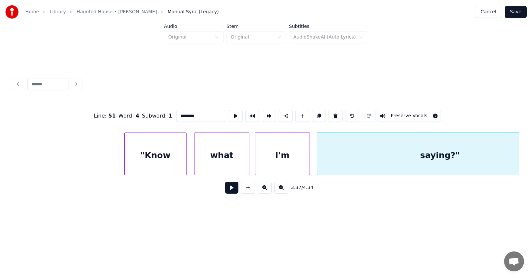
type input "********"
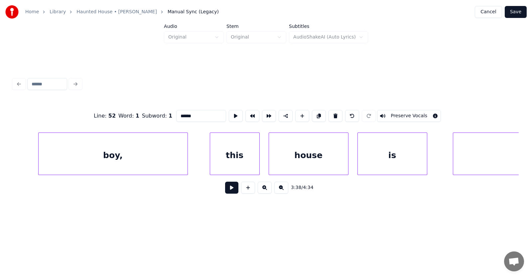
scroll to position [0, 54674]
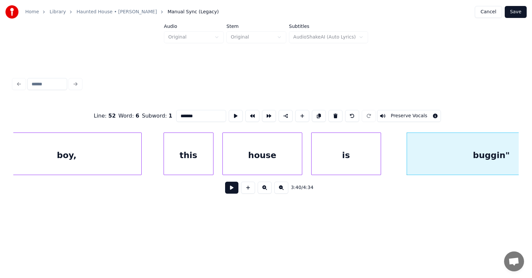
type input "*******"
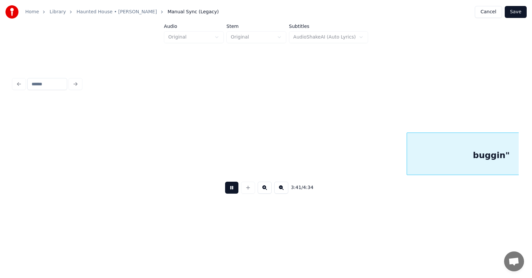
scroll to position [0, 55181]
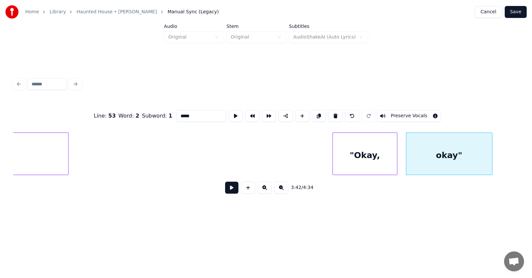
type input "*****"
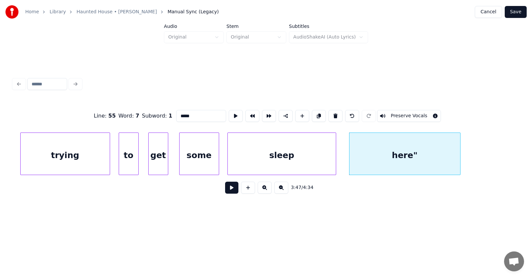
scroll to position [0, 56799]
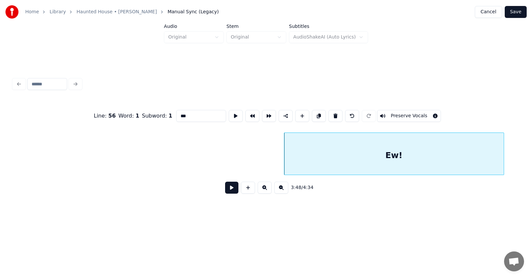
type input "***"
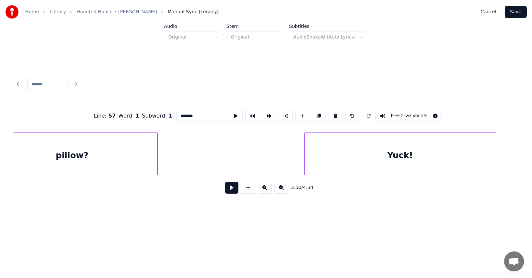
scroll to position [0, 57836]
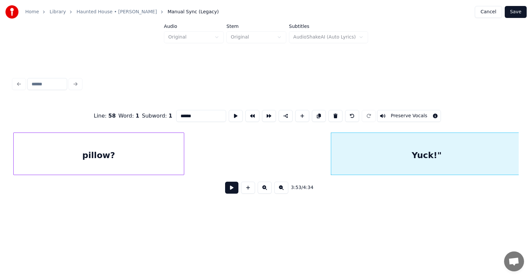
type input "******"
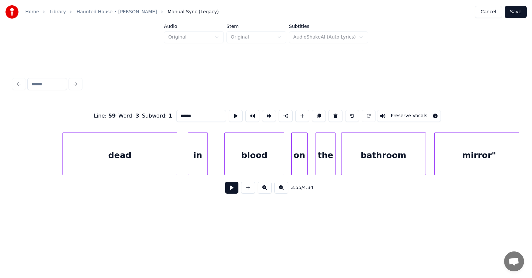
scroll to position [0, 59064]
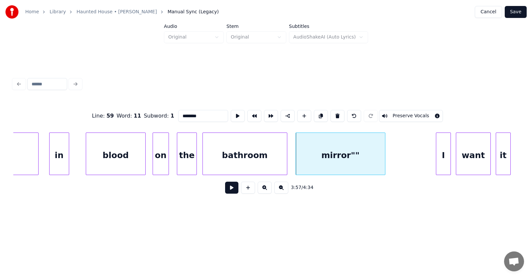
type input "********"
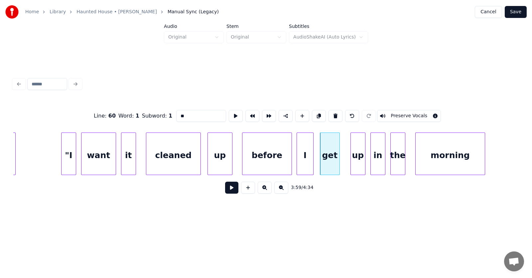
scroll to position [0, 59480]
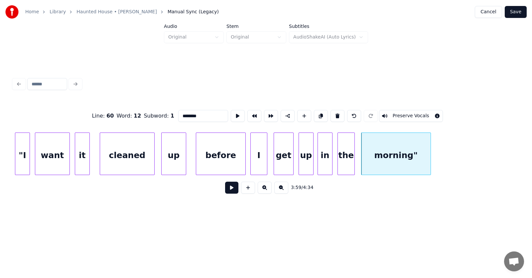
type input "********"
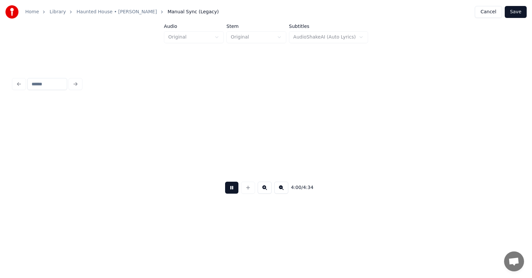
scroll to position [0, 59987]
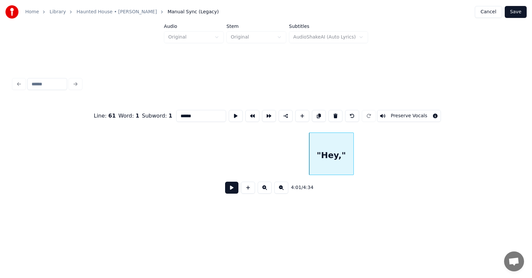
type input "******"
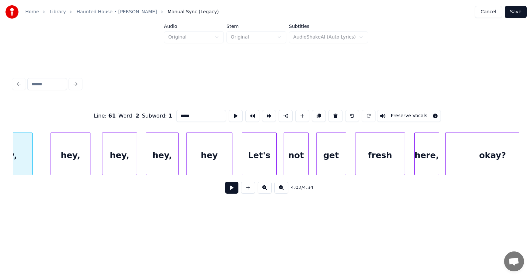
scroll to position [0, 60774]
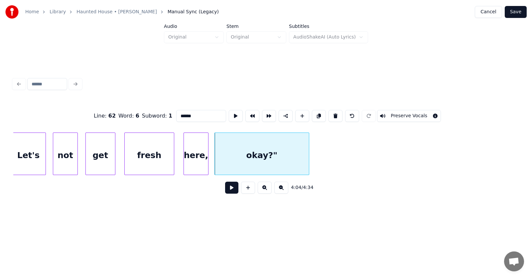
type input "******"
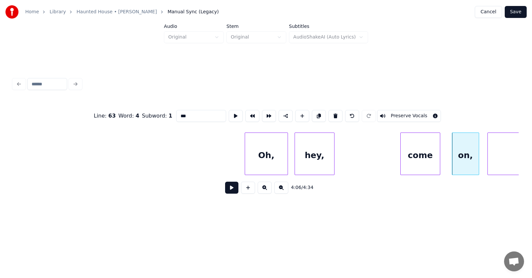
scroll to position [0, 61115]
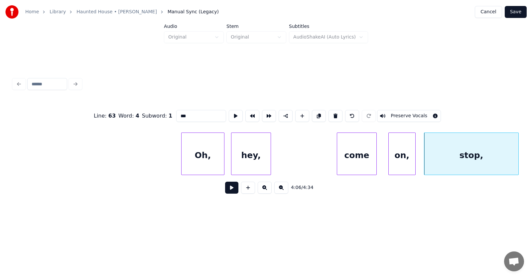
drag, startPoint x: 416, startPoint y: 163, endPoint x: 407, endPoint y: 164, distance: 8.4
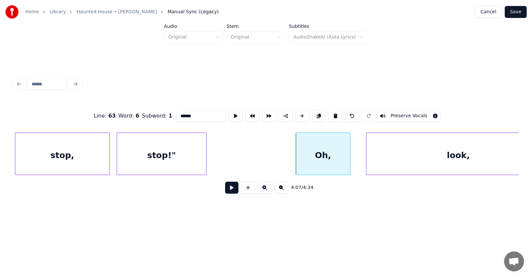
scroll to position [0, 61560]
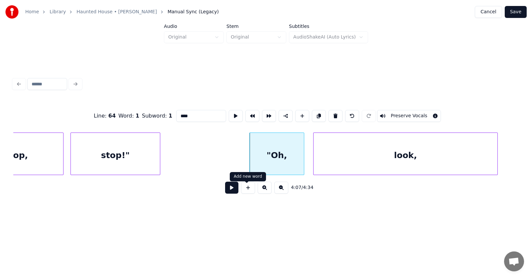
type input "****"
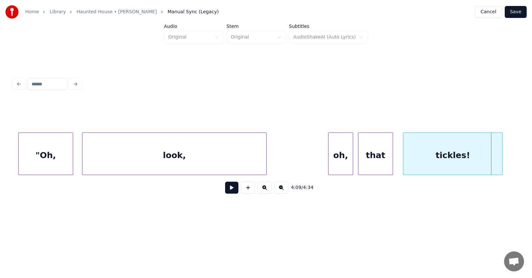
scroll to position [0, 61698]
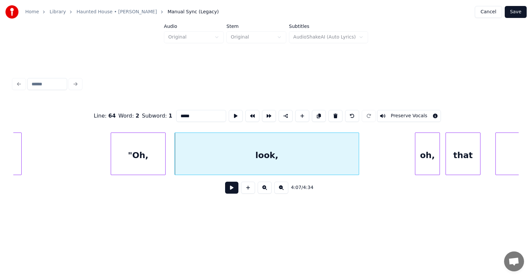
drag, startPoint x: 177, startPoint y: 115, endPoint x: 163, endPoint y: 115, distance: 14.0
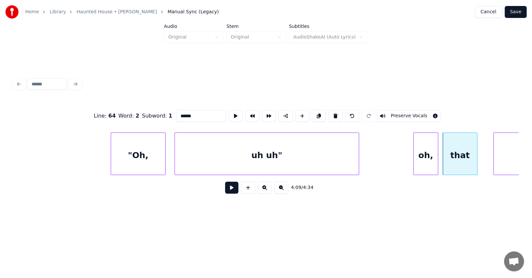
scroll to position [0, 61773]
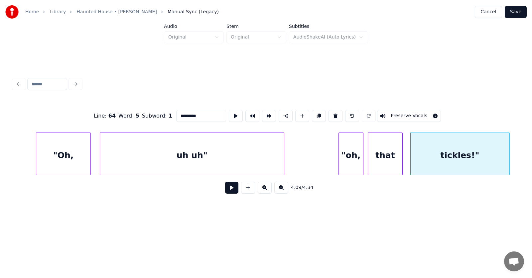
type input "*********"
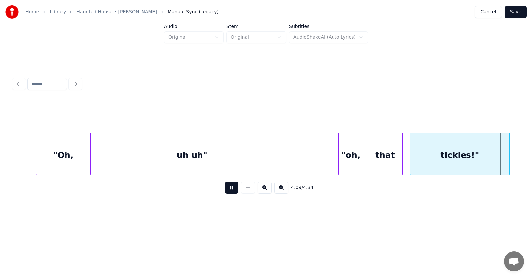
scroll to position [0, 62281]
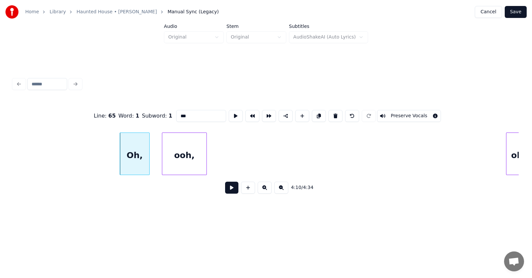
drag, startPoint x: 176, startPoint y: 116, endPoint x: 160, endPoint y: 116, distance: 15.6
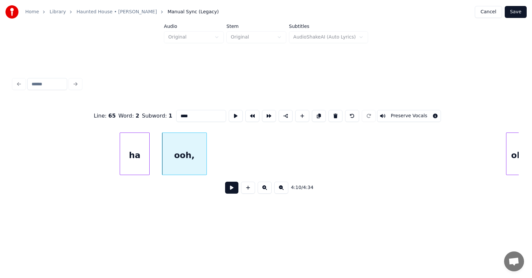
drag, startPoint x: 175, startPoint y: 114, endPoint x: 164, endPoint y: 114, distance: 11.3
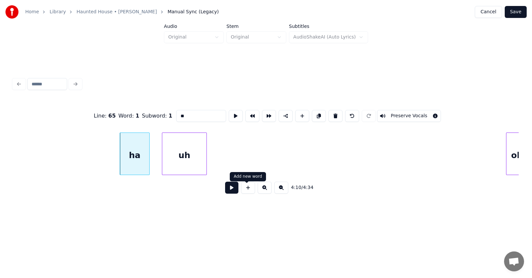
type input "**"
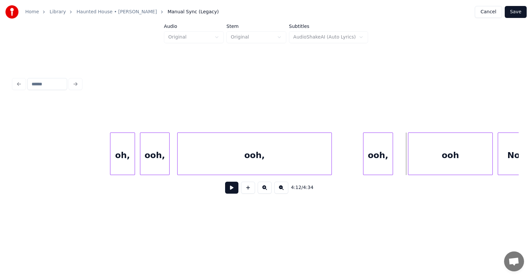
scroll to position [0, 62576]
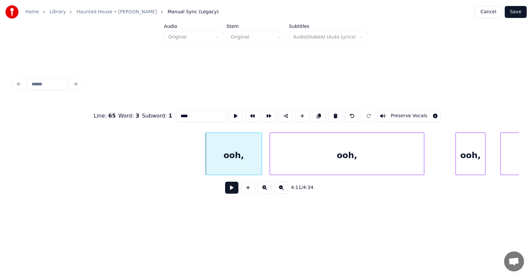
drag, startPoint x: 178, startPoint y: 114, endPoint x: 167, endPoint y: 115, distance: 11.4
type input "***"
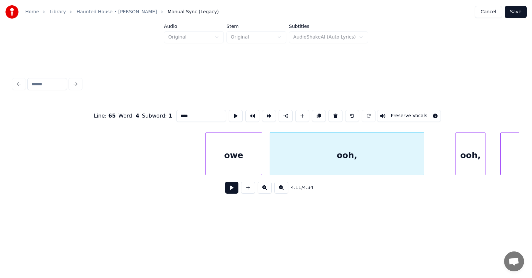
drag, startPoint x: 180, startPoint y: 111, endPoint x: 163, endPoint y: 115, distance: 17.7
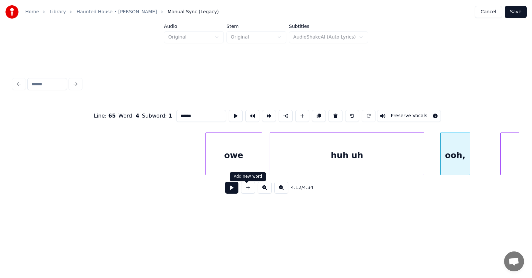
type input "******"
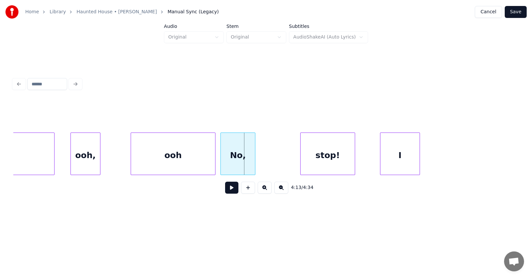
scroll to position [0, 62761]
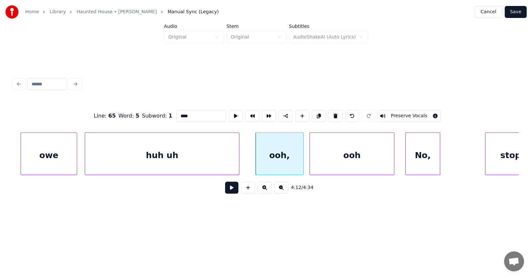
drag, startPoint x: 179, startPoint y: 115, endPoint x: 167, endPoint y: 116, distance: 11.7
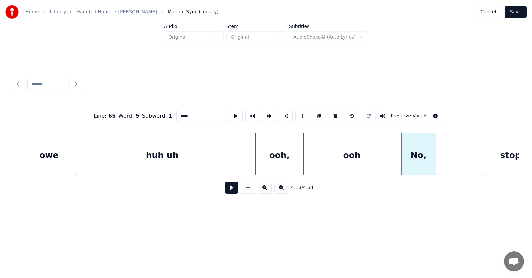
type input "******"
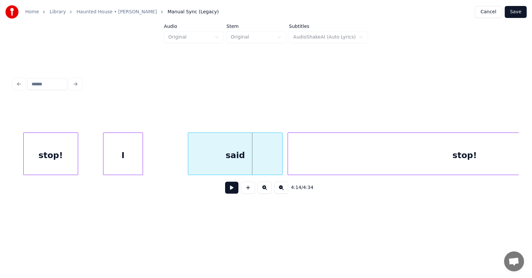
scroll to position [0, 62992]
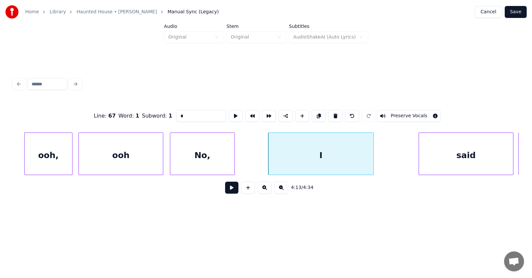
drag, startPoint x: 176, startPoint y: 112, endPoint x: 163, endPoint y: 114, distance: 13.2
type input "***"
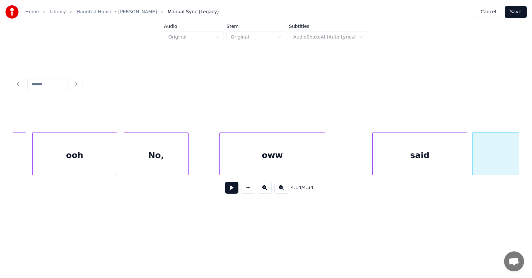
scroll to position [0, 63131]
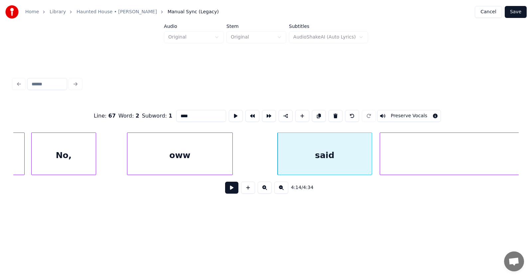
drag, startPoint x: 180, startPoint y: 113, endPoint x: 164, endPoint y: 115, distance: 16.1
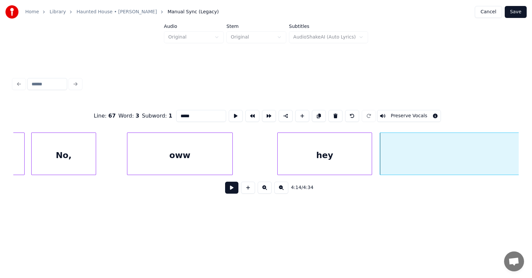
type input "*****"
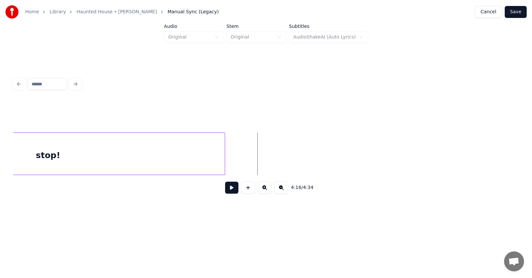
scroll to position [0, 63498]
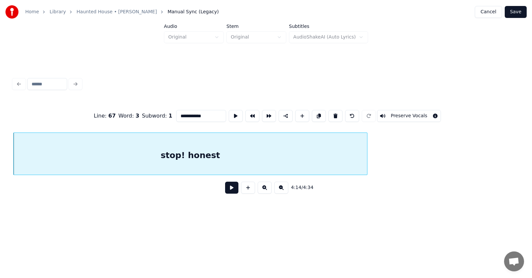
type input "**********"
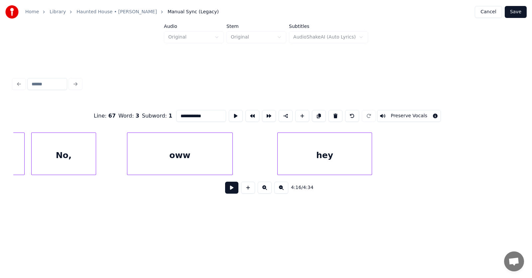
scroll to position [0, 63177]
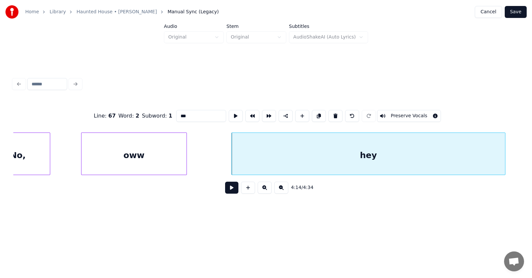
drag, startPoint x: 185, startPoint y: 114, endPoint x: 164, endPoint y: 115, distance: 21.3
type input "**********"
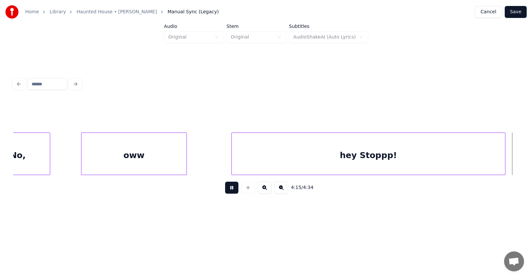
scroll to position [0, 63686]
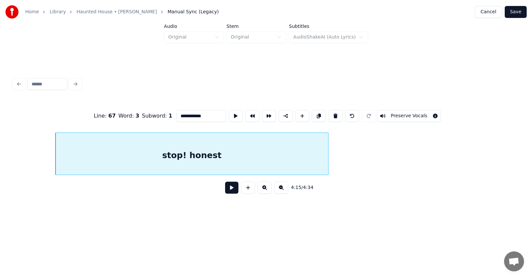
drag, startPoint x: 193, startPoint y: 114, endPoint x: 163, endPoint y: 115, distance: 29.9
type input "**********"
drag, startPoint x: 196, startPoint y: 115, endPoint x: 181, endPoint y: 116, distance: 14.7
type input "**********"
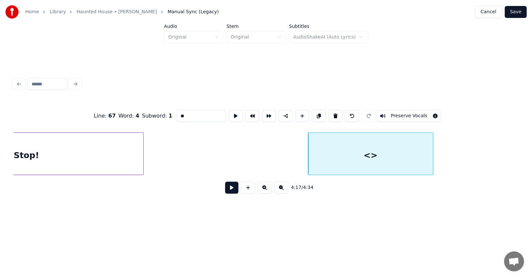
scroll to position [0, 63963]
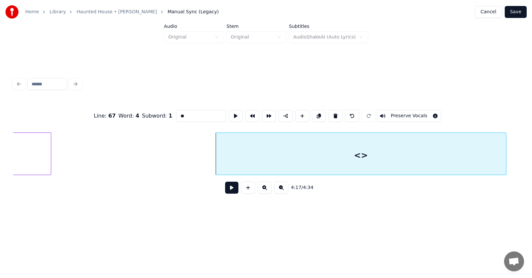
drag, startPoint x: 182, startPoint y: 114, endPoint x: 160, endPoint y: 114, distance: 22.0
drag, startPoint x: 170, startPoint y: 113, endPoint x: 156, endPoint y: 115, distance: 14.0
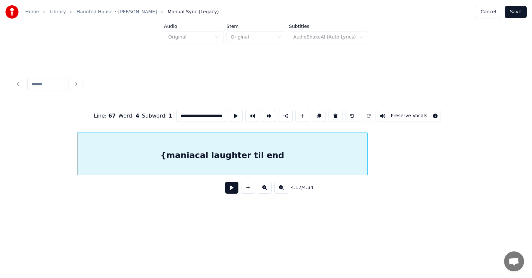
scroll to position [0, 11]
drag, startPoint x: 203, startPoint y: 114, endPoint x: 211, endPoint y: 114, distance: 7.7
drag, startPoint x: 166, startPoint y: 114, endPoint x: 160, endPoint y: 114, distance: 6.3
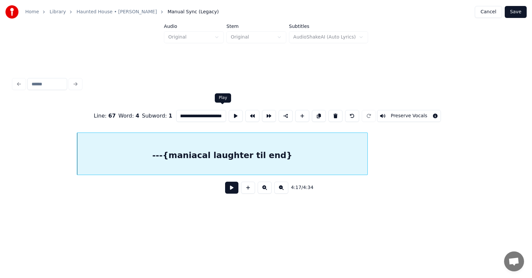
drag, startPoint x: 207, startPoint y: 114, endPoint x: 216, endPoint y: 114, distance: 9.3
type input "**********"
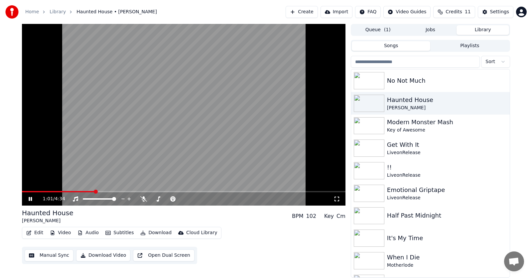
drag, startPoint x: 31, startPoint y: 198, endPoint x: 38, endPoint y: 197, distance: 6.7
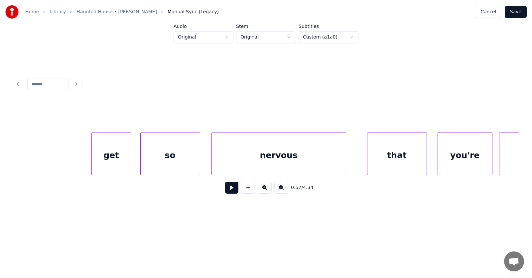
scroll to position [0, 13449]
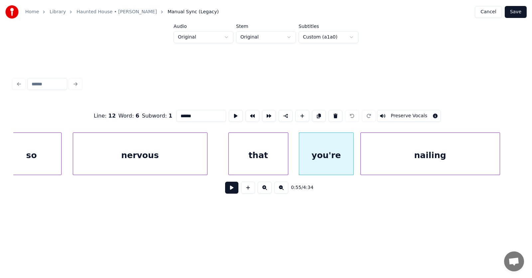
drag, startPoint x: 186, startPoint y: 112, endPoint x: 174, endPoint y: 113, distance: 12.0
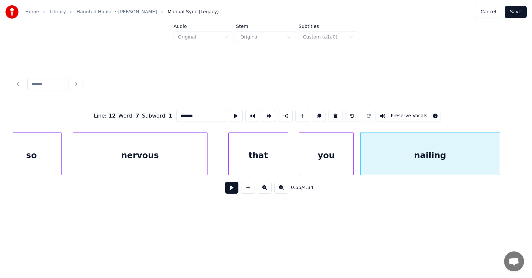
drag, startPoint x: 181, startPoint y: 115, endPoint x: 168, endPoint y: 115, distance: 12.6
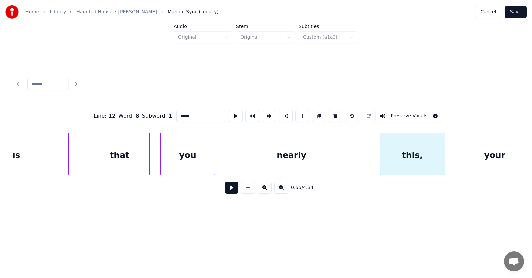
drag, startPoint x: 184, startPoint y: 113, endPoint x: 162, endPoint y: 113, distance: 22.3
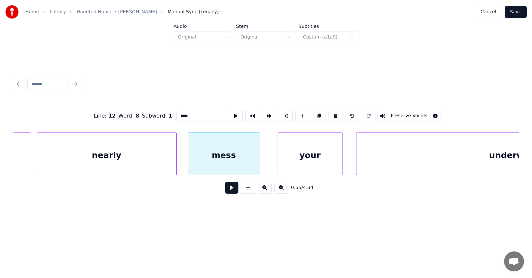
scroll to position [0, 13932]
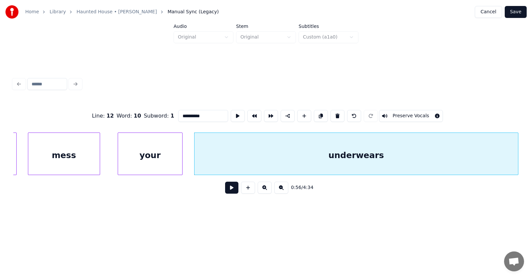
type input "**********"
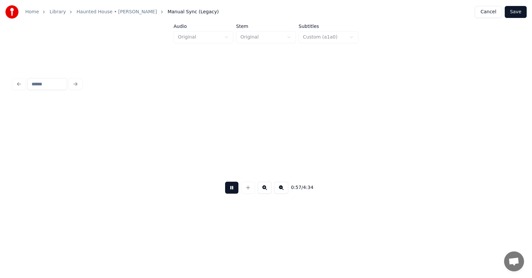
scroll to position [0, 14440]
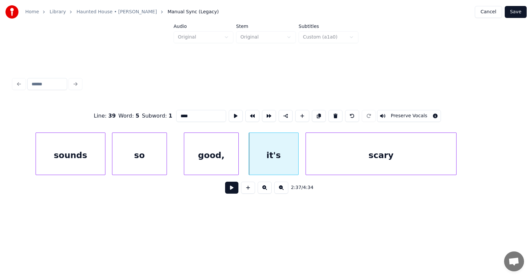
scroll to position [0, 39099]
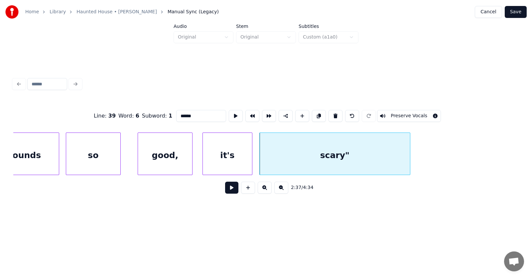
type input "******"
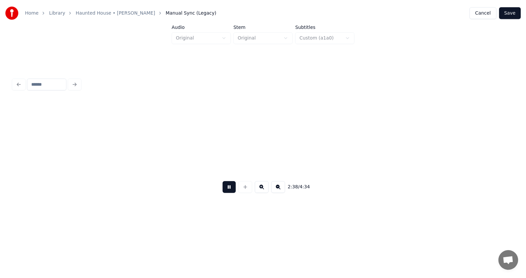
scroll to position [0, 39608]
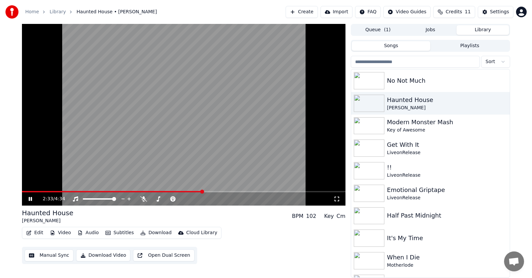
click at [204, 192] on span at bounding box center [202, 192] width 4 height 4
click at [31, 201] on icon at bounding box center [35, 199] width 16 height 5
click at [58, 256] on button "Manual Sync" at bounding box center [49, 256] width 49 height 12
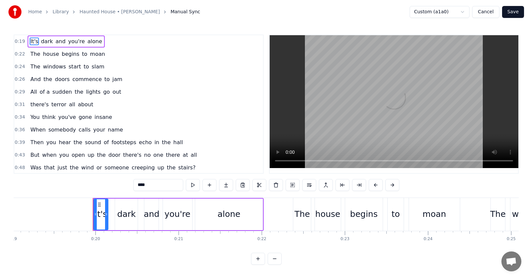
scroll to position [0, 1627]
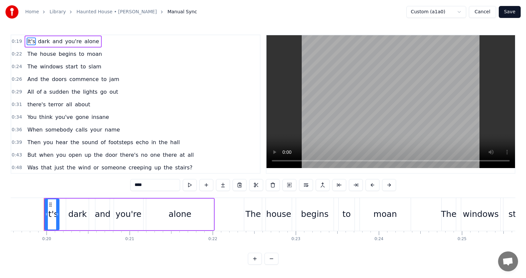
click at [484, 13] on button "Cancel" at bounding box center [482, 12] width 27 height 12
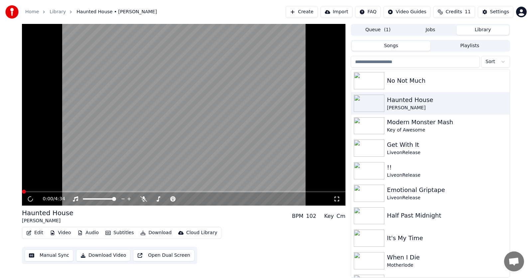
click at [32, 233] on button "Edit" at bounding box center [35, 232] width 22 height 9
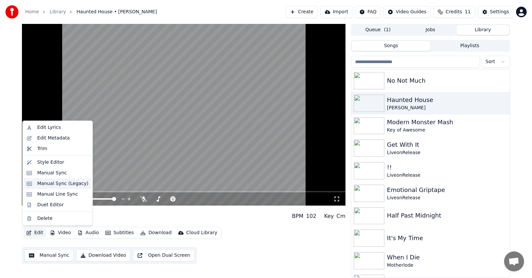
click at [41, 184] on div "Manual Sync (Legacy)" at bounding box center [62, 184] width 51 height 7
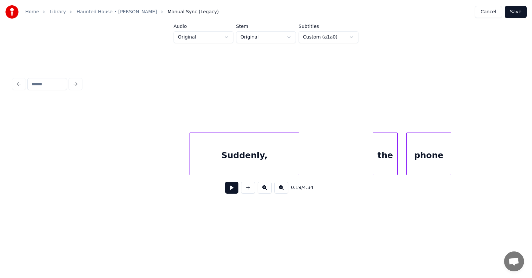
scroll to position [0, 44136]
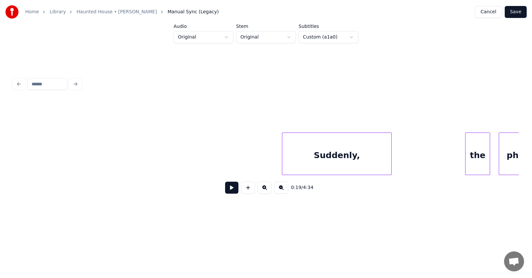
click at [330, 148] on div "Suddenly," at bounding box center [336, 155] width 109 height 45
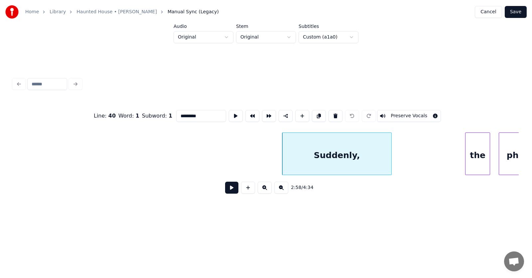
click at [227, 193] on button at bounding box center [231, 188] width 13 height 12
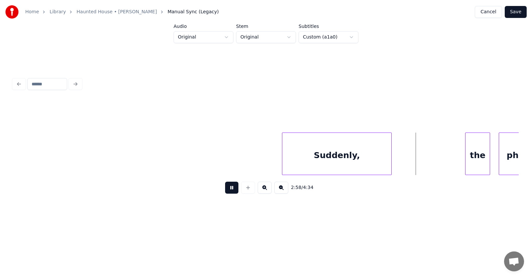
click at [229, 192] on button at bounding box center [231, 188] width 13 height 12
click at [303, 158] on div "Suddenly," at bounding box center [336, 155] width 109 height 45
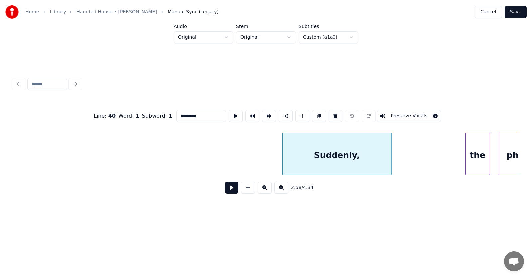
click at [176, 112] on input "*********" at bounding box center [201, 116] width 50 height 12
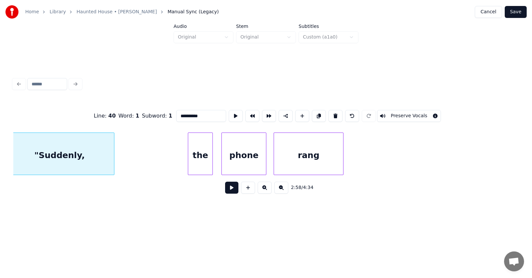
scroll to position [0, 44552]
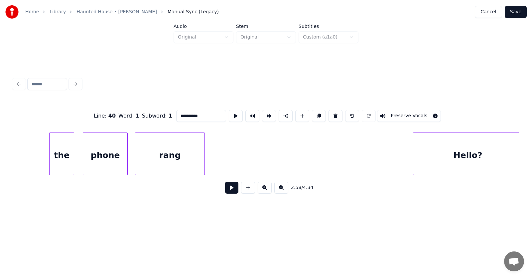
click at [185, 150] on div "rang" at bounding box center [169, 155] width 69 height 45
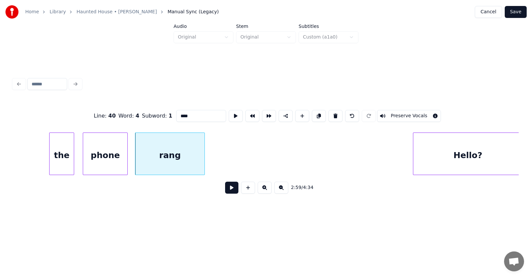
click at [176, 110] on input "****" at bounding box center [201, 116] width 50 height 12
click at [449, 161] on div "Hello?" at bounding box center [467, 155] width 109 height 45
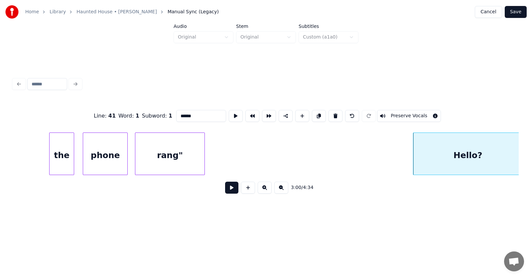
click at [176, 112] on input "******" at bounding box center [201, 116] width 50 height 12
click at [189, 112] on input "*******" at bounding box center [201, 116] width 50 height 12
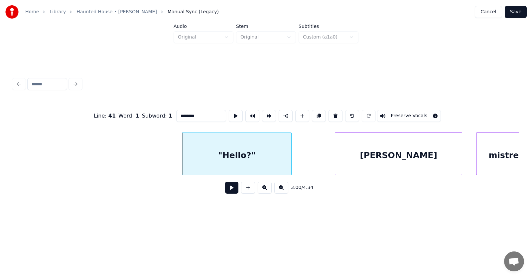
scroll to position [0, 44876]
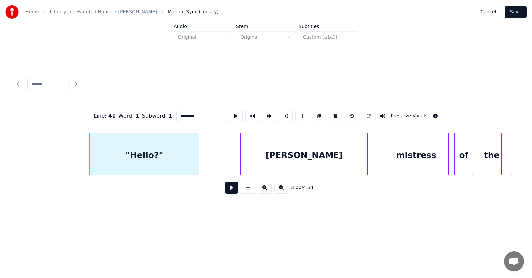
click at [320, 160] on div "[PERSON_NAME]" at bounding box center [304, 155] width 127 height 45
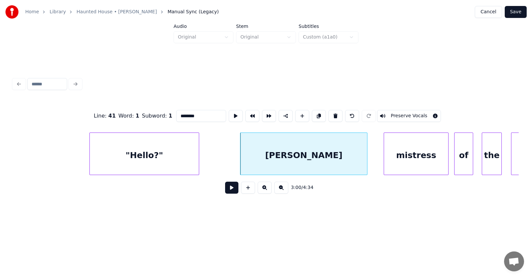
click at [314, 158] on div "[PERSON_NAME]" at bounding box center [303, 155] width 127 height 45
click at [176, 115] on input "******" at bounding box center [201, 116] width 50 height 12
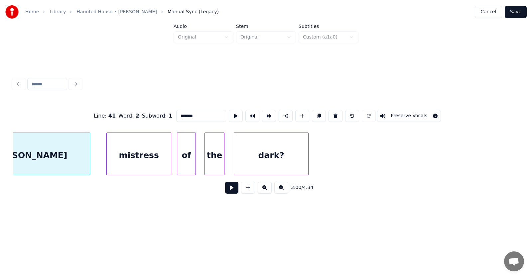
scroll to position [0, 45199]
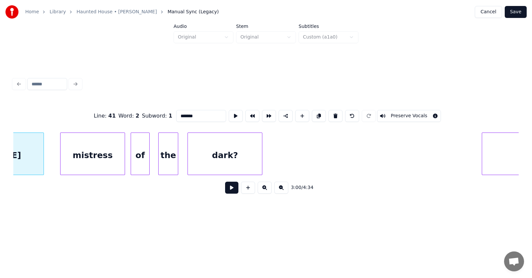
click at [246, 155] on div "dark?" at bounding box center [225, 155] width 74 height 45
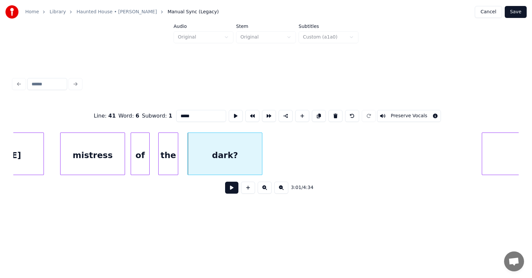
click at [183, 114] on input "*****" at bounding box center [201, 116] width 50 height 12
type input "******"
click at [225, 193] on button at bounding box center [231, 188] width 13 height 12
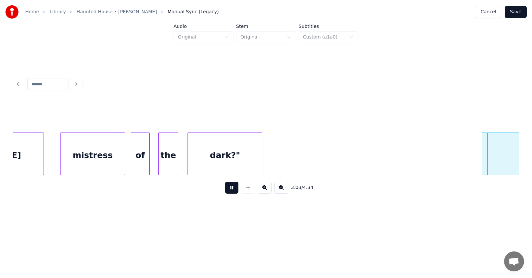
scroll to position [0, 45706]
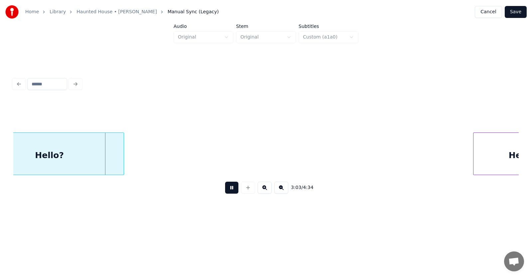
click at [225, 193] on button at bounding box center [231, 188] width 13 height 12
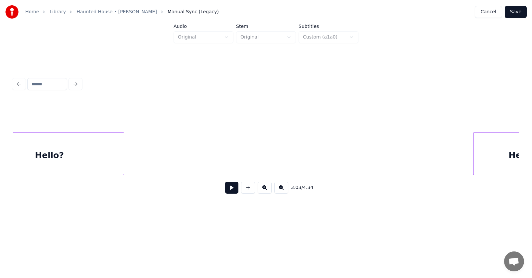
click at [65, 153] on div "Hello?" at bounding box center [49, 155] width 149 height 45
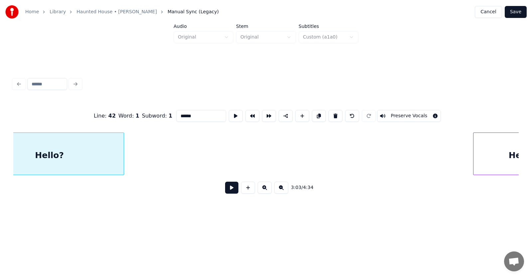
scroll to position [0, 45668]
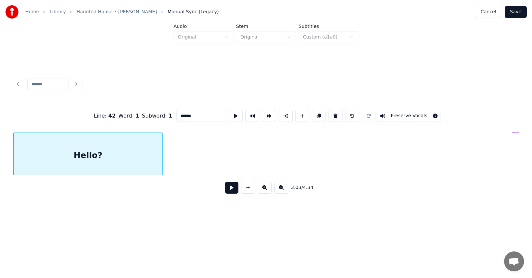
click at [176, 111] on input "******" at bounding box center [201, 116] width 50 height 12
click at [185, 113] on input "*******" at bounding box center [201, 116] width 50 height 12
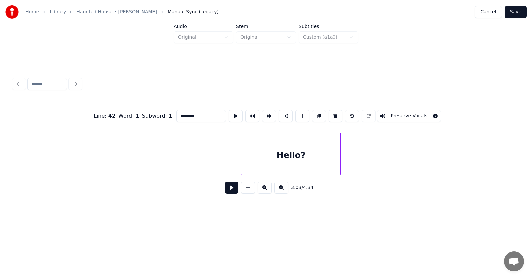
scroll to position [0, 45985]
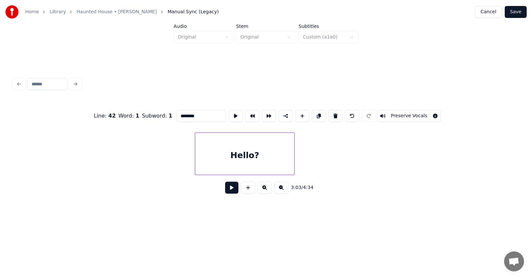
click at [265, 157] on div "Hello?" at bounding box center [244, 155] width 99 height 45
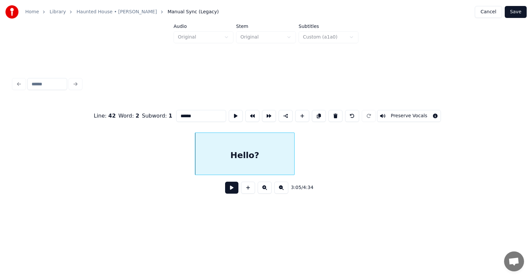
click at [176, 113] on input "******" at bounding box center [201, 116] width 50 height 12
click at [186, 115] on input "*******" at bounding box center [201, 116] width 50 height 12
type input "********"
click at [228, 191] on button at bounding box center [231, 188] width 13 height 12
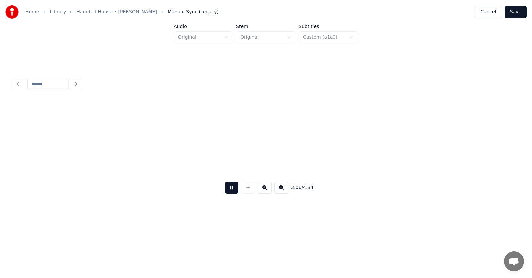
scroll to position [0, 46491]
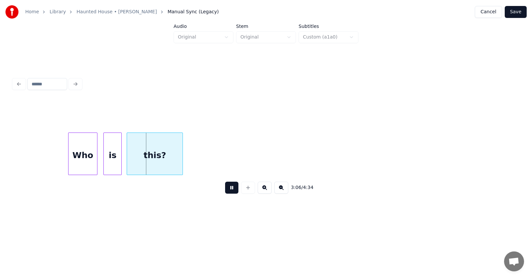
click at [228, 191] on button at bounding box center [231, 188] width 13 height 12
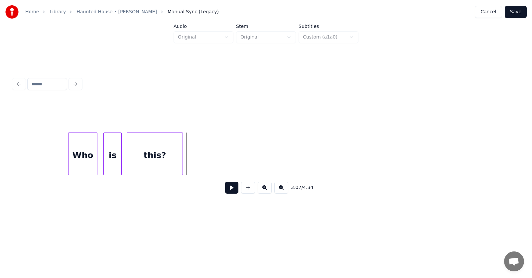
click at [83, 156] on div "Who" at bounding box center [83, 155] width 29 height 45
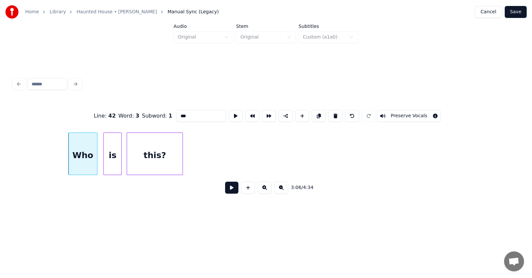
click at [176, 113] on input "***" at bounding box center [201, 116] width 50 height 12
click at [173, 152] on div "this?" at bounding box center [155, 155] width 56 height 45
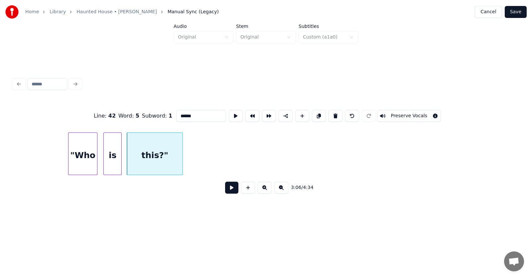
type input "******"
click at [231, 189] on button at bounding box center [231, 188] width 13 height 12
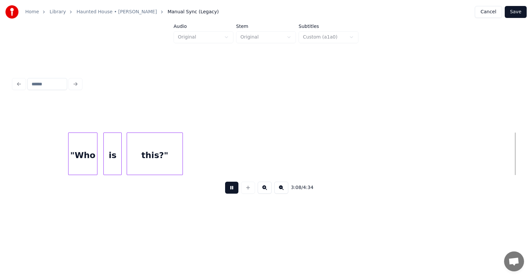
scroll to position [0, 46998]
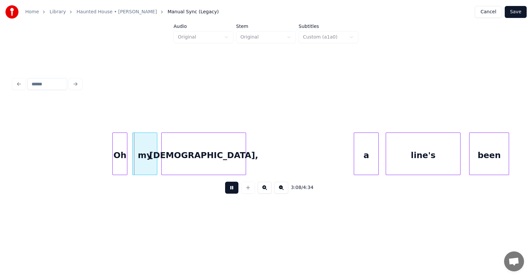
click at [231, 189] on button at bounding box center [231, 188] width 13 height 12
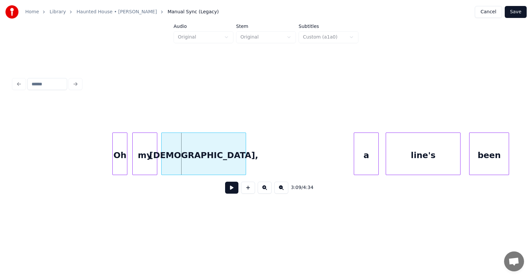
click at [122, 158] on div "Oh" at bounding box center [120, 155] width 14 height 45
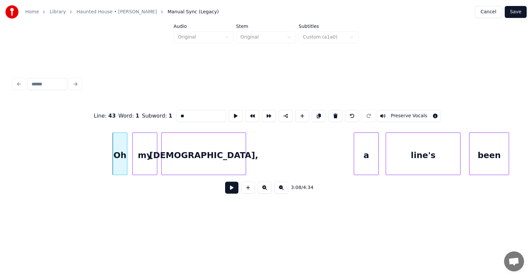
click at [176, 113] on input "**" at bounding box center [201, 116] width 50 height 12
click at [225, 158] on div "[DEMOGRAPHIC_DATA]," at bounding box center [204, 155] width 84 height 45
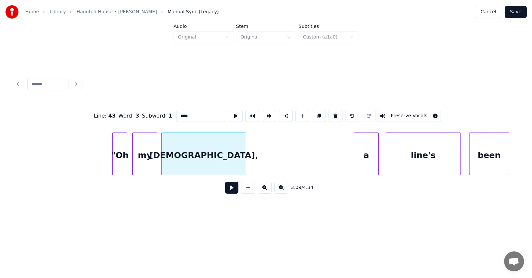
click at [178, 114] on input "****" at bounding box center [201, 116] width 50 height 12
click at [365, 150] on div "a" at bounding box center [366, 155] width 24 height 45
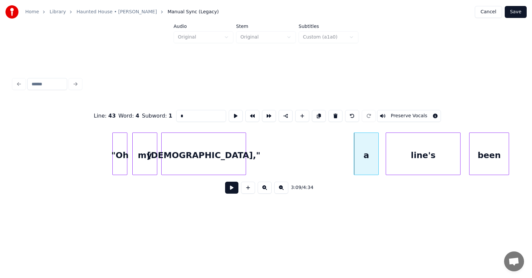
click at [176, 114] on input "*" at bounding box center [201, 116] width 50 height 12
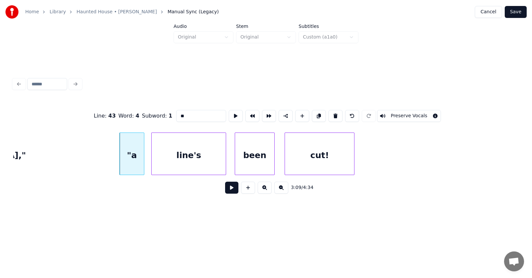
scroll to position [0, 47279]
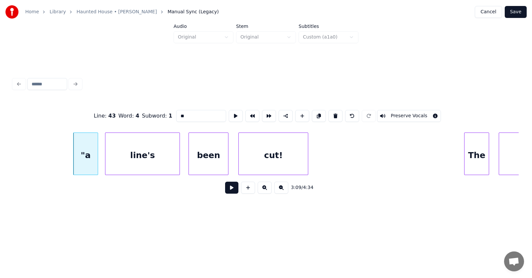
click at [297, 160] on div "cut!" at bounding box center [273, 155] width 69 height 45
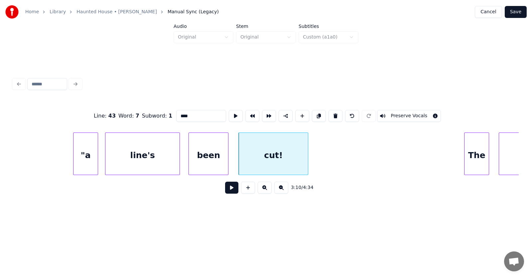
click at [177, 111] on input "****" at bounding box center [201, 116] width 50 height 12
type input "*****"
click at [227, 191] on button at bounding box center [231, 188] width 13 height 12
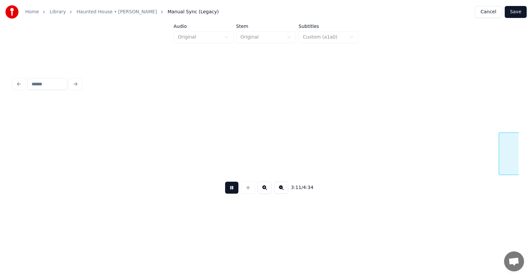
scroll to position [0, 47787]
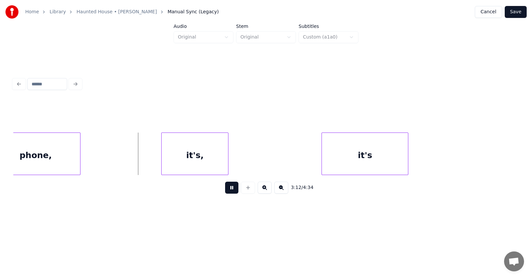
click at [227, 191] on button at bounding box center [231, 188] width 13 height 12
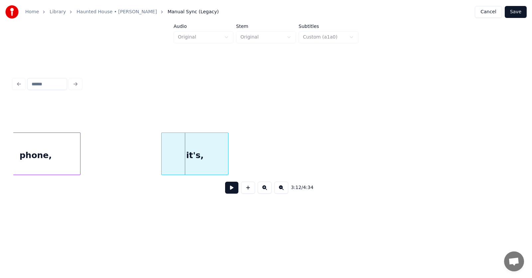
scroll to position [0, 47418]
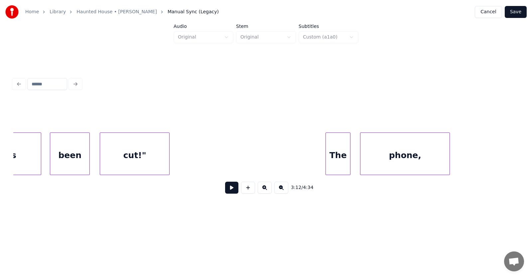
click at [342, 154] on div "The" at bounding box center [338, 155] width 24 height 45
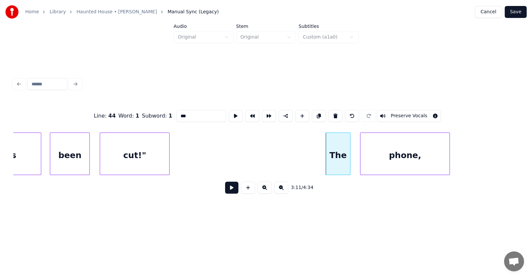
click at [176, 112] on input "***" at bounding box center [201, 116] width 50 height 12
click at [378, 145] on div "phone," at bounding box center [405, 155] width 89 height 45
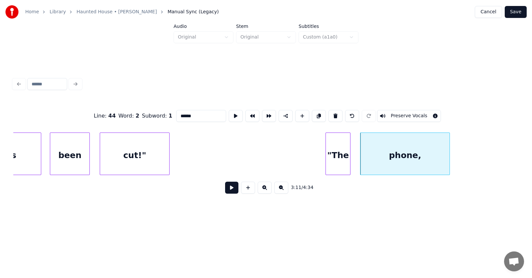
click at [189, 113] on input "******" at bounding box center [201, 116] width 50 height 12
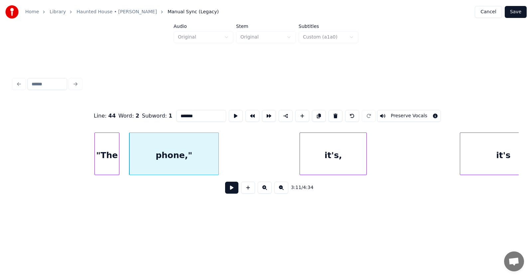
scroll to position [0, 47695]
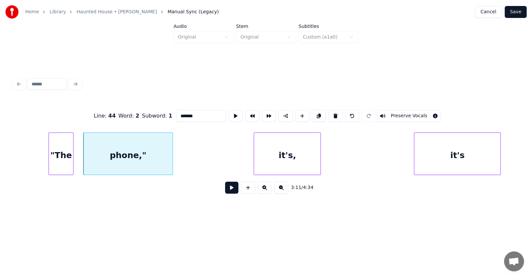
click at [280, 150] on div "it's," at bounding box center [287, 155] width 67 height 45
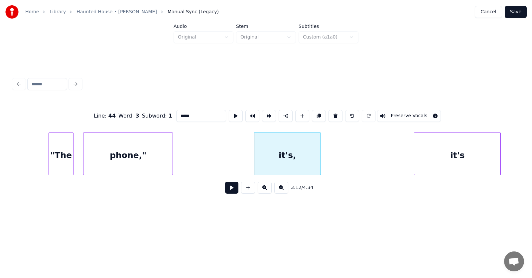
click at [176, 112] on input "*****" at bounding box center [201, 116] width 50 height 12
click at [181, 111] on input "******" at bounding box center [201, 116] width 50 height 12
click at [448, 162] on div "it's" at bounding box center [457, 155] width 86 height 45
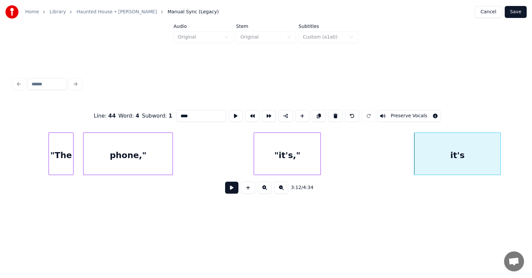
click at [176, 114] on input "****" at bounding box center [201, 116] width 50 height 12
click at [187, 113] on input "*****" at bounding box center [201, 116] width 50 height 12
type input "******"
click at [230, 190] on button at bounding box center [231, 188] width 13 height 12
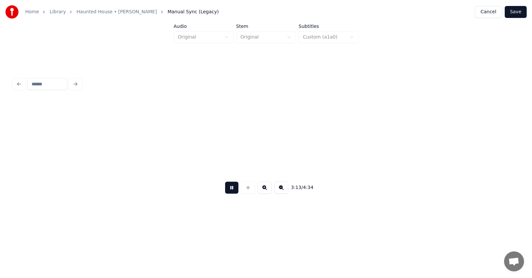
scroll to position [0, 48200]
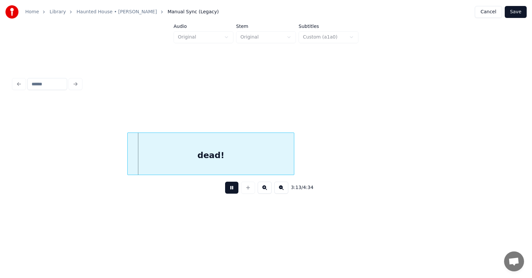
click at [230, 189] on button at bounding box center [231, 188] width 13 height 12
click at [201, 164] on div "dead!" at bounding box center [211, 155] width 166 height 45
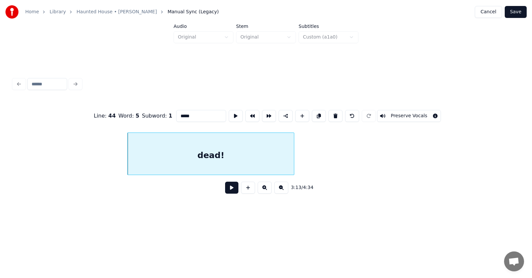
click at [176, 114] on input "*****" at bounding box center [201, 116] width 50 height 12
click at [179, 114] on input "******" at bounding box center [201, 116] width 50 height 12
type input "*******"
click at [225, 188] on button at bounding box center [231, 188] width 13 height 12
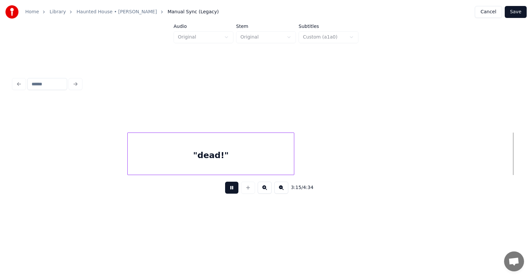
scroll to position [0, 48706]
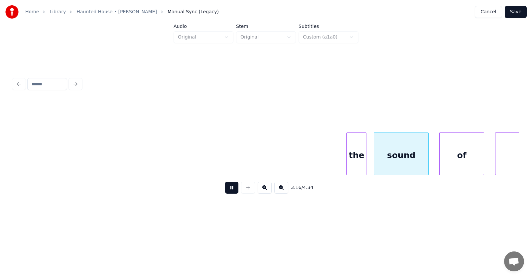
click at [225, 188] on button at bounding box center [231, 188] width 13 height 12
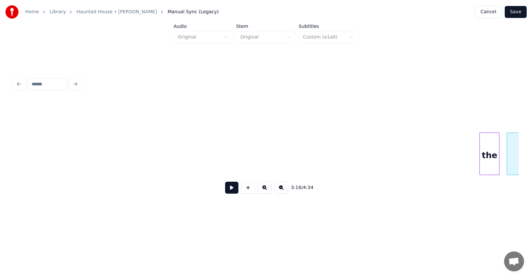
scroll to position [0, 48665]
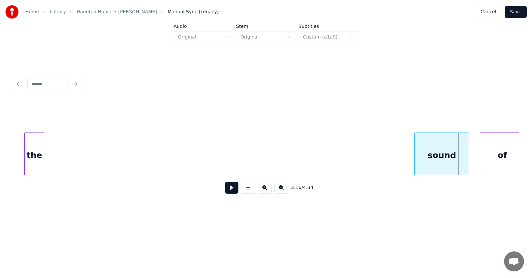
click at [27, 162] on div "the" at bounding box center [34, 155] width 19 height 45
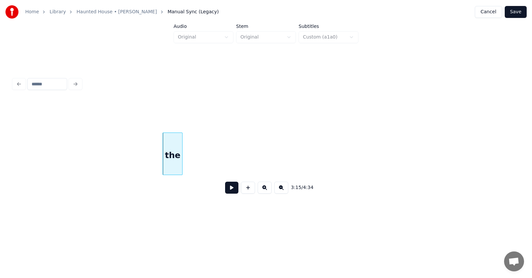
scroll to position [0, 48296]
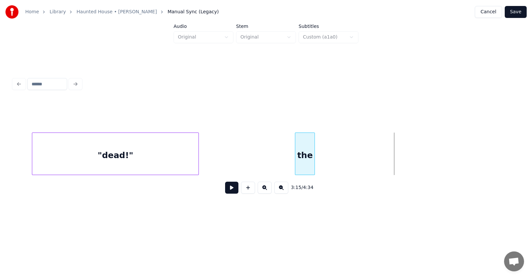
click at [304, 157] on div "the" at bounding box center [304, 155] width 19 height 45
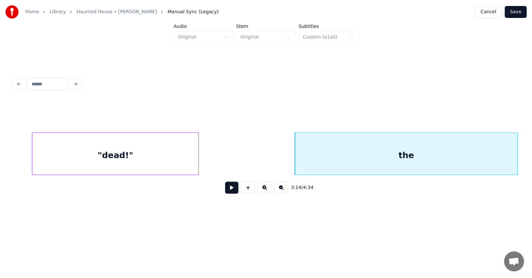
click at [521, 151] on div "3:14 / 4:34" at bounding box center [266, 138] width 511 height 132
click at [367, 154] on div "the" at bounding box center [408, 155] width 227 height 45
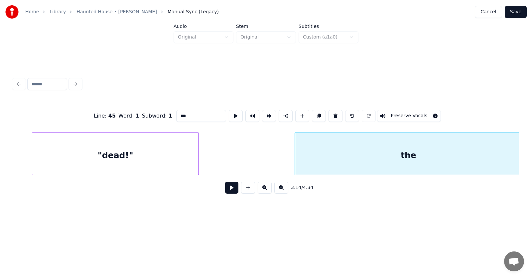
drag, startPoint x: 175, startPoint y: 114, endPoint x: 160, endPoint y: 115, distance: 15.0
click at [160, 115] on div "Line : 45 Word : 1 Subword : 1 *** Preserve Vocals" at bounding box center [266, 115] width 506 height 33
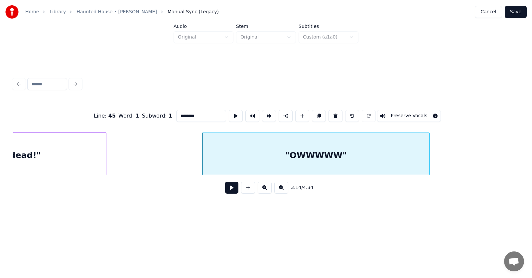
click at [194, 113] on input "********" at bounding box center [201, 116] width 50 height 12
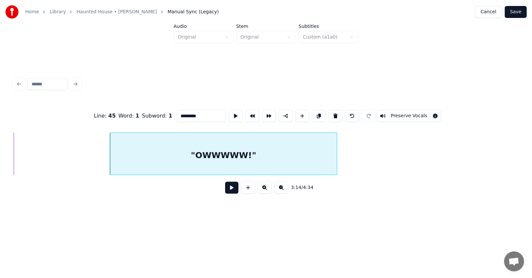
scroll to position [0, 48573]
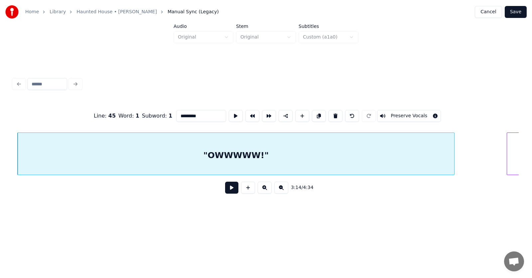
click at [454, 158] on div at bounding box center [453, 154] width 2 height 42
click at [511, 151] on div "sound" at bounding box center [534, 155] width 54 height 45
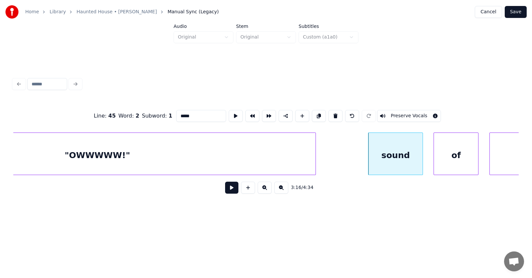
scroll to position [0, 48804]
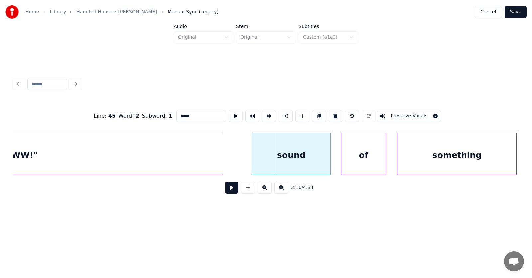
click at [252, 156] on div at bounding box center [253, 154] width 2 height 42
click at [279, 156] on div "sound" at bounding box center [289, 155] width 81 height 45
click at [176, 113] on input "*****" at bounding box center [201, 116] width 50 height 12
type input "*********"
click at [227, 191] on button at bounding box center [231, 188] width 13 height 12
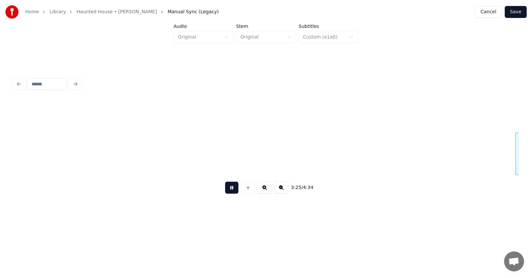
scroll to position [0, 51341]
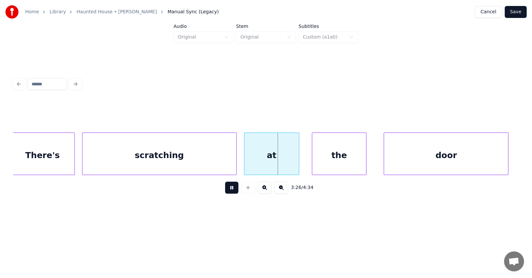
click at [227, 191] on button at bounding box center [231, 188] width 13 height 12
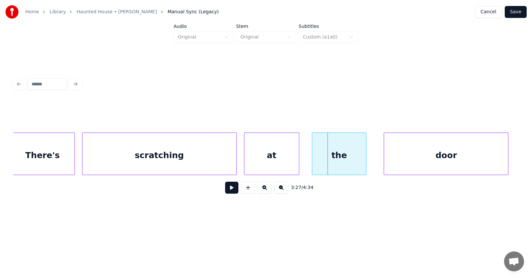
click at [516, 13] on button "Save" at bounding box center [516, 12] width 22 height 12
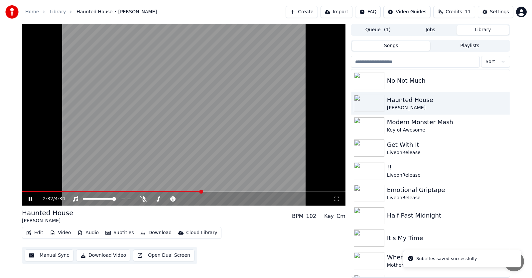
click at [202, 190] on span at bounding box center [201, 192] width 4 height 4
click at [240, 193] on span at bounding box center [242, 192] width 4 height 4
click at [28, 199] on icon at bounding box center [35, 199] width 16 height 5
click at [35, 232] on button "Edit" at bounding box center [35, 232] width 22 height 9
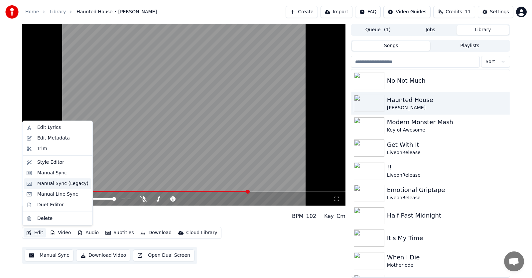
click at [51, 183] on div "Manual Sync (Legacy)" at bounding box center [62, 184] width 51 height 7
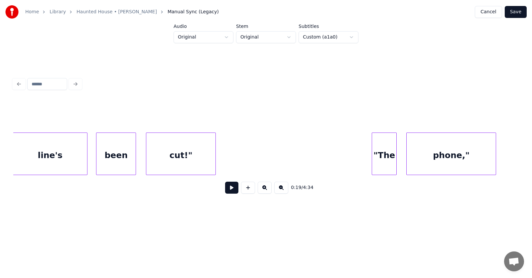
scroll to position [0, 47186]
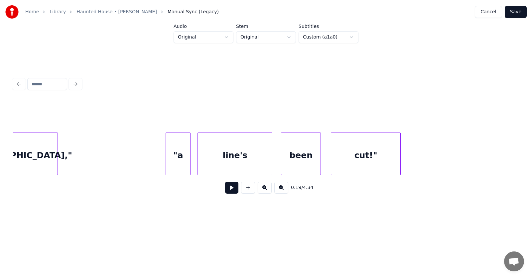
click at [178, 153] on div ""a" at bounding box center [178, 155] width 24 height 45
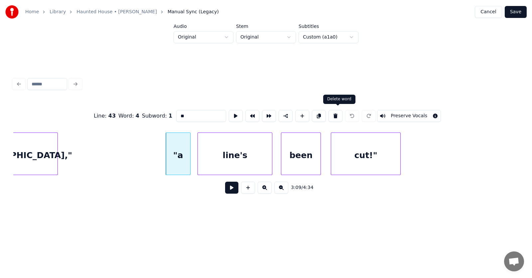
click at [341, 112] on button at bounding box center [336, 116] width 14 height 12
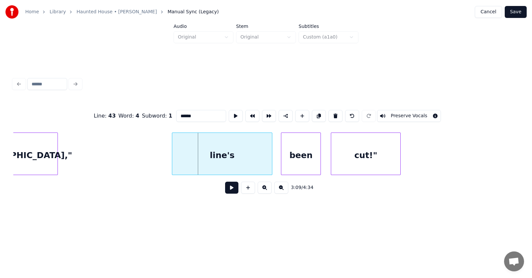
click at [172, 161] on div at bounding box center [173, 154] width 2 height 42
click at [199, 161] on div "line's" at bounding box center [220, 155] width 104 height 45
click at [176, 116] on input "******" at bounding box center [201, 116] width 50 height 12
type input "*********"
click at [516, 13] on button "Save" at bounding box center [516, 12] width 22 height 12
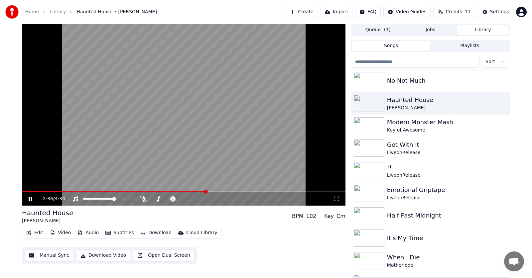
click at [208, 190] on span at bounding box center [206, 192] width 4 height 4
click at [238, 192] on span at bounding box center [237, 192] width 4 height 4
click at [31, 198] on icon at bounding box center [35, 199] width 16 height 5
click at [34, 232] on button "Edit" at bounding box center [35, 232] width 22 height 9
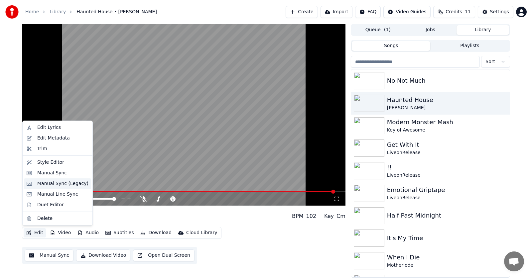
click at [48, 184] on div "Manual Sync (Legacy)" at bounding box center [62, 184] width 51 height 7
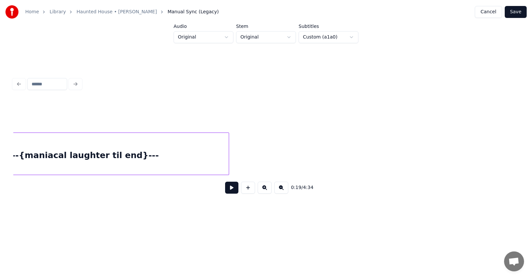
scroll to position [0, 64055]
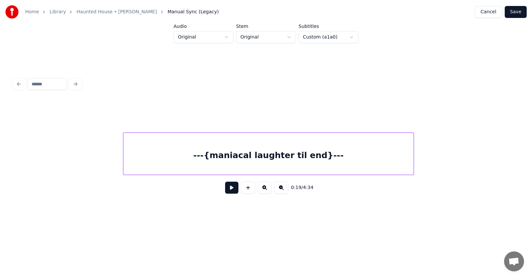
click at [276, 155] on div "---{maniacal laughter til end}---" at bounding box center [268, 155] width 290 height 45
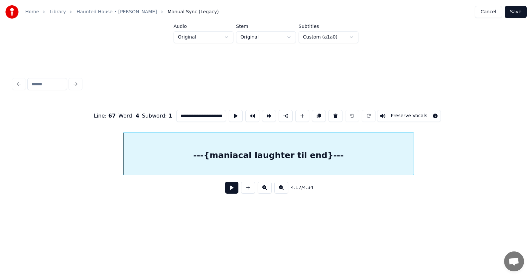
click at [176, 113] on input "**********" at bounding box center [201, 116] width 50 height 12
click at [205, 113] on input "**********" at bounding box center [201, 116] width 50 height 12
click at [201, 114] on input "**********" at bounding box center [201, 116] width 50 height 12
click at [202, 114] on input "**********" at bounding box center [201, 116] width 50 height 12
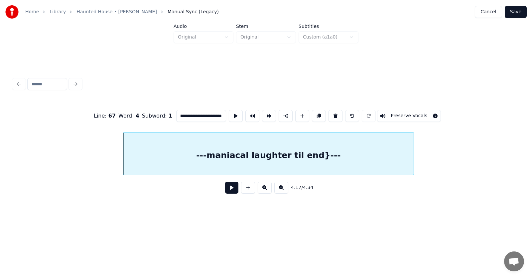
scroll to position [0, 21]
click at [189, 112] on input "**********" at bounding box center [201, 116] width 50 height 12
type input "**********"
click at [517, 11] on button "Save" at bounding box center [516, 12] width 22 height 12
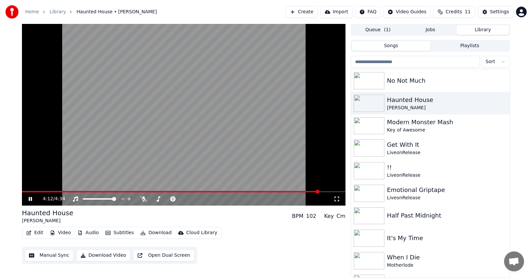
click at [320, 190] on span at bounding box center [318, 192] width 4 height 4
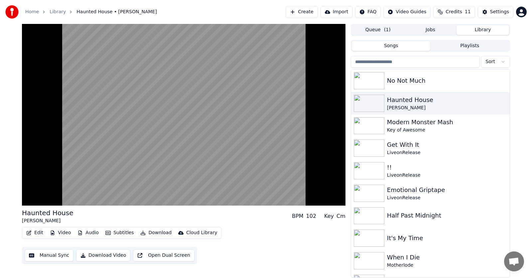
click at [39, 232] on button "Edit" at bounding box center [35, 232] width 22 height 9
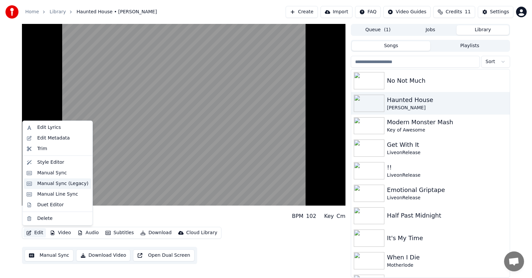
click at [51, 184] on div "Manual Sync (Legacy)" at bounding box center [62, 184] width 51 height 7
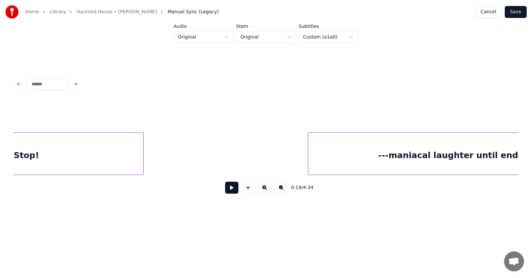
scroll to position [0, 63917]
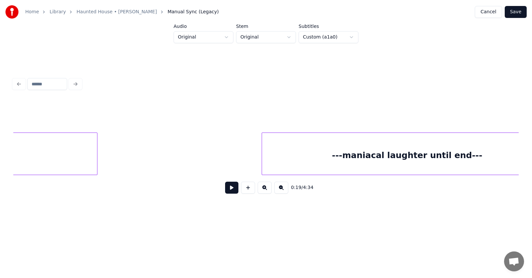
click at [352, 154] on div "---maniacal laughter until end---" at bounding box center [407, 155] width 290 height 45
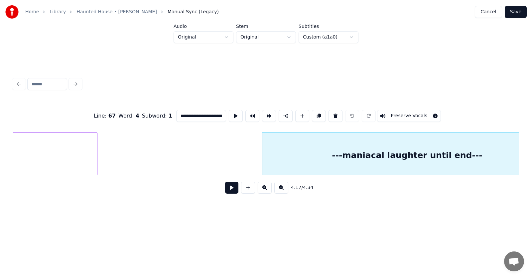
click at [176, 114] on input "**********" at bounding box center [201, 116] width 50 height 12
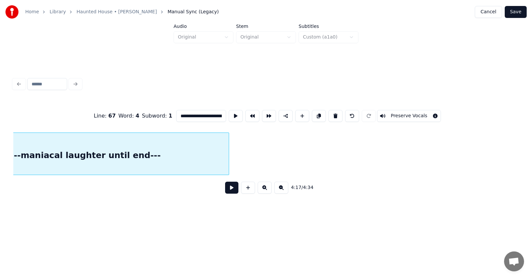
scroll to position [0, 64148]
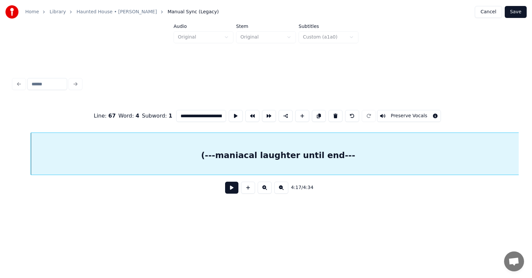
click at [524, 145] on div "**********" at bounding box center [266, 110] width 532 height 221
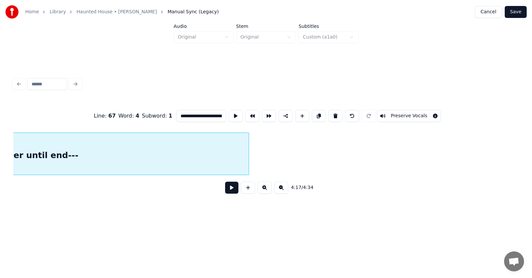
scroll to position [0, 64471]
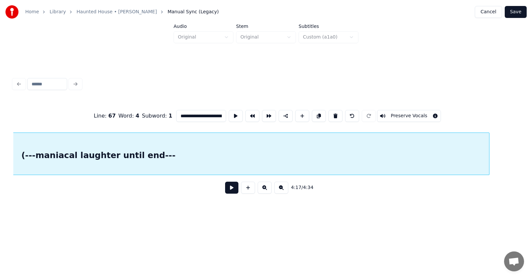
click at [530, 139] on div "**********" at bounding box center [266, 110] width 532 height 221
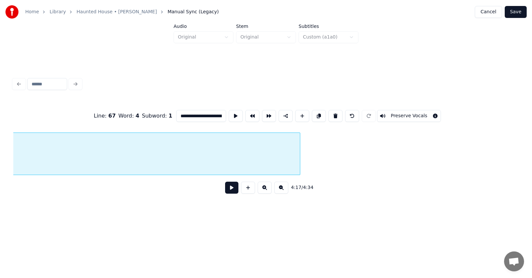
scroll to position [0, 64749]
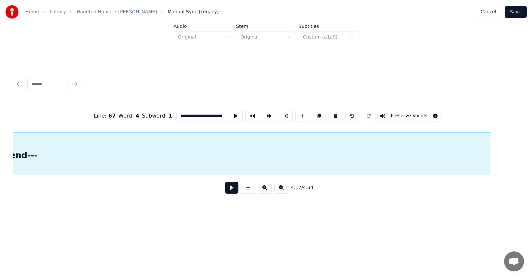
click at [491, 148] on div at bounding box center [490, 154] width 2 height 42
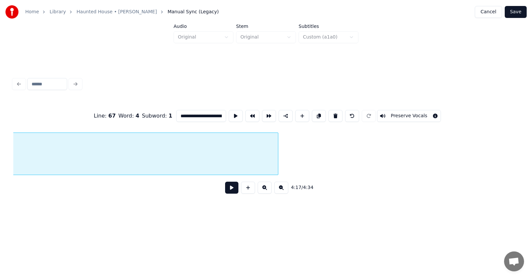
scroll to position [0, 65211]
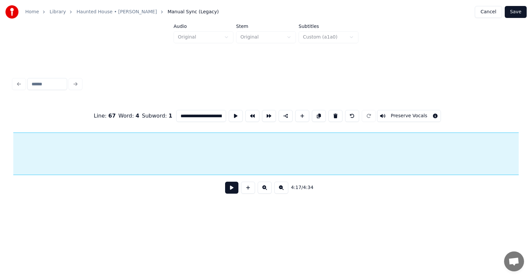
click at [521, 143] on div "**********" at bounding box center [266, 138] width 511 height 132
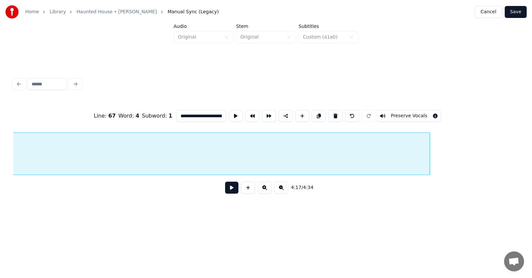
scroll to position [0, 65349]
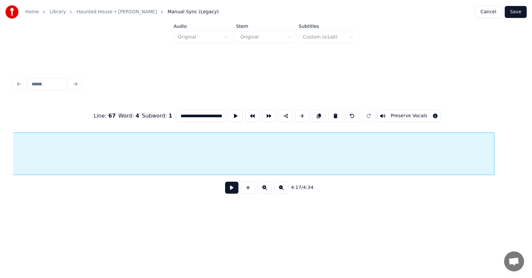
click at [532, 144] on div "**********" at bounding box center [266, 110] width 532 height 221
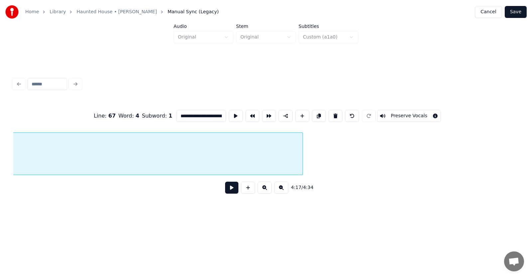
scroll to position [0, 65719]
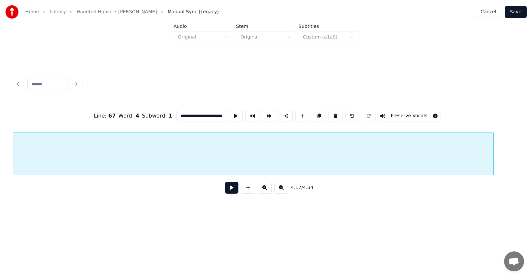
click at [493, 149] on div at bounding box center [493, 154] width 2 height 42
type input "**********"
click at [517, 10] on button "Save" at bounding box center [516, 12] width 22 height 12
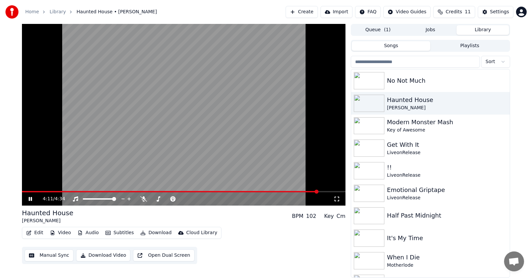
click at [318, 193] on span at bounding box center [317, 192] width 4 height 4
click at [28, 200] on icon at bounding box center [35, 199] width 16 height 5
click at [150, 232] on button "Download" at bounding box center [156, 232] width 37 height 9
click at [23, 192] on span at bounding box center [22, 191] width 1 height 1
click at [31, 198] on icon at bounding box center [35, 199] width 16 height 5
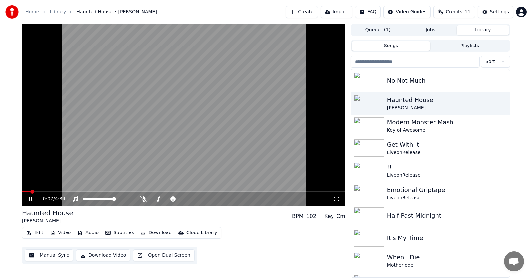
click at [32, 199] on icon at bounding box center [30, 199] width 3 height 4
click at [44, 192] on span at bounding box center [46, 192] width 4 height 4
click at [31, 198] on icon at bounding box center [35, 199] width 16 height 5
click at [29, 199] on icon at bounding box center [35, 199] width 16 height 5
click at [93, 234] on button "Audio" at bounding box center [88, 232] width 27 height 9
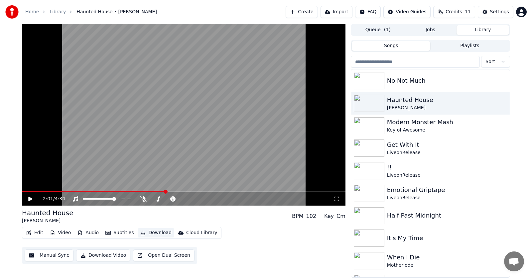
click at [154, 235] on button "Download" at bounding box center [156, 232] width 37 height 9
click at [155, 233] on button "Download" at bounding box center [156, 232] width 37 height 9
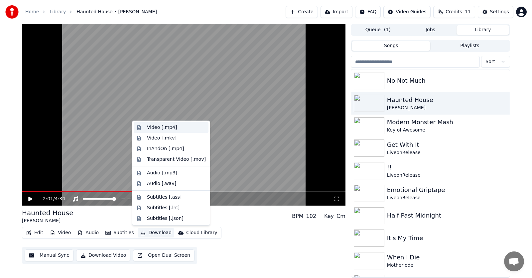
click at [158, 128] on div "Video [.mp4]" at bounding box center [162, 127] width 30 height 7
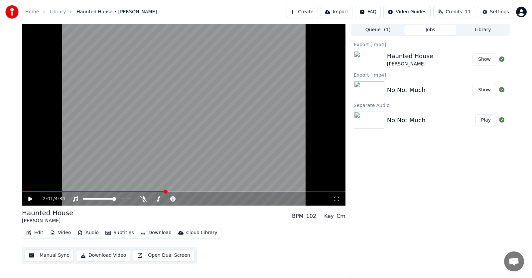
click at [482, 28] on button "Library" at bounding box center [483, 30] width 53 height 10
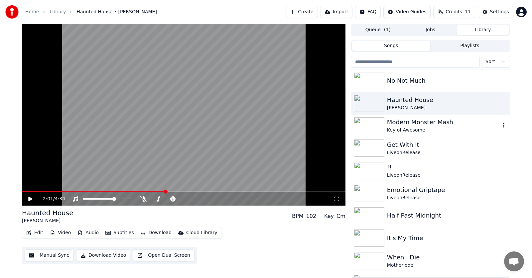
click at [411, 122] on div "Modern Monster Mash" at bounding box center [443, 122] width 113 height 9
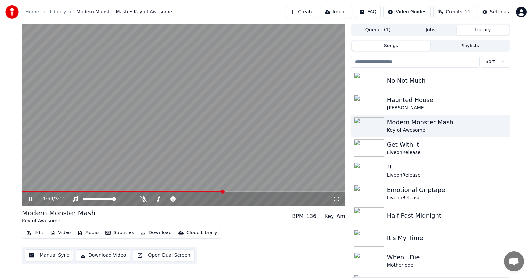
click at [28, 199] on icon at bounding box center [35, 199] width 16 height 5
